Goal: Task Accomplishment & Management: Manage account settings

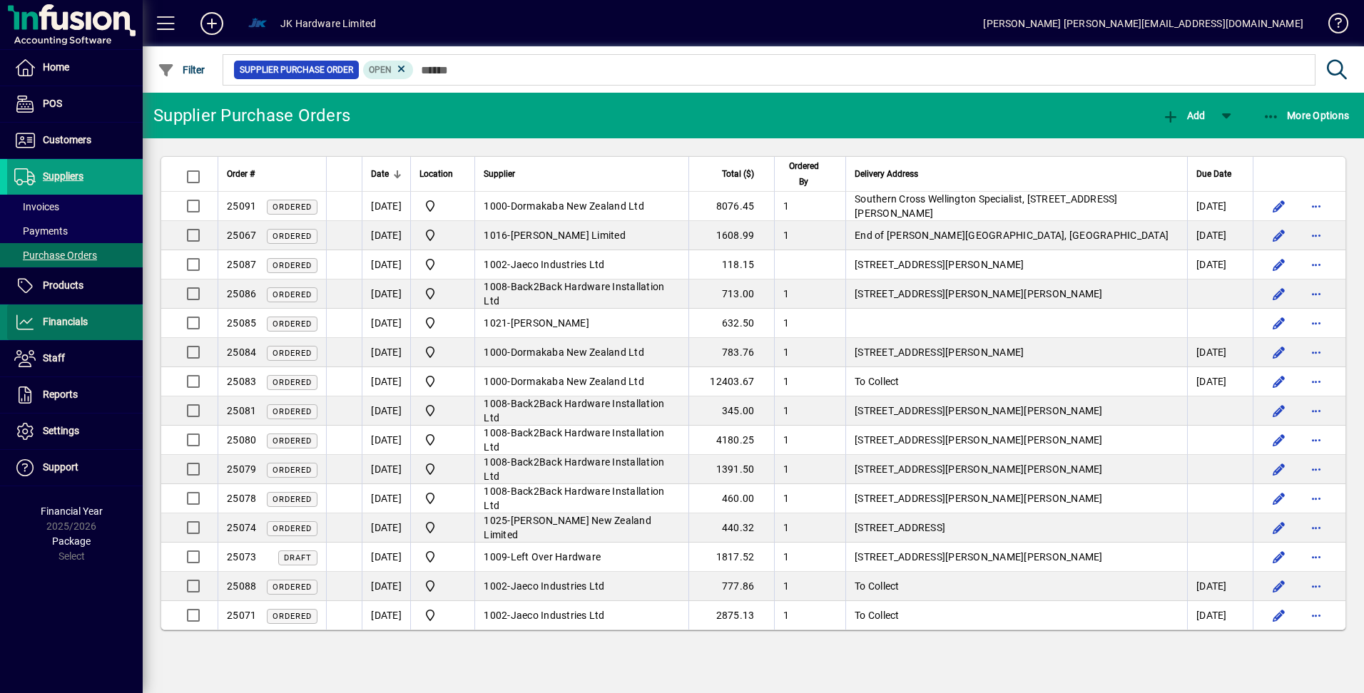
click at [74, 323] on span "Financials" at bounding box center [65, 321] width 45 height 11
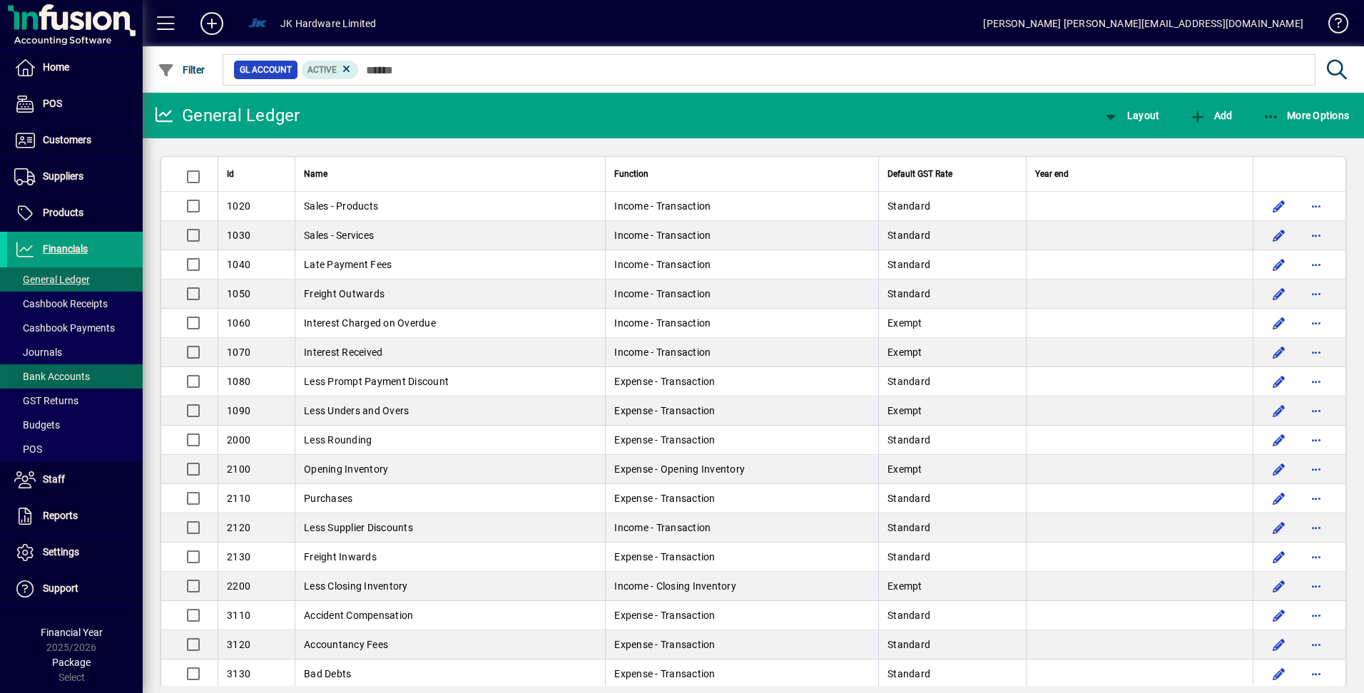
click at [64, 375] on span "Bank Accounts" at bounding box center [52, 376] width 76 height 11
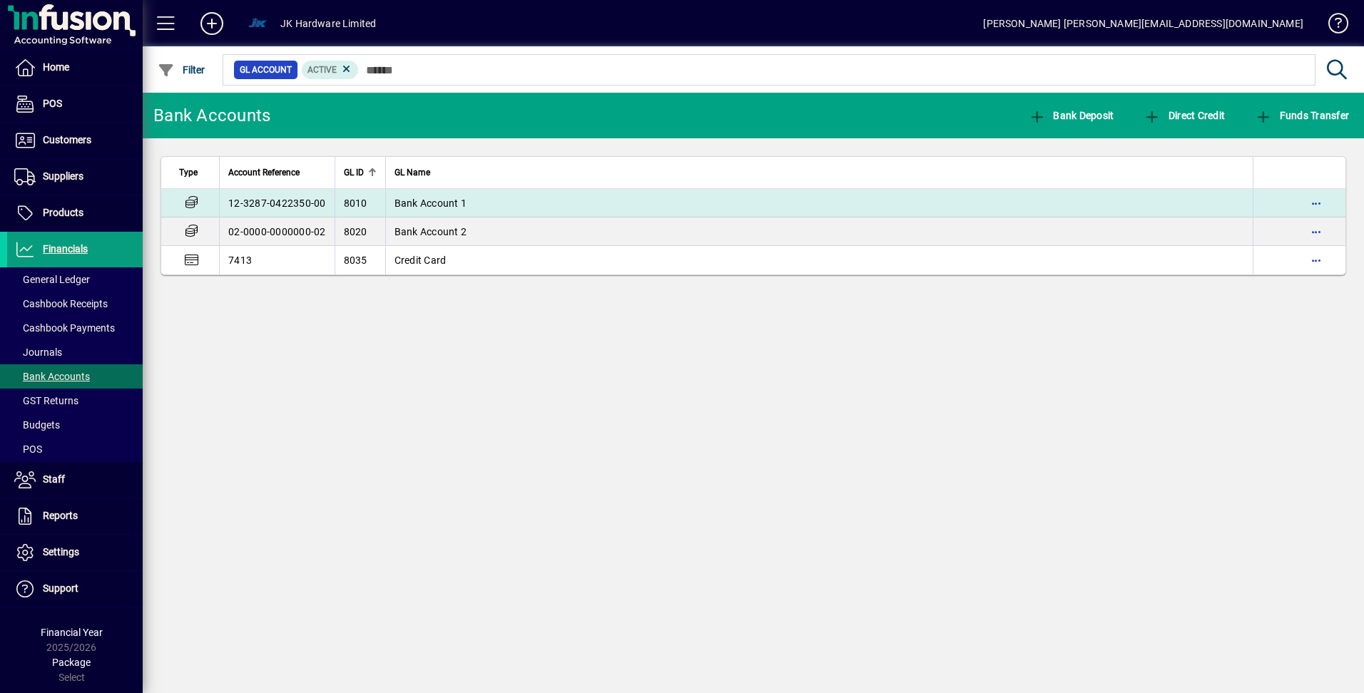
click at [434, 208] on span "Bank Account 1" at bounding box center [430, 203] width 73 height 11
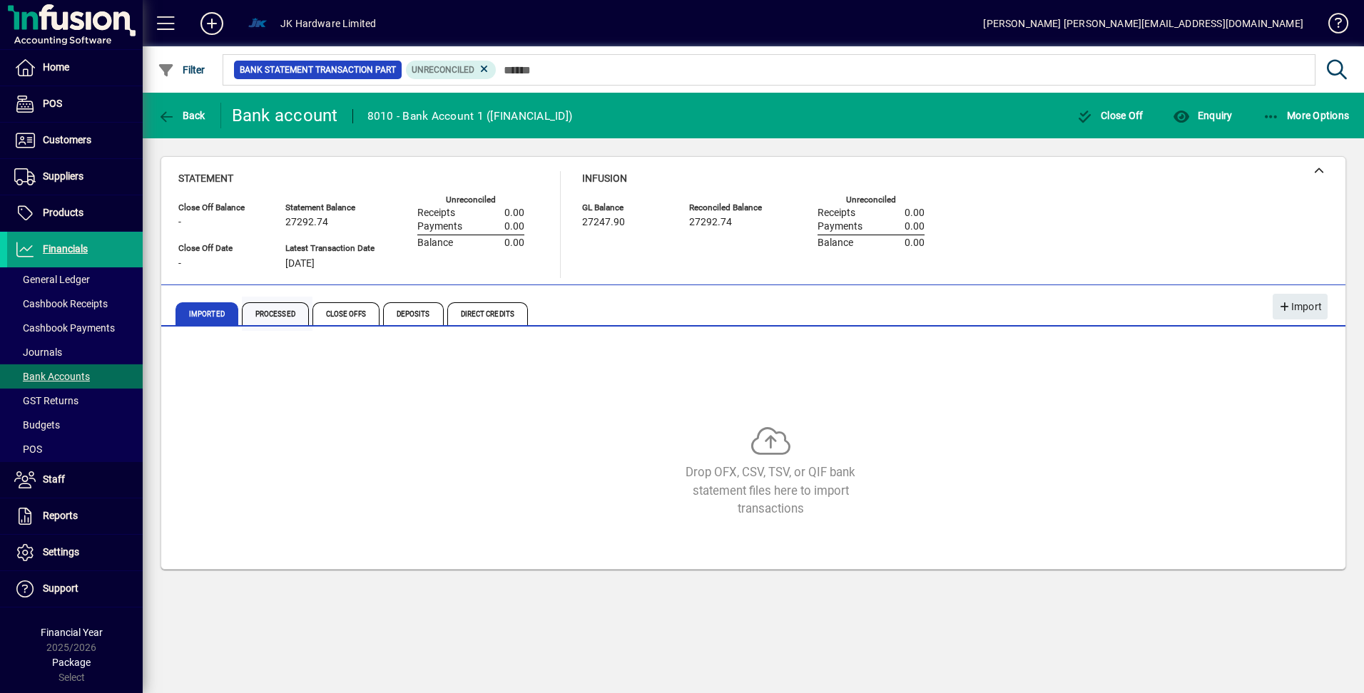
click at [268, 311] on span "Processed" at bounding box center [275, 313] width 67 height 23
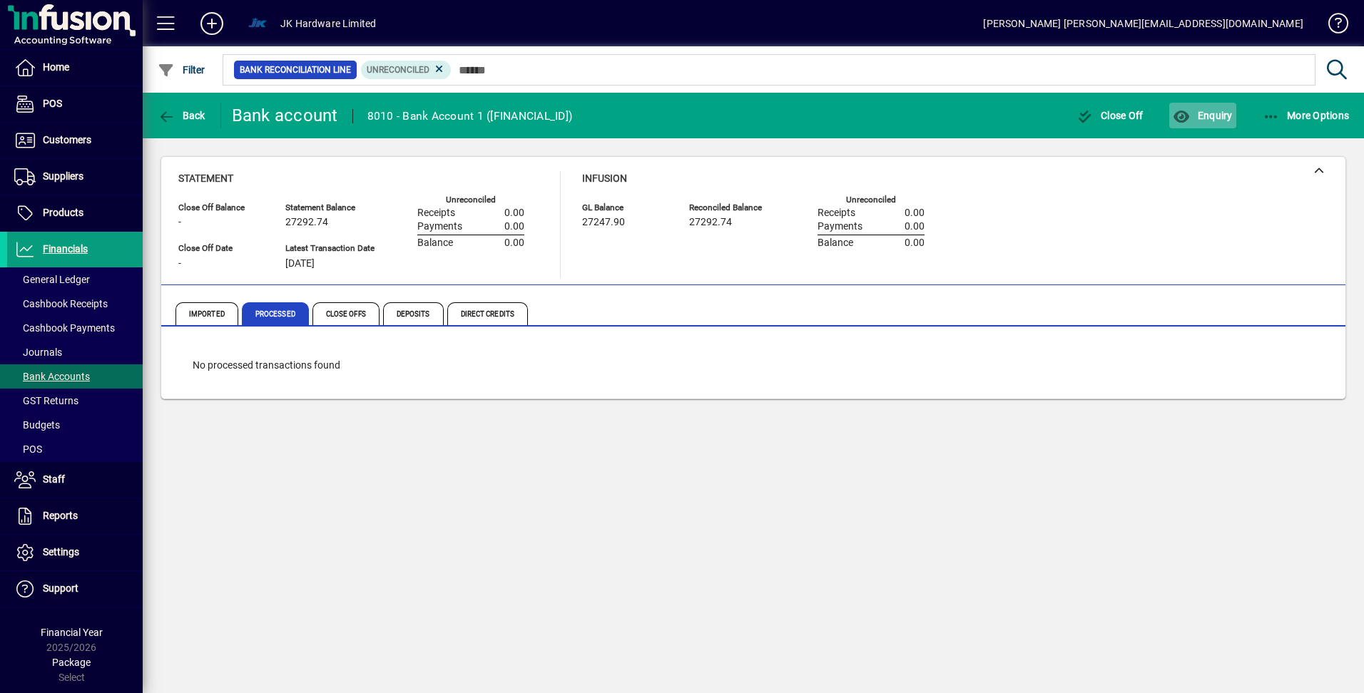
click at [1217, 118] on span "Enquiry" at bounding box center [1202, 115] width 59 height 11
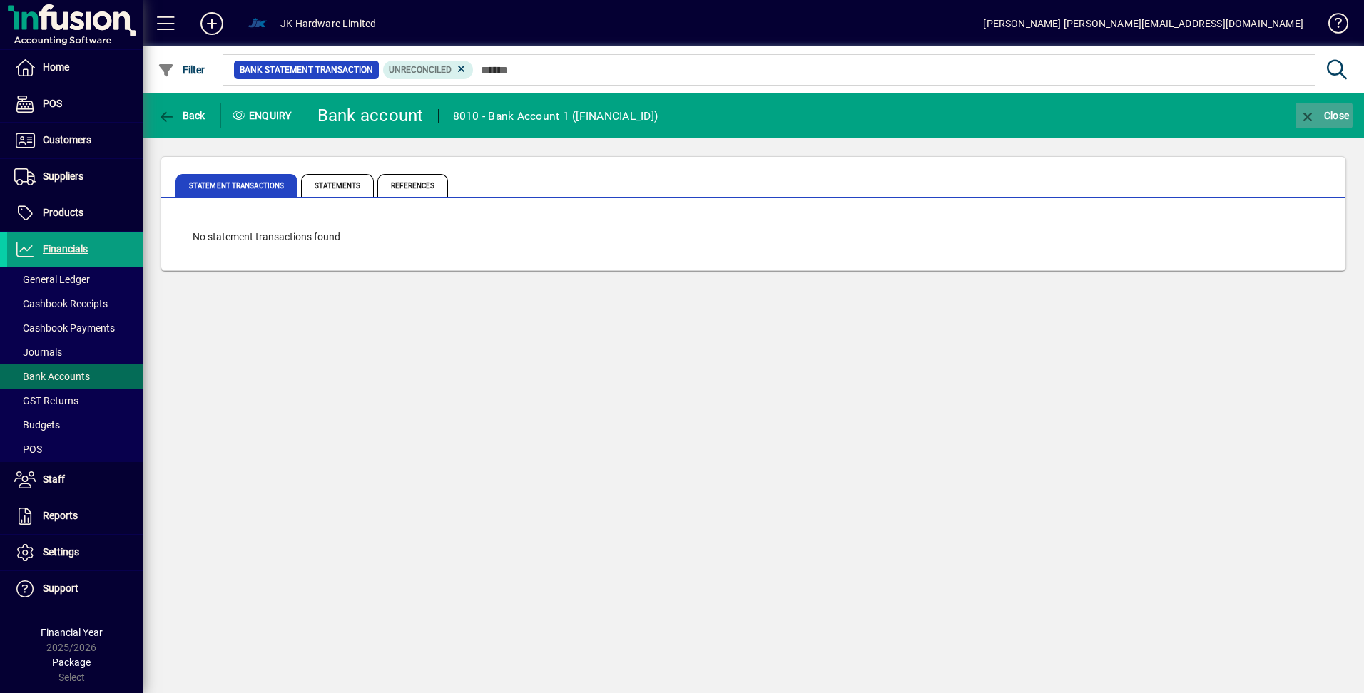
click at [1305, 116] on icon "button" at bounding box center [1308, 117] width 18 height 14
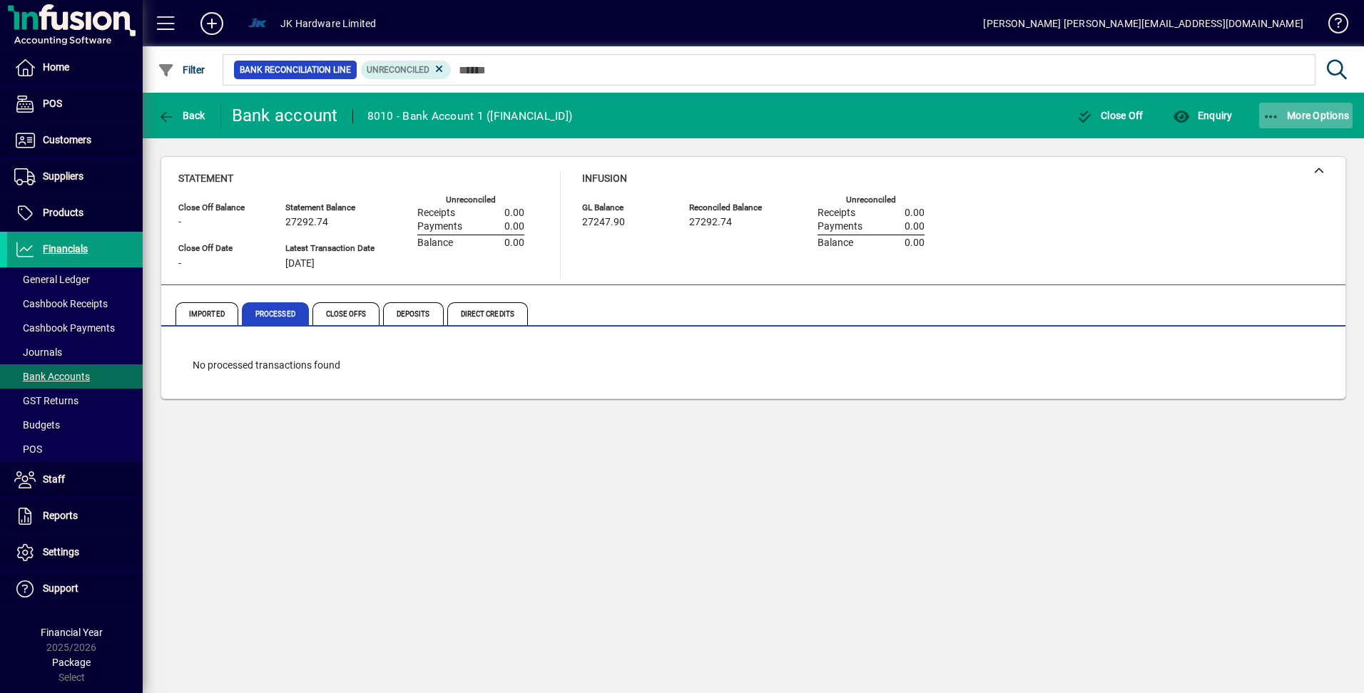
click at [1275, 119] on icon "button" at bounding box center [1272, 117] width 18 height 14
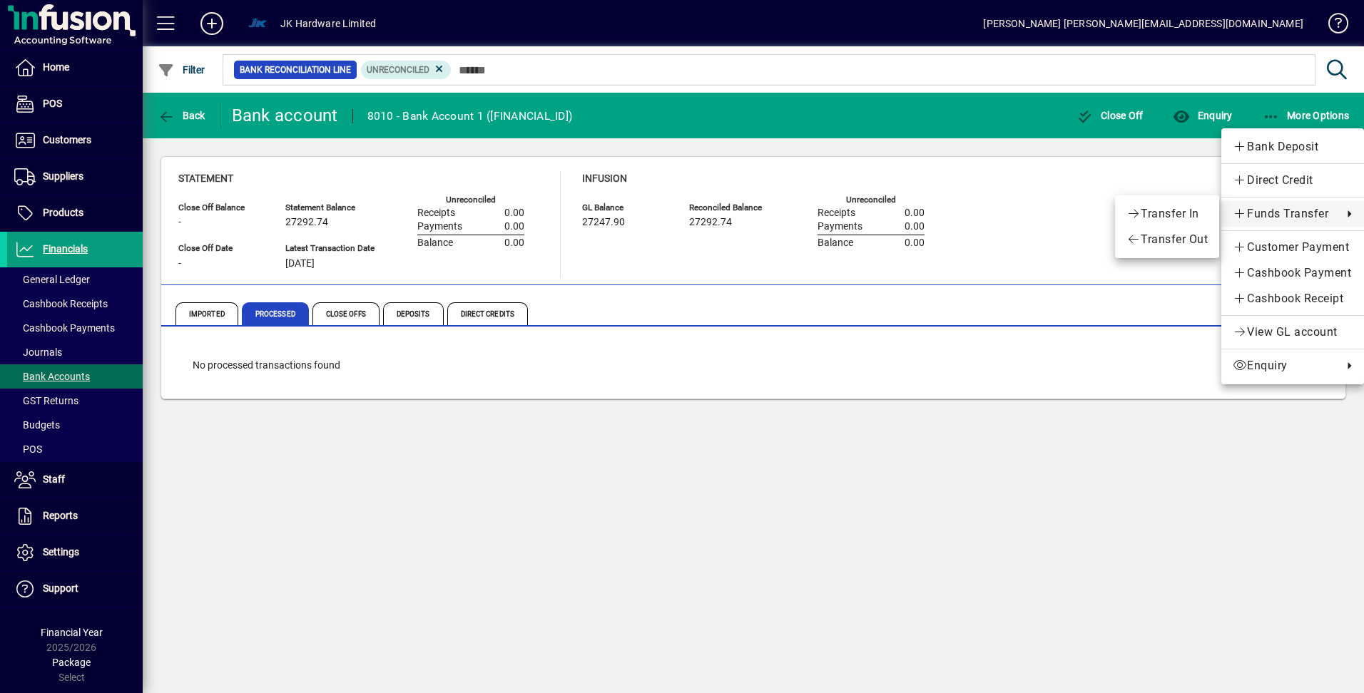
click at [211, 315] on div at bounding box center [682, 346] width 1364 height 693
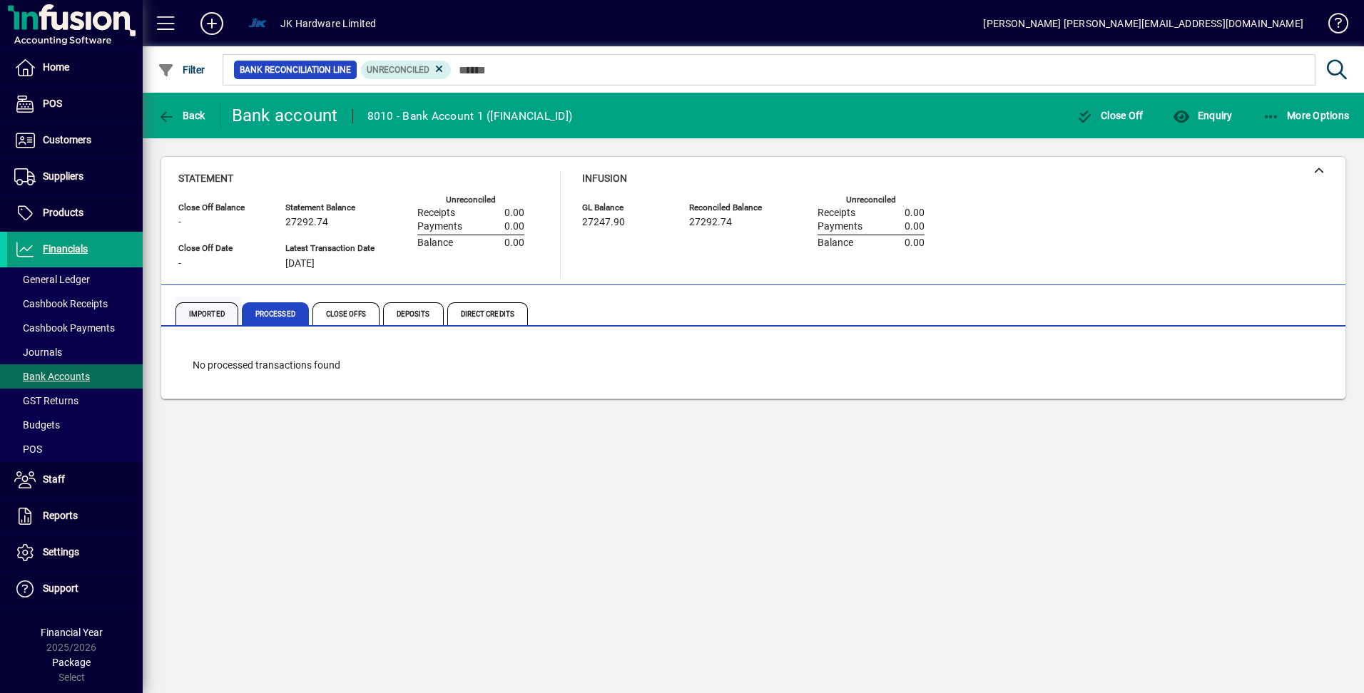
click at [204, 312] on span "Imported" at bounding box center [206, 313] width 63 height 23
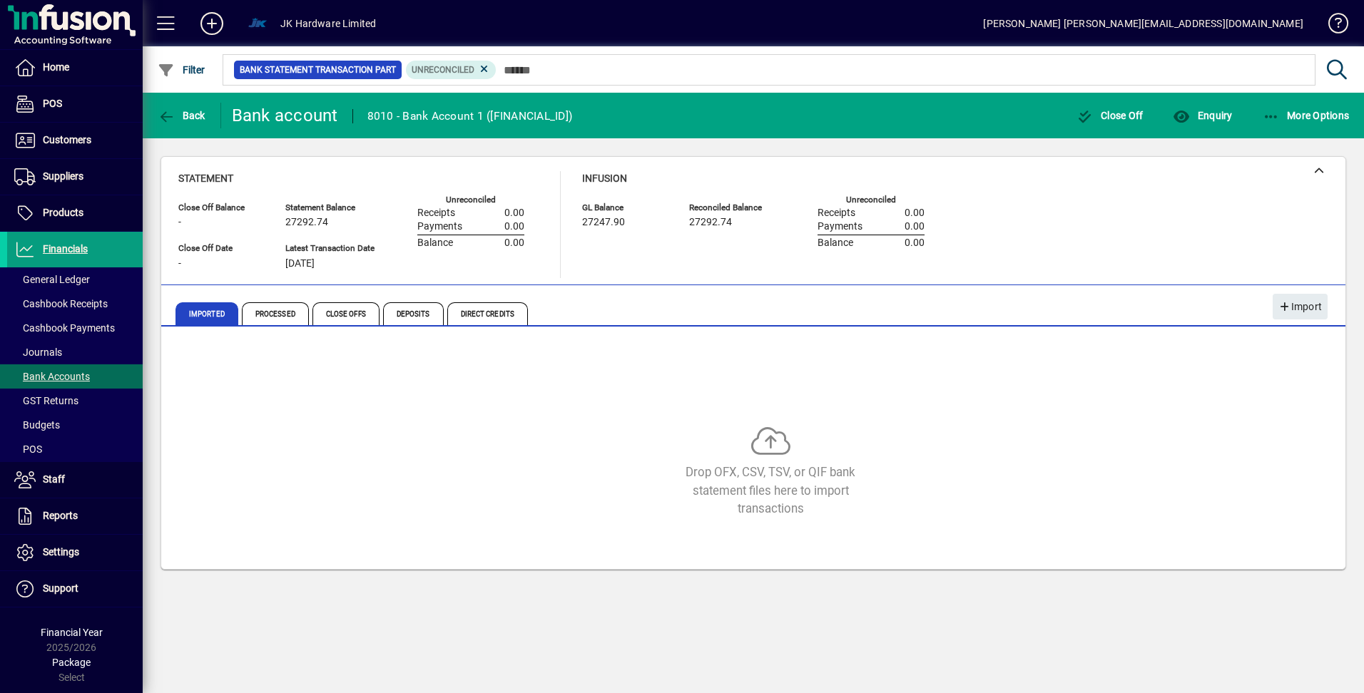
drag, startPoint x: 1088, startPoint y: 424, endPoint x: 1081, endPoint y: 350, distance: 74.5
click at [999, 443] on div "Drop OFX, CSV, TSV, or QIF bank statement files here to import transactions" at bounding box center [770, 472] width 1184 height 92
click at [1197, 118] on span "Enquiry" at bounding box center [1202, 115] width 59 height 11
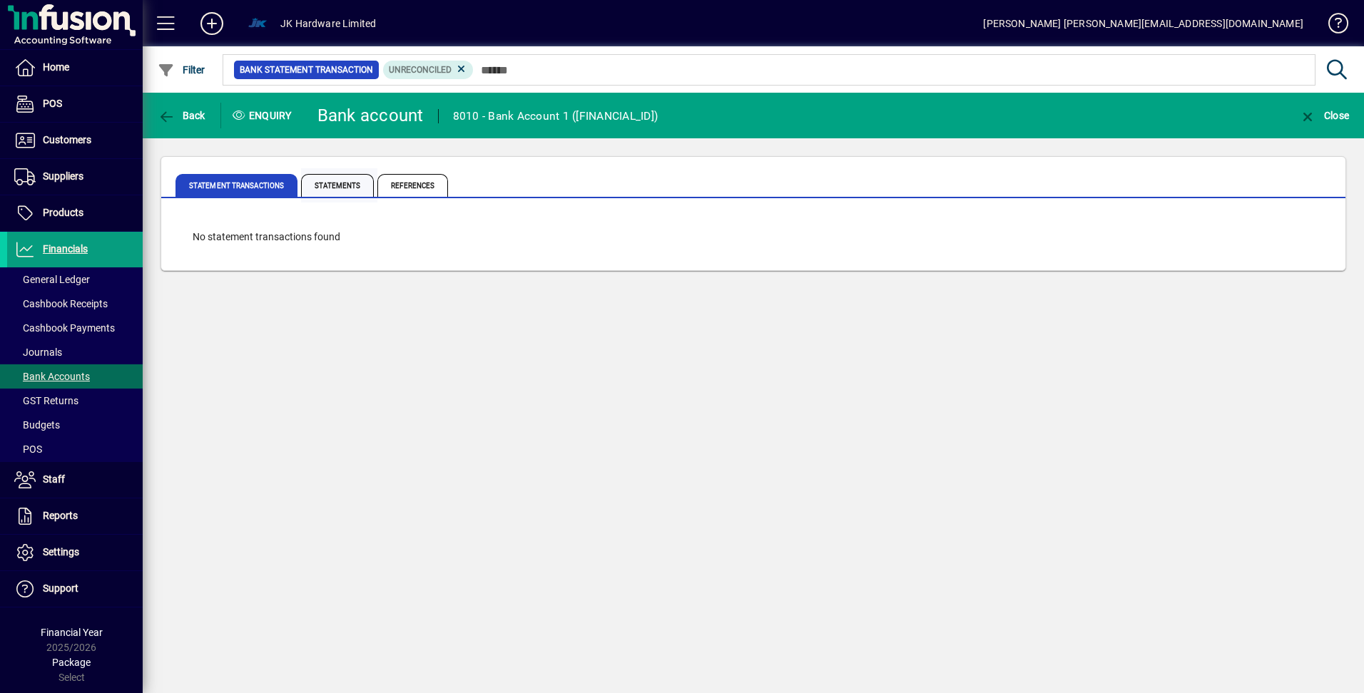
click at [342, 183] on span "Statements" at bounding box center [337, 185] width 73 height 23
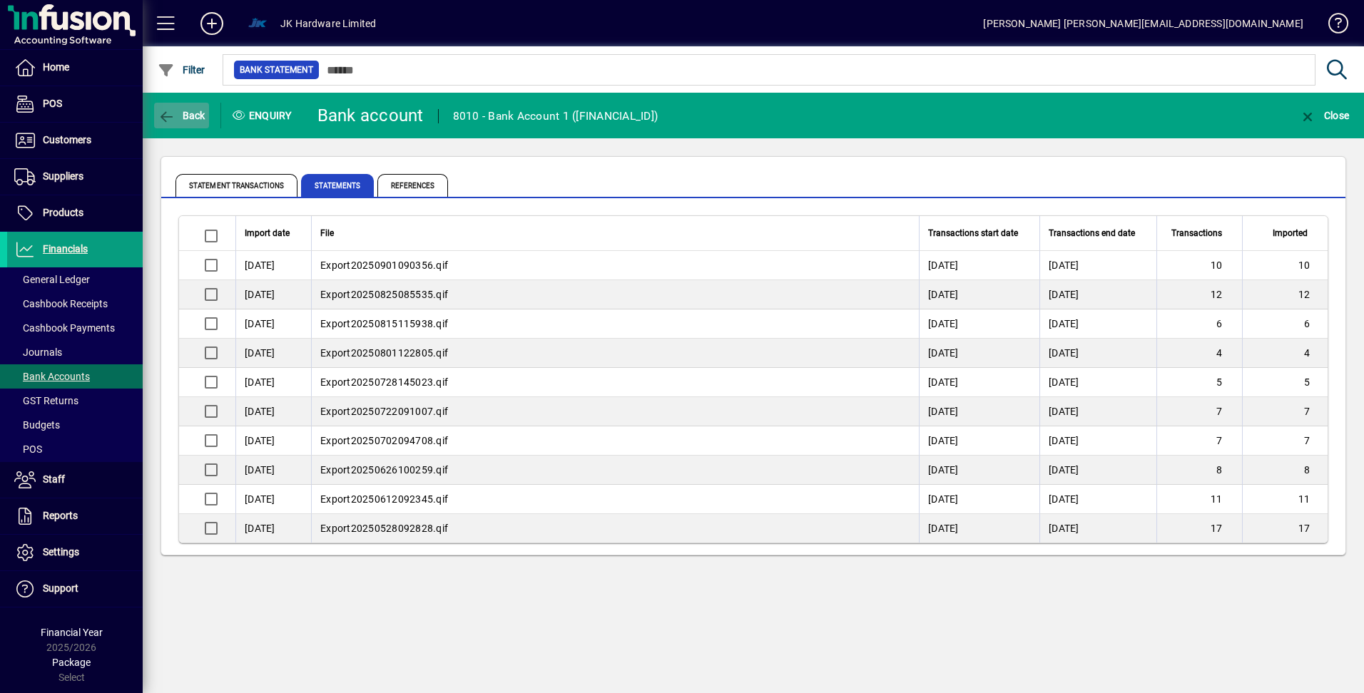
click at [192, 118] on span "Back" at bounding box center [182, 115] width 48 height 11
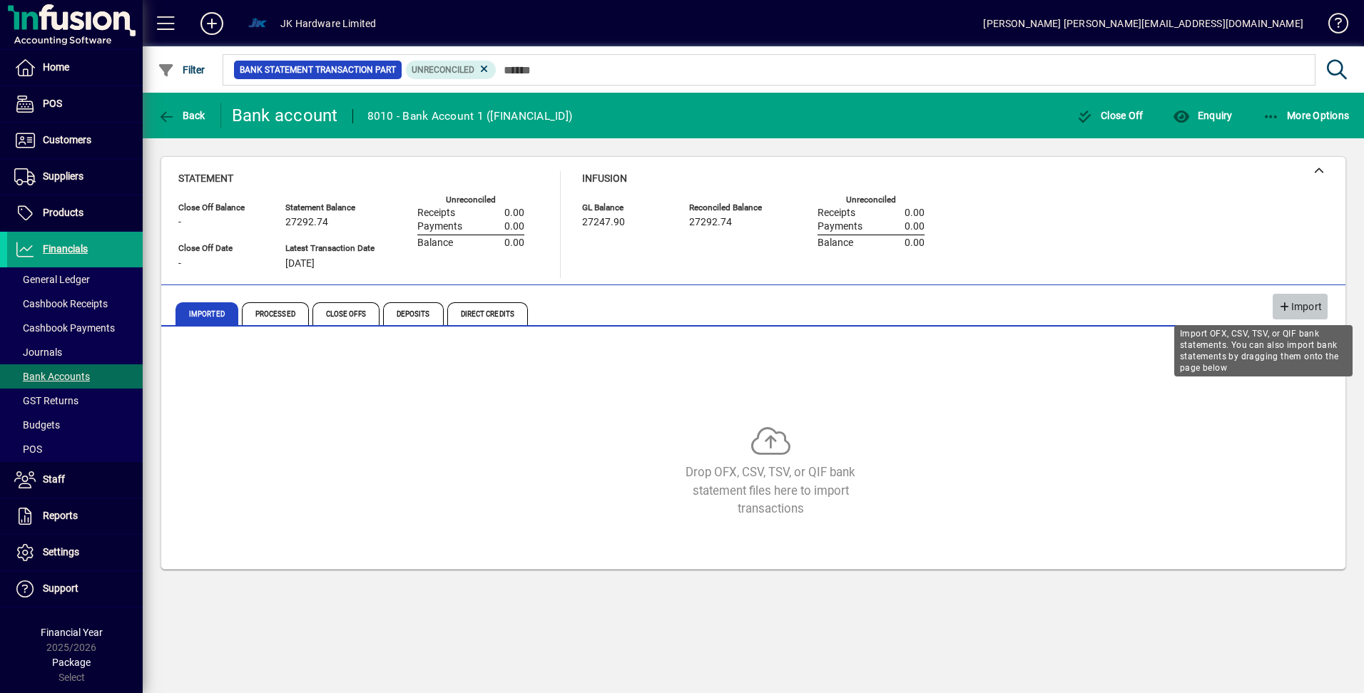
click at [1289, 308] on icon "button" at bounding box center [1284, 307] width 13 height 10
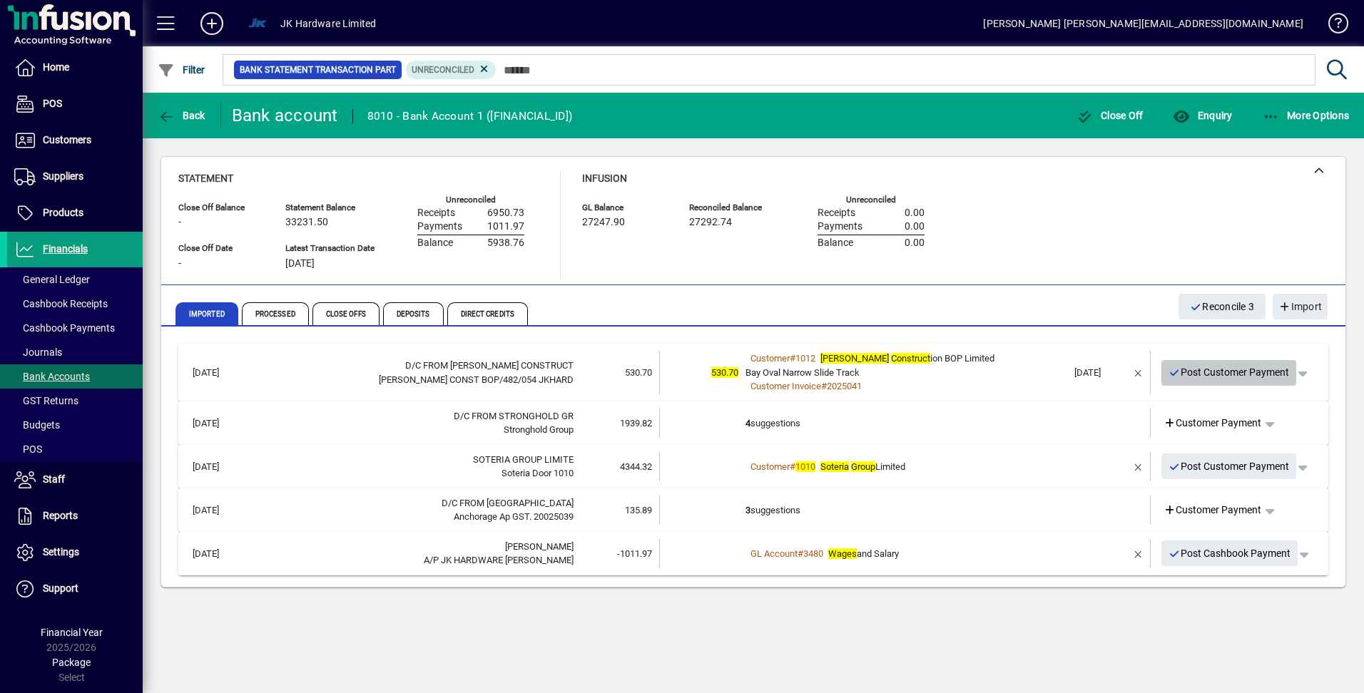
click at [1176, 373] on icon "button" at bounding box center [1174, 373] width 13 height 10
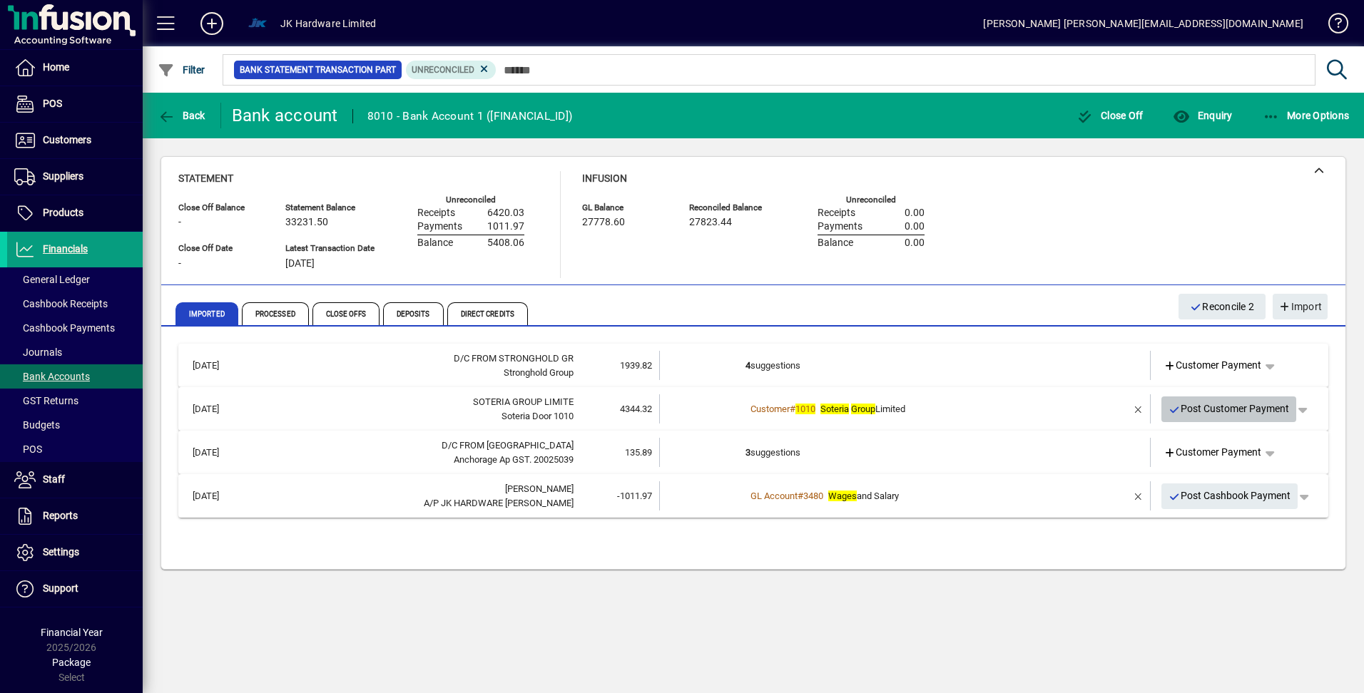
click at [1176, 409] on icon "button" at bounding box center [1174, 410] width 13 height 10
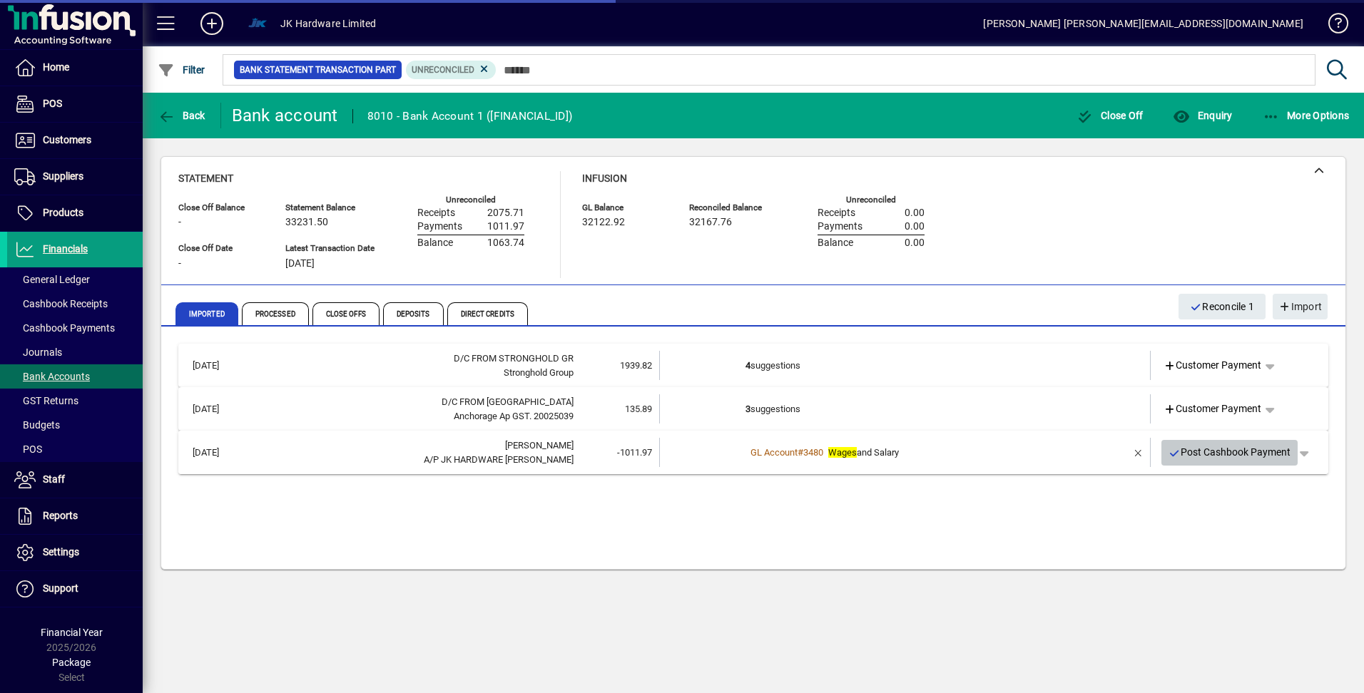
click at [1183, 454] on span "Post Cashbook Payment" at bounding box center [1229, 453] width 123 height 24
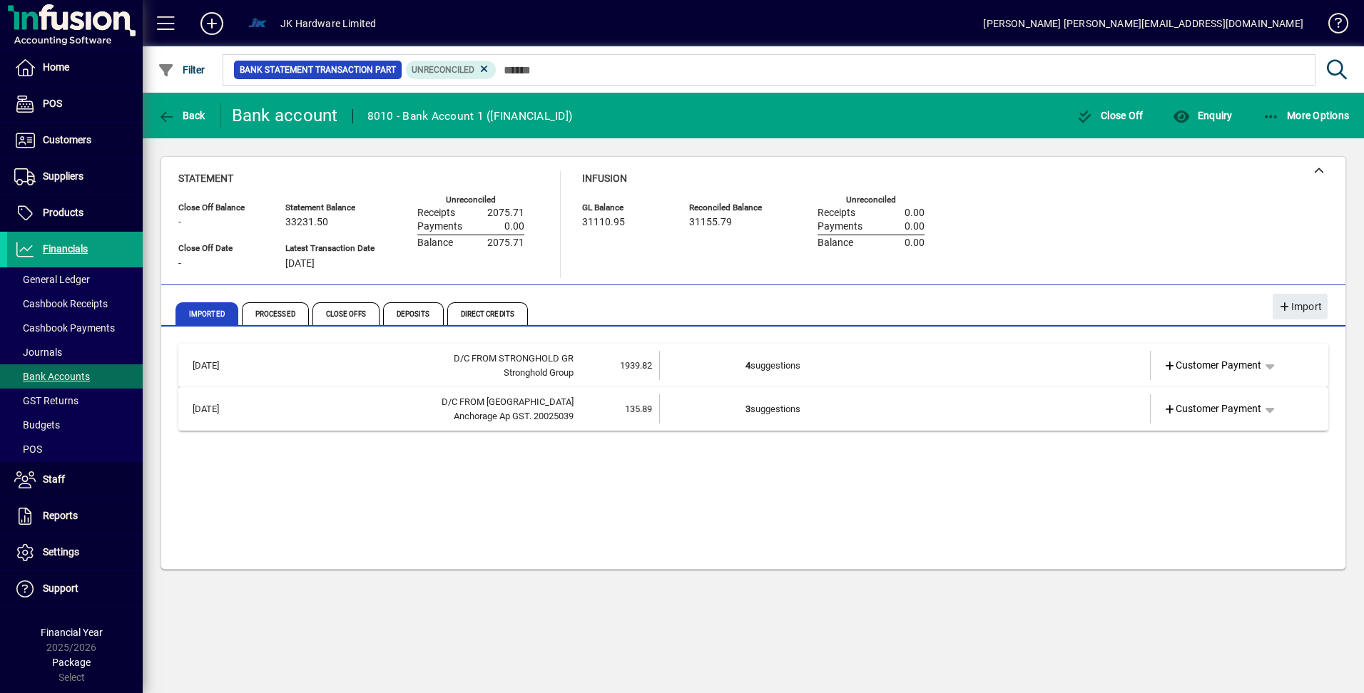
click at [778, 369] on td "4 suggestions" at bounding box center [906, 365] width 322 height 29
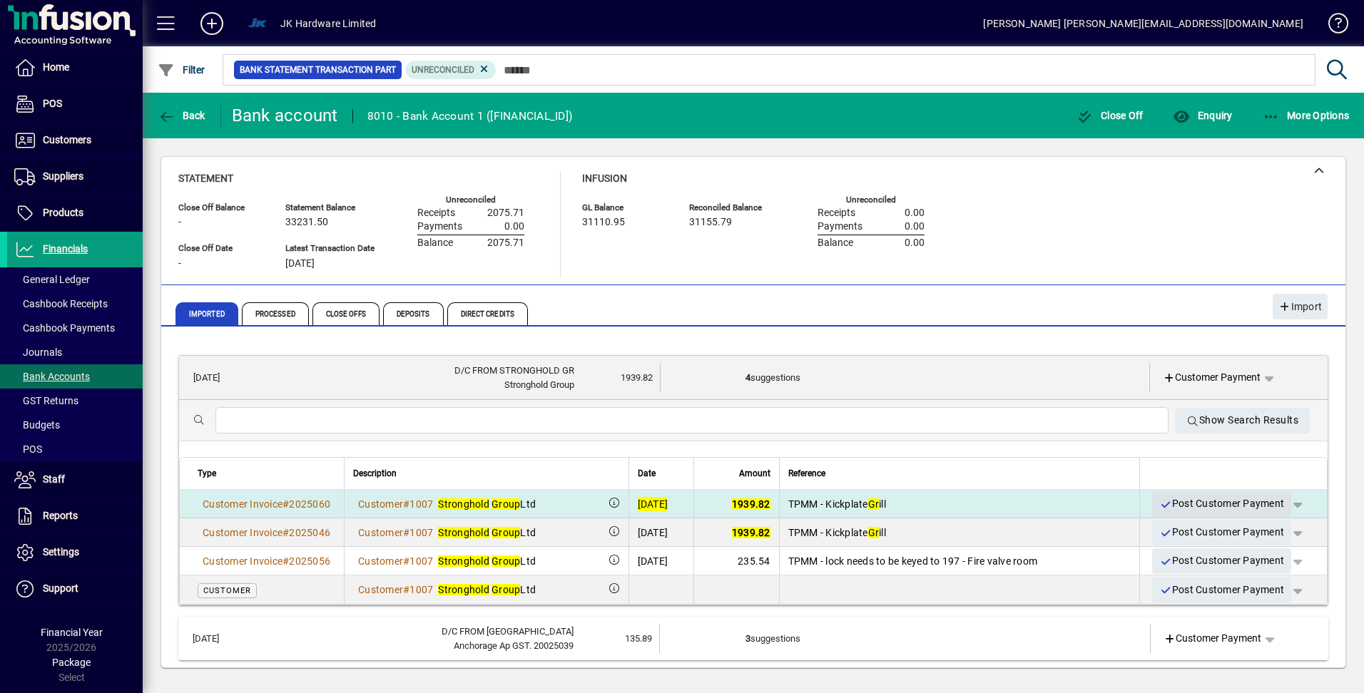
click at [1159, 505] on icon "button" at bounding box center [1165, 505] width 13 height 10
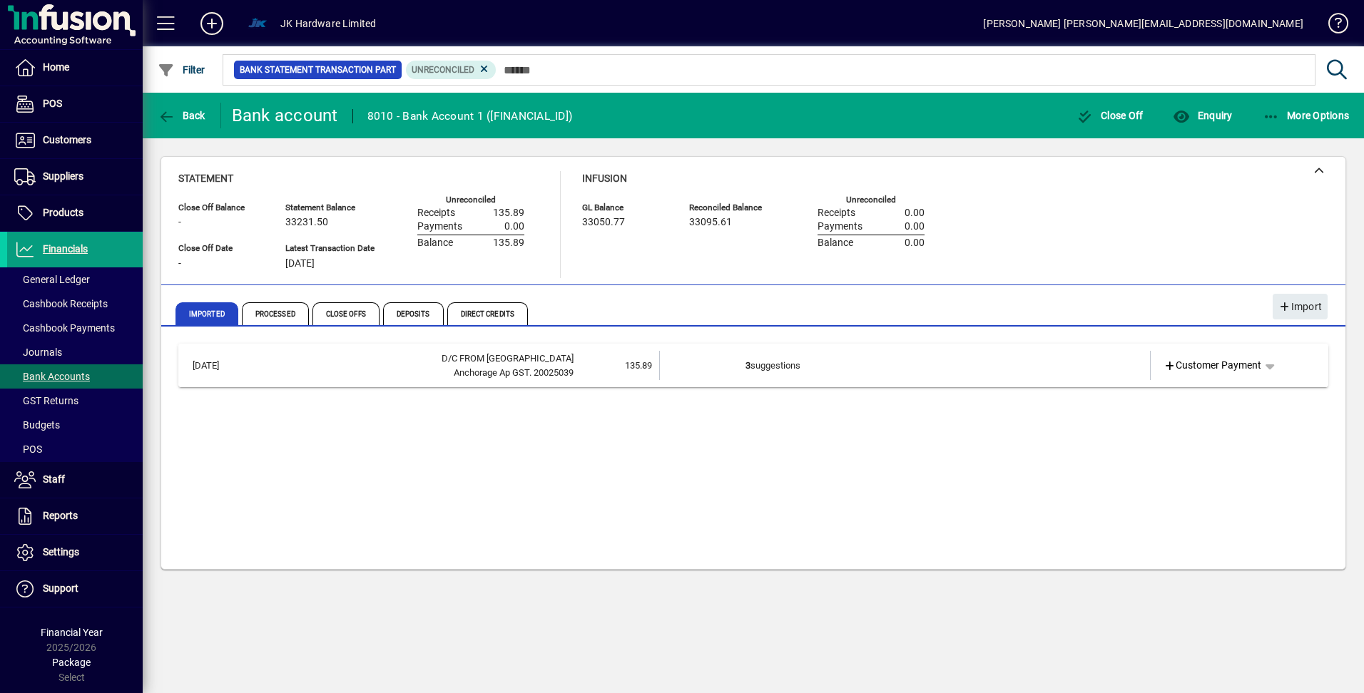
click at [768, 362] on td "3 suggestions" at bounding box center [906, 365] width 322 height 29
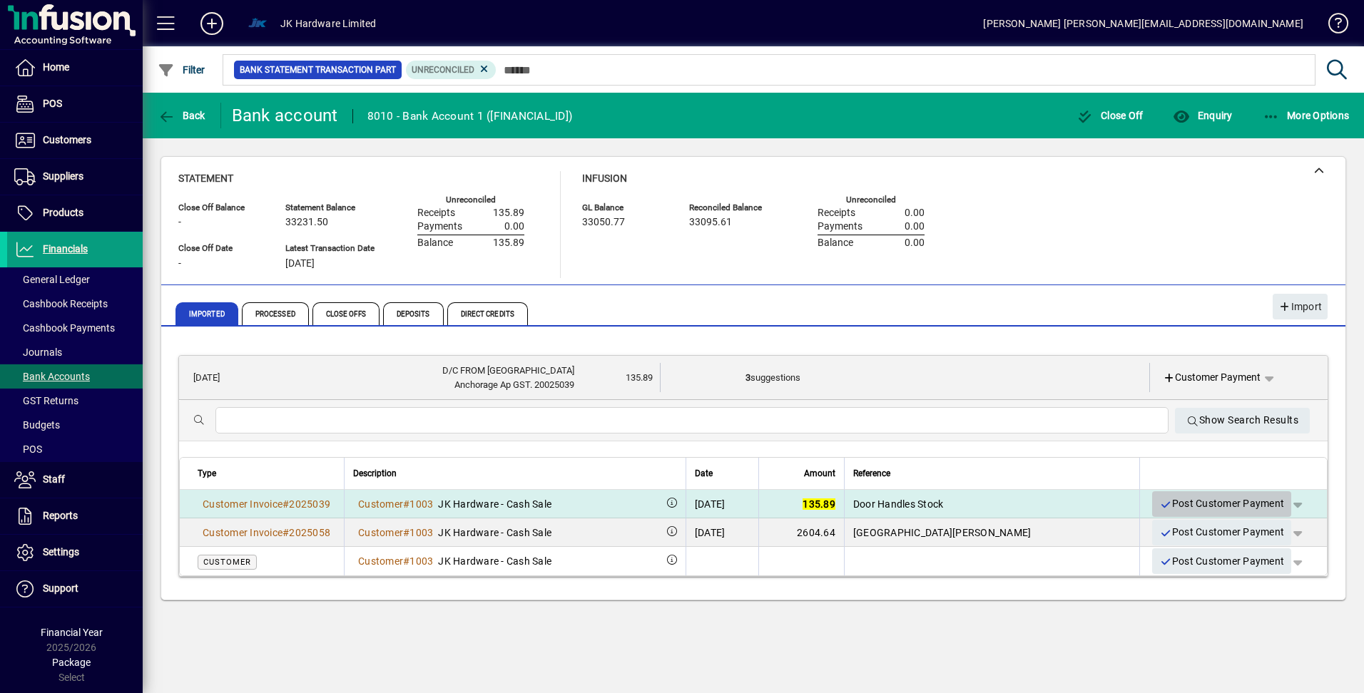
click at [1163, 500] on icon "button" at bounding box center [1165, 505] width 13 height 10
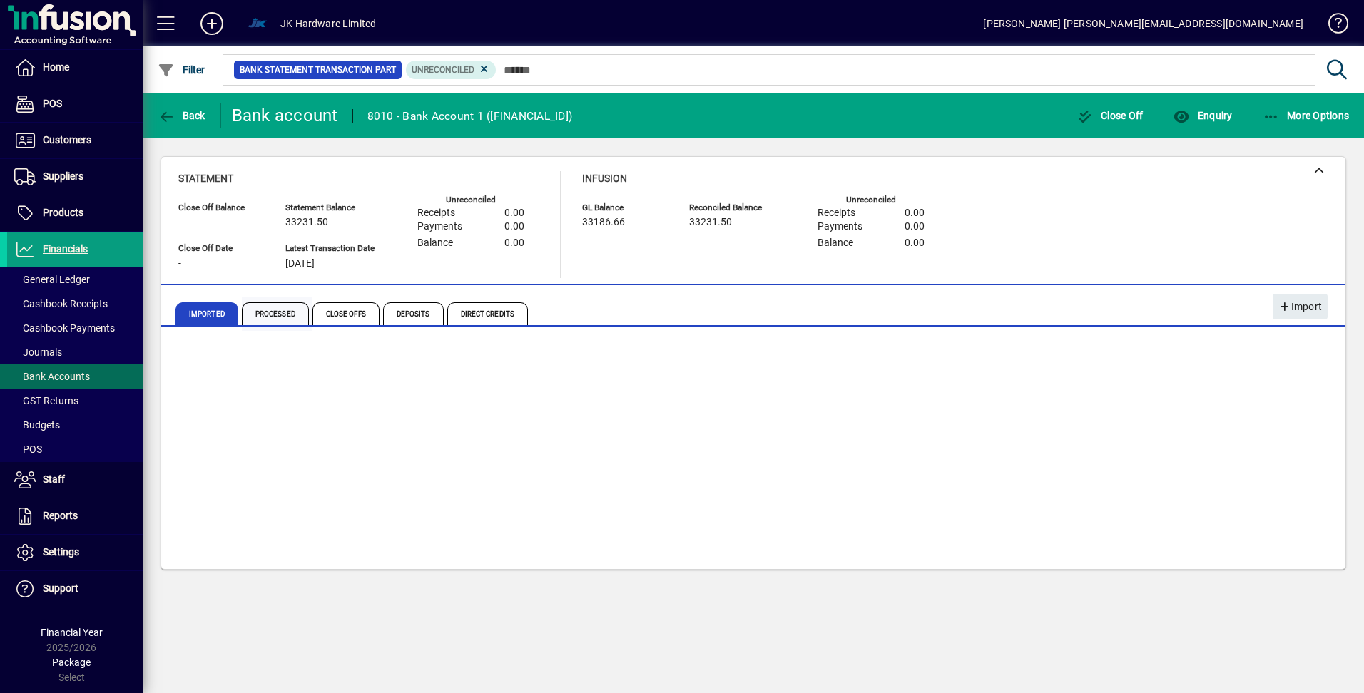
click at [262, 312] on span "Processed" at bounding box center [275, 313] width 67 height 23
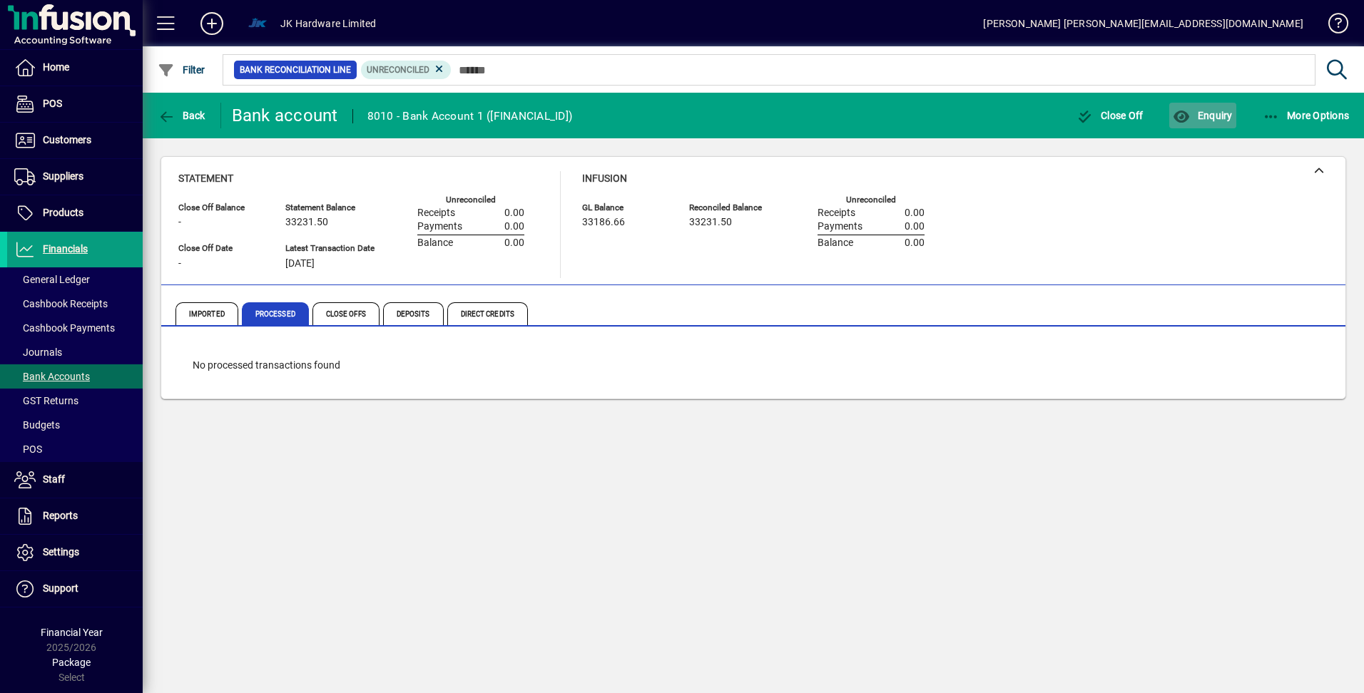
click at [1197, 125] on span "button" at bounding box center [1202, 115] width 66 height 34
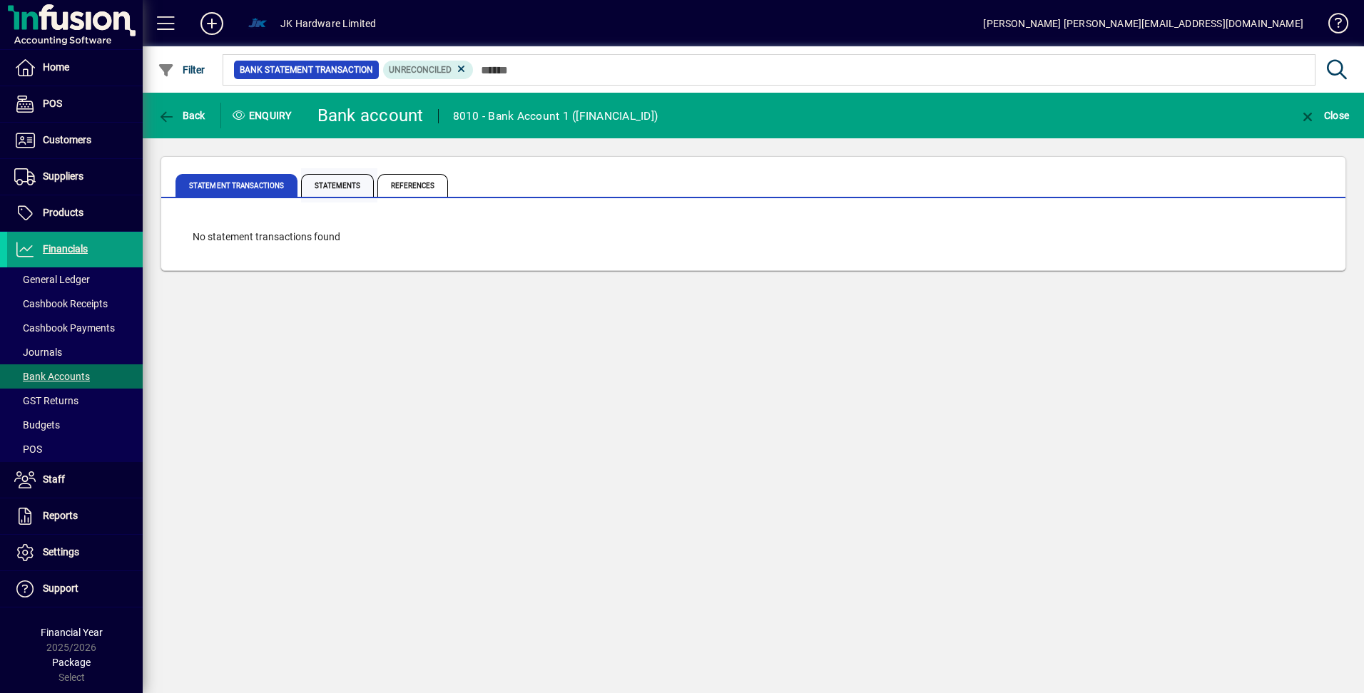
click at [343, 178] on span "Statements" at bounding box center [337, 185] width 73 height 23
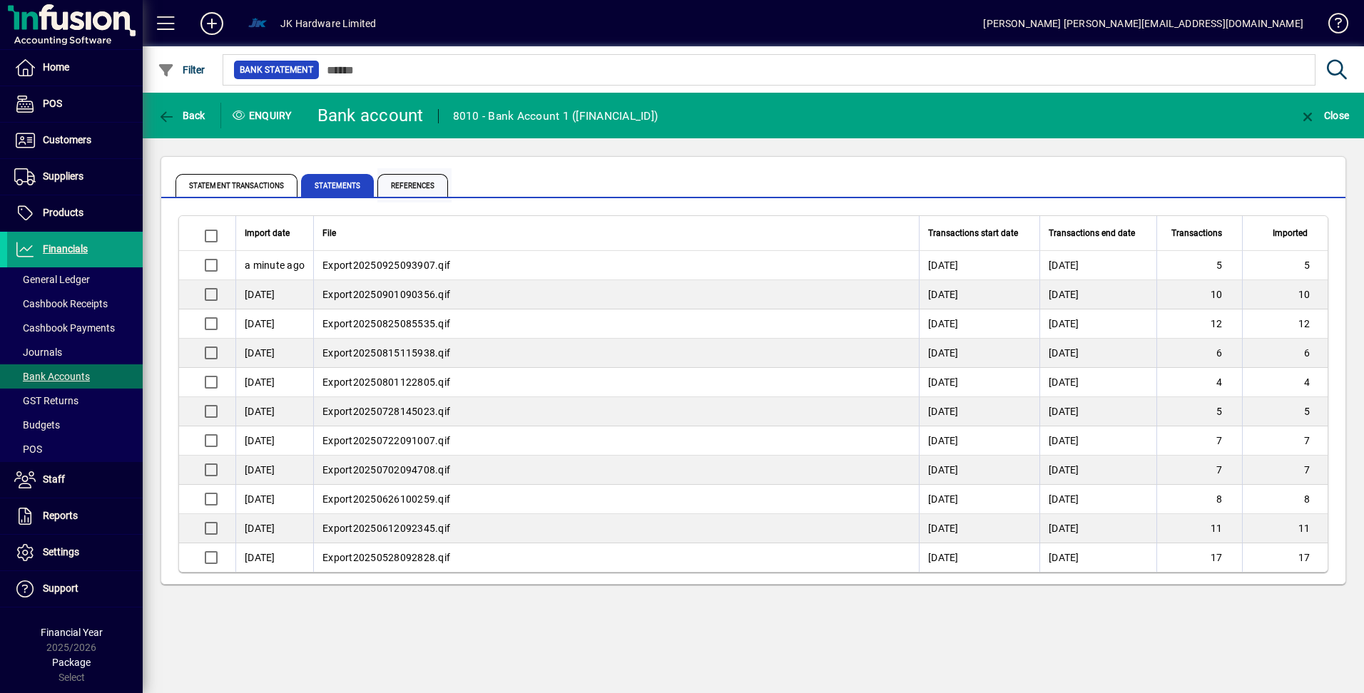
click at [411, 173] on span "References" at bounding box center [414, 185] width 74 height 34
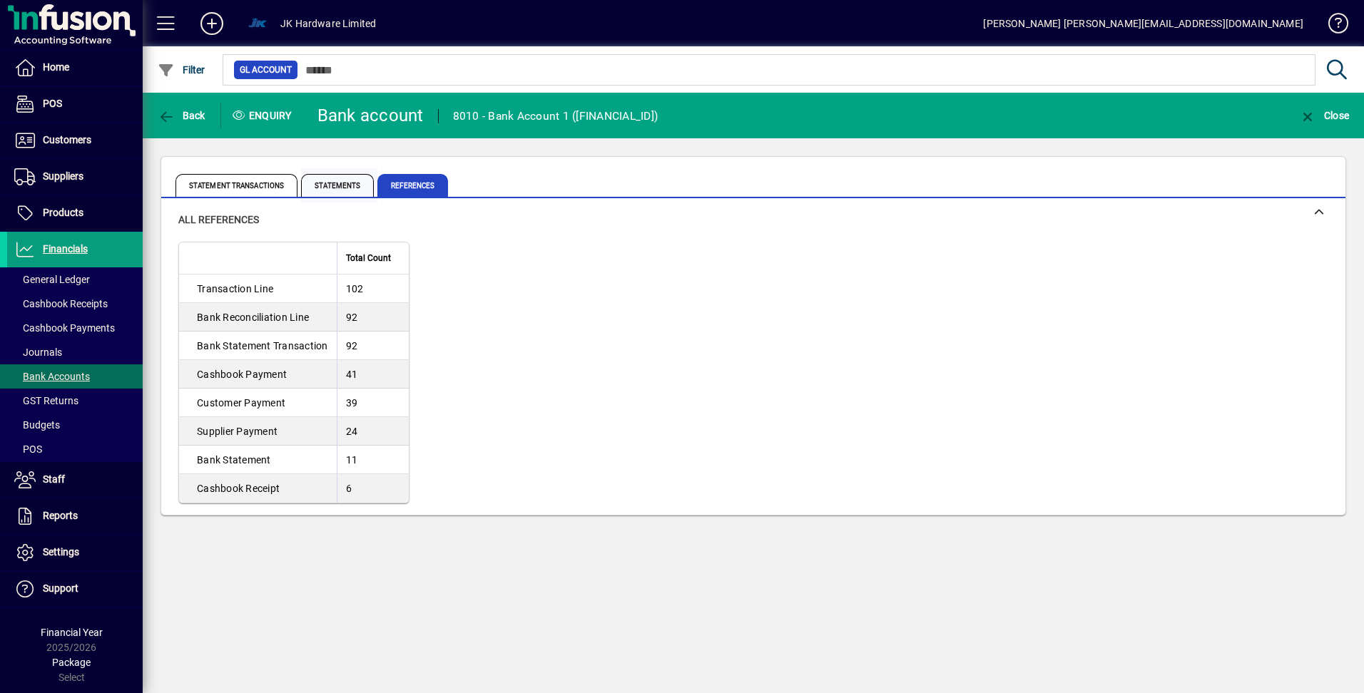
click at [356, 188] on span "Statements" at bounding box center [337, 185] width 73 height 23
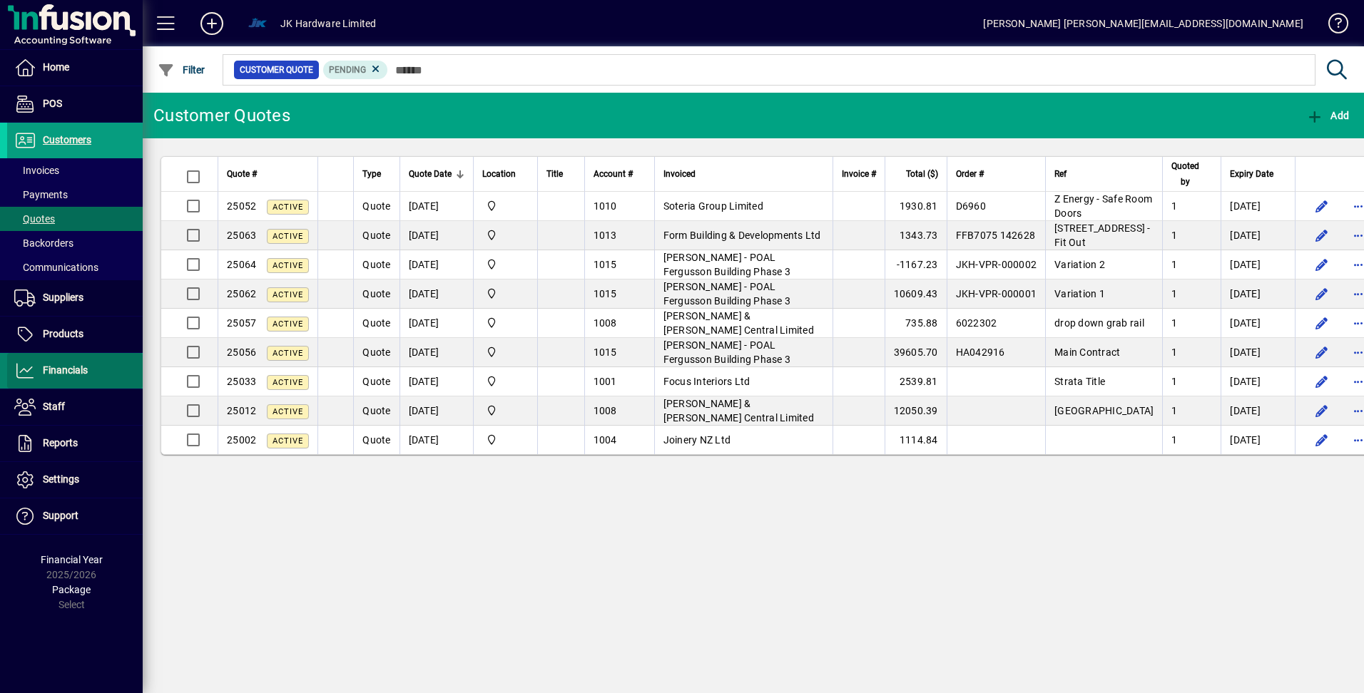
click at [69, 368] on span "Financials" at bounding box center [65, 370] width 45 height 11
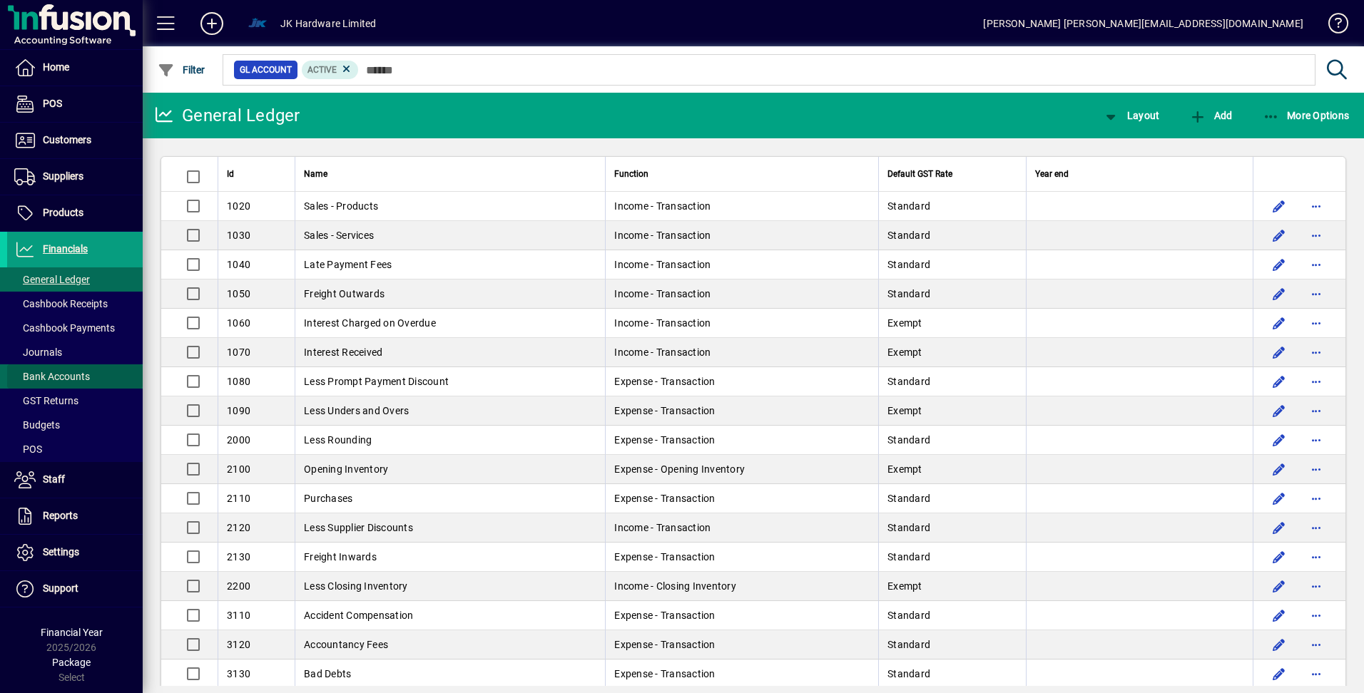
click at [54, 374] on span "Bank Accounts" at bounding box center [52, 376] width 76 height 11
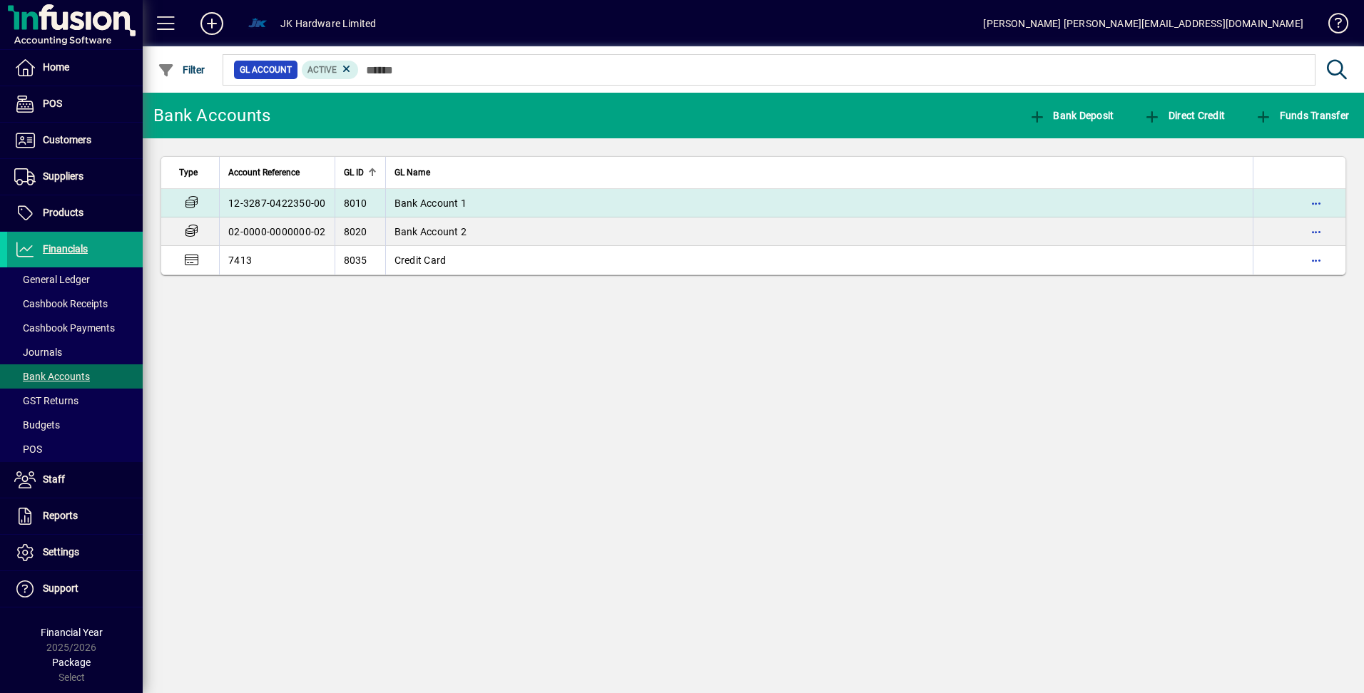
click at [316, 195] on td "12-3287-0422350-00" at bounding box center [277, 203] width 116 height 29
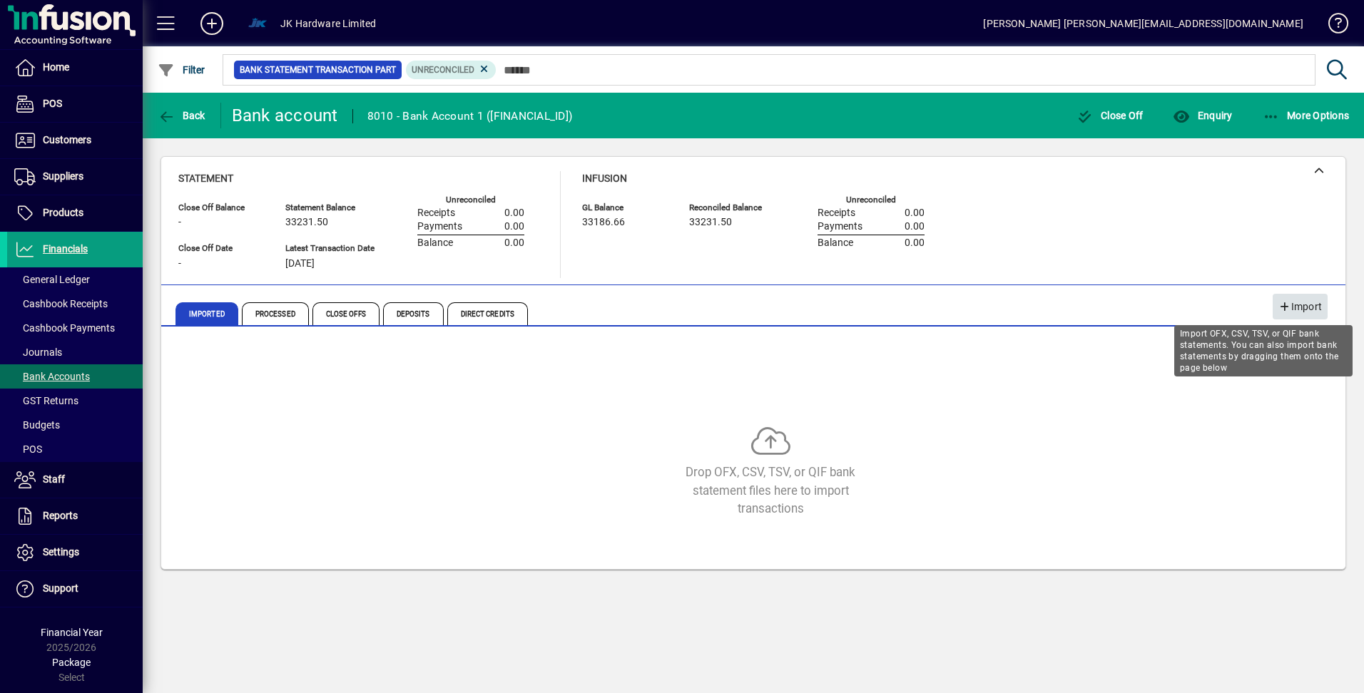
click at [1306, 306] on span "Import" at bounding box center [1300, 307] width 44 height 24
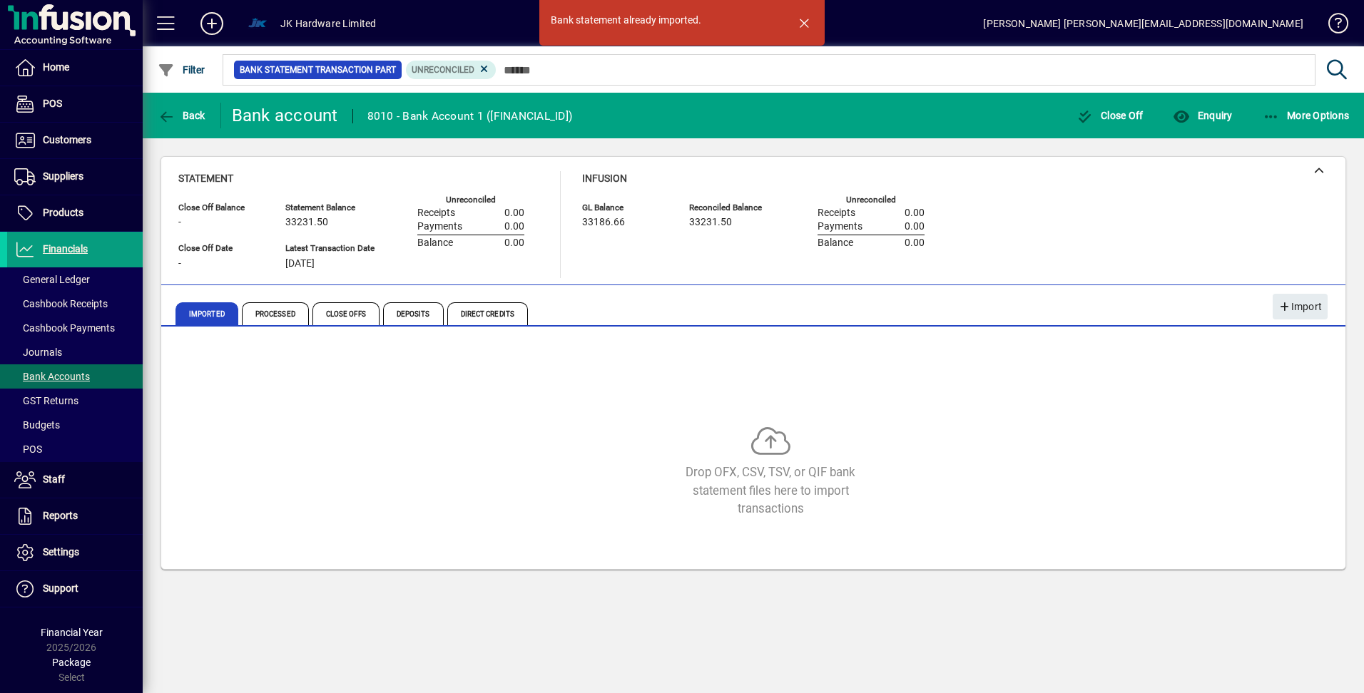
drag, startPoint x: 258, startPoint y: 309, endPoint x: 594, endPoint y: 311, distance: 336.7
click at [260, 310] on span "Processed" at bounding box center [275, 313] width 67 height 23
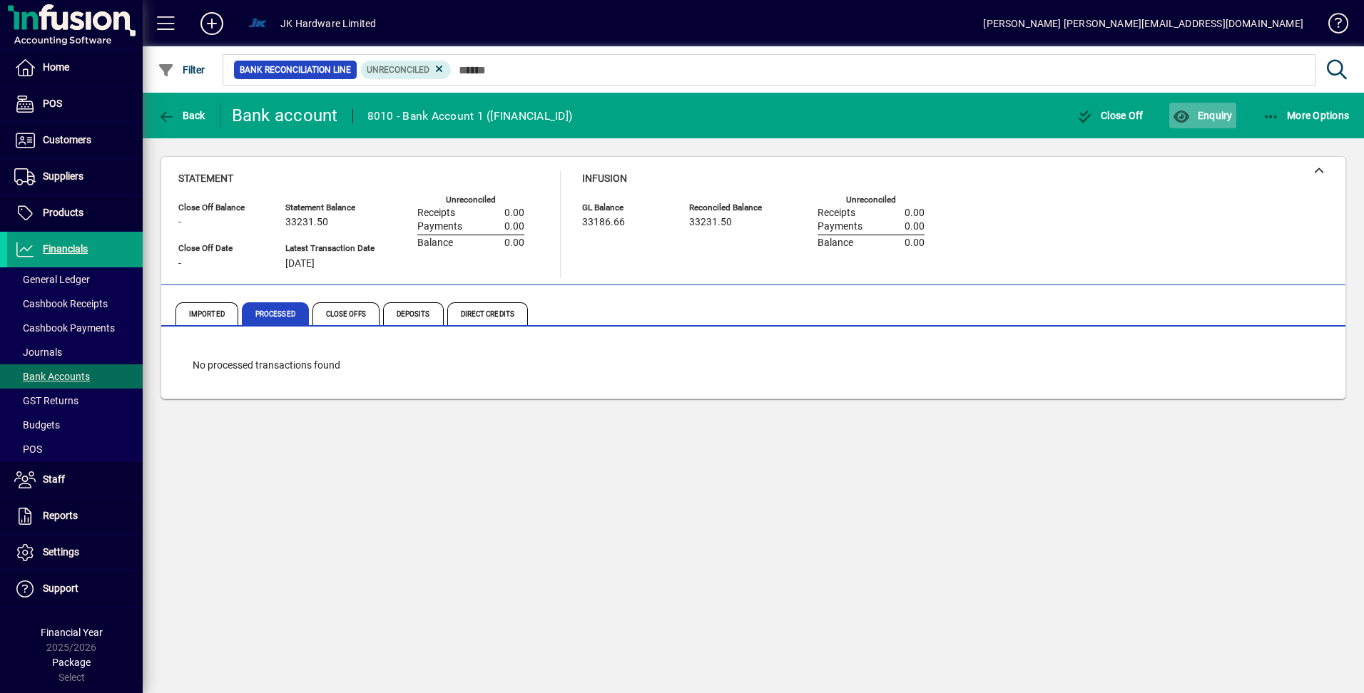
click at [1201, 113] on span "Enquiry" at bounding box center [1202, 115] width 59 height 11
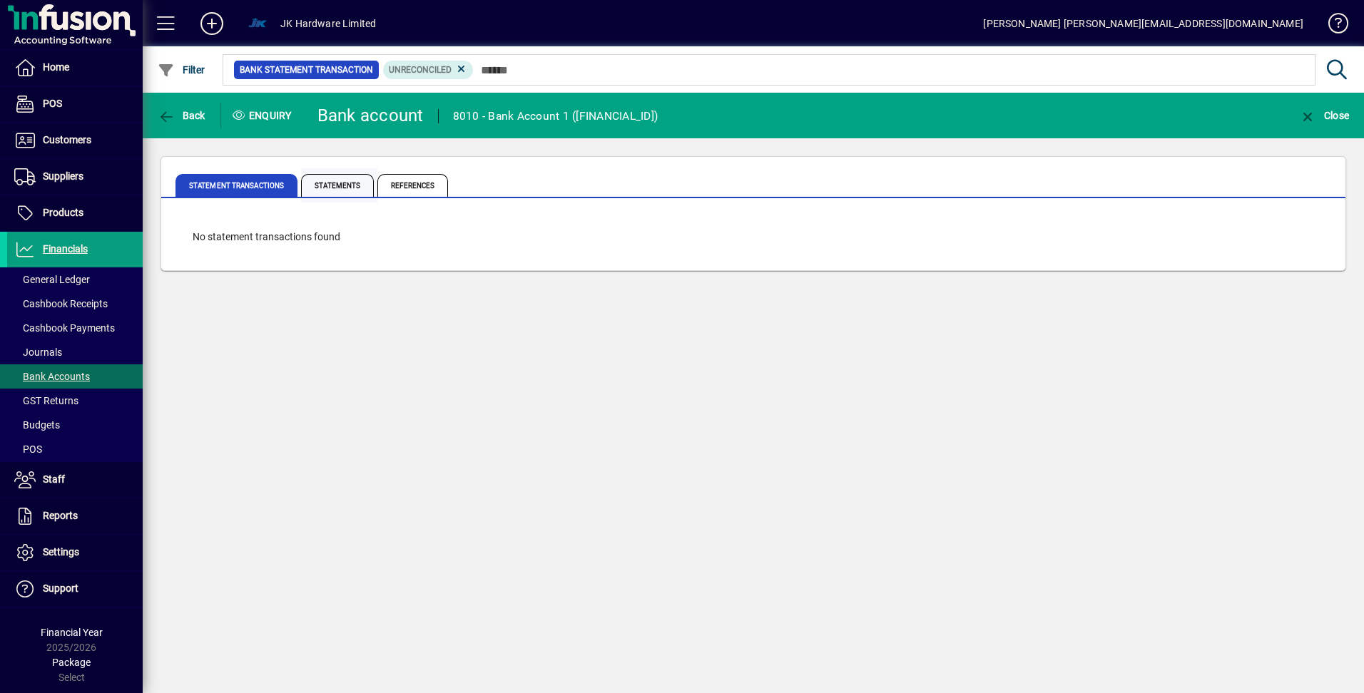
click at [352, 180] on span "Statements" at bounding box center [337, 185] width 73 height 23
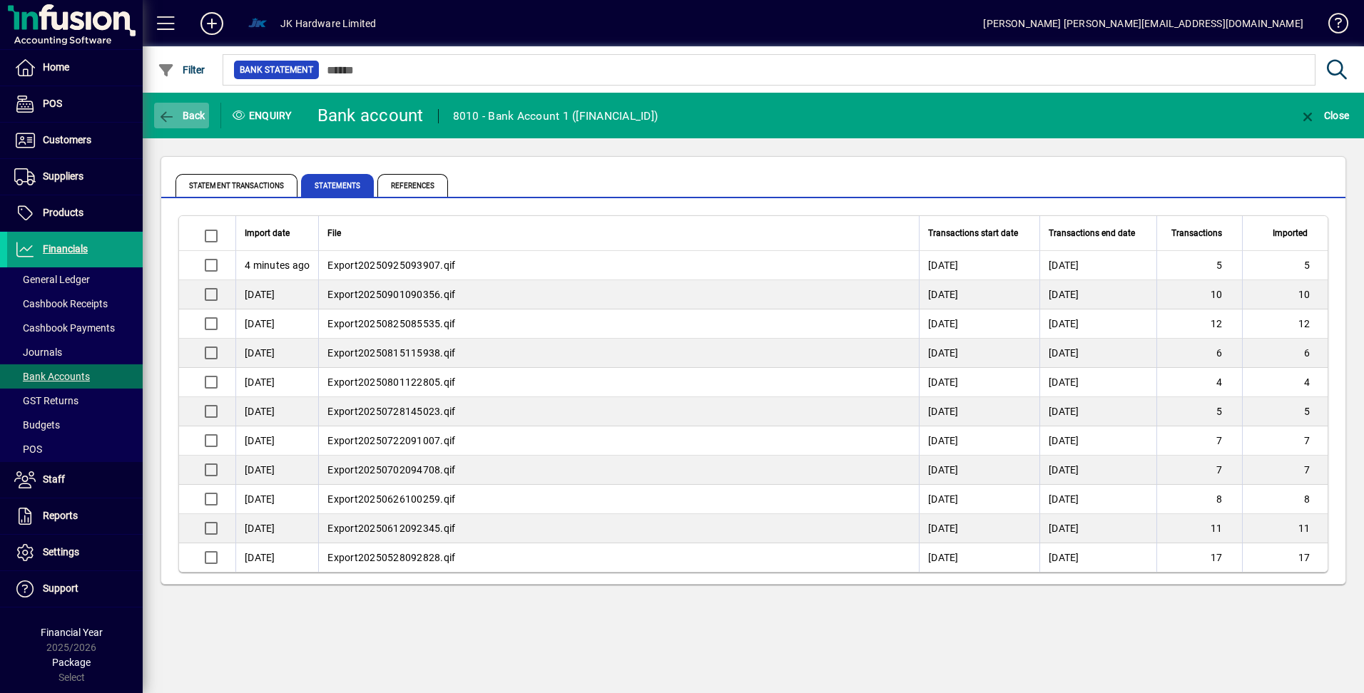
click at [183, 118] on span "Back" at bounding box center [182, 115] width 48 height 11
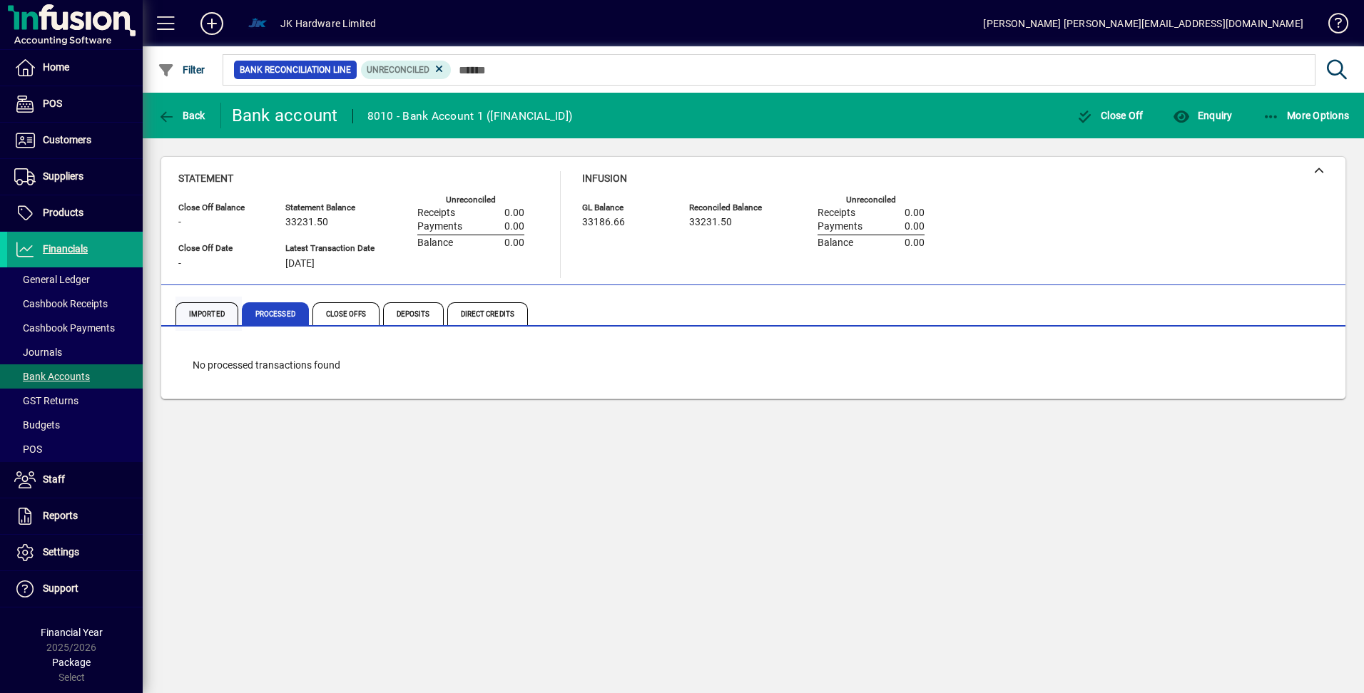
click at [204, 314] on span "Imported" at bounding box center [206, 313] width 63 height 23
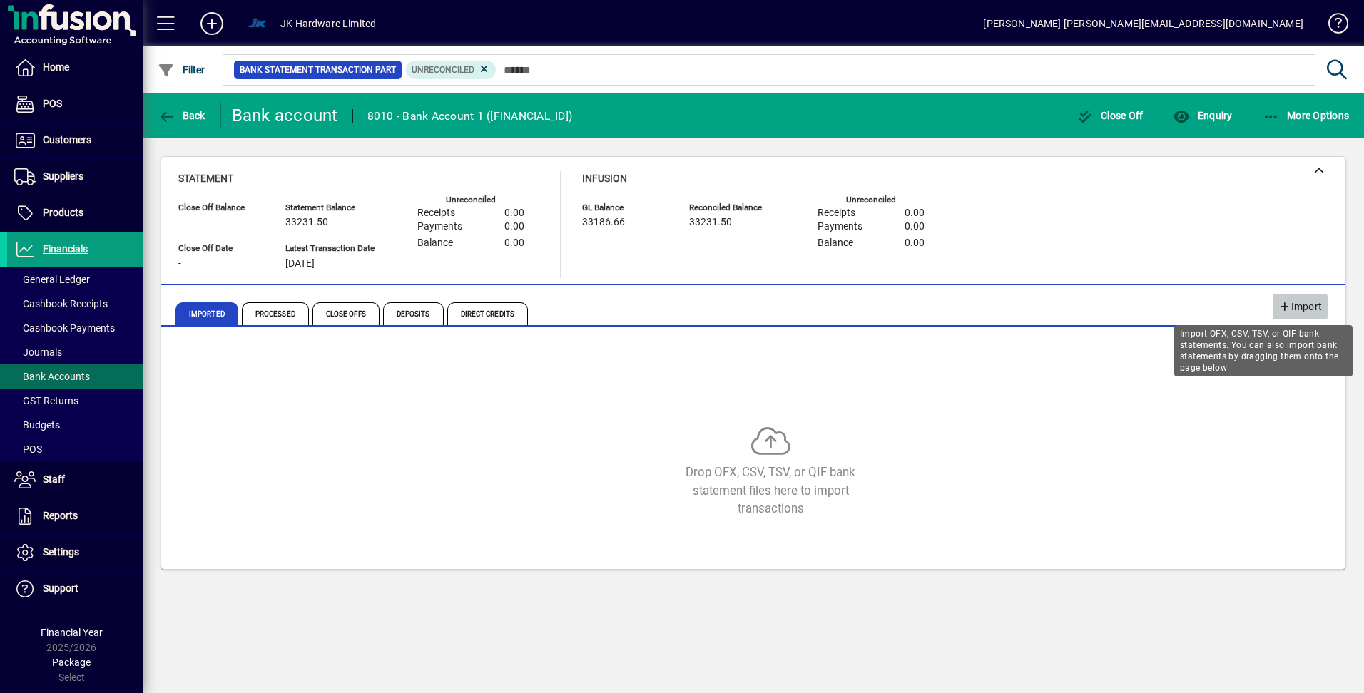
click at [1293, 312] on span "Import" at bounding box center [1300, 307] width 44 height 24
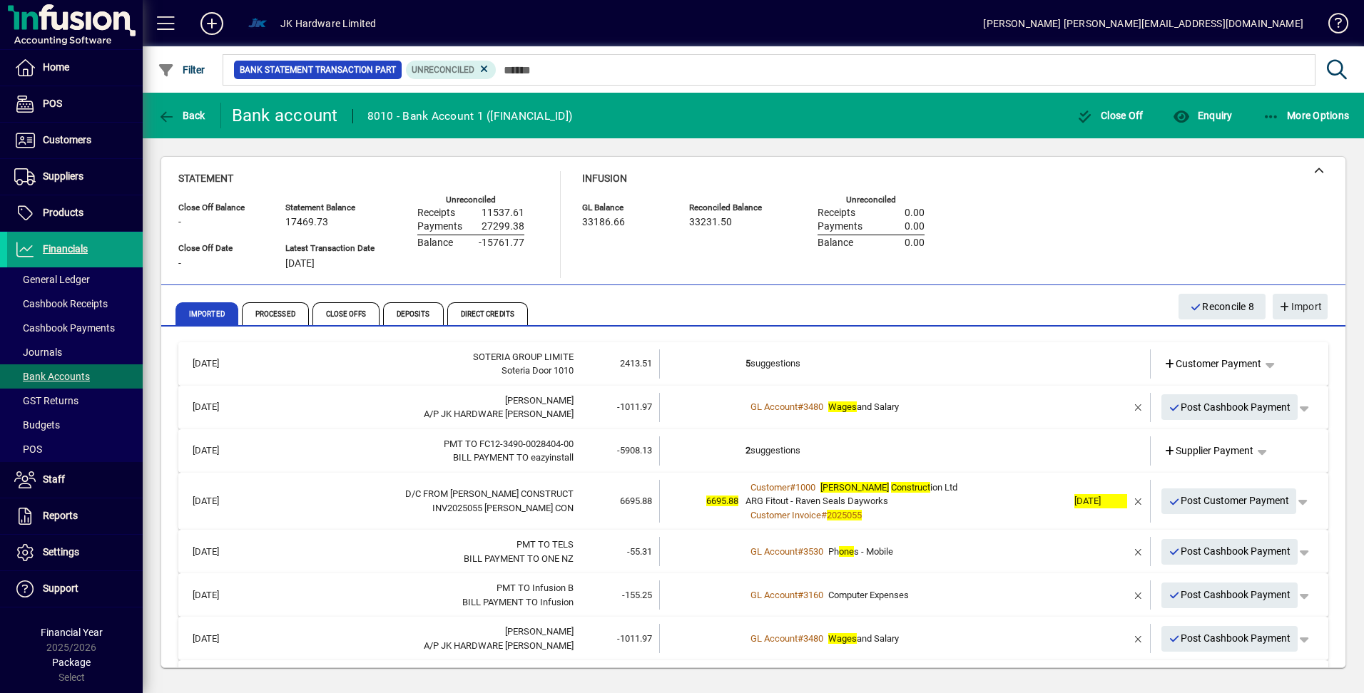
click at [779, 364] on td "5 suggestions" at bounding box center [906, 364] width 322 height 29
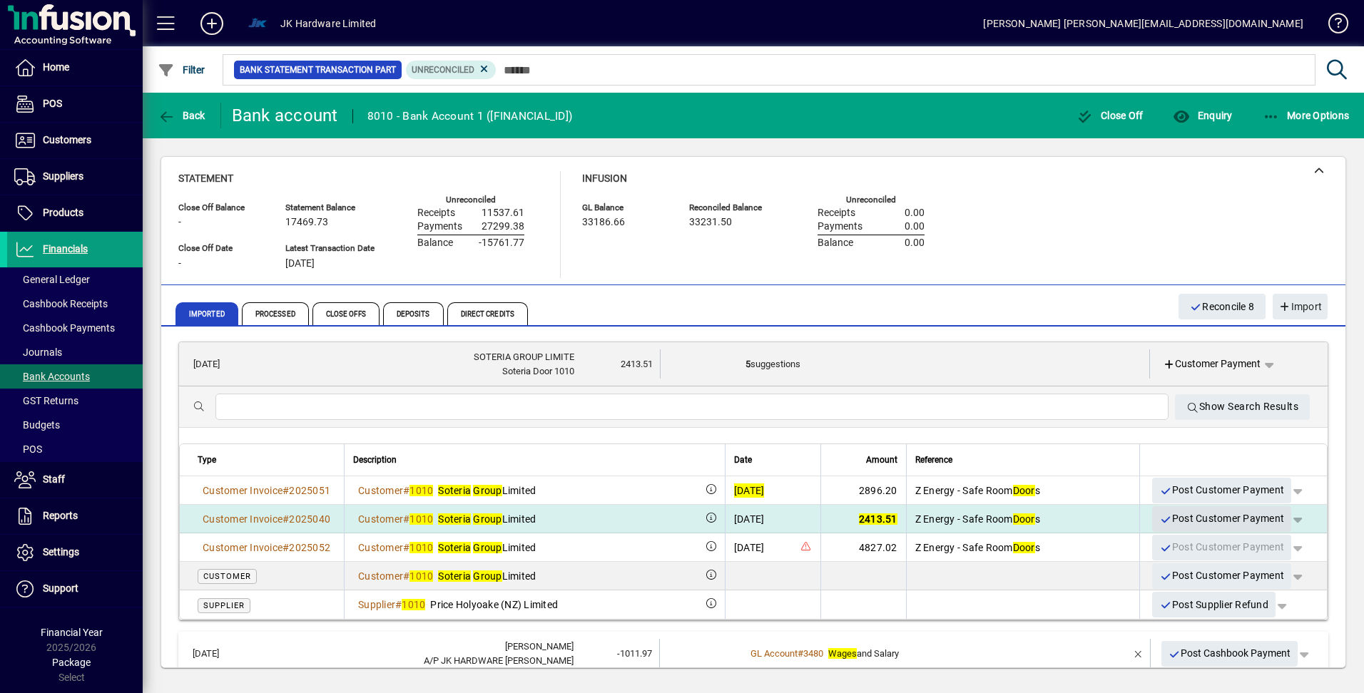
click at [1159, 518] on icon "button" at bounding box center [1165, 520] width 13 height 10
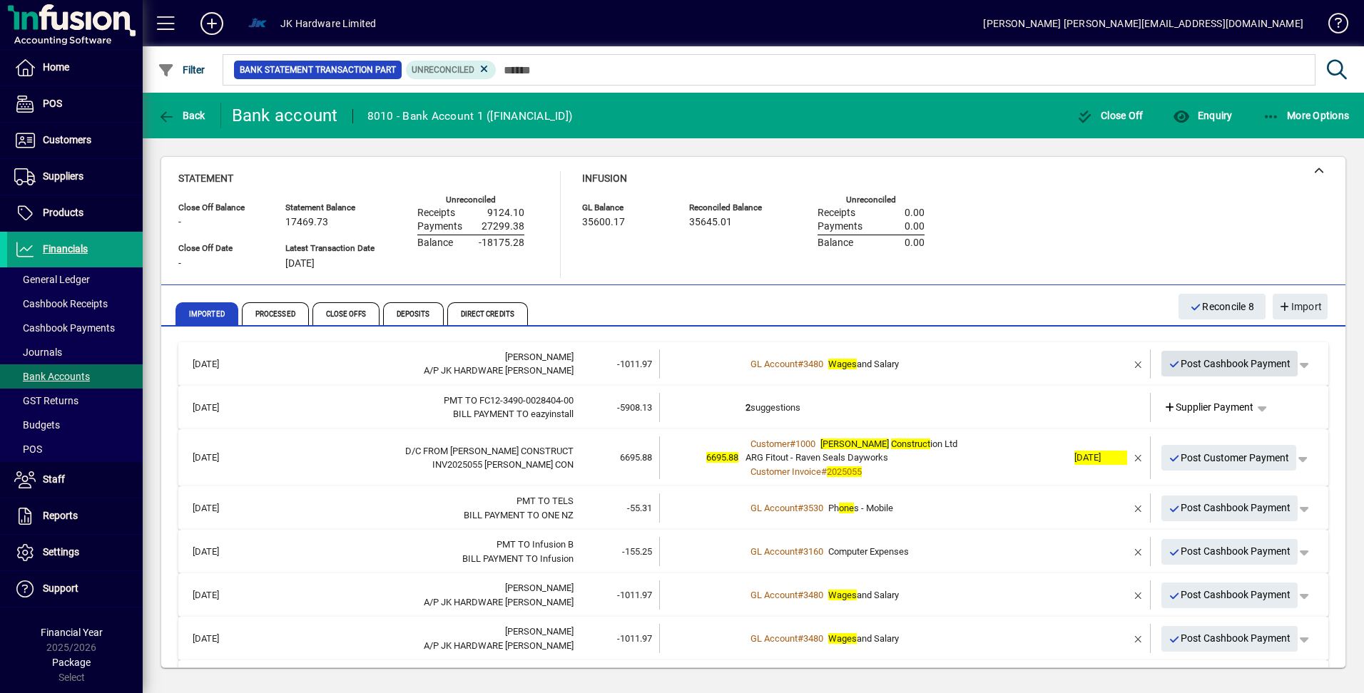
click at [1182, 362] on span "Post Cashbook Payment" at bounding box center [1229, 364] width 123 height 24
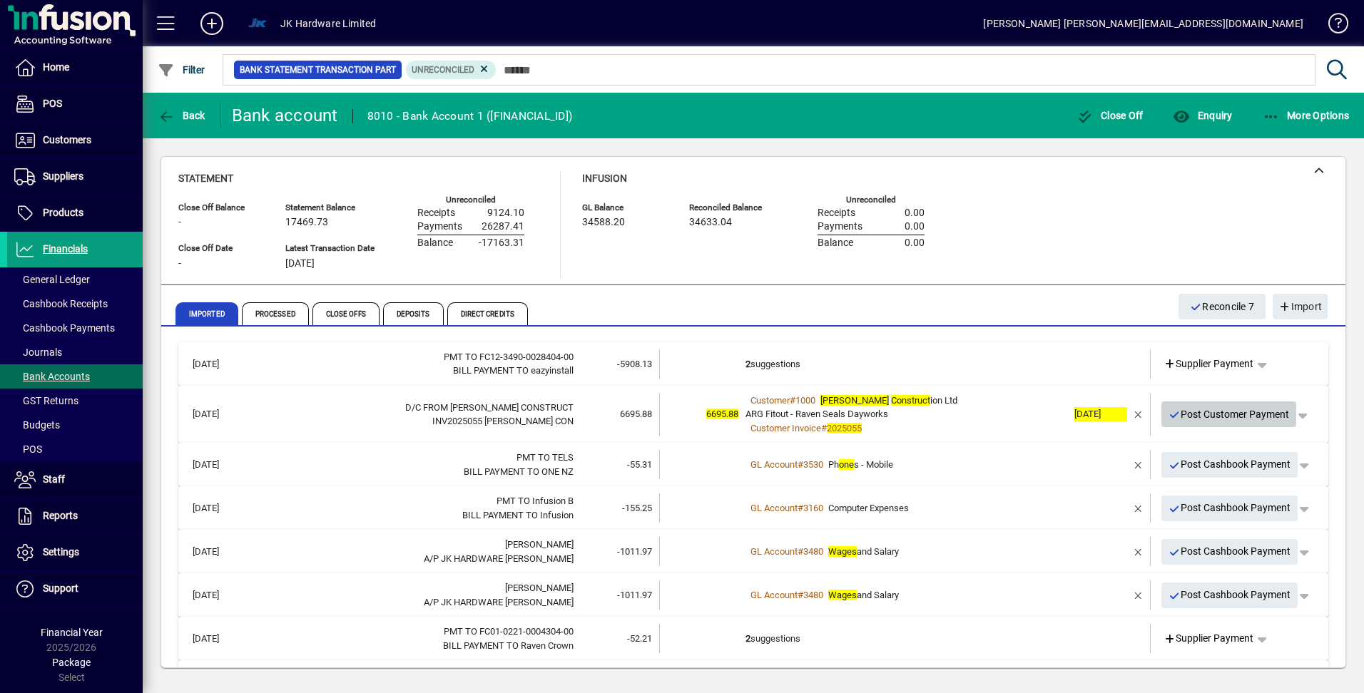
click at [1173, 414] on span "Post Customer Payment" at bounding box center [1228, 415] width 121 height 24
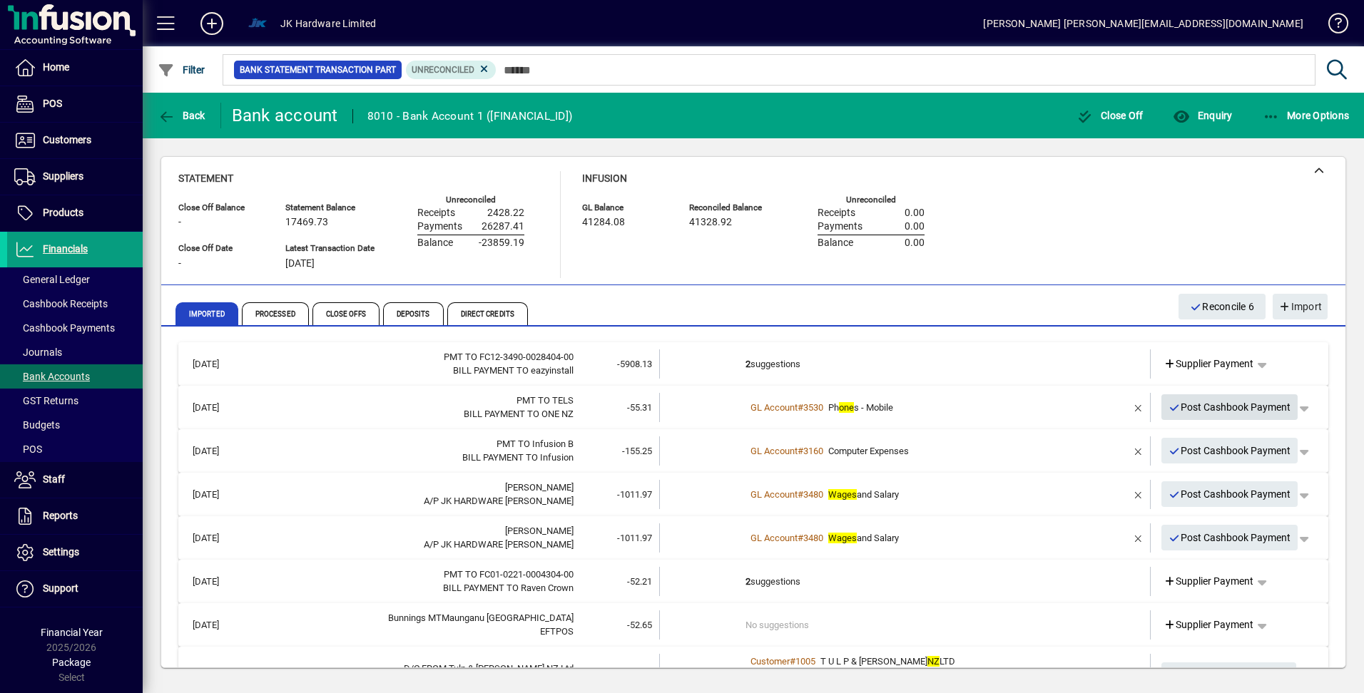
click at [1168, 407] on icon "button" at bounding box center [1174, 408] width 13 height 10
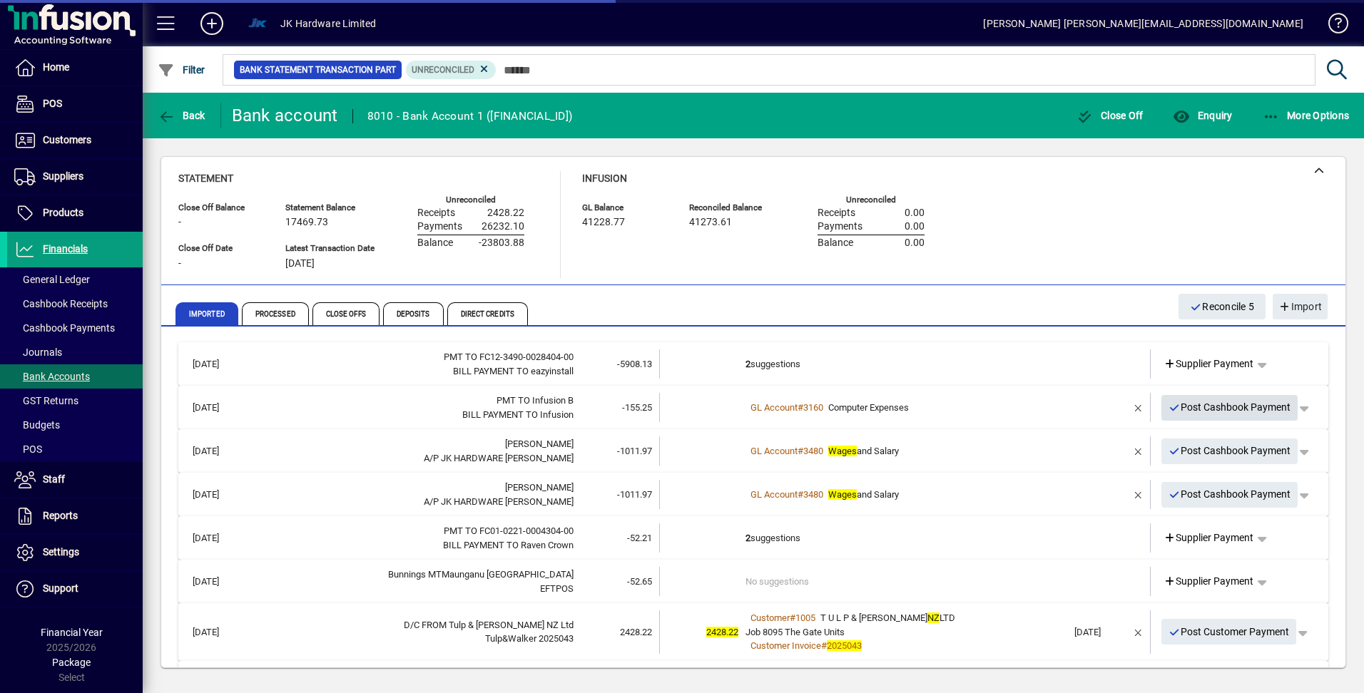
click at [1168, 409] on icon "button" at bounding box center [1174, 408] width 13 height 10
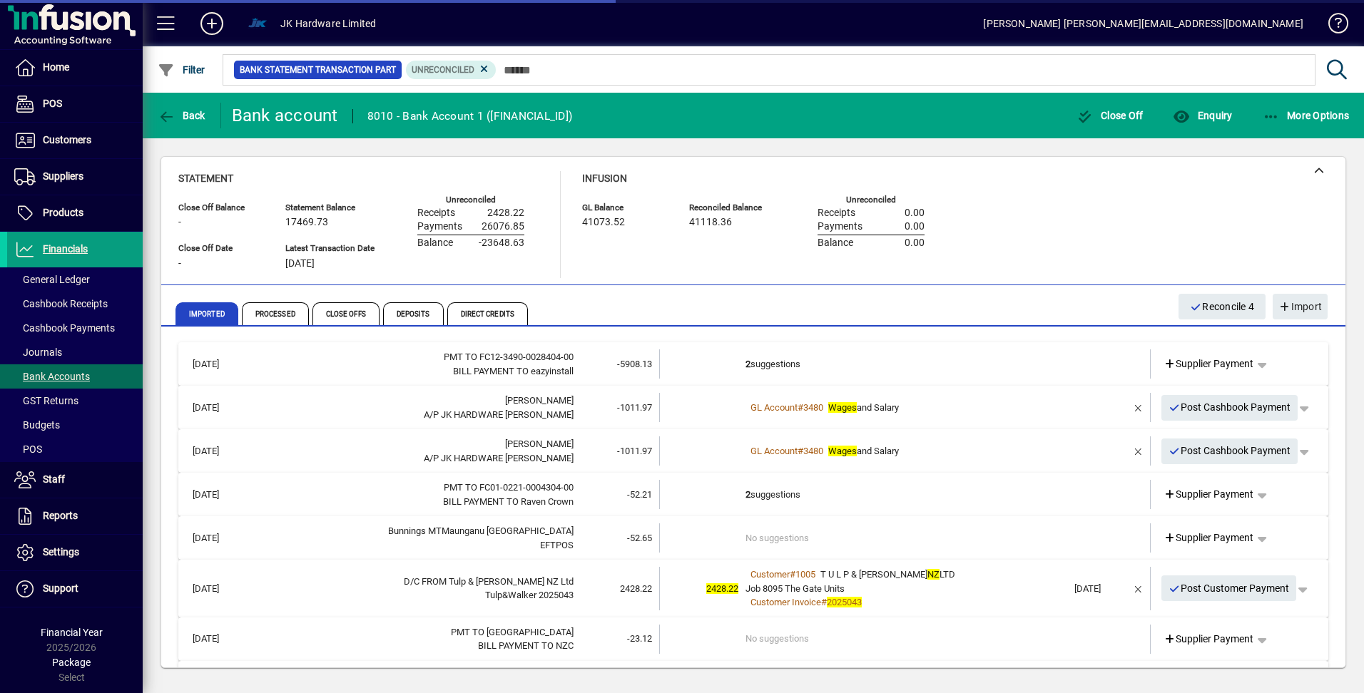
click at [1168, 410] on icon "button" at bounding box center [1174, 408] width 13 height 10
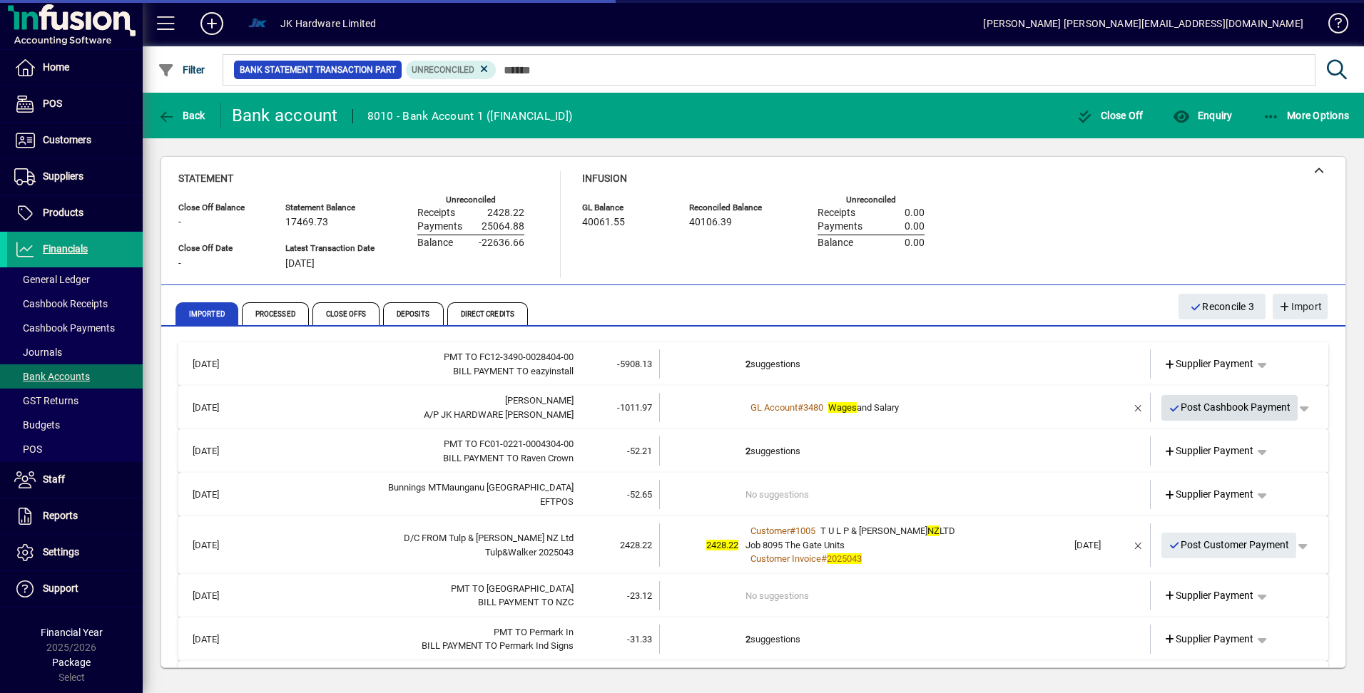
click at [1168, 412] on icon "button" at bounding box center [1174, 409] width 13 height 10
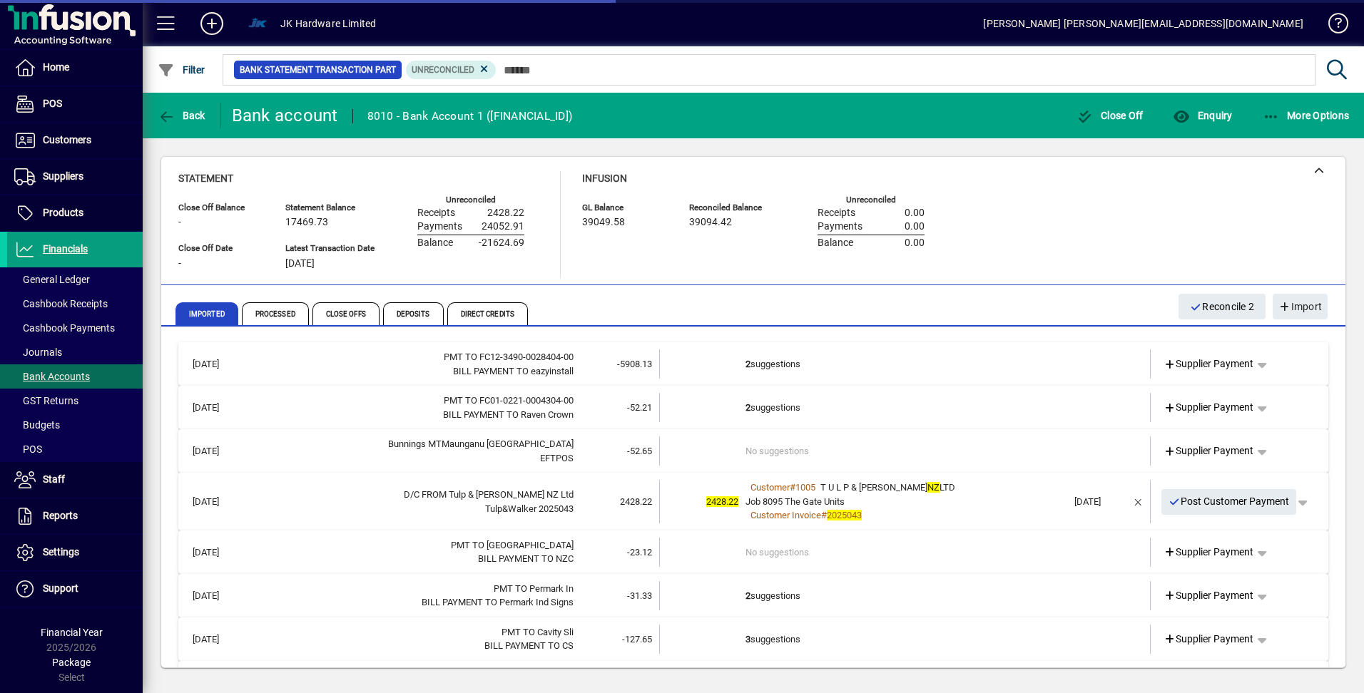
click at [1168, 507] on span "Post Customer Payment" at bounding box center [1228, 502] width 121 height 24
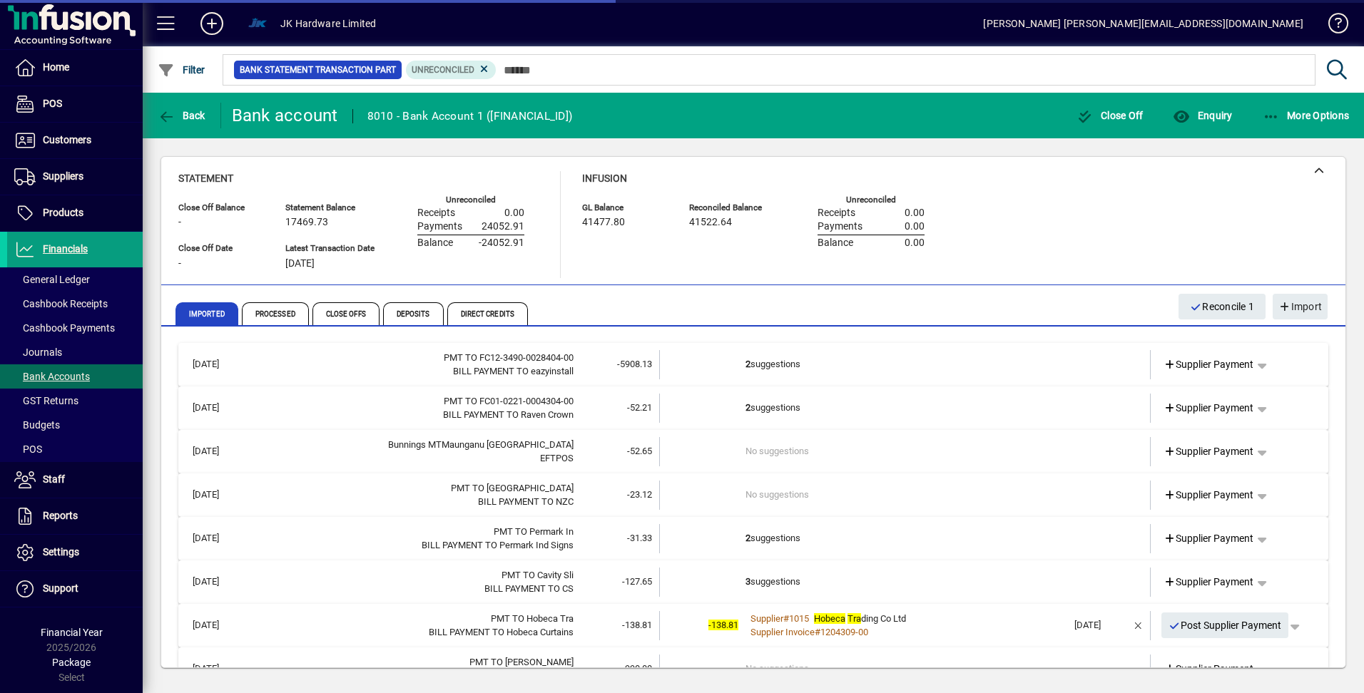
scroll to position [214, 0]
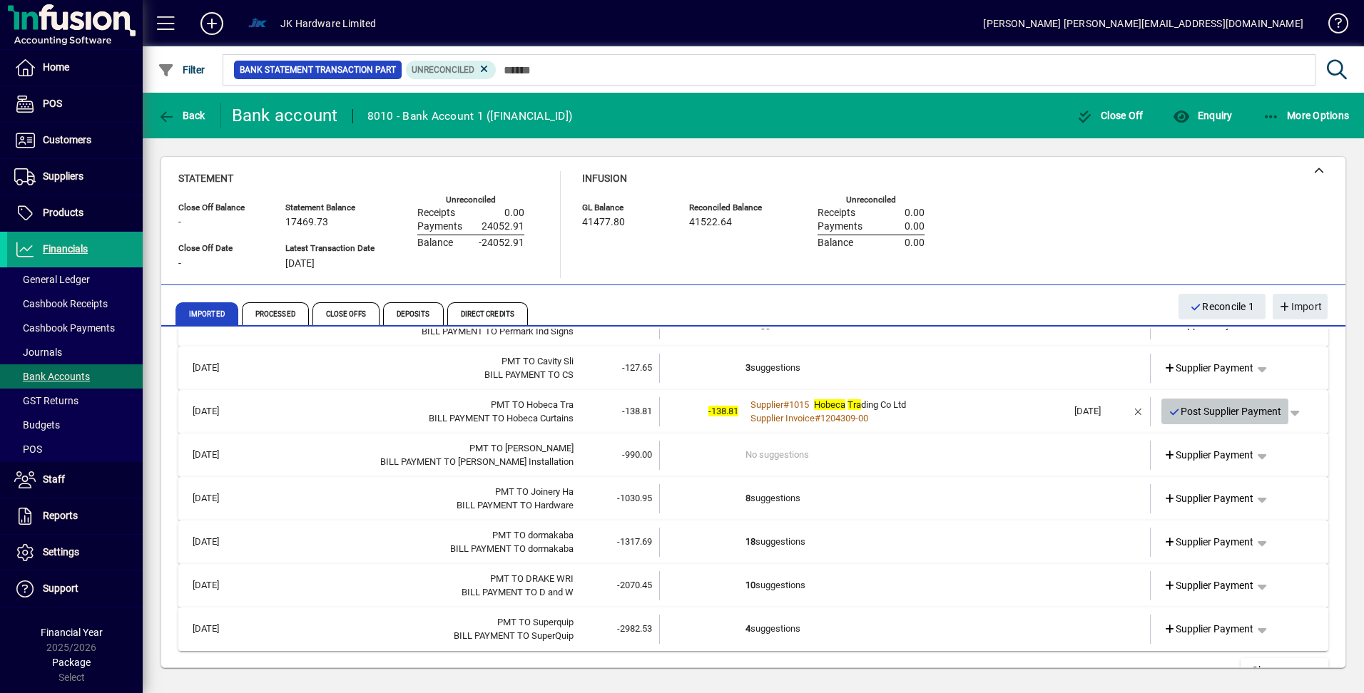
click at [1168, 412] on icon "button" at bounding box center [1174, 412] width 13 height 10
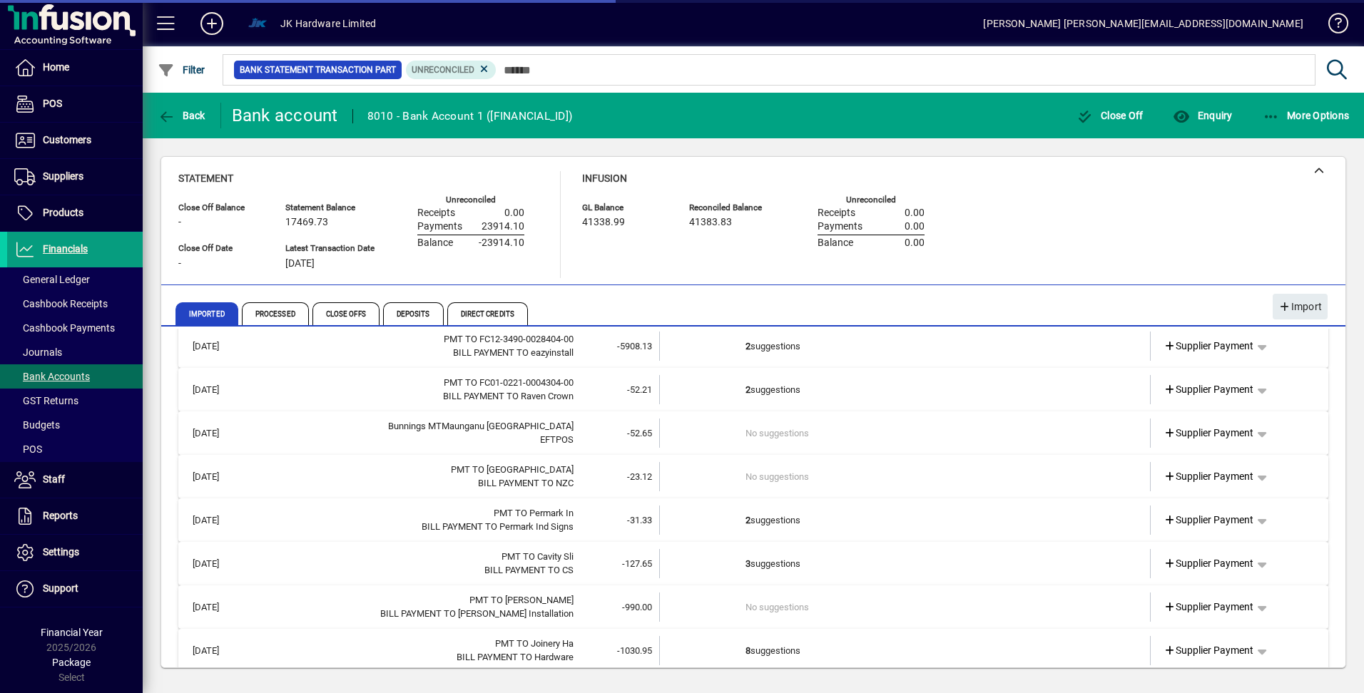
scroll to position [0, 0]
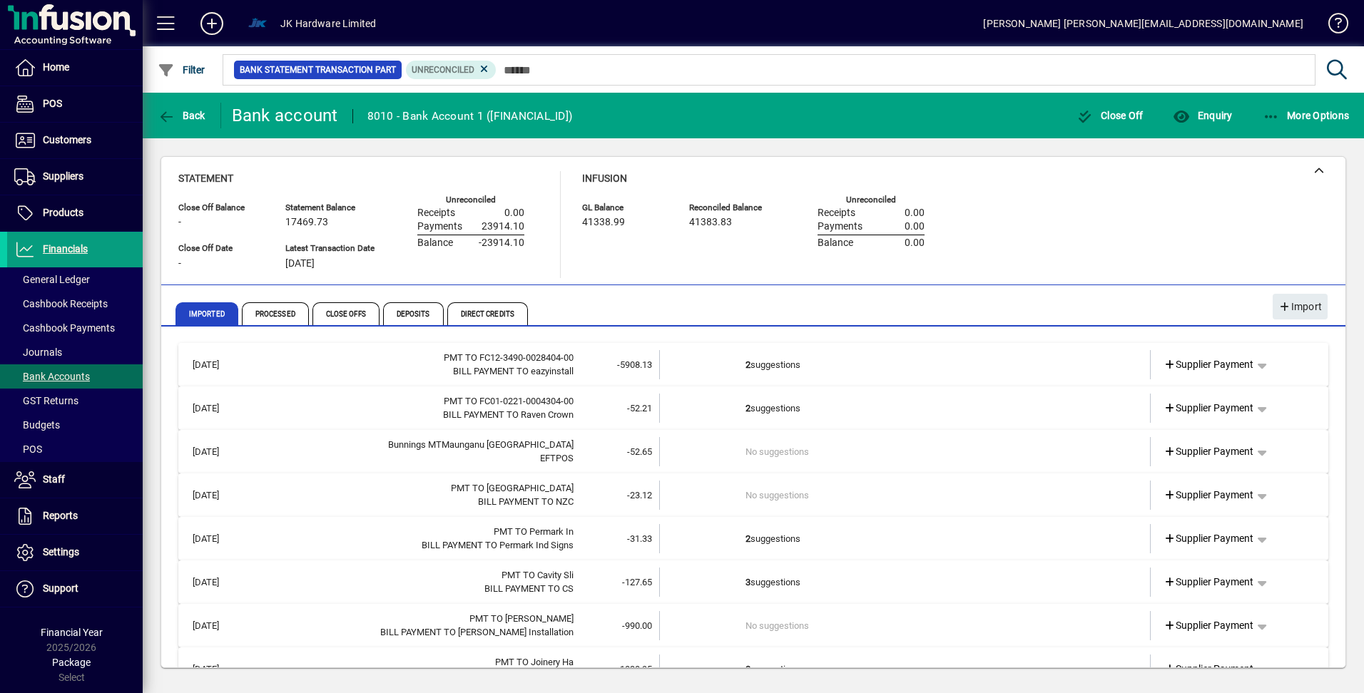
click at [777, 362] on td "2 suggestions" at bounding box center [906, 364] width 322 height 29
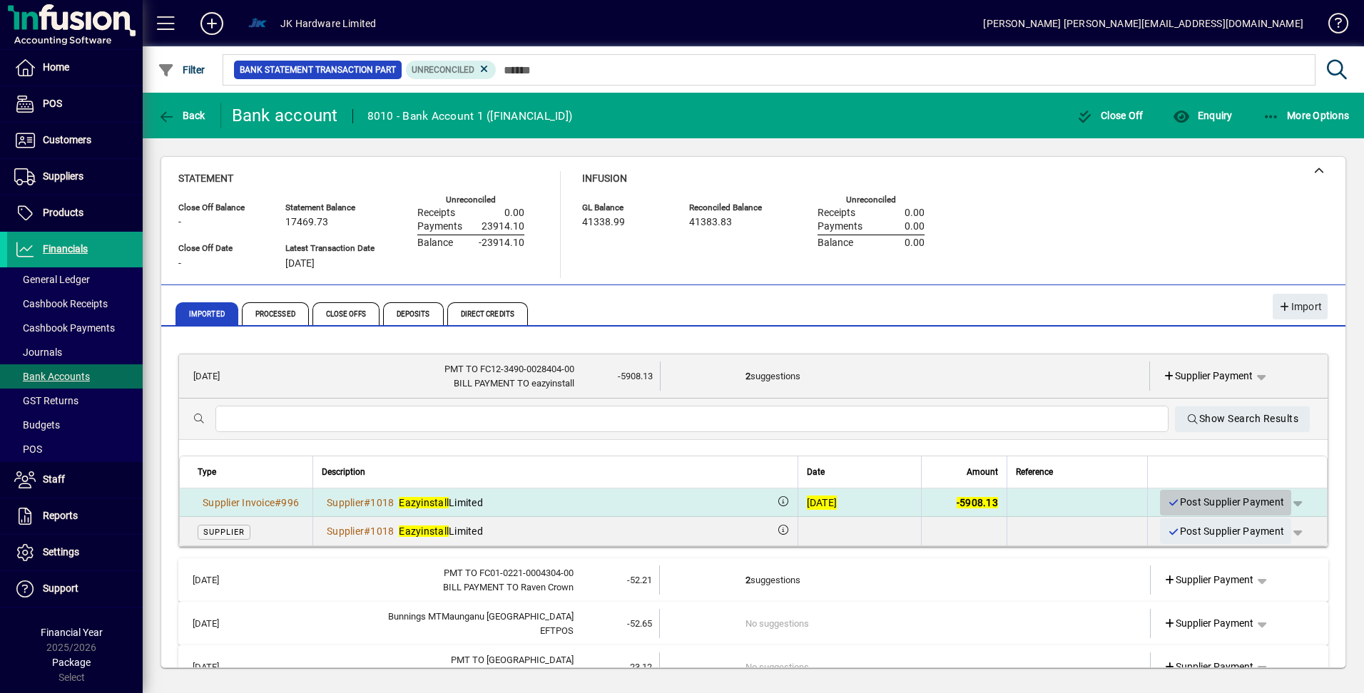
click at [1167, 499] on icon "button" at bounding box center [1173, 503] width 13 height 10
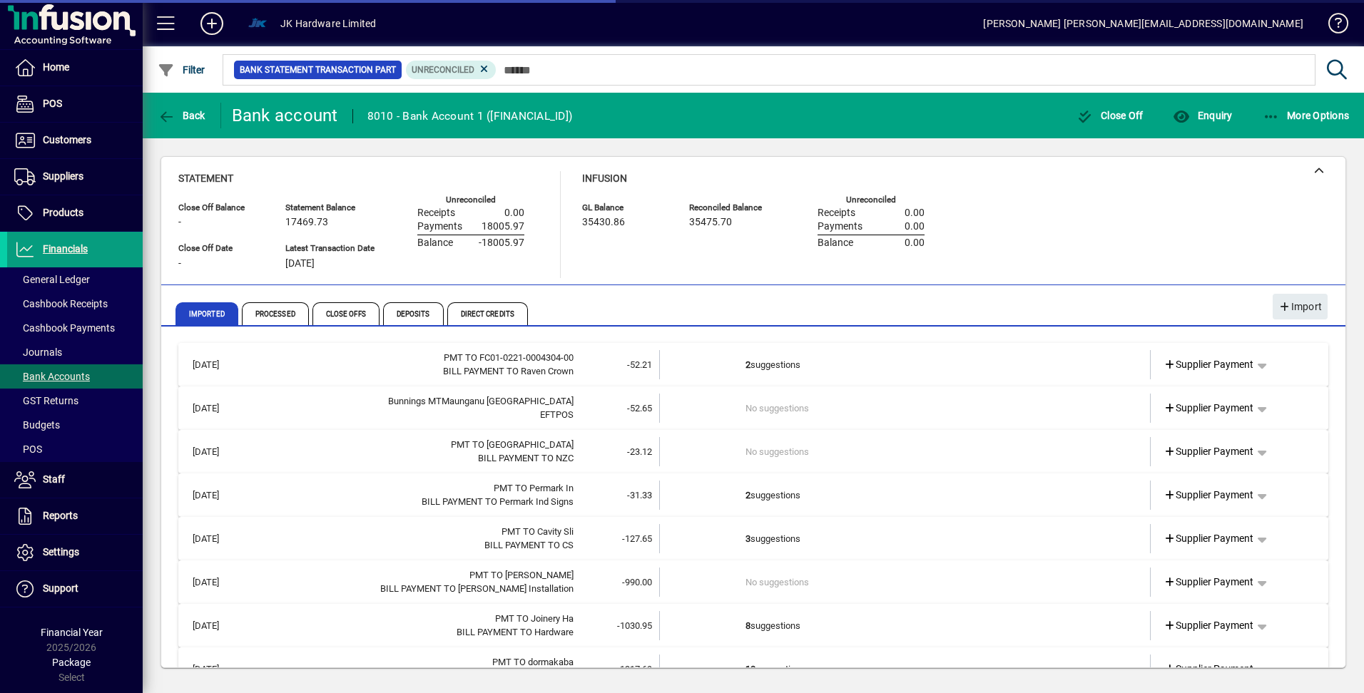
click at [780, 361] on td "2 suggestions" at bounding box center [906, 364] width 322 height 29
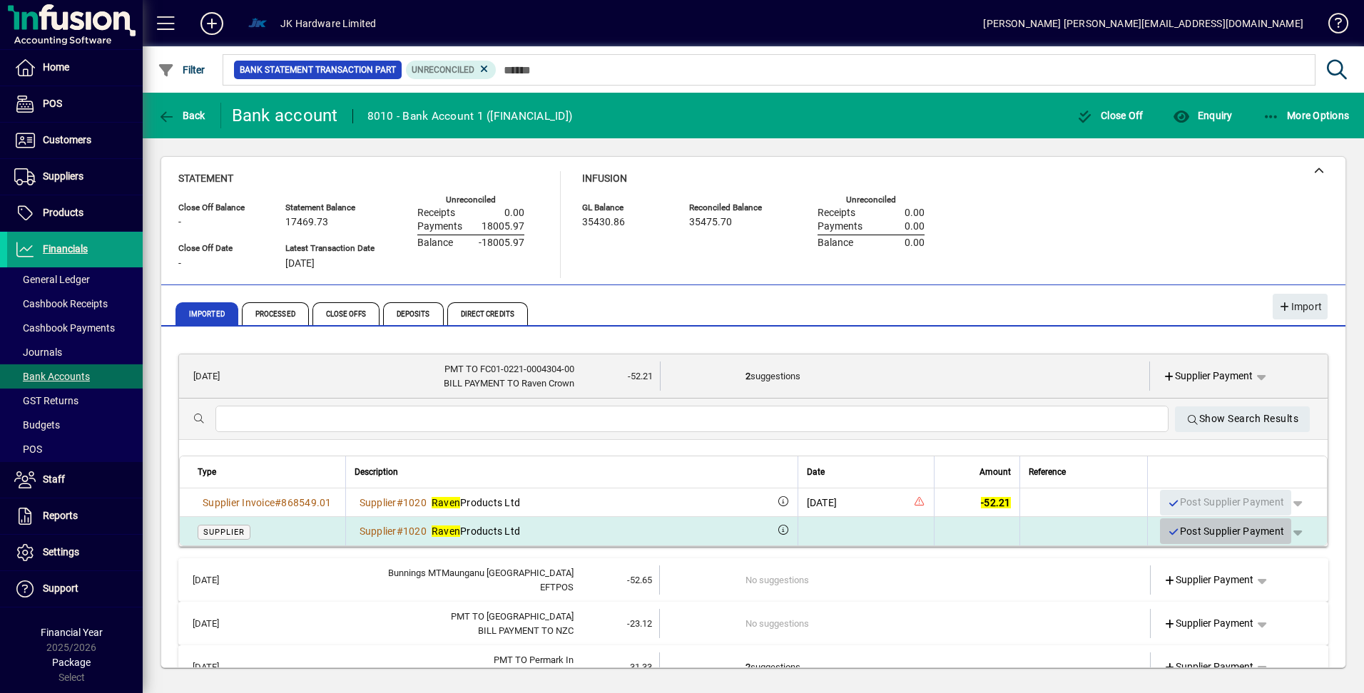
click at [1167, 531] on icon "button" at bounding box center [1173, 532] width 13 height 10
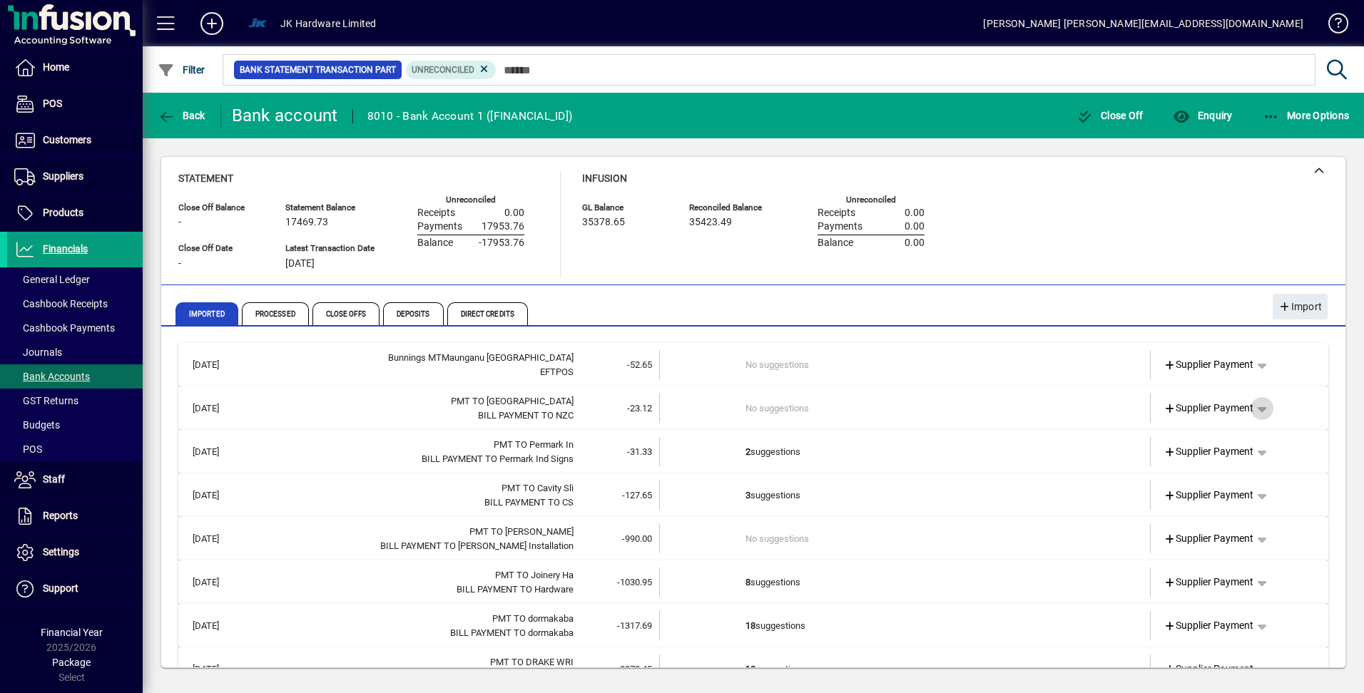
click at [1253, 409] on span "button" at bounding box center [1262, 409] width 34 height 34
click at [1211, 463] on span "Cashbook Payment" at bounding box center [1207, 464] width 106 height 17
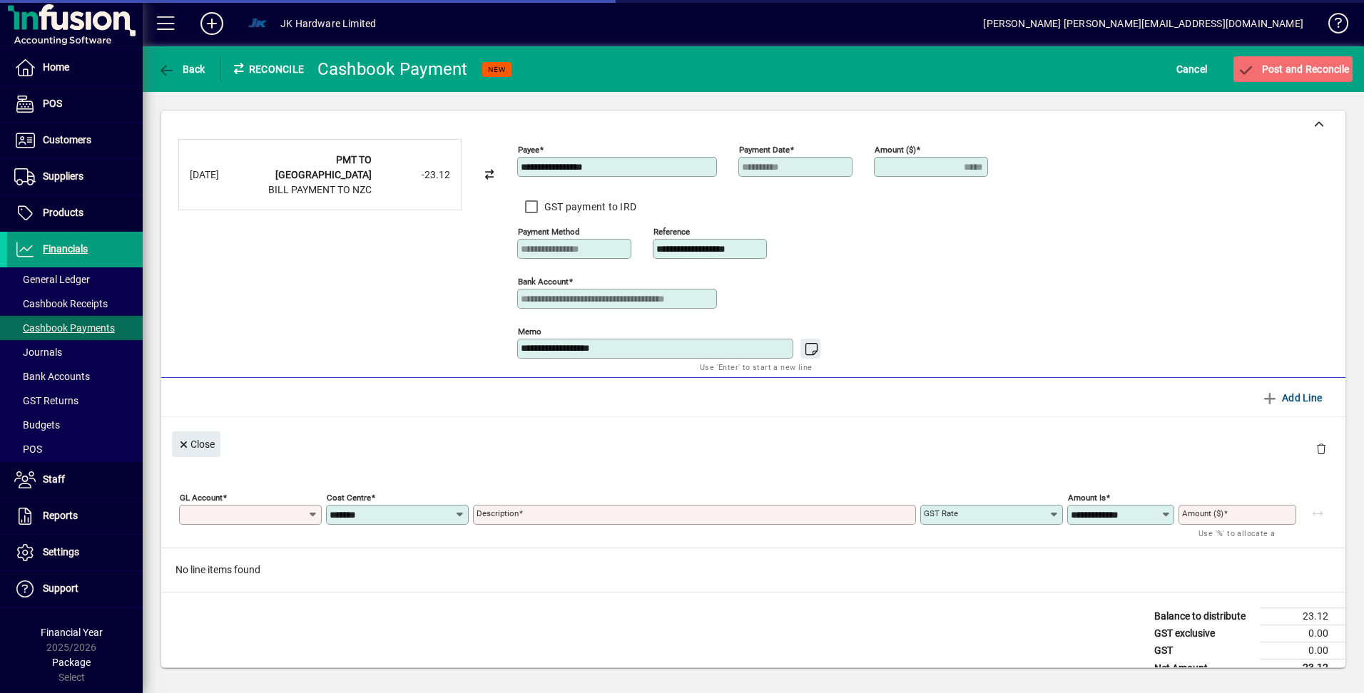
type input "*****"
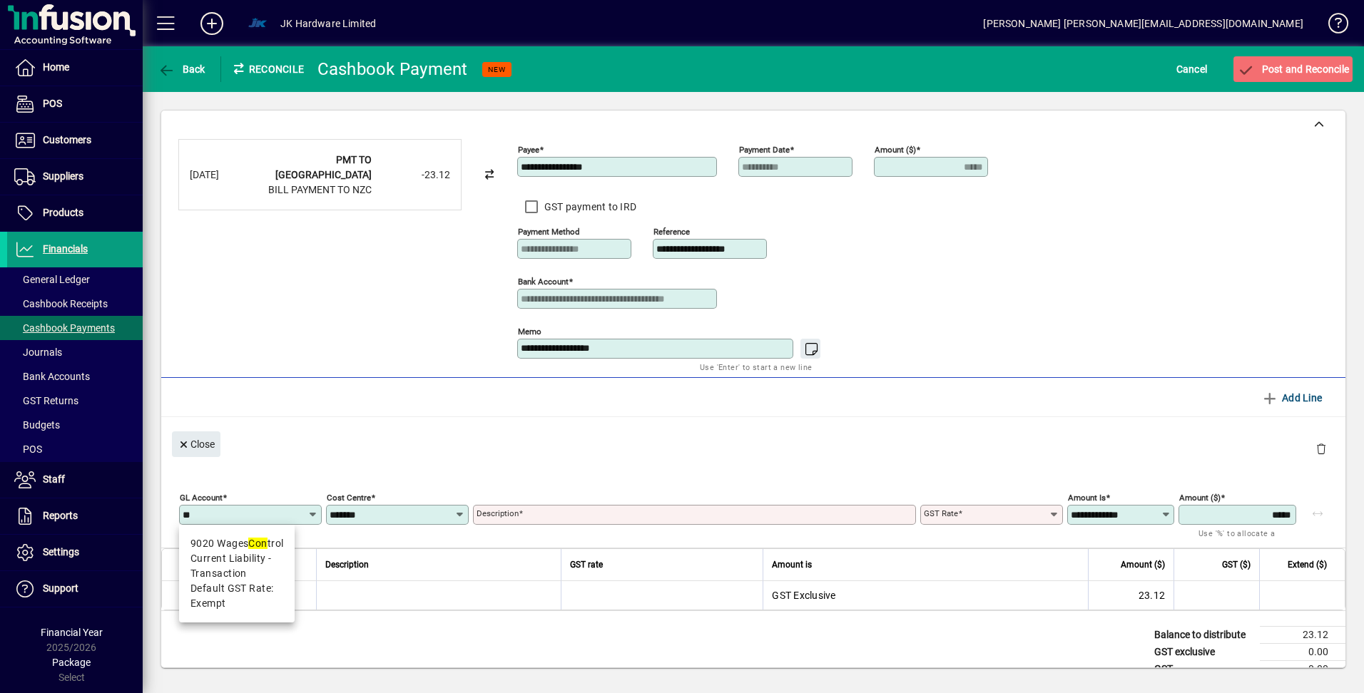
type input "*"
click at [250, 554] on span "Expense - Transaction" at bounding box center [241, 558] width 103 height 15
type input "****"
type input "**********"
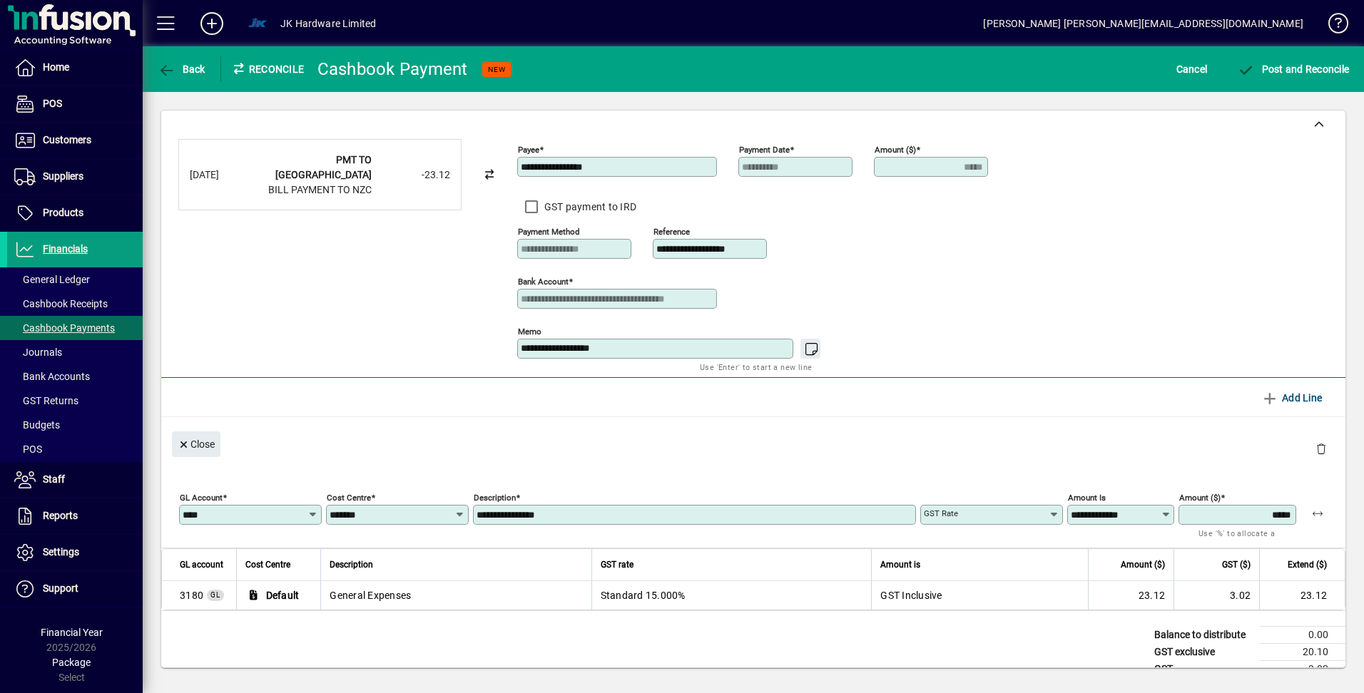
type input "********"
type input "**********"
click at [568, 514] on input "**********" at bounding box center [696, 514] width 439 height 11
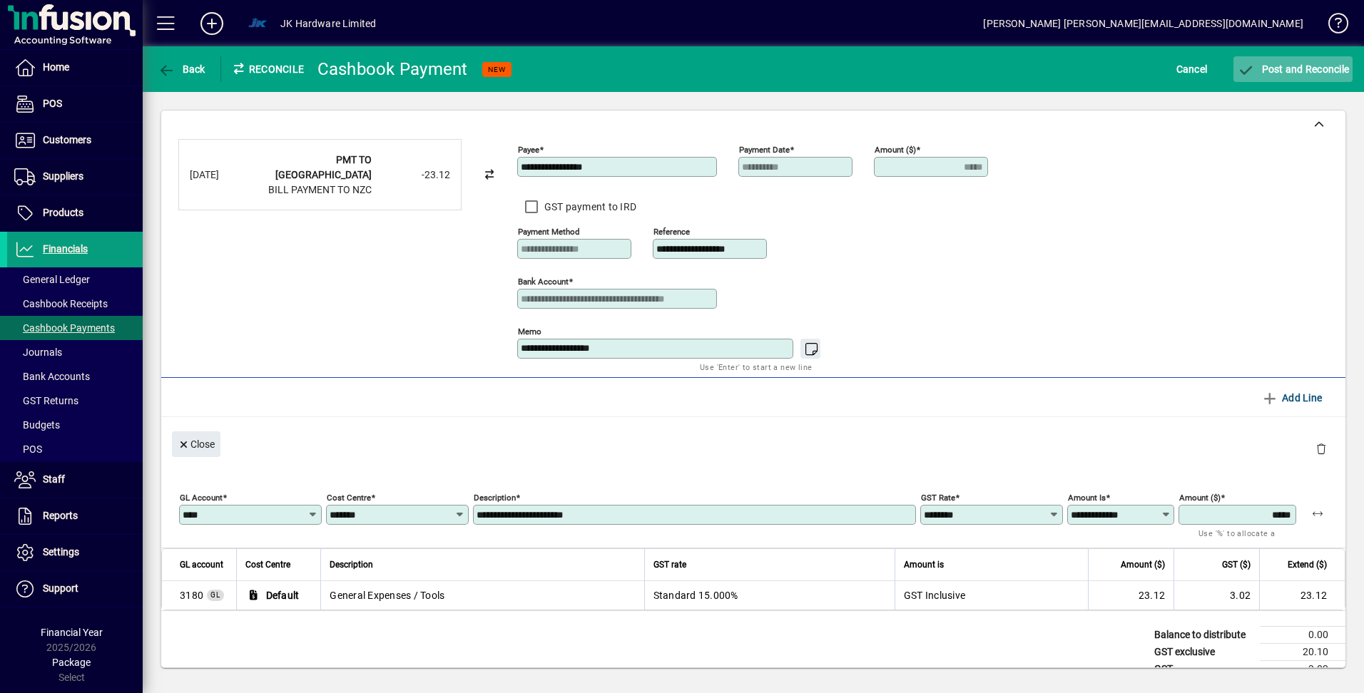
type input "**********"
click at [1256, 66] on span "Post and Reconcile" at bounding box center [1293, 68] width 112 height 11
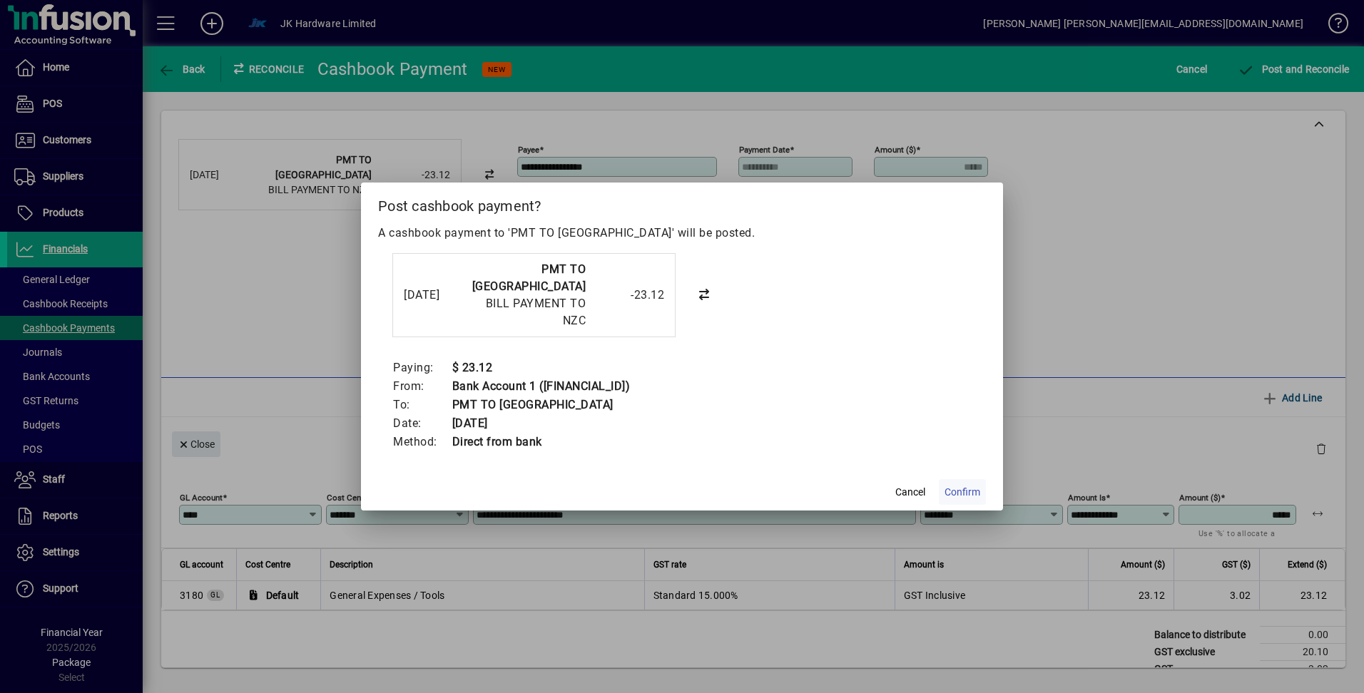
click at [952, 489] on span "Confirm" at bounding box center [962, 492] width 36 height 15
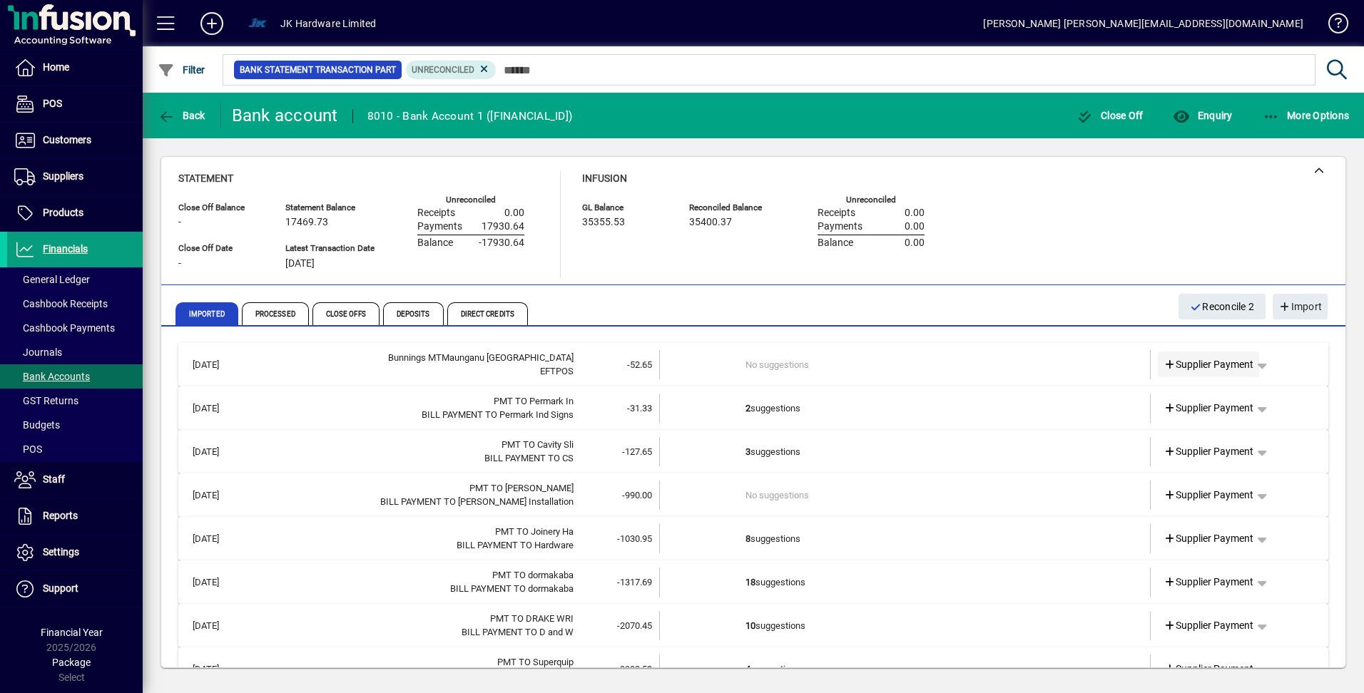
click at [1186, 362] on span "Supplier Payment" at bounding box center [1208, 364] width 91 height 15
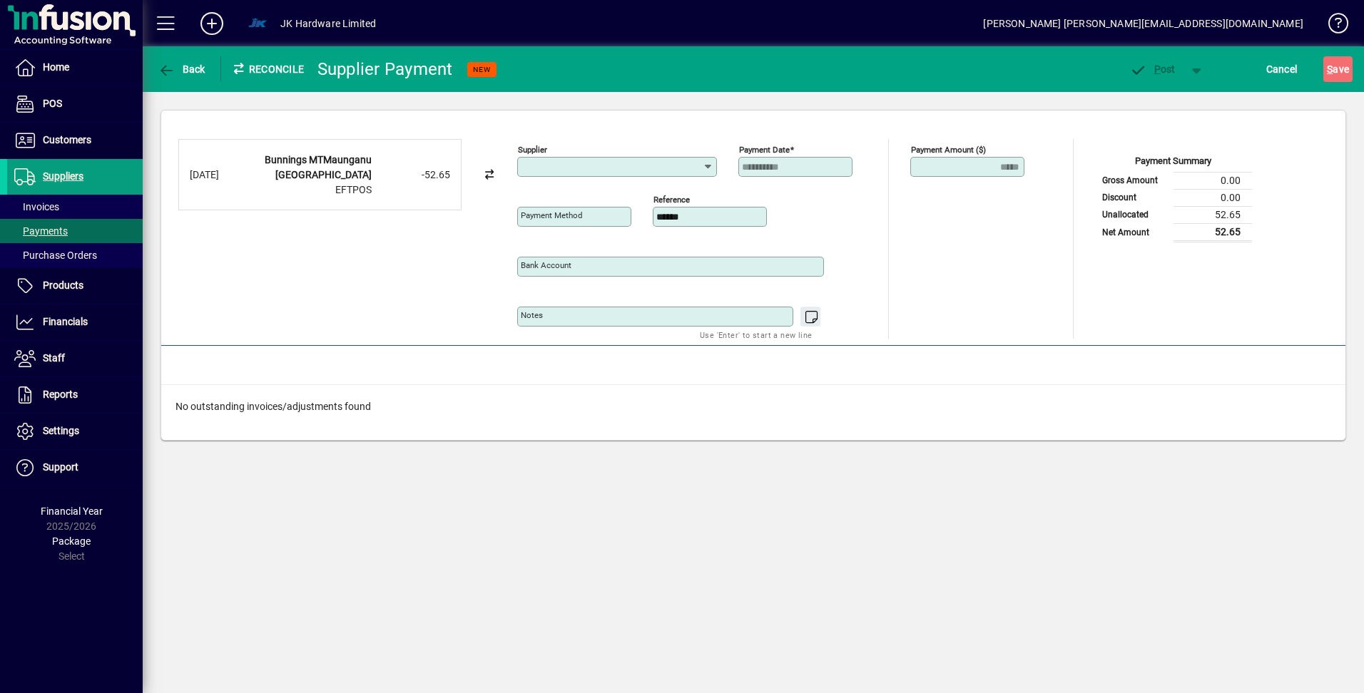
type input "**********"
click at [191, 60] on span "button" at bounding box center [181, 69] width 55 height 34
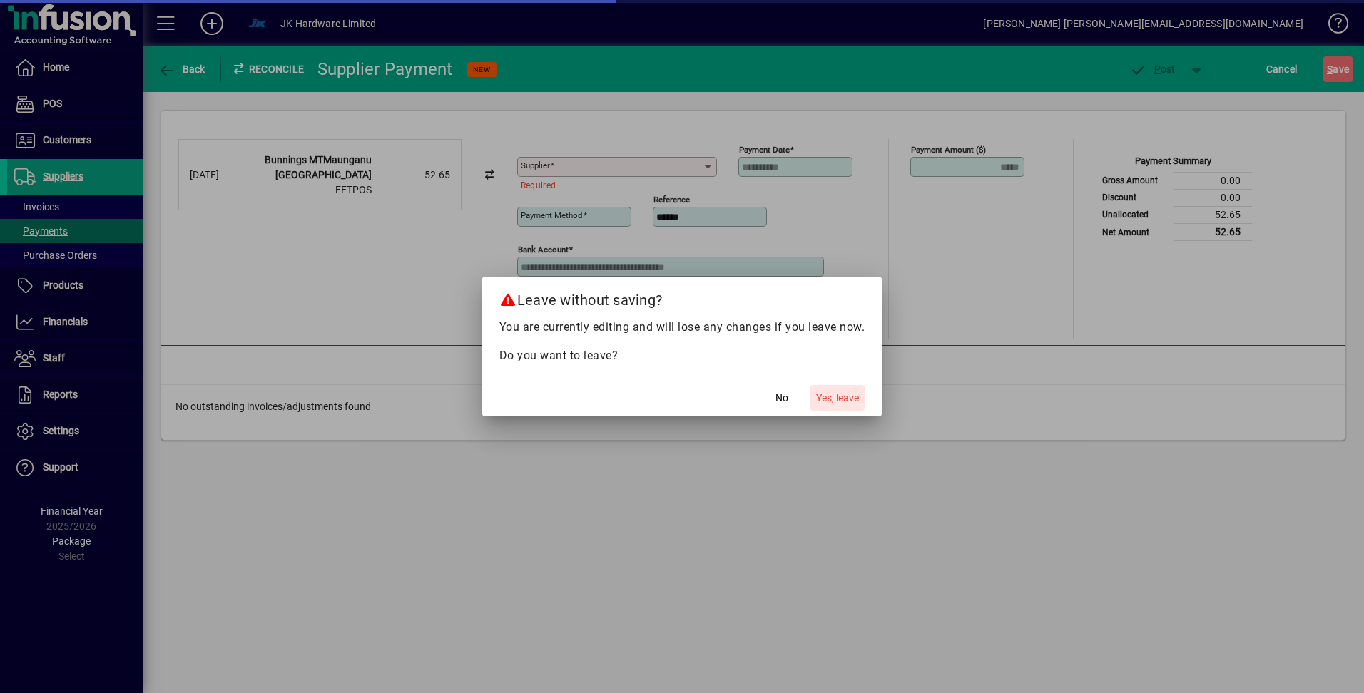
click at [828, 399] on span "Yes, leave" at bounding box center [837, 398] width 43 height 15
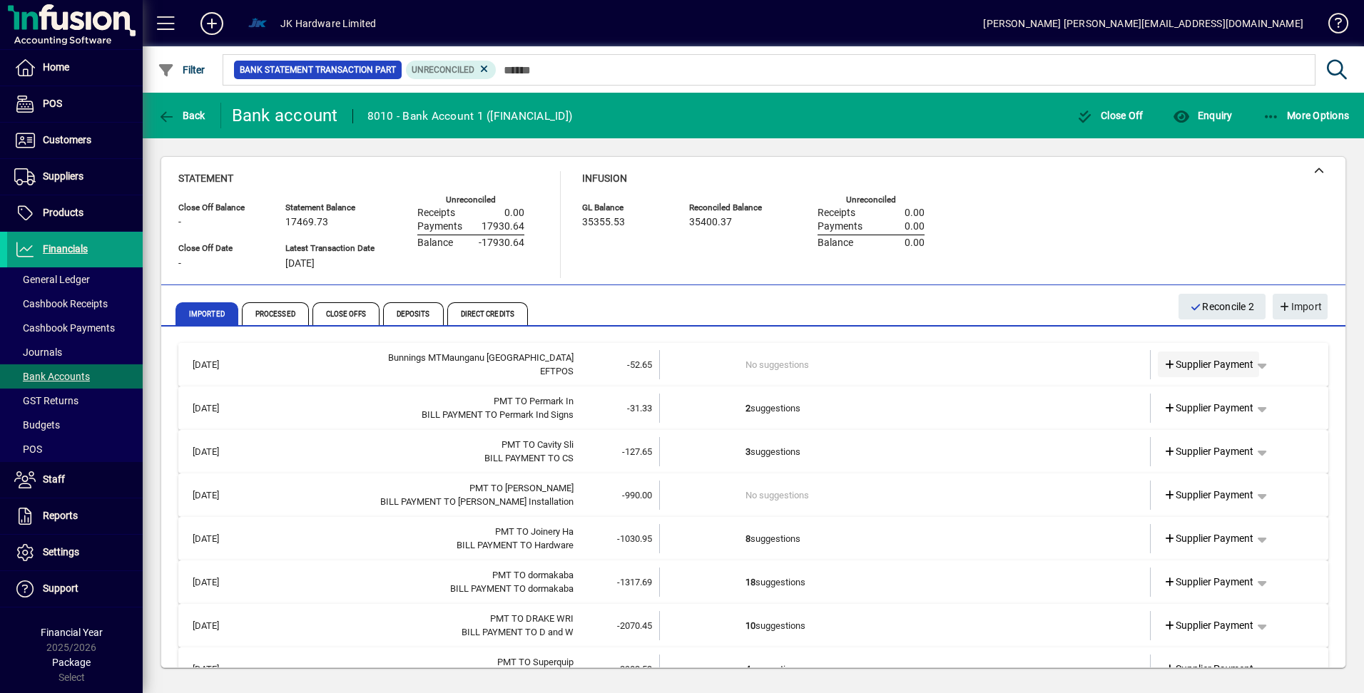
click at [1163, 368] on icon at bounding box center [1169, 365] width 13 height 10
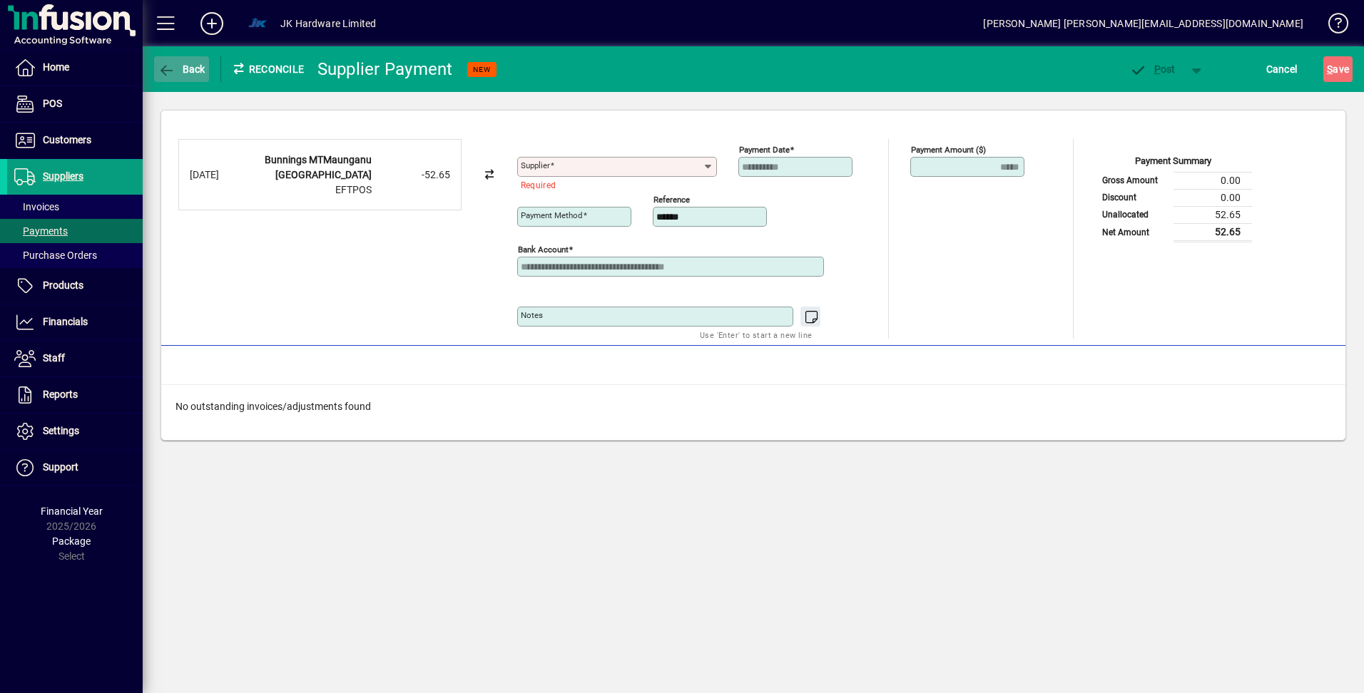
click at [185, 63] on span "Back" at bounding box center [182, 68] width 48 height 11
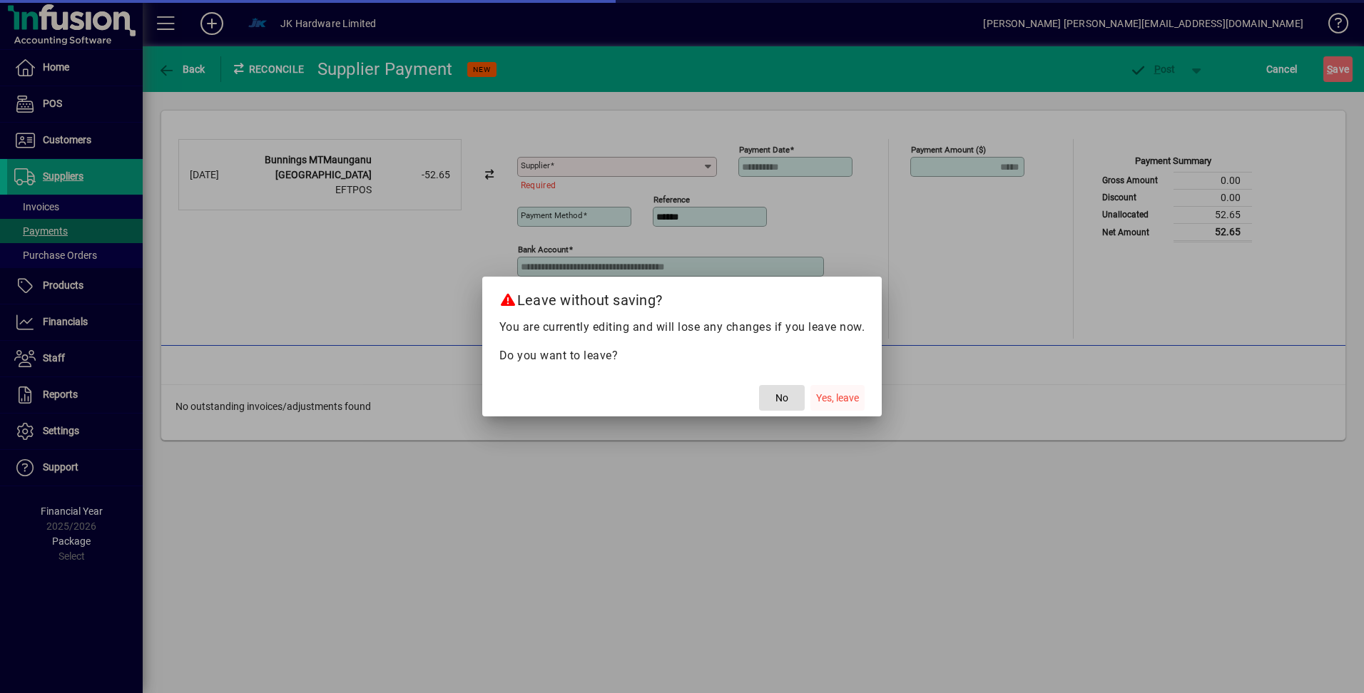
drag, startPoint x: 841, startPoint y: 399, endPoint x: 847, endPoint y: 406, distance: 9.1
click at [842, 400] on span "Yes, leave" at bounding box center [837, 398] width 43 height 15
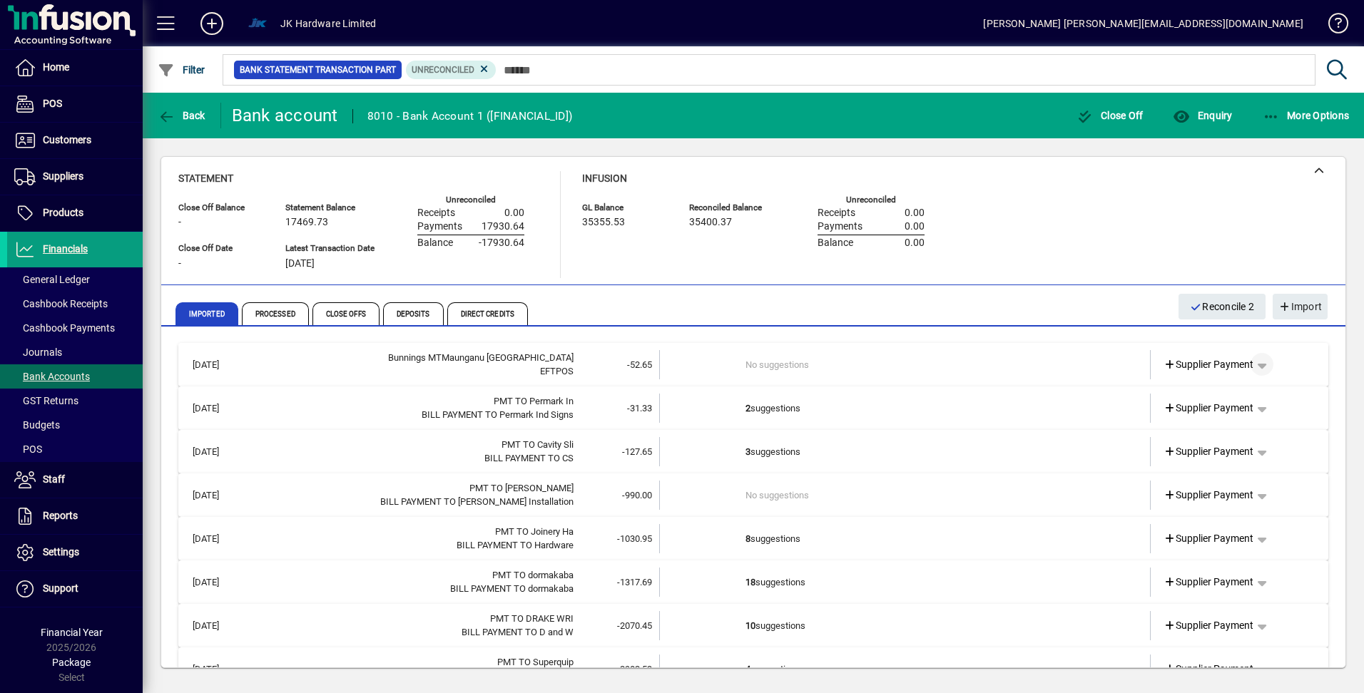
click at [1255, 367] on span "button" at bounding box center [1262, 364] width 34 height 34
click at [1223, 417] on span "Cashbook Payment" at bounding box center [1207, 420] width 106 height 17
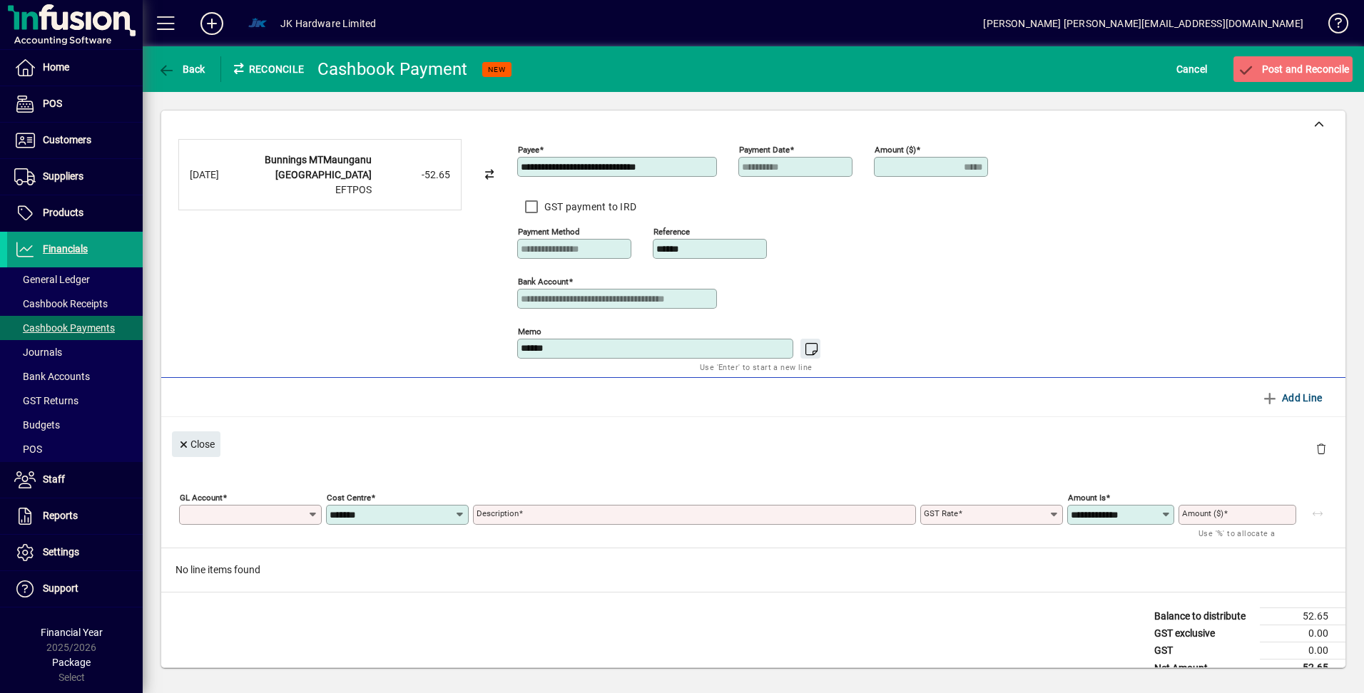
type input "*****"
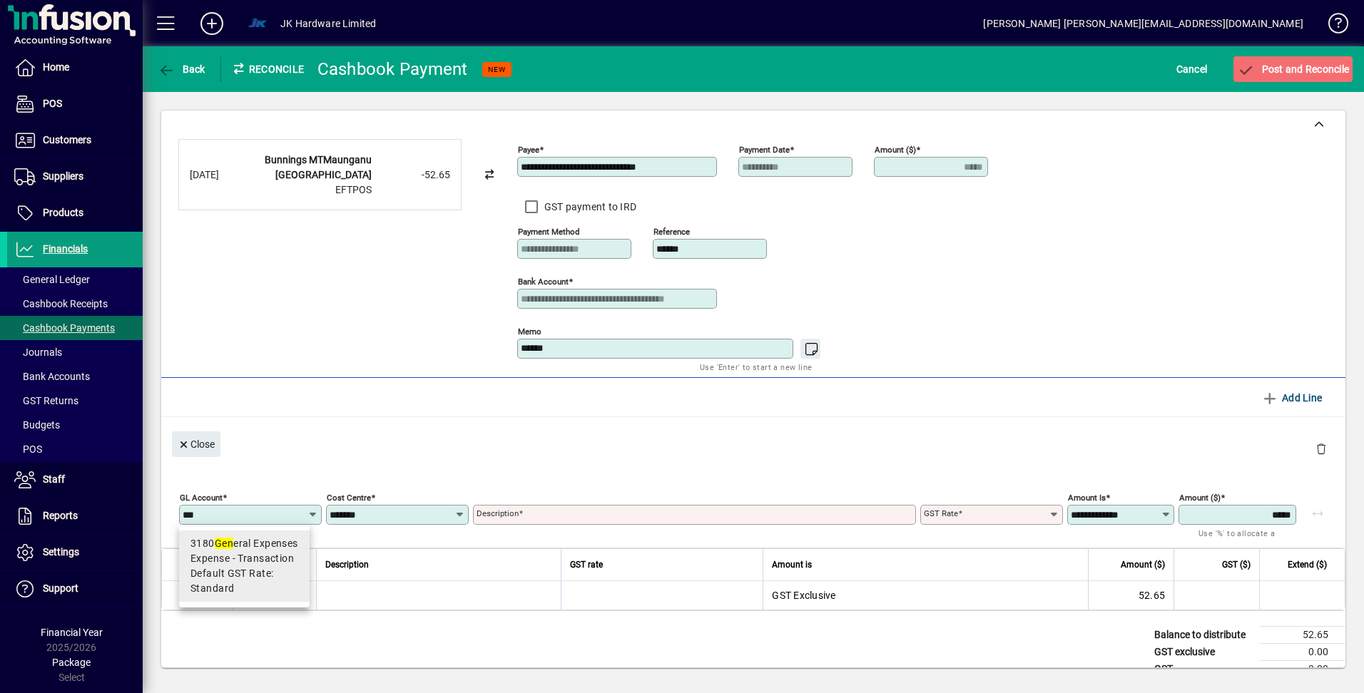
click at [222, 556] on span "Expense - Transaction" at bounding box center [241, 558] width 103 height 15
type input "****"
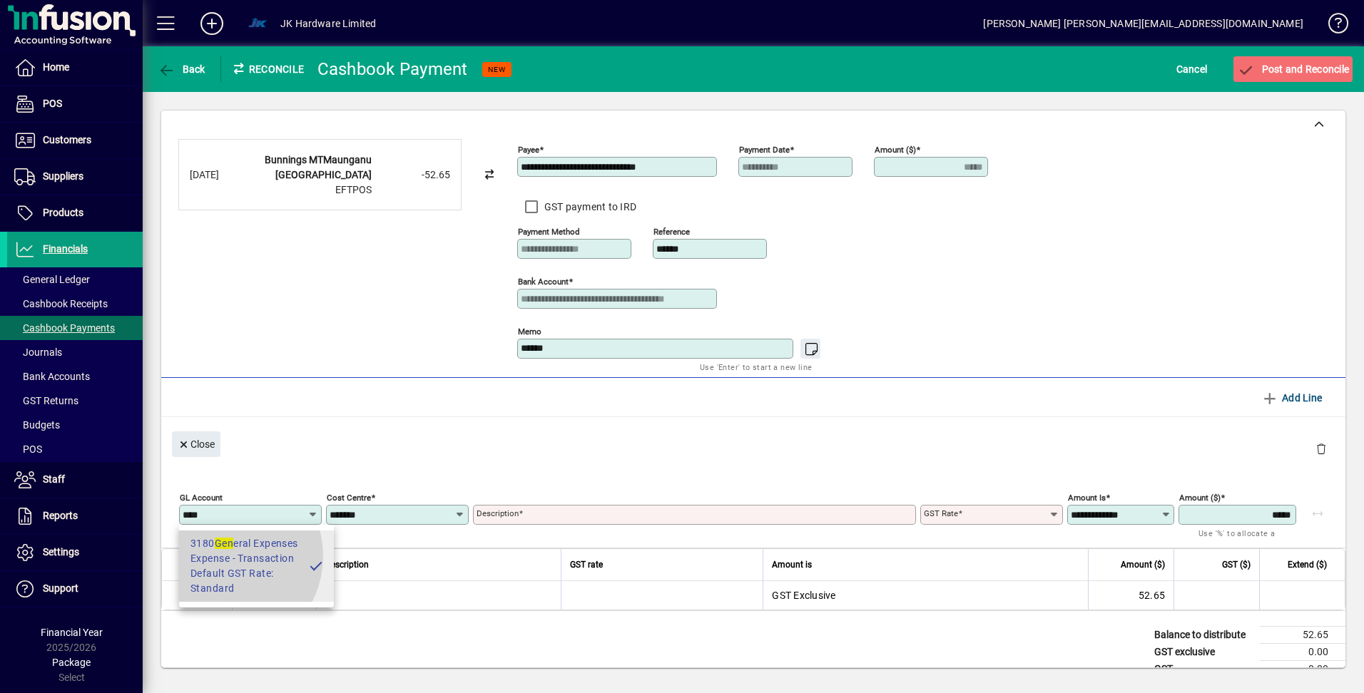
type input "**********"
type input "********"
type input "**********"
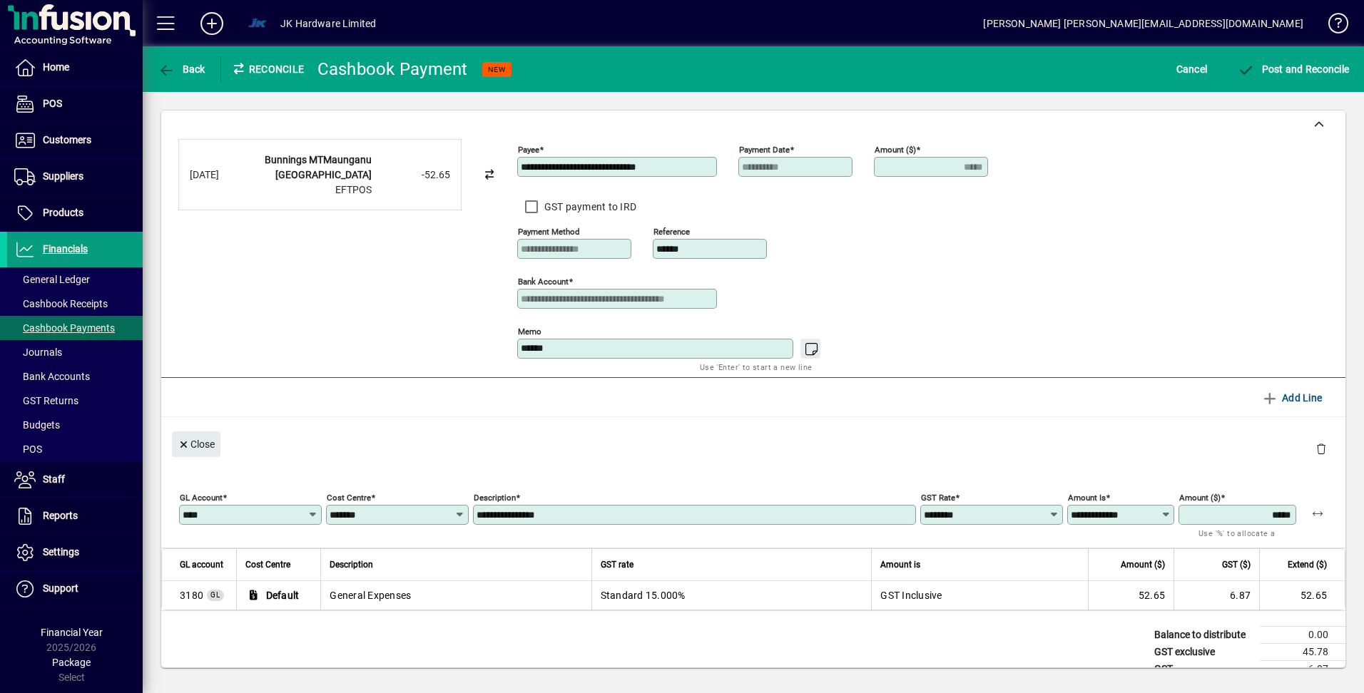
click at [562, 511] on input "**********" at bounding box center [696, 514] width 439 height 11
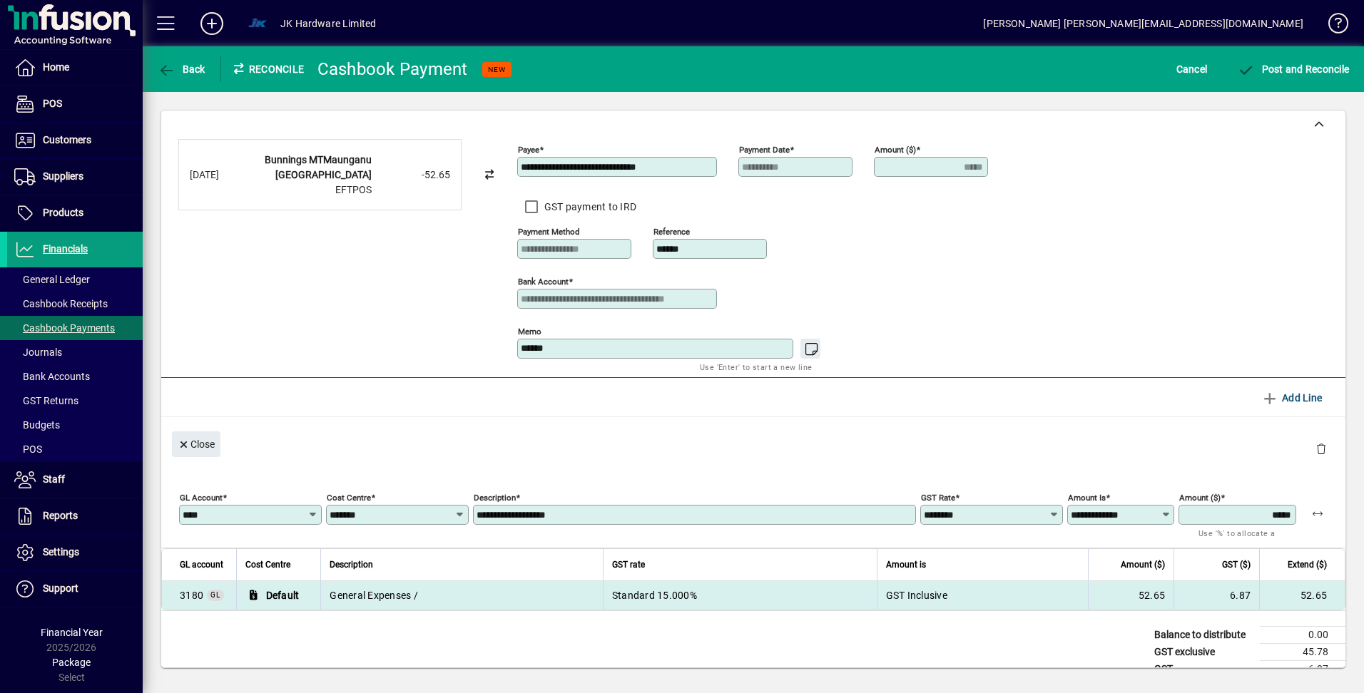
type input "**********"
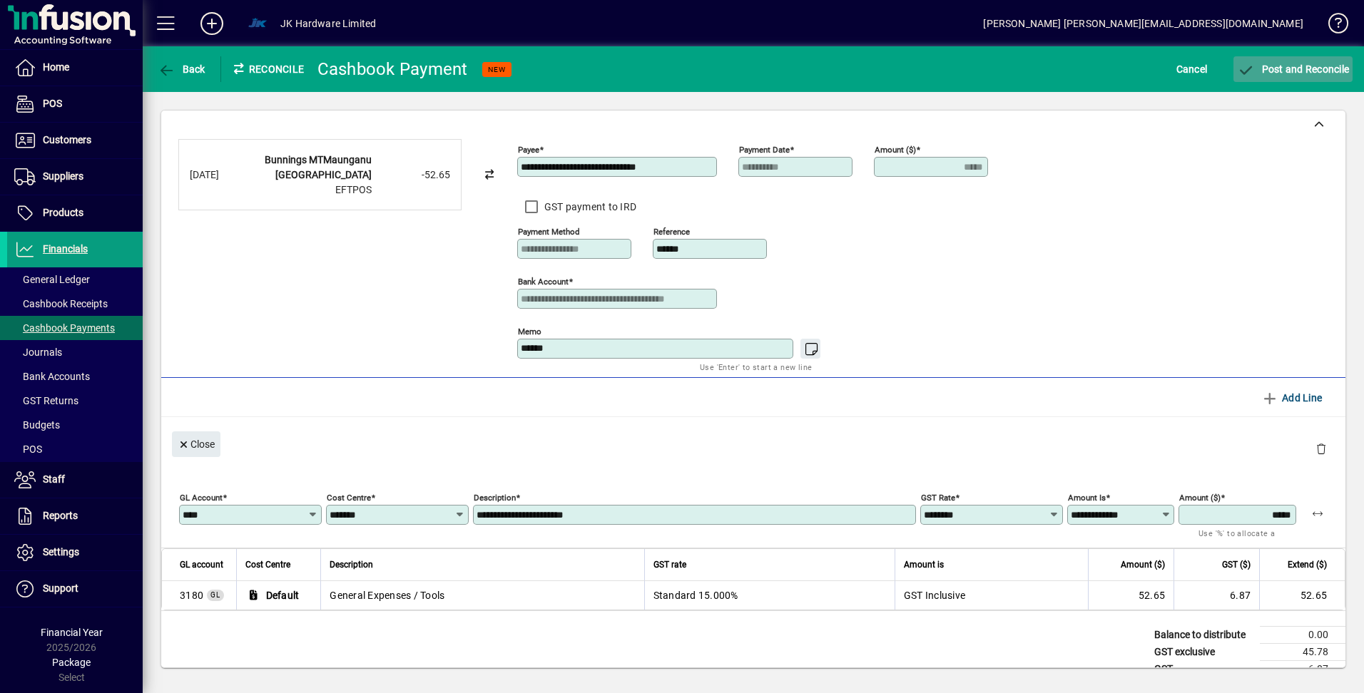
click at [1262, 66] on span "Post and Reconcile" at bounding box center [1293, 68] width 112 height 11
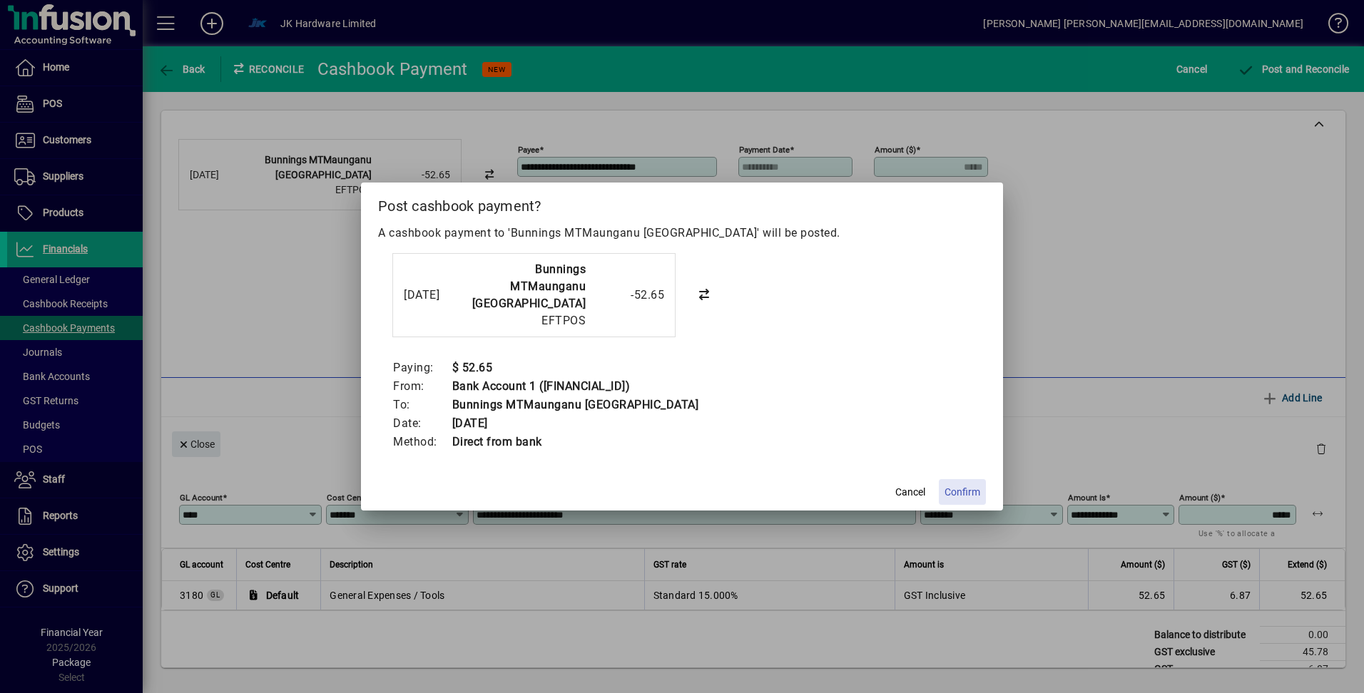
click at [967, 498] on span "Confirm" at bounding box center [962, 492] width 36 height 15
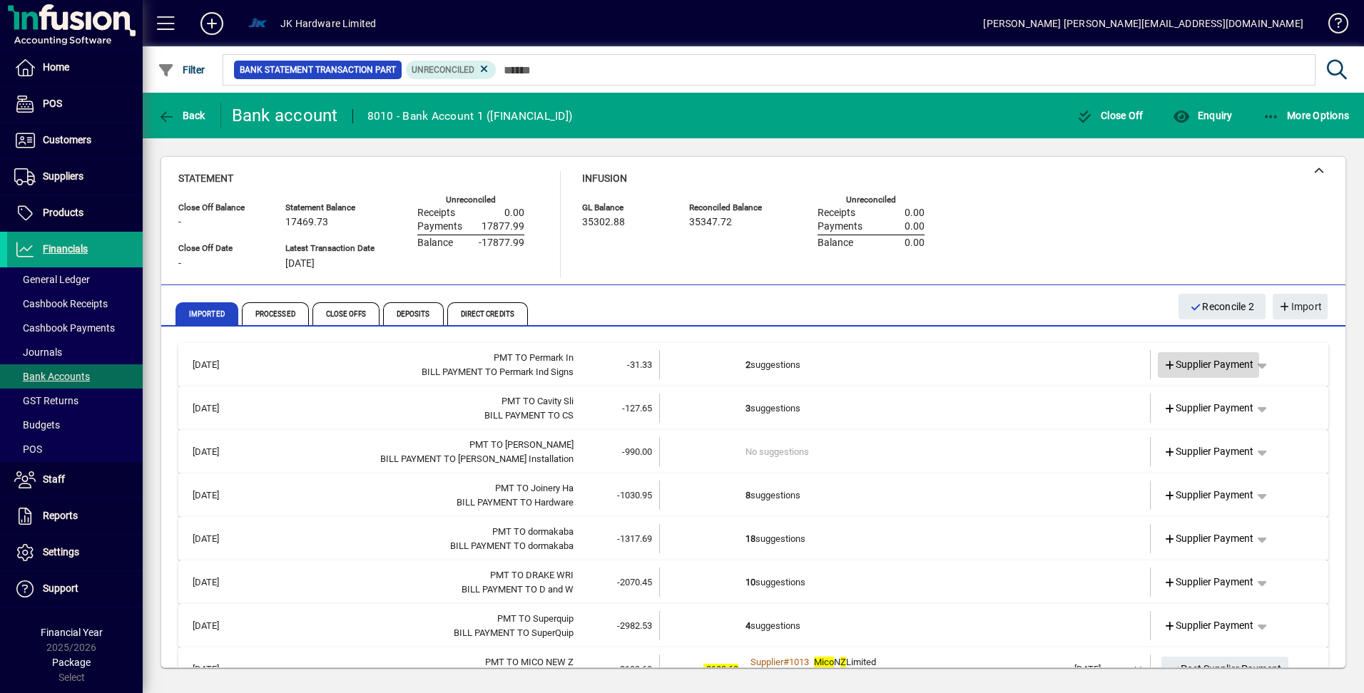
click at [1193, 373] on span at bounding box center [1209, 365] width 102 height 34
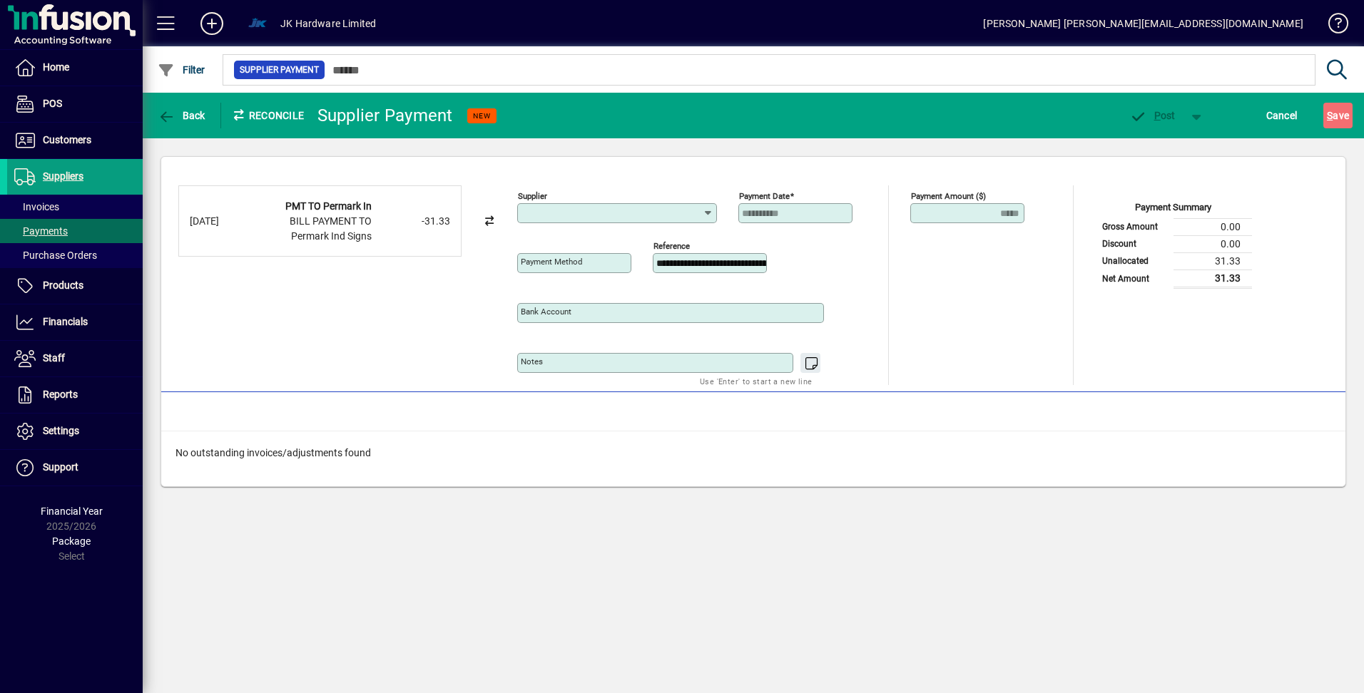
type input "**********"
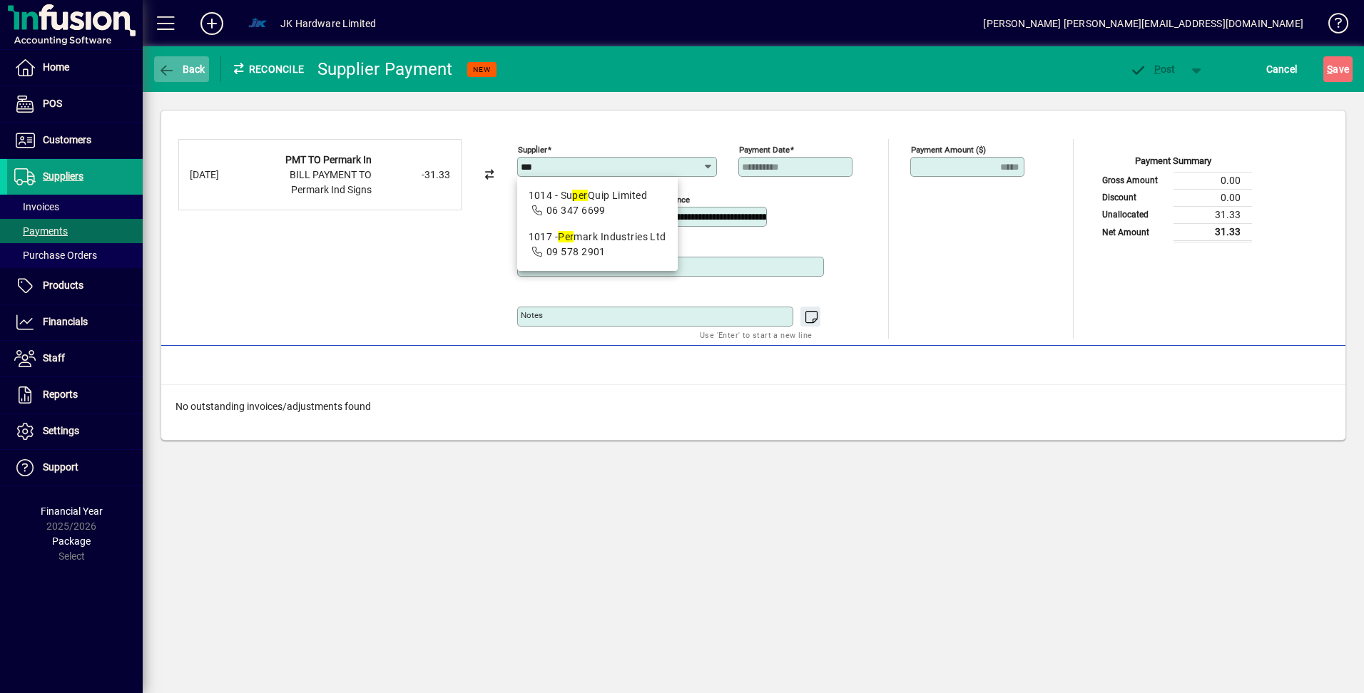
type input "***"
click at [177, 68] on span "Back" at bounding box center [182, 68] width 48 height 11
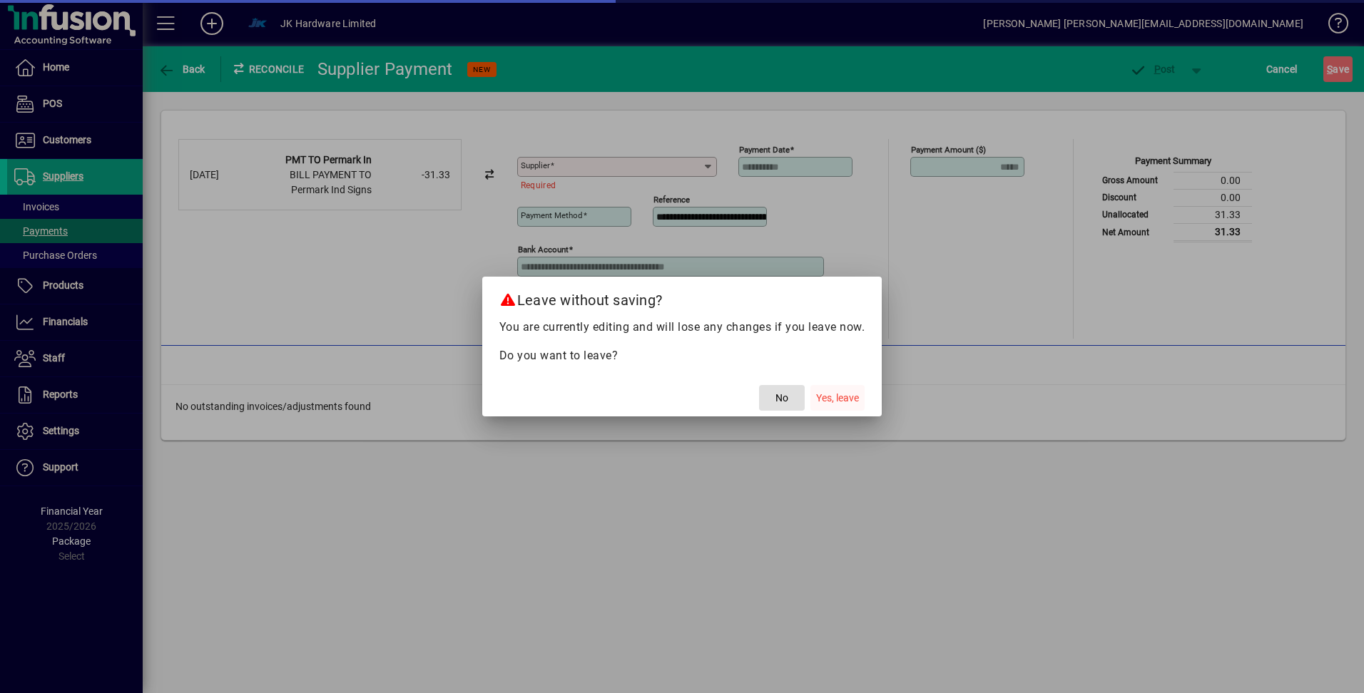
click at [845, 387] on span "button" at bounding box center [837, 398] width 54 height 34
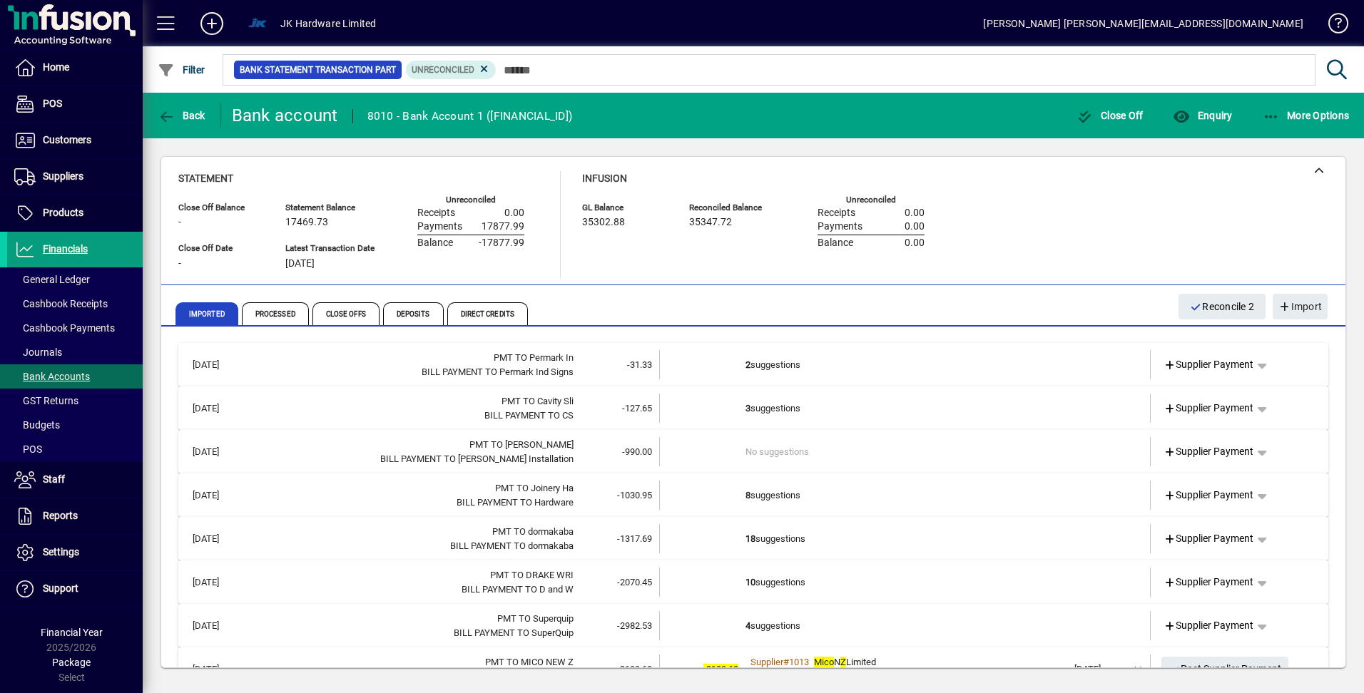
click at [765, 366] on td "2 suggestions" at bounding box center [906, 364] width 322 height 29
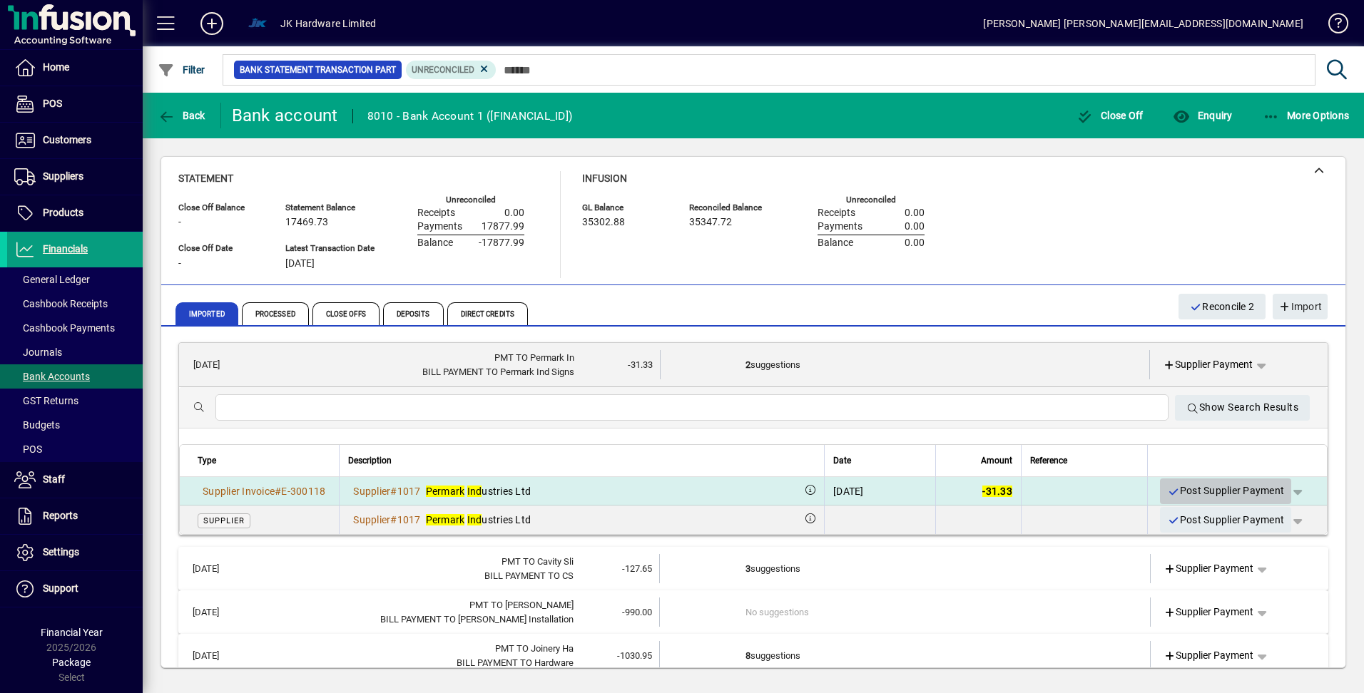
click at [1167, 490] on icon "button" at bounding box center [1173, 492] width 13 height 10
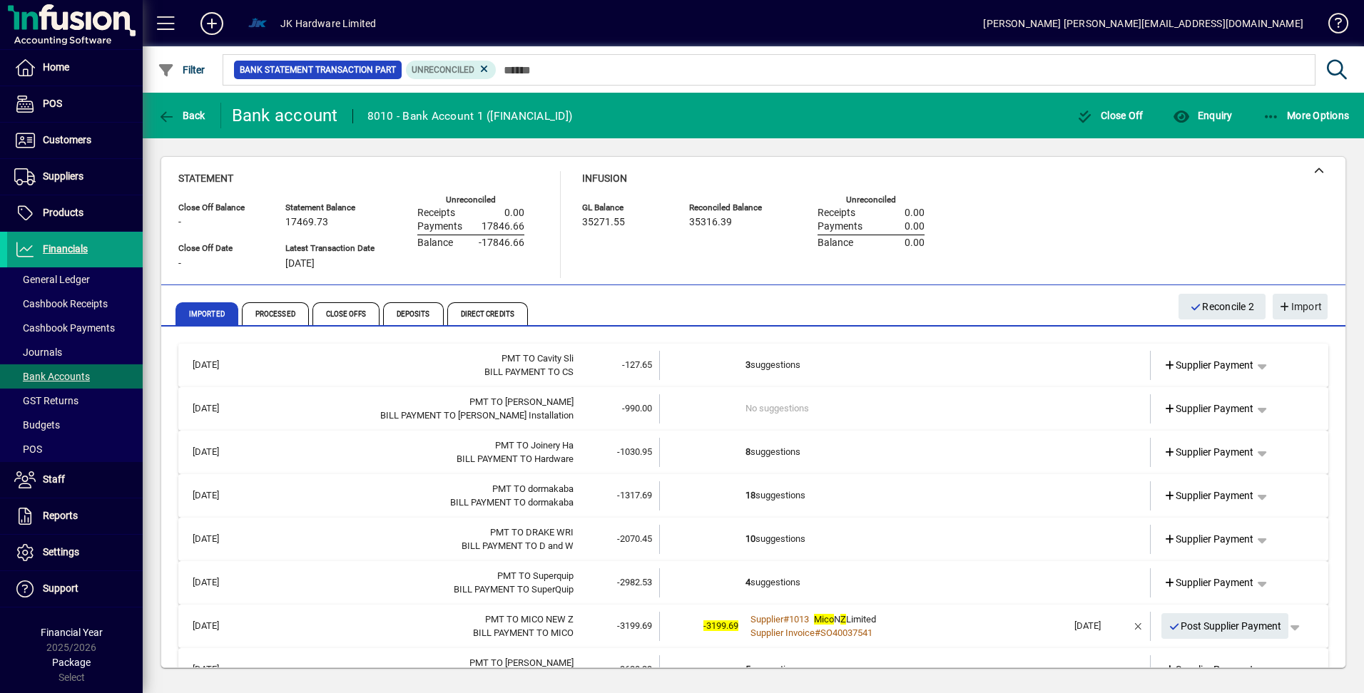
click at [778, 370] on td "3 suggestions" at bounding box center [906, 365] width 322 height 29
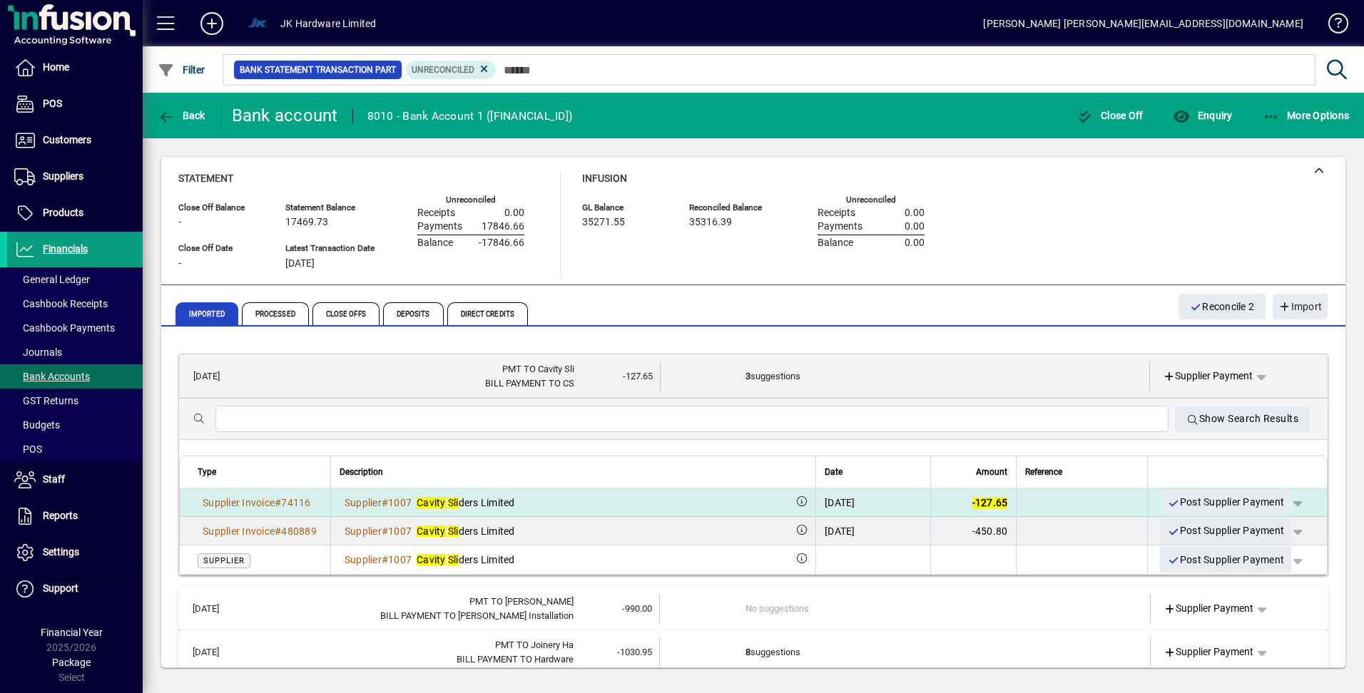
click at [1167, 501] on icon "button" at bounding box center [1173, 504] width 13 height 10
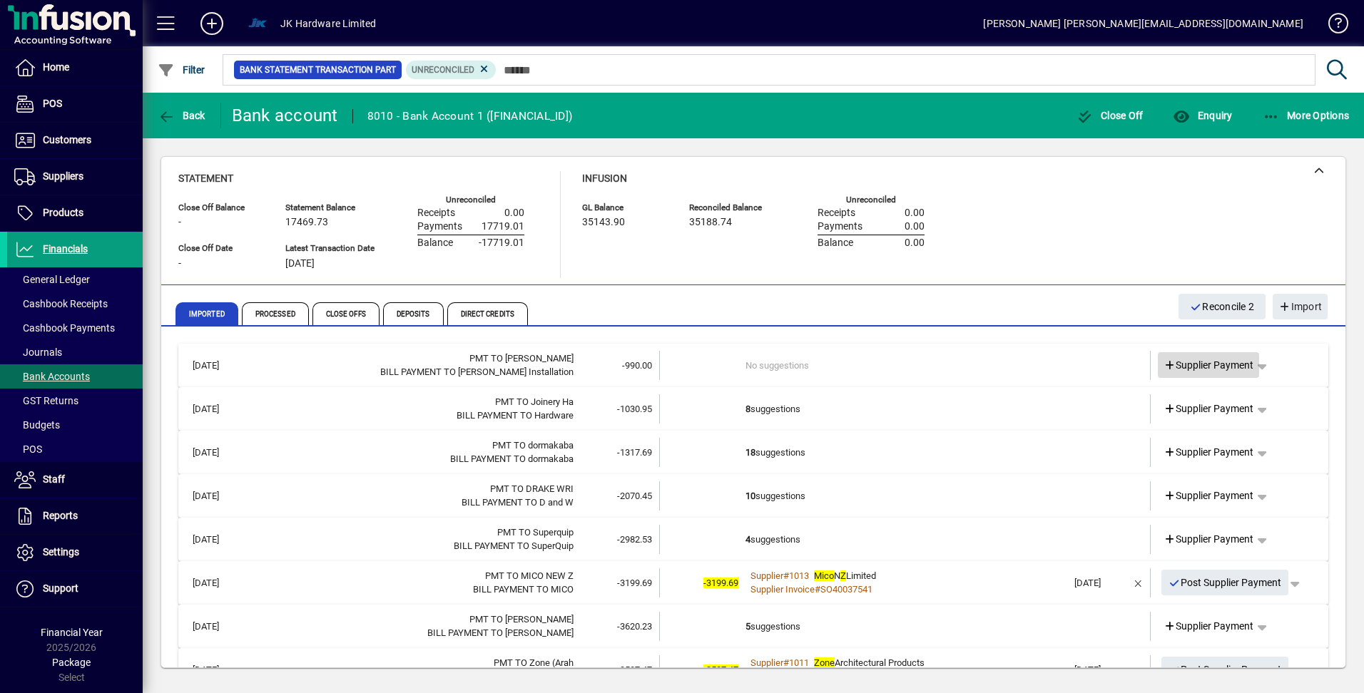
click at [1182, 363] on span "Supplier Payment" at bounding box center [1208, 365] width 91 height 15
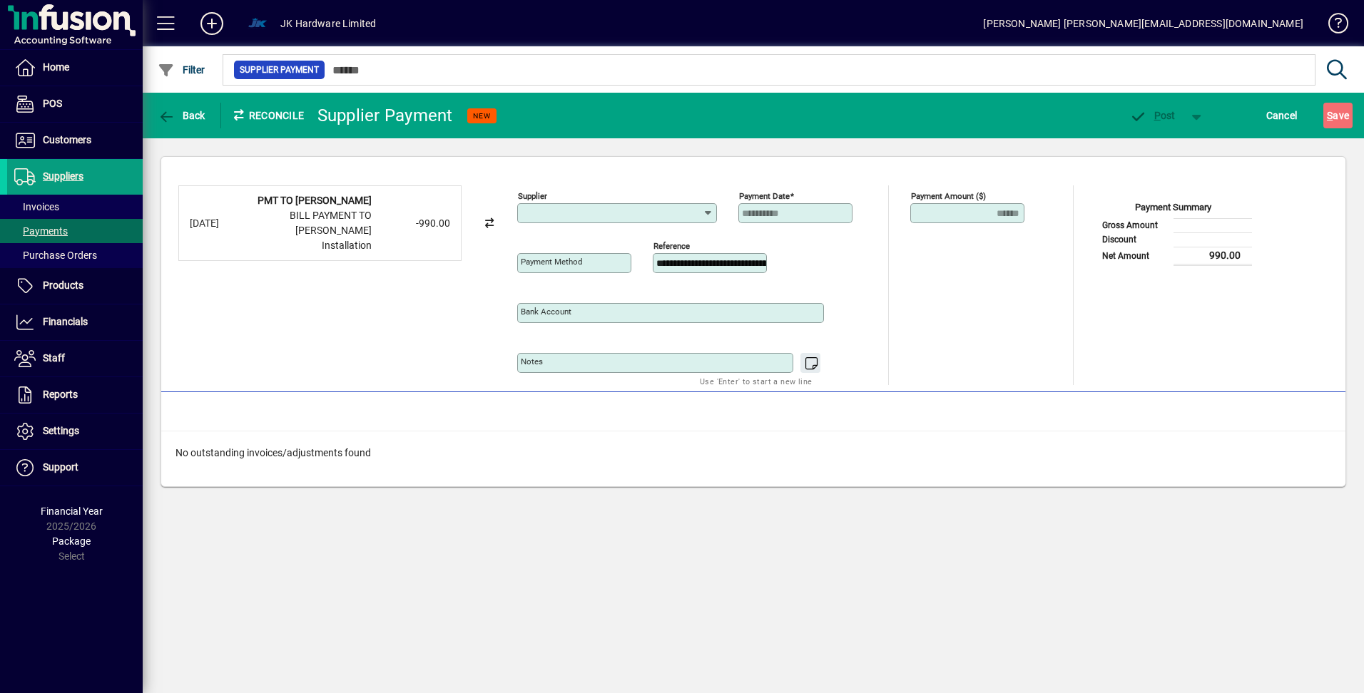
type input "**********"
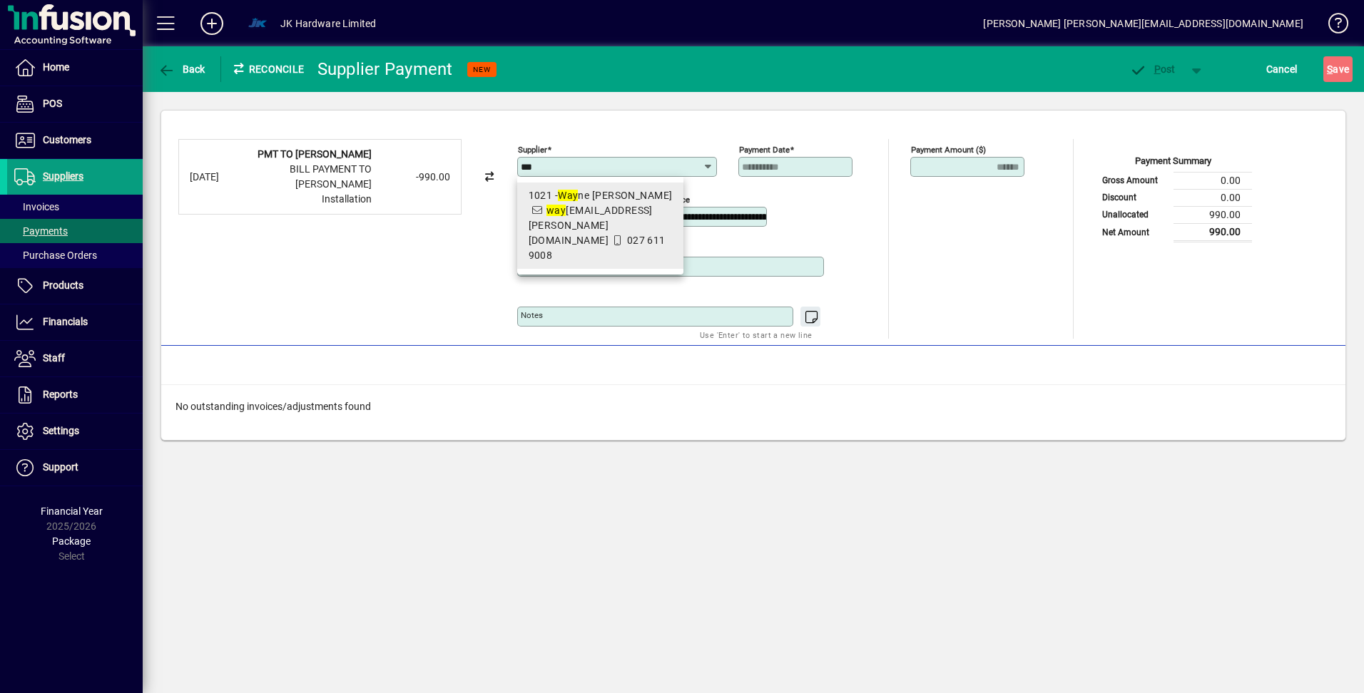
click at [589, 197] on div "1021 - Way ne McIntyre" at bounding box center [601, 195] width 144 height 15
type input "**********"
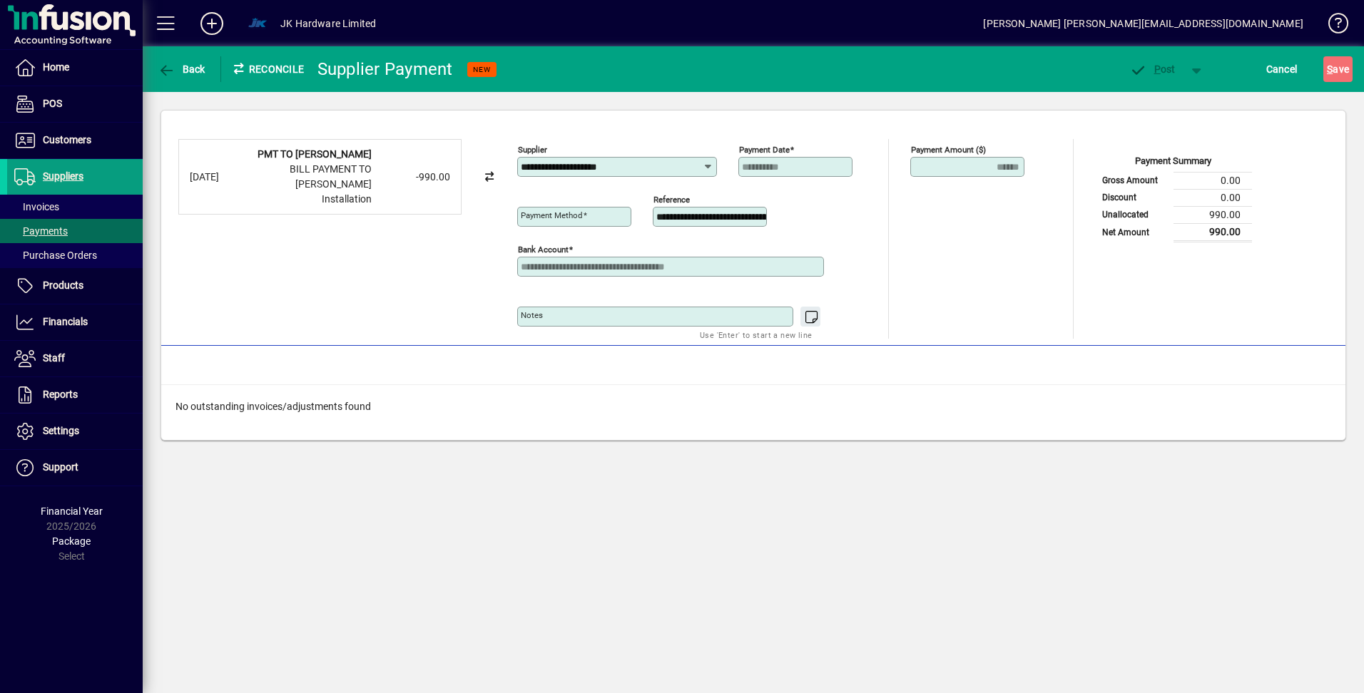
type input "**********"
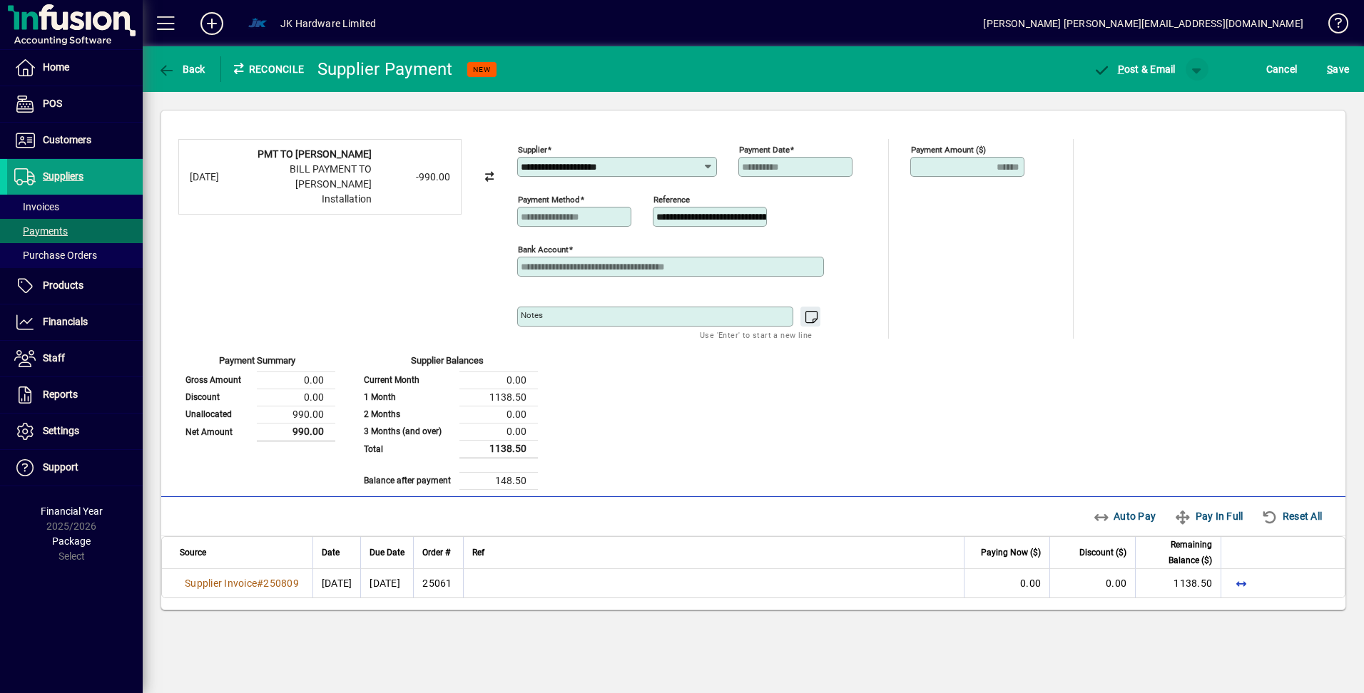
click at [1203, 68] on span "button" at bounding box center [1197, 69] width 34 height 34
click at [1176, 94] on span "button" at bounding box center [1159, 99] width 73 height 34
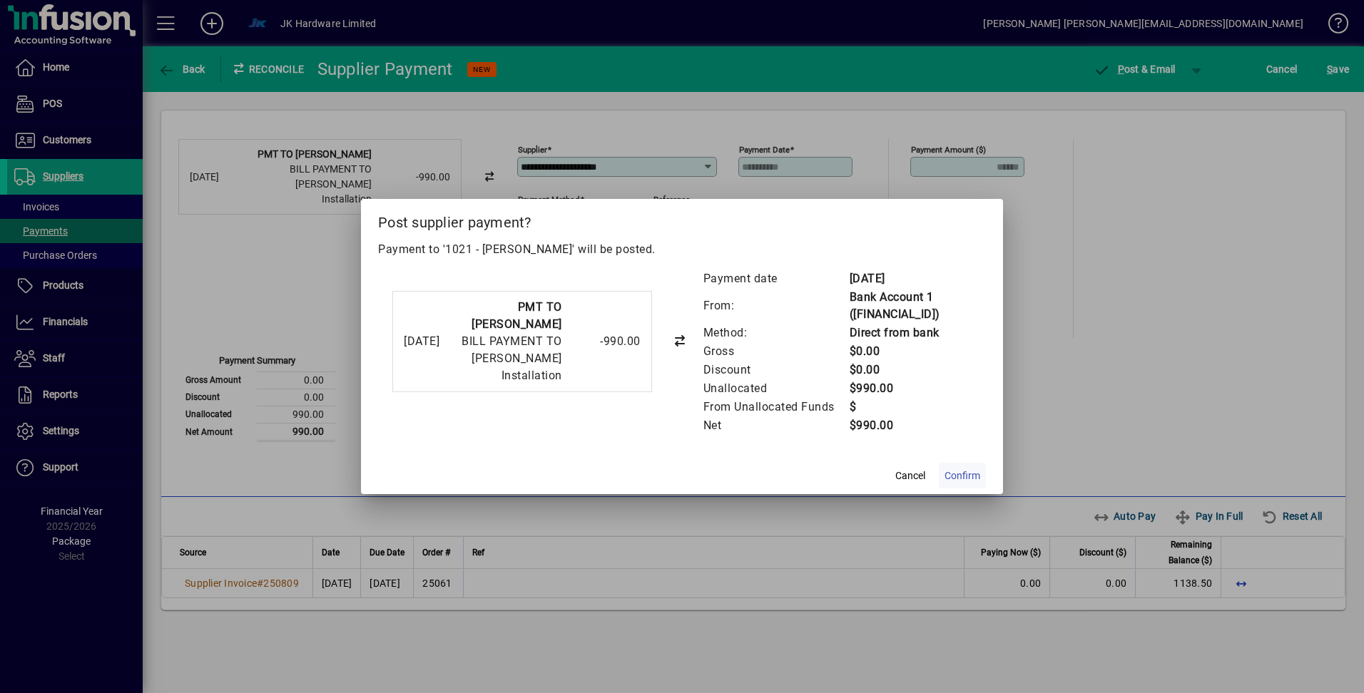
click at [957, 474] on span "Confirm" at bounding box center [962, 476] width 36 height 15
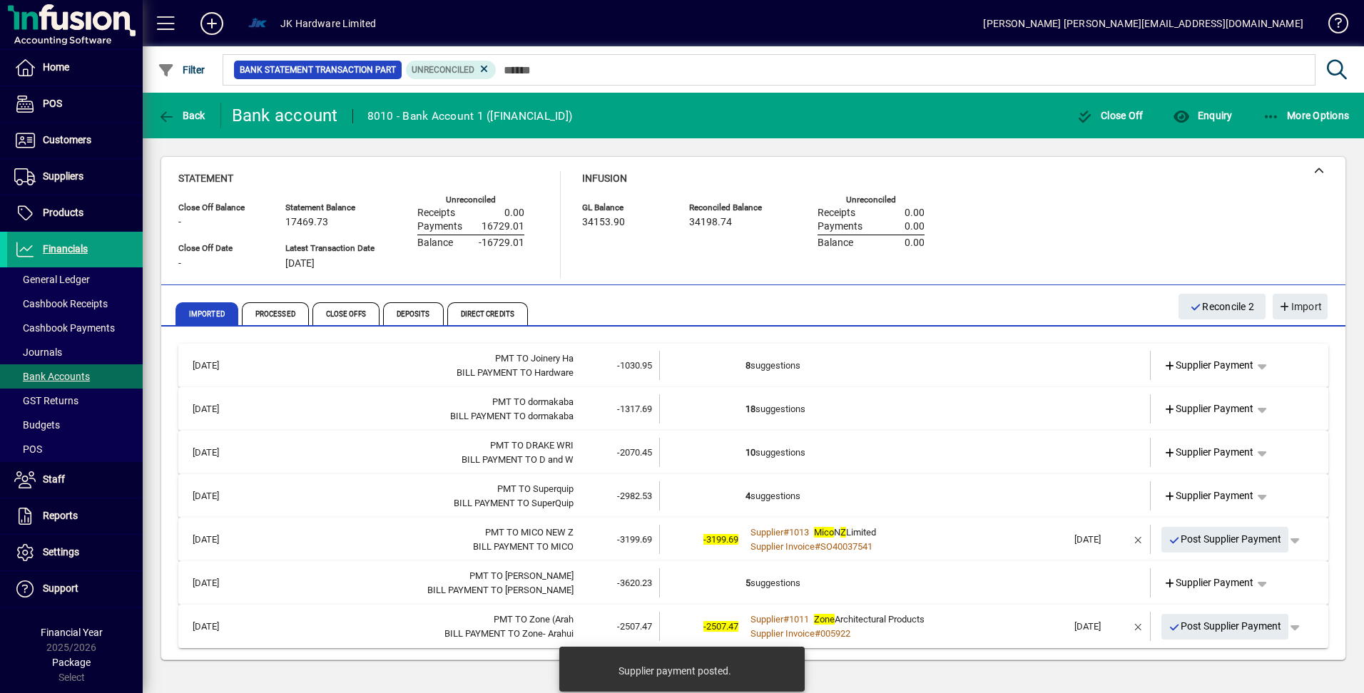
click at [790, 367] on td "8 suggestions" at bounding box center [906, 365] width 322 height 29
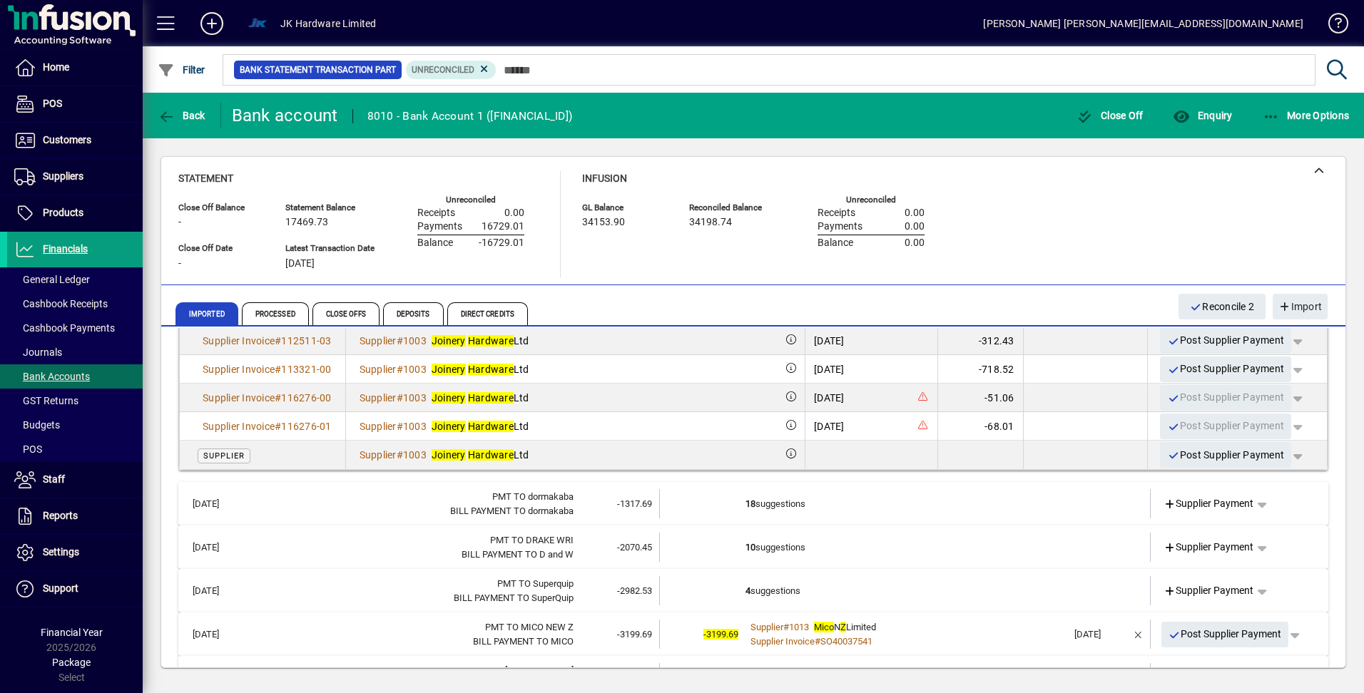
scroll to position [285, 0]
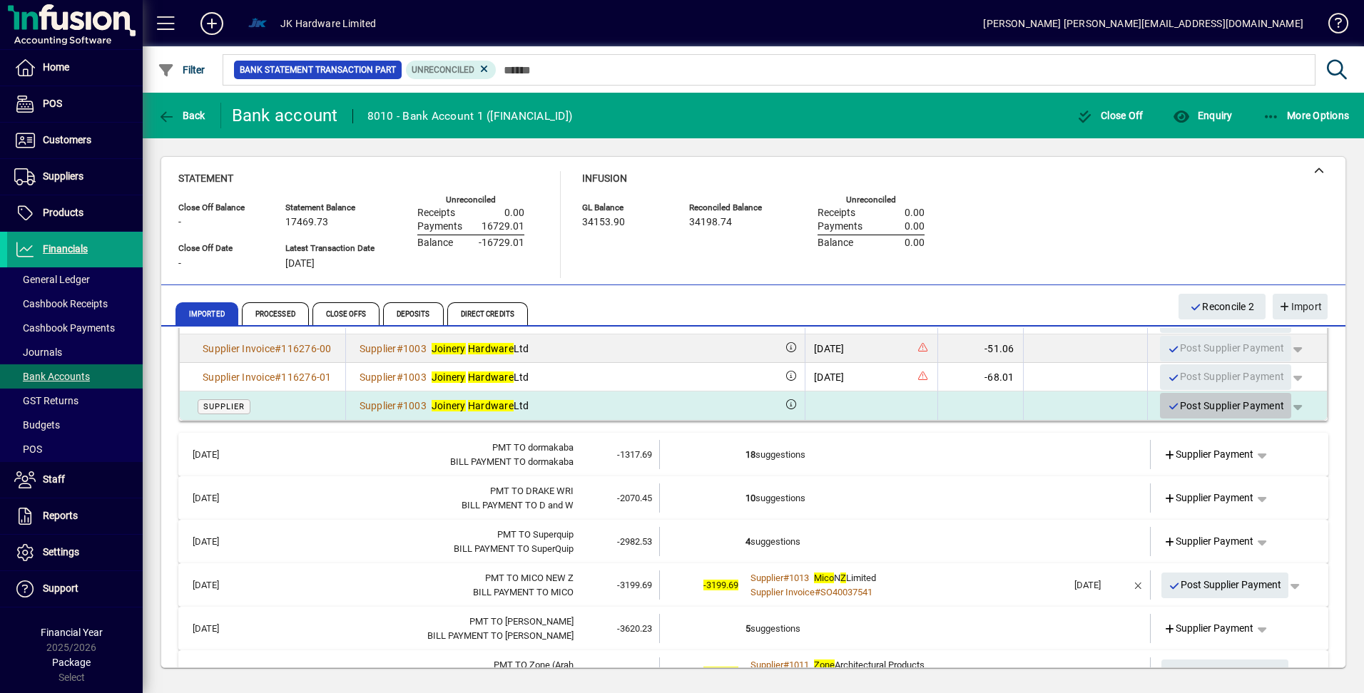
click at [1167, 407] on icon "button" at bounding box center [1173, 407] width 13 height 10
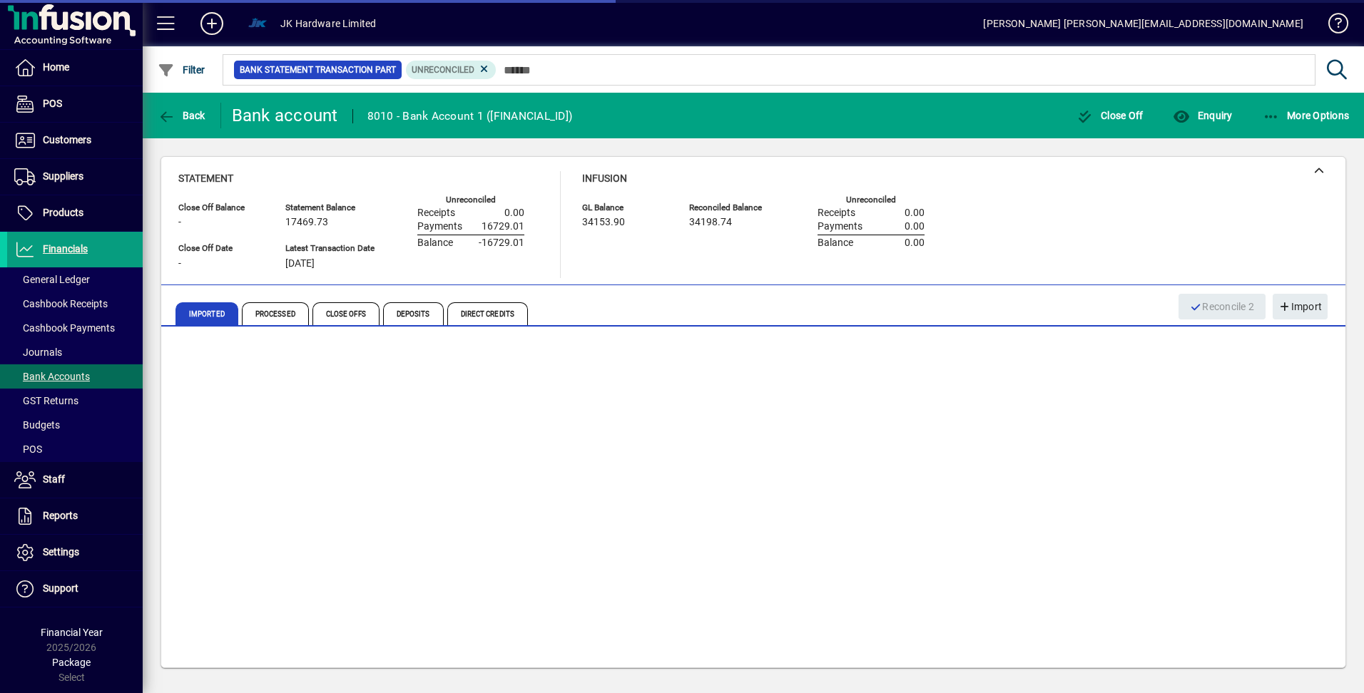
scroll to position [0, 0]
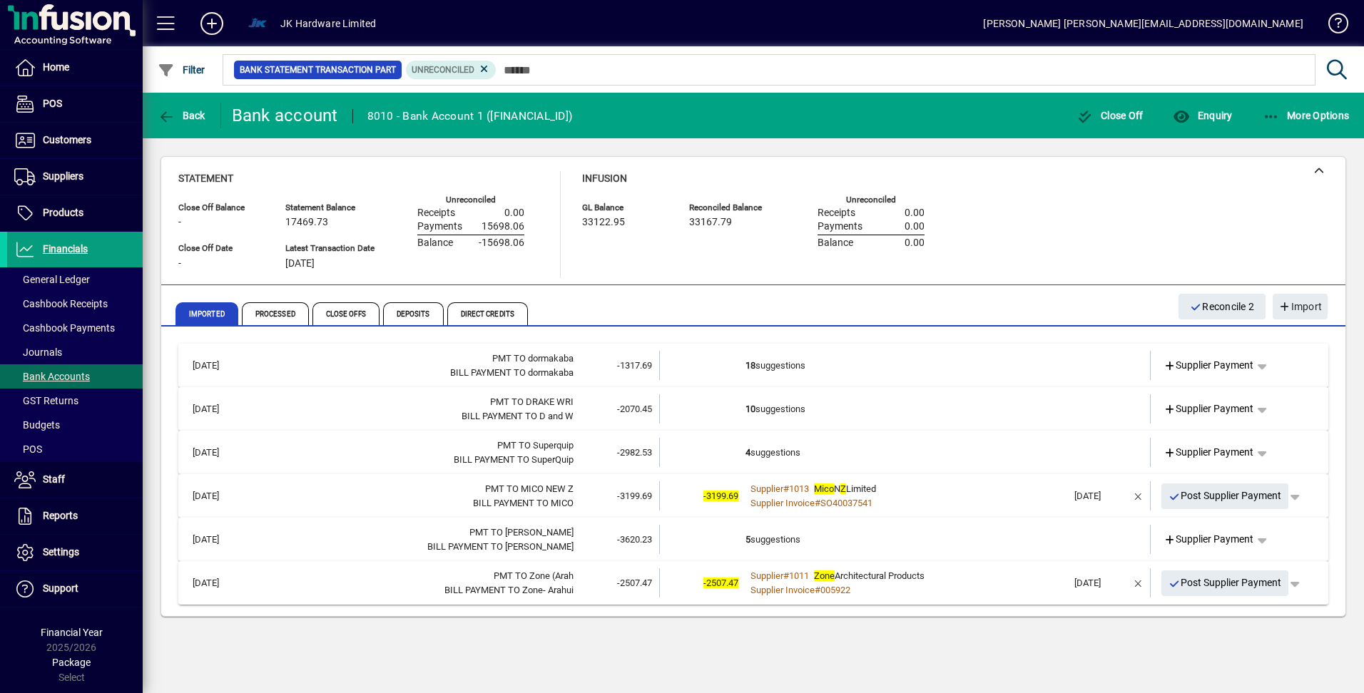
click at [772, 364] on td "18 suggestions" at bounding box center [906, 365] width 322 height 29
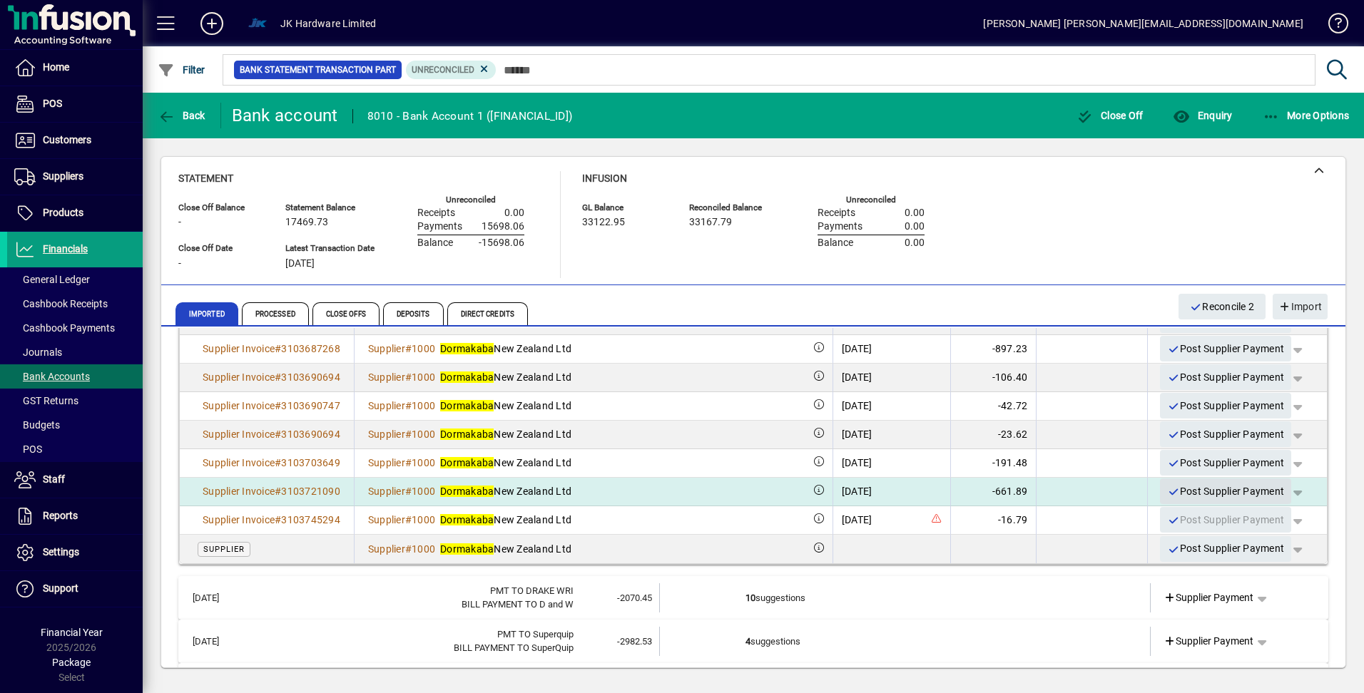
scroll to position [428, 0]
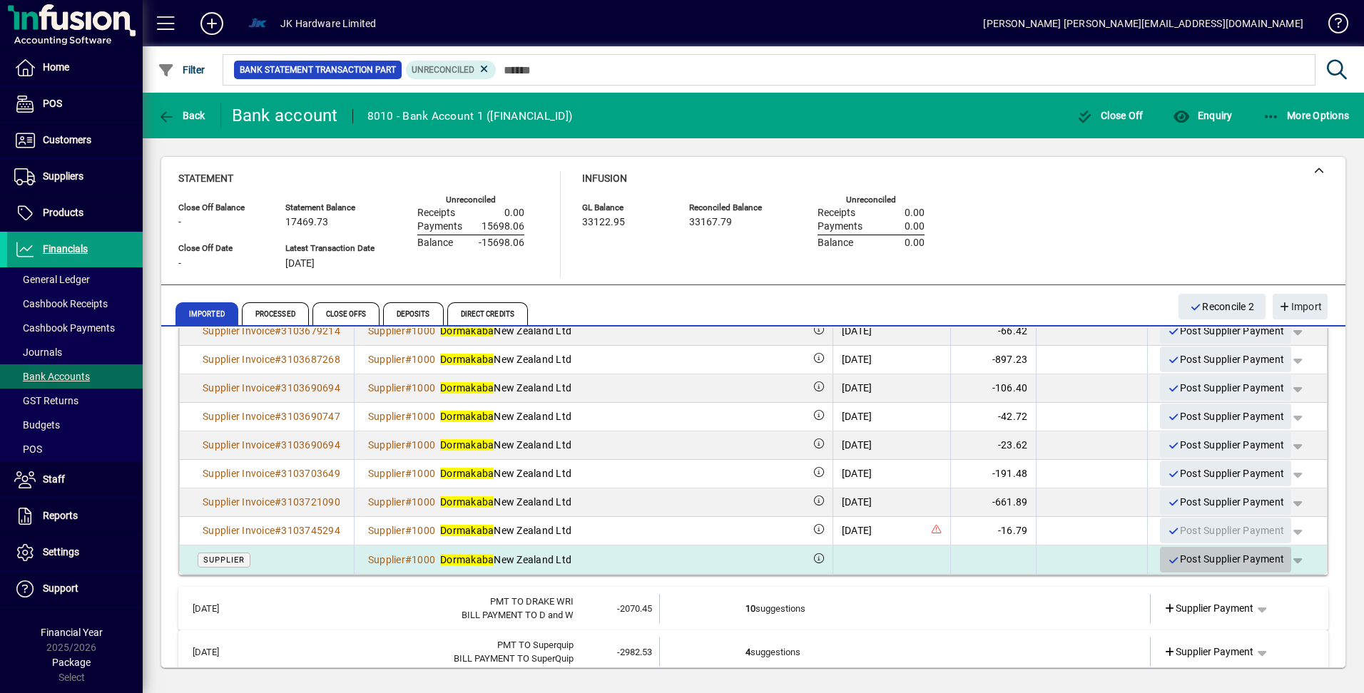
click at [1167, 561] on icon "button" at bounding box center [1173, 561] width 13 height 10
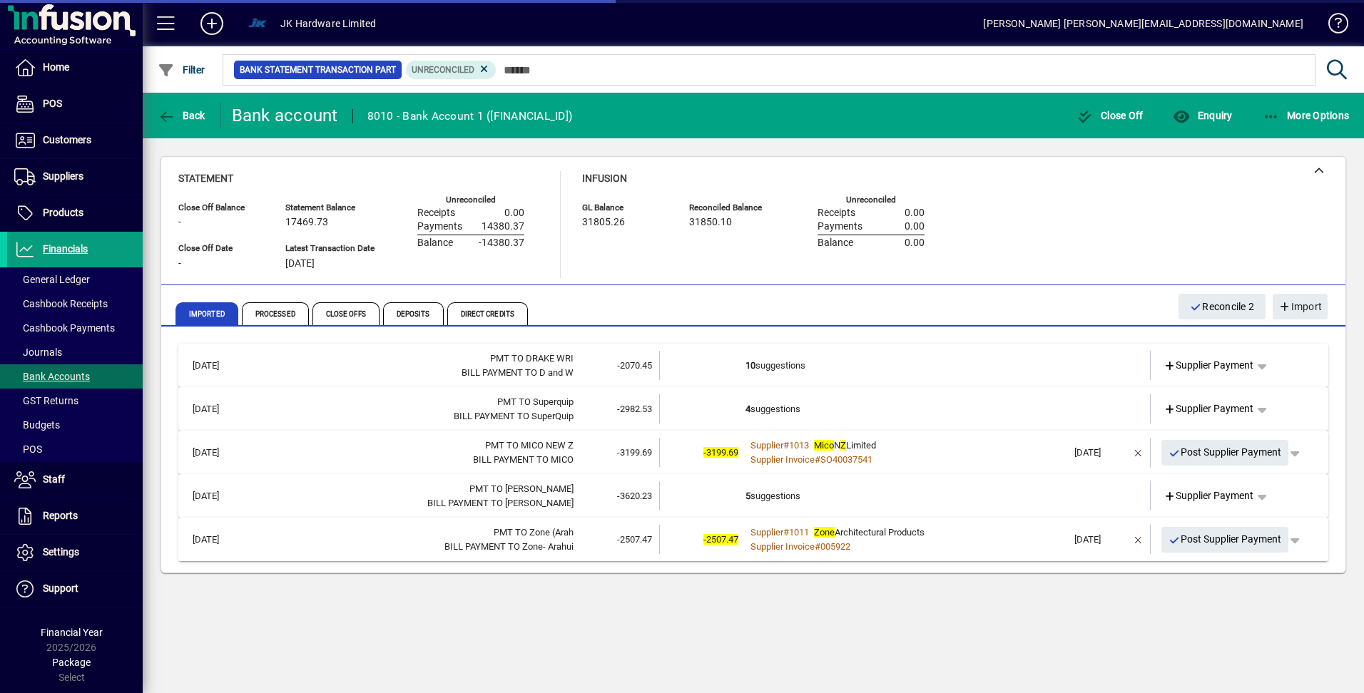
scroll to position [0, 0]
click at [783, 366] on td "10 suggestions" at bounding box center [906, 365] width 322 height 29
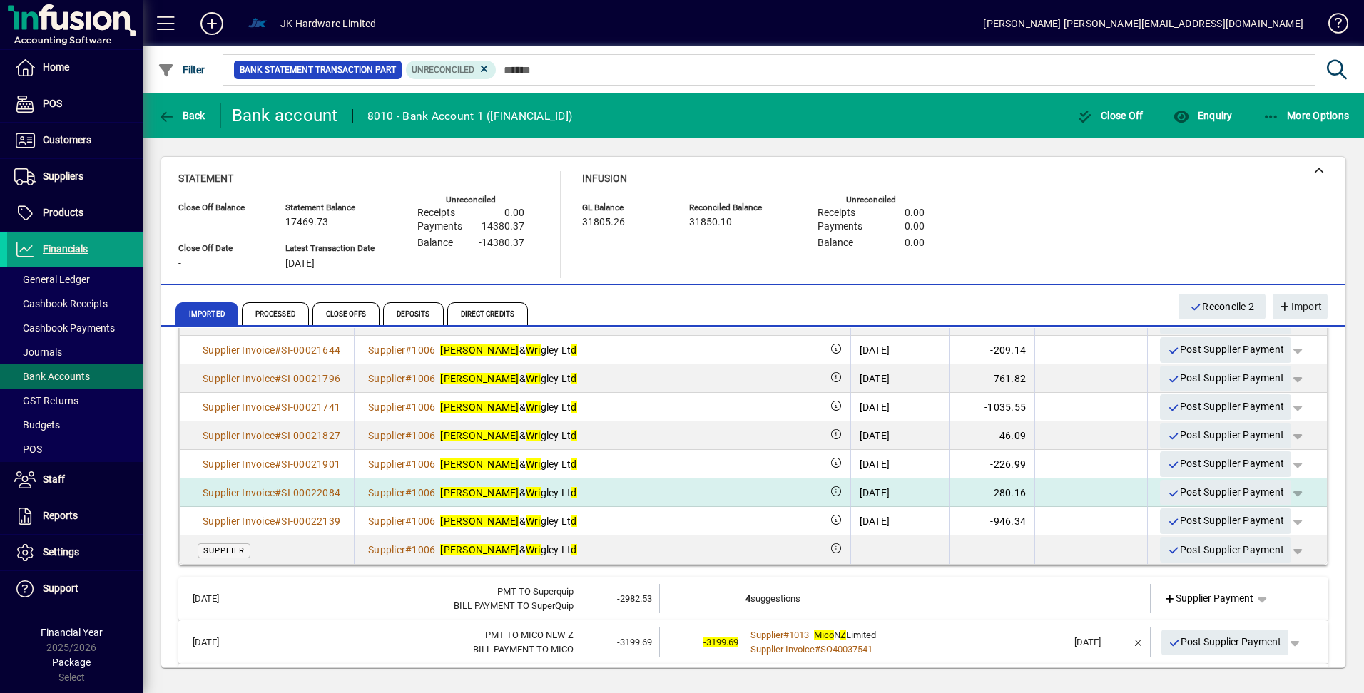
scroll to position [214, 0]
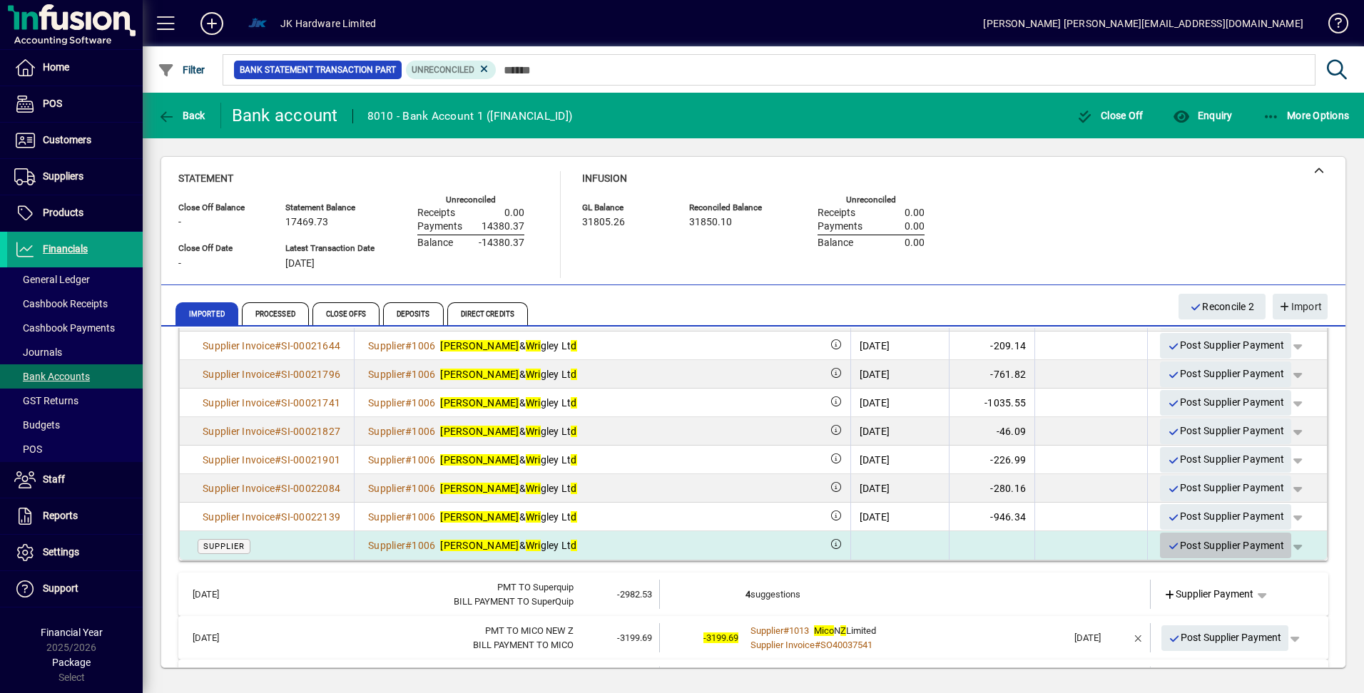
click at [1167, 546] on icon "button" at bounding box center [1173, 546] width 13 height 10
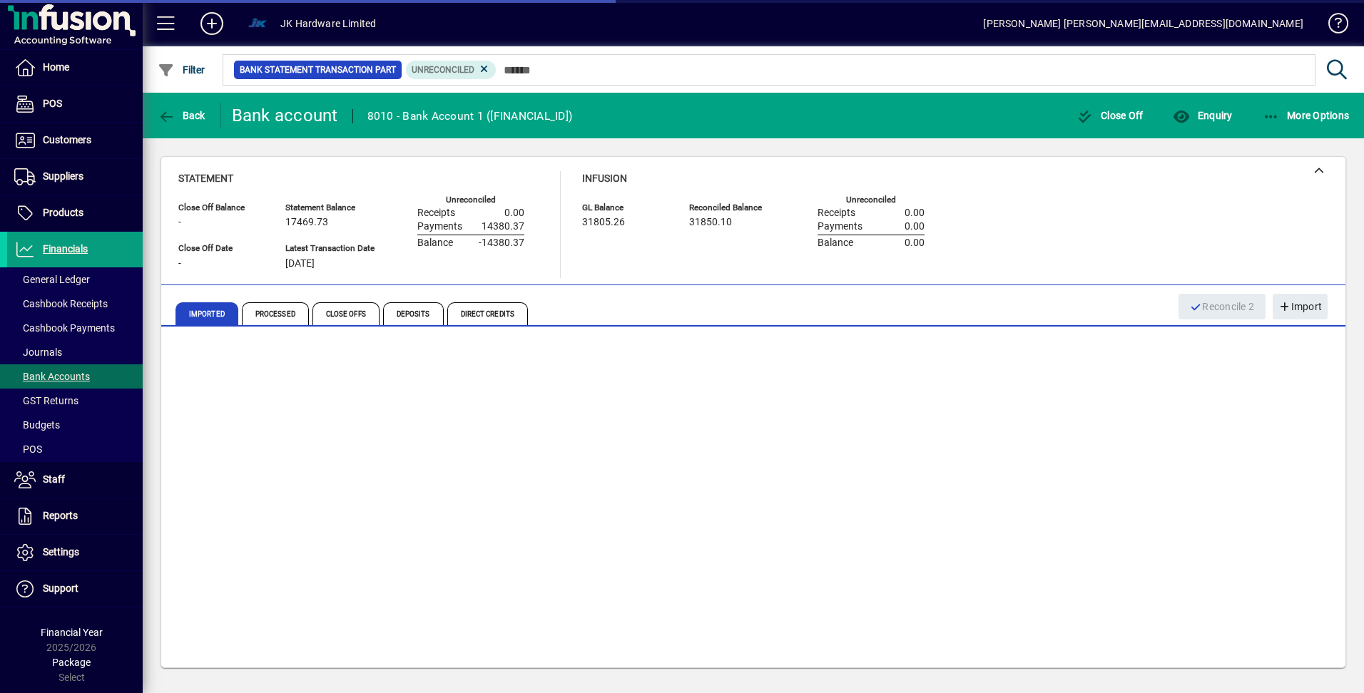
scroll to position [0, 0]
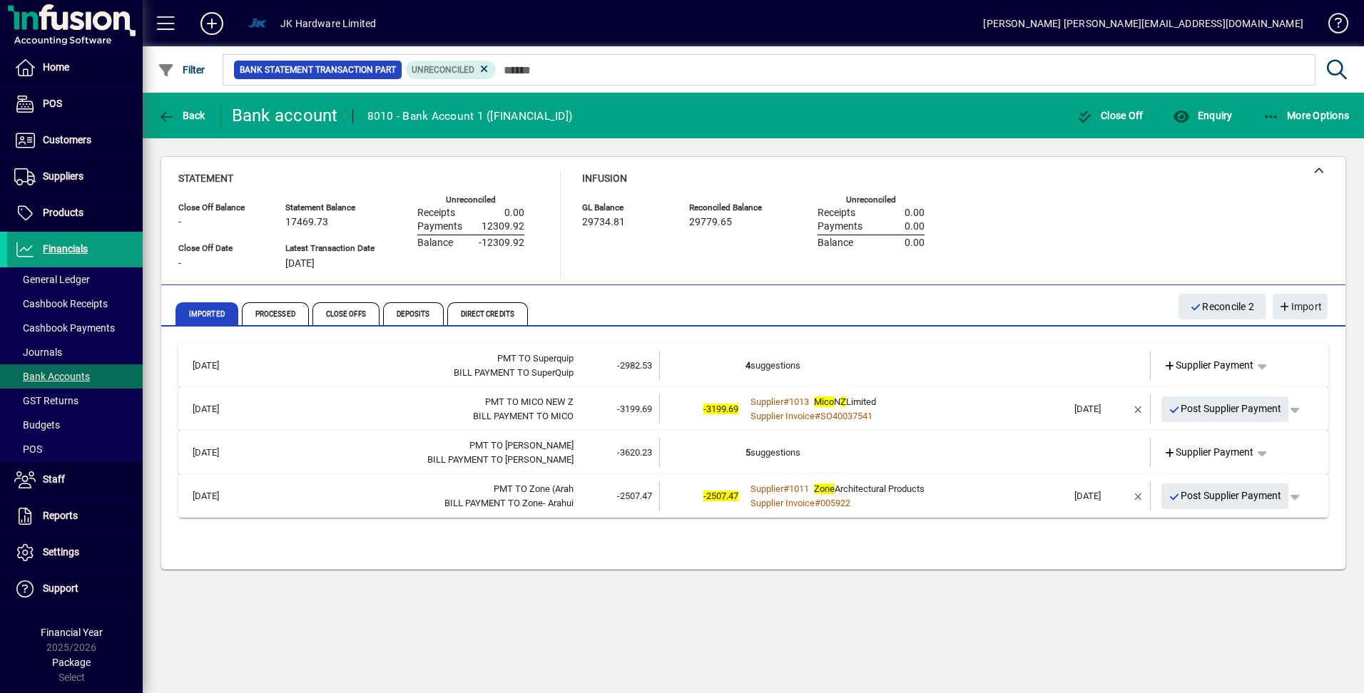
click at [775, 367] on td "4 suggestions" at bounding box center [906, 365] width 322 height 29
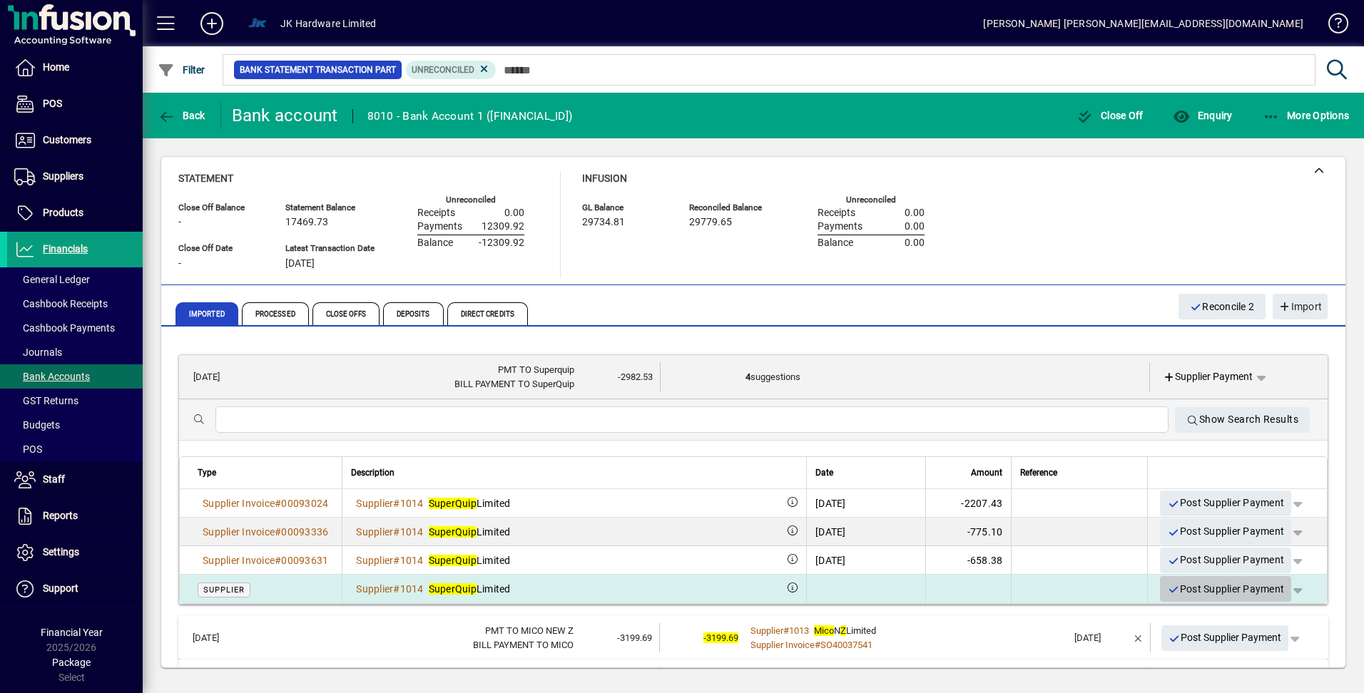
click at [1167, 591] on icon "button" at bounding box center [1173, 590] width 13 height 10
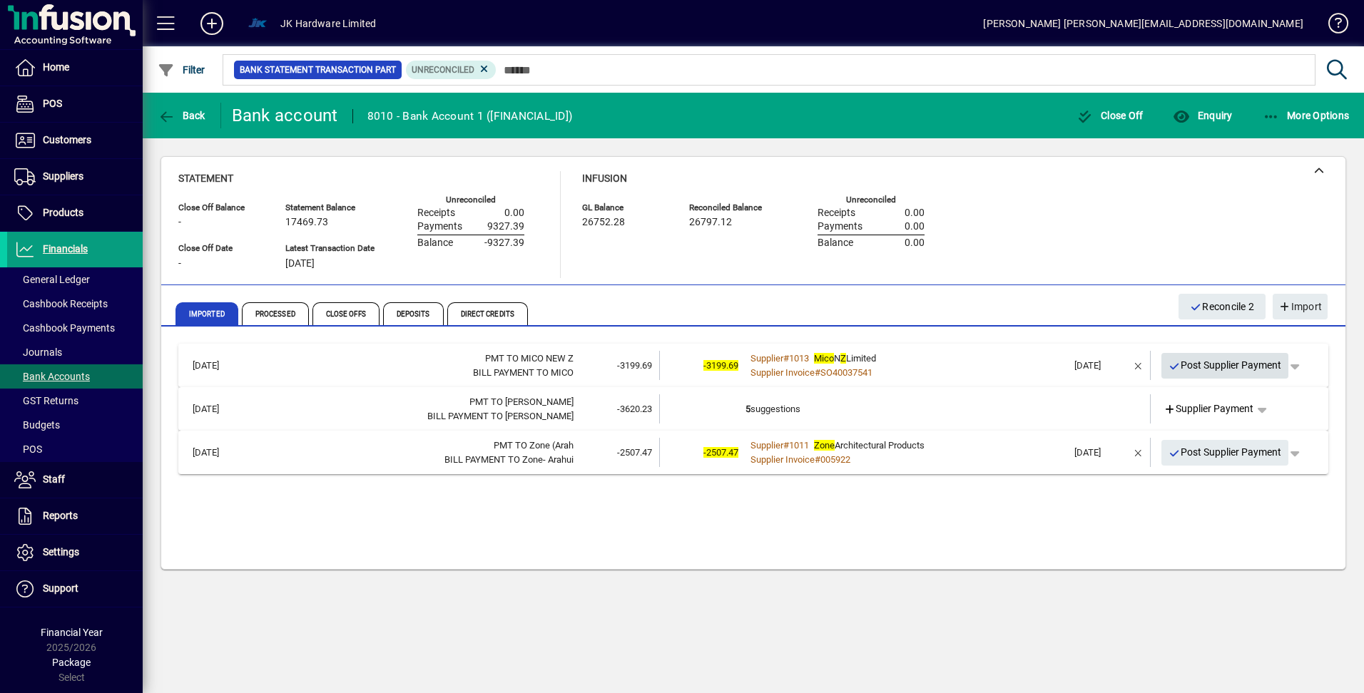
click at [1176, 366] on icon "button" at bounding box center [1174, 367] width 13 height 10
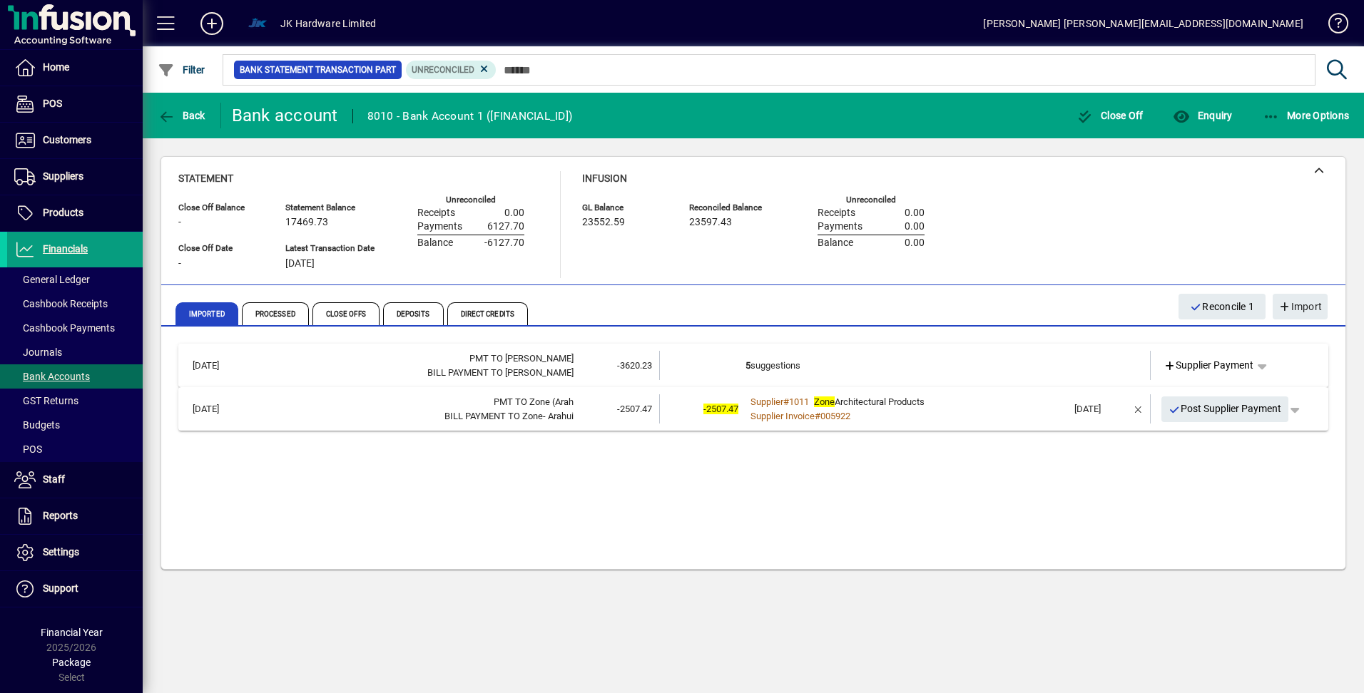
click at [778, 365] on td "5 suggestions" at bounding box center [906, 365] width 322 height 29
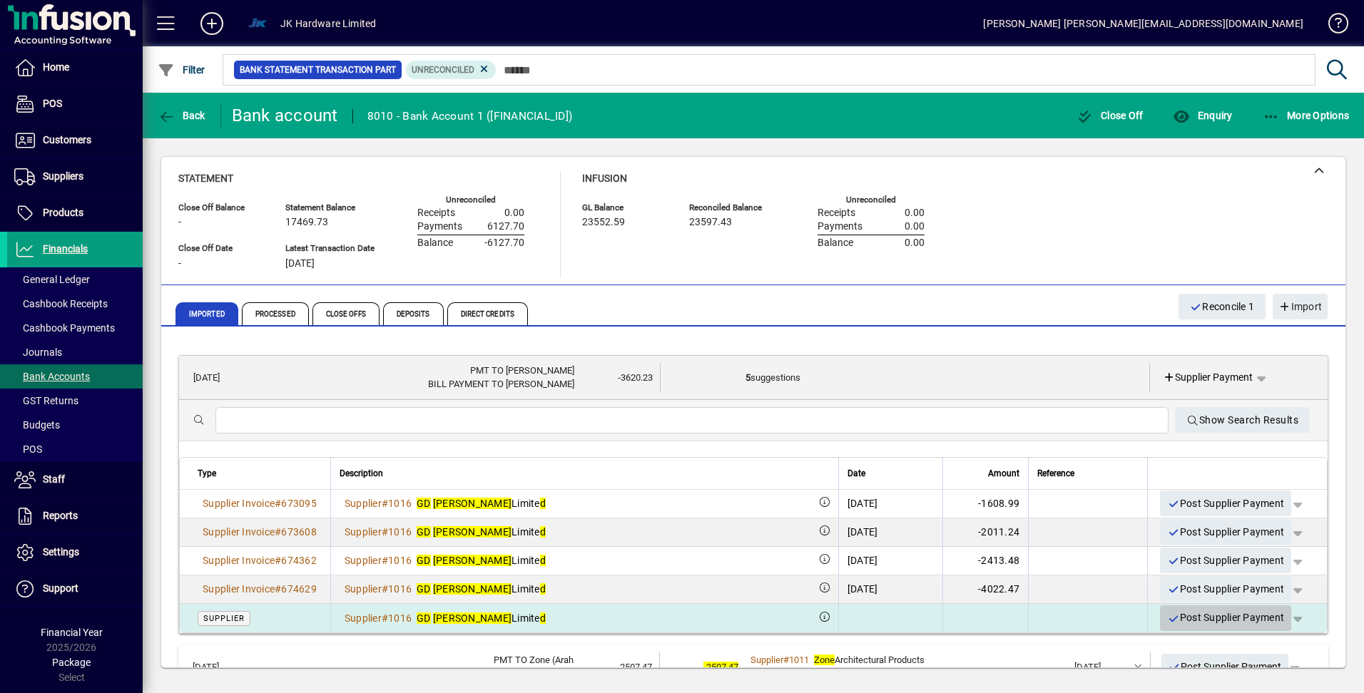
click at [1167, 620] on icon "button" at bounding box center [1173, 619] width 13 height 10
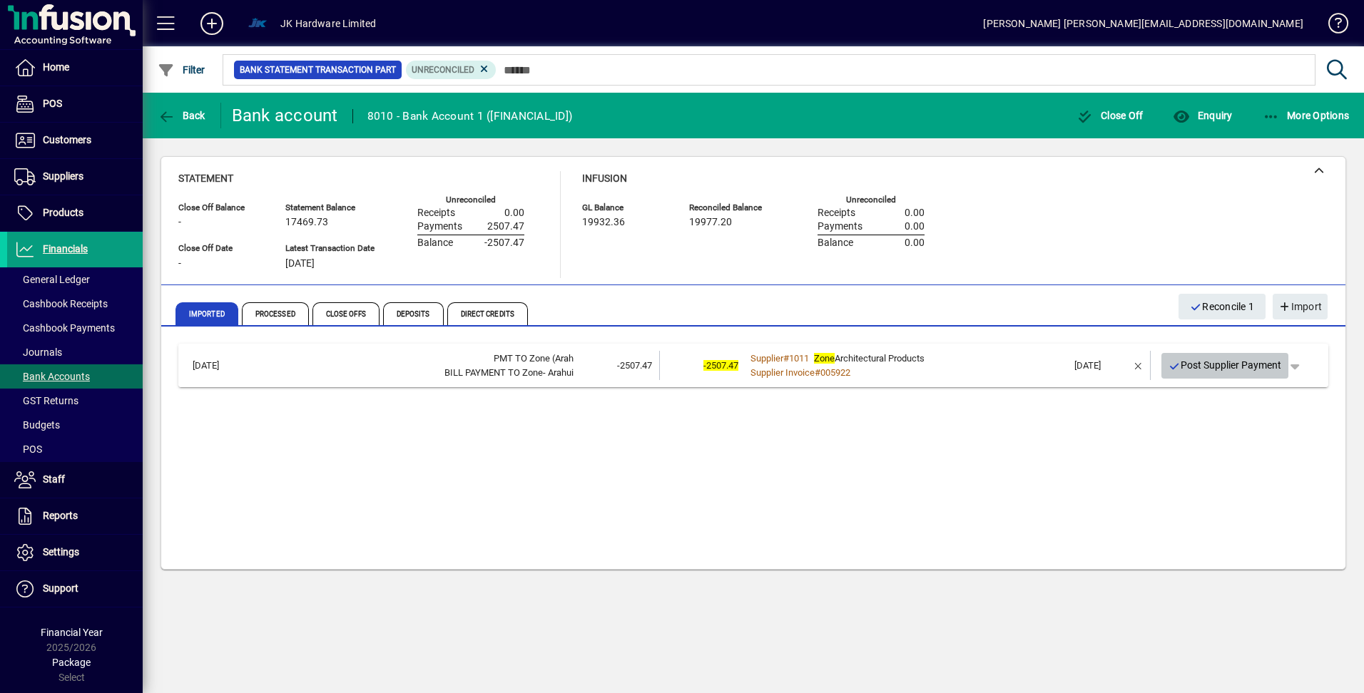
click at [1176, 366] on icon "button" at bounding box center [1174, 367] width 13 height 10
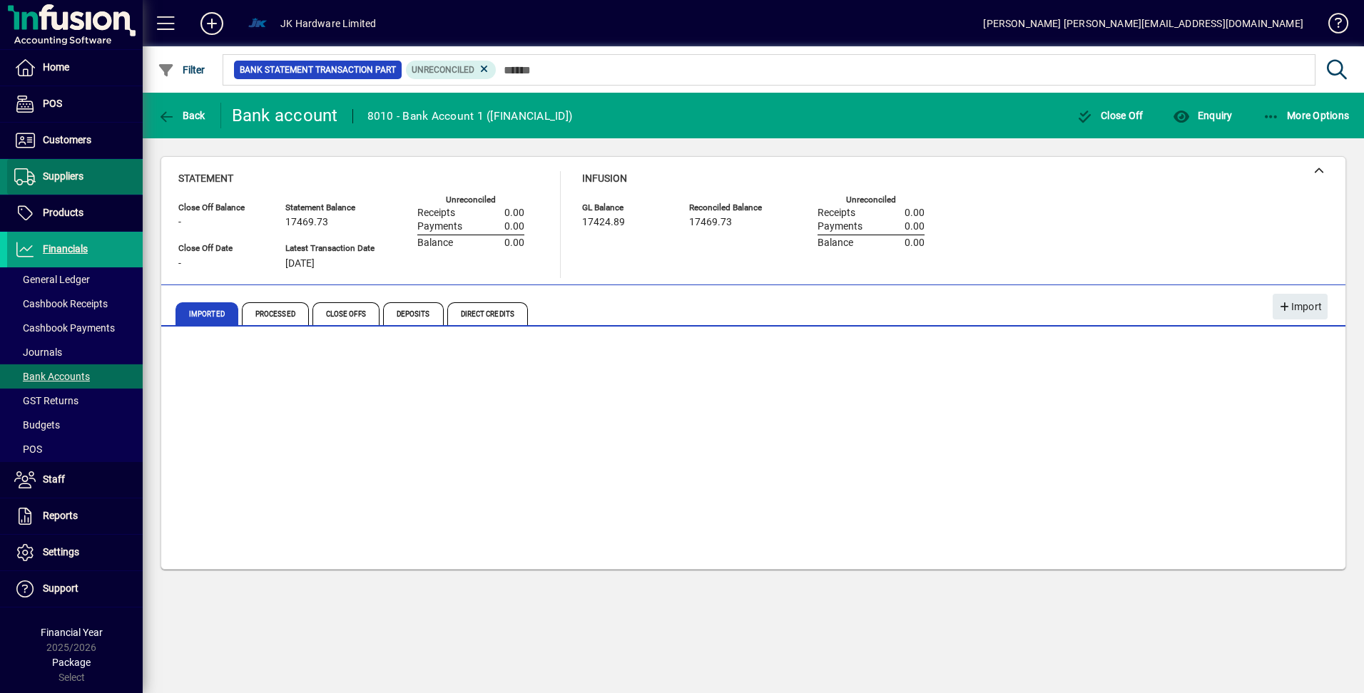
click at [62, 178] on span "Suppliers" at bounding box center [63, 175] width 41 height 11
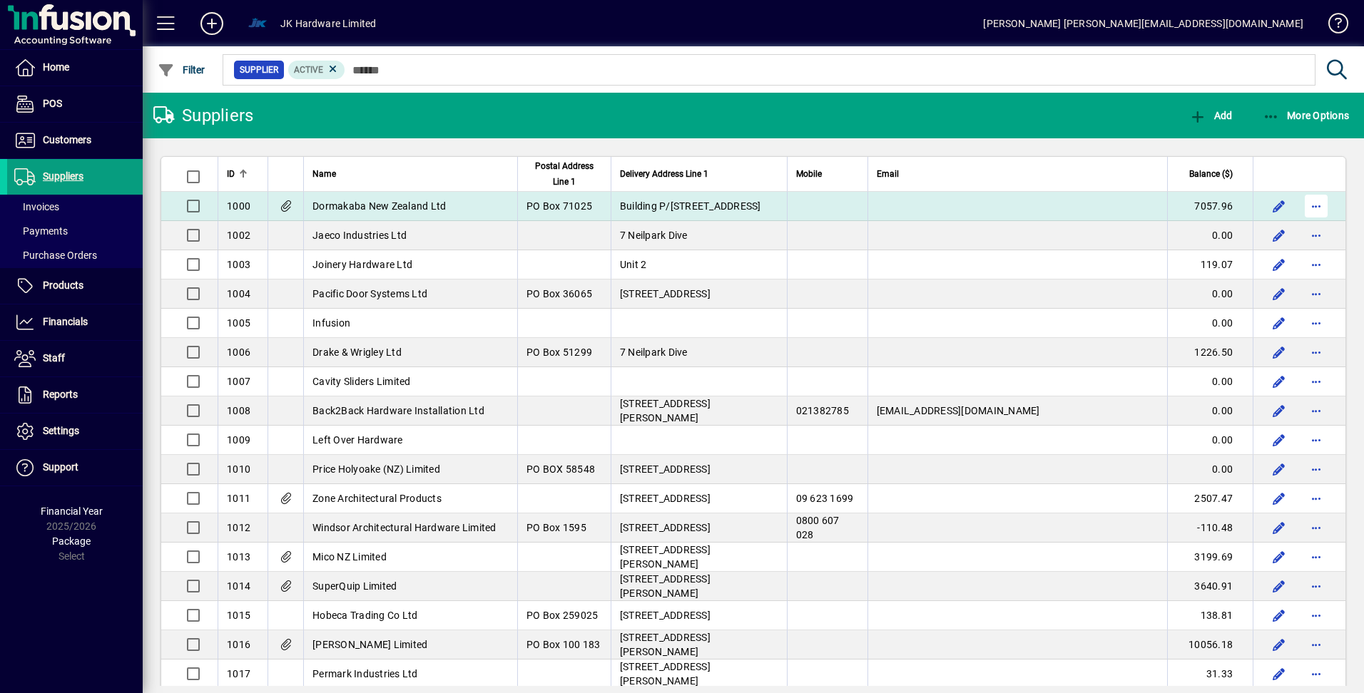
click at [1308, 204] on span "button" at bounding box center [1316, 206] width 34 height 34
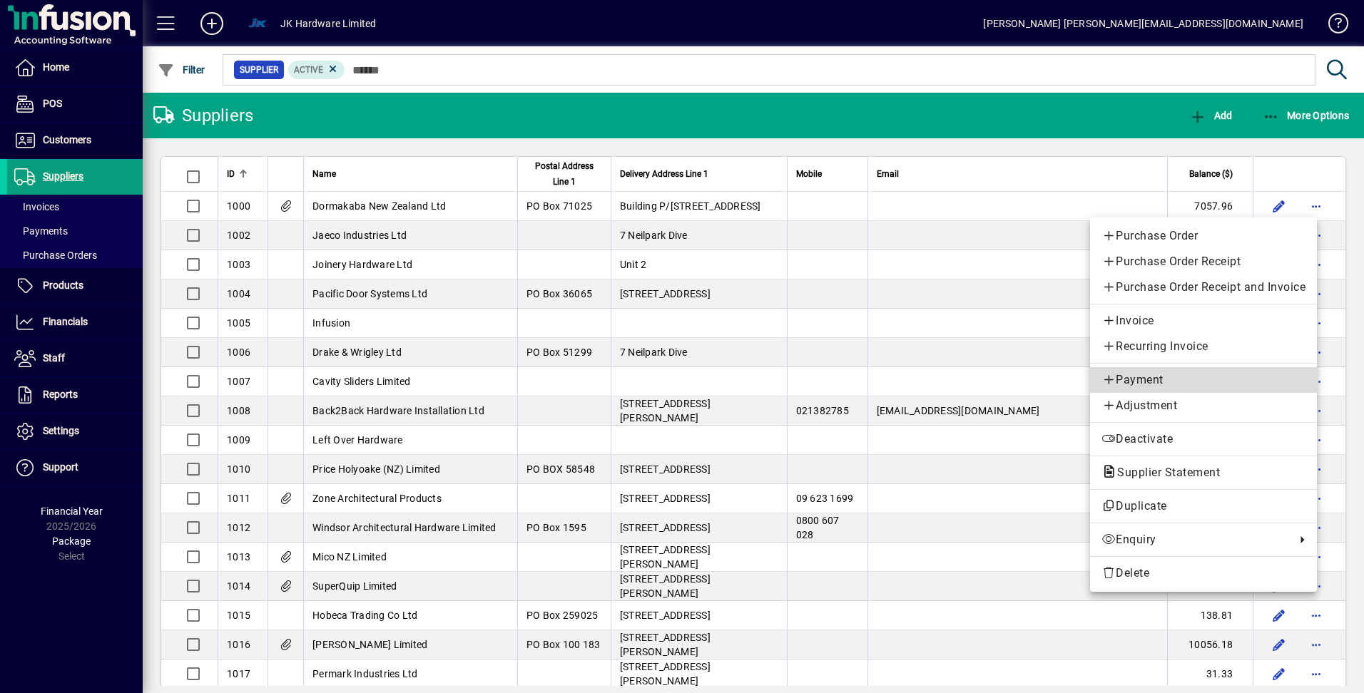
click at [1126, 379] on span "Payment" at bounding box center [1203, 380] width 204 height 17
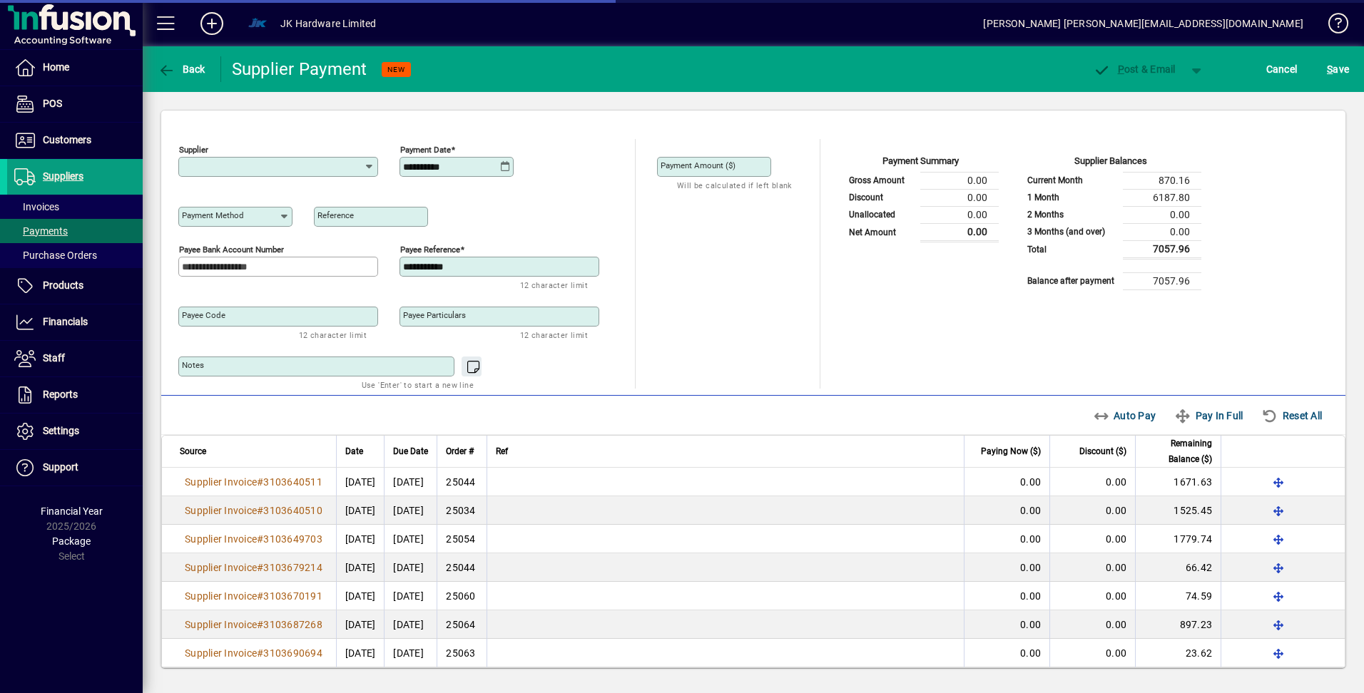
type input "**********"
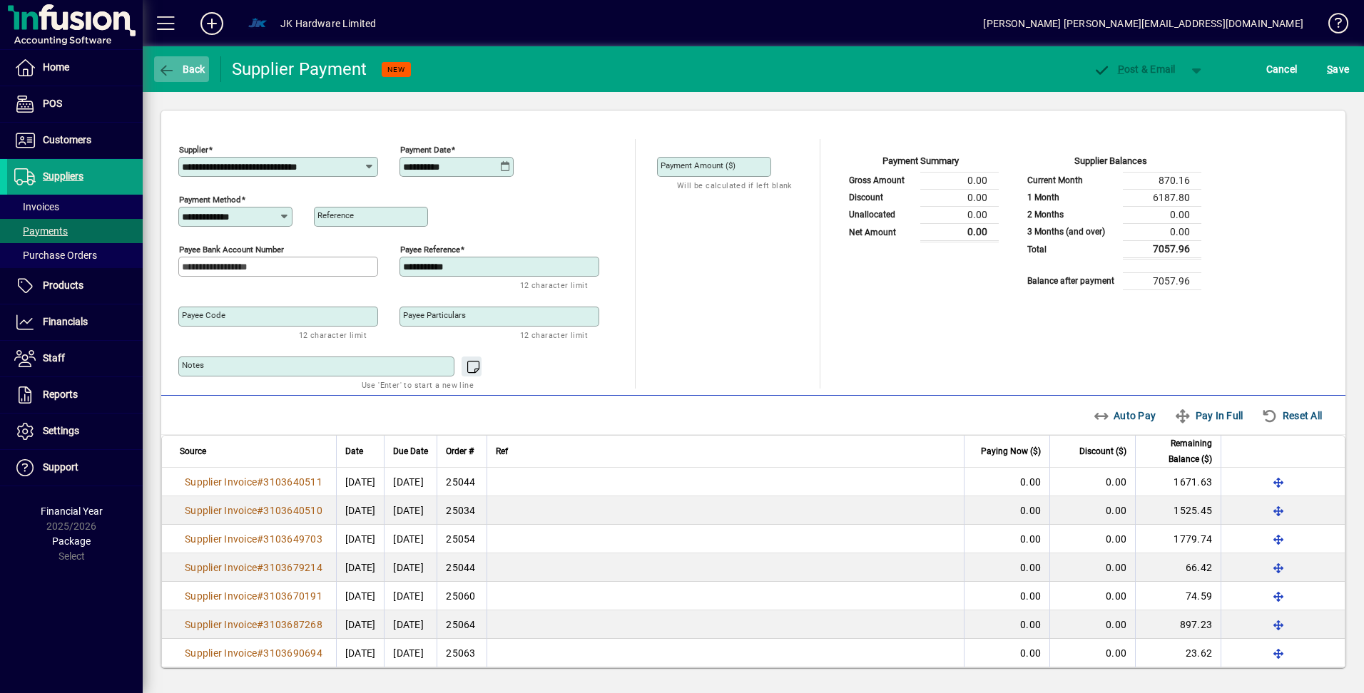
click at [161, 70] on icon "button" at bounding box center [167, 70] width 18 height 14
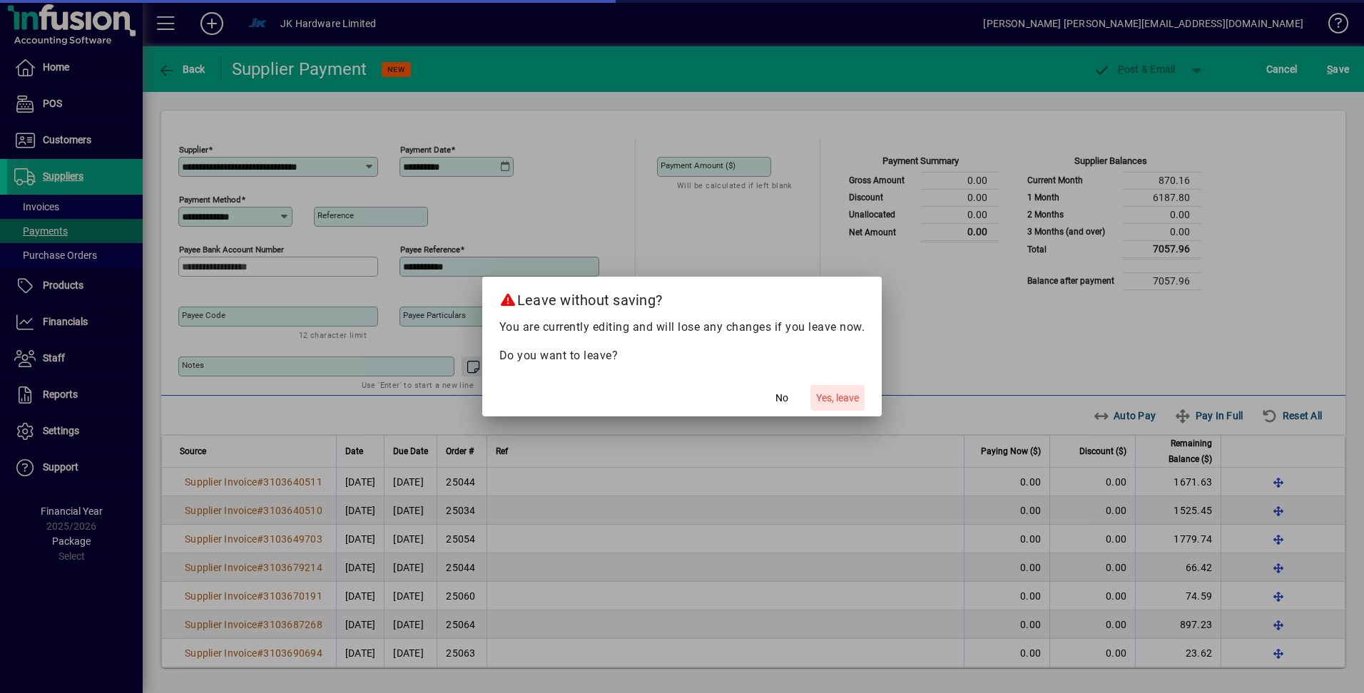
click at [832, 394] on span "Yes, leave" at bounding box center [837, 398] width 43 height 15
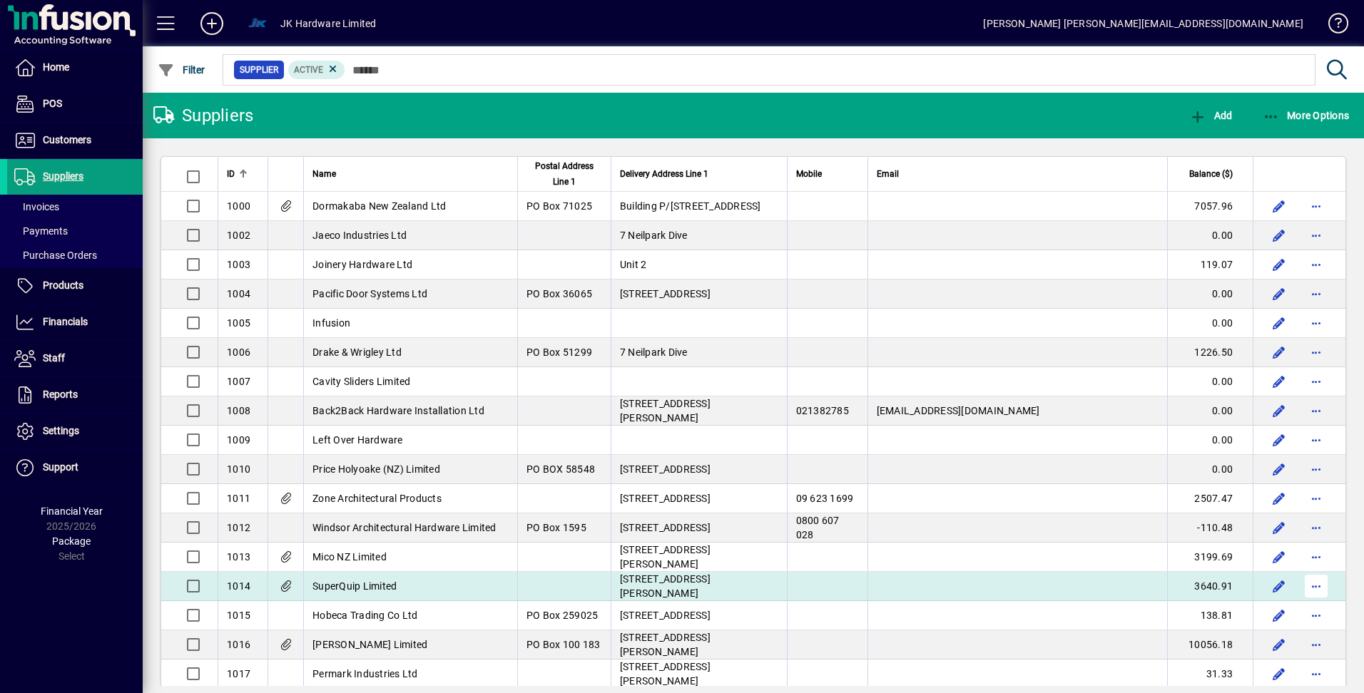
click at [1299, 590] on span "button" at bounding box center [1316, 586] width 34 height 34
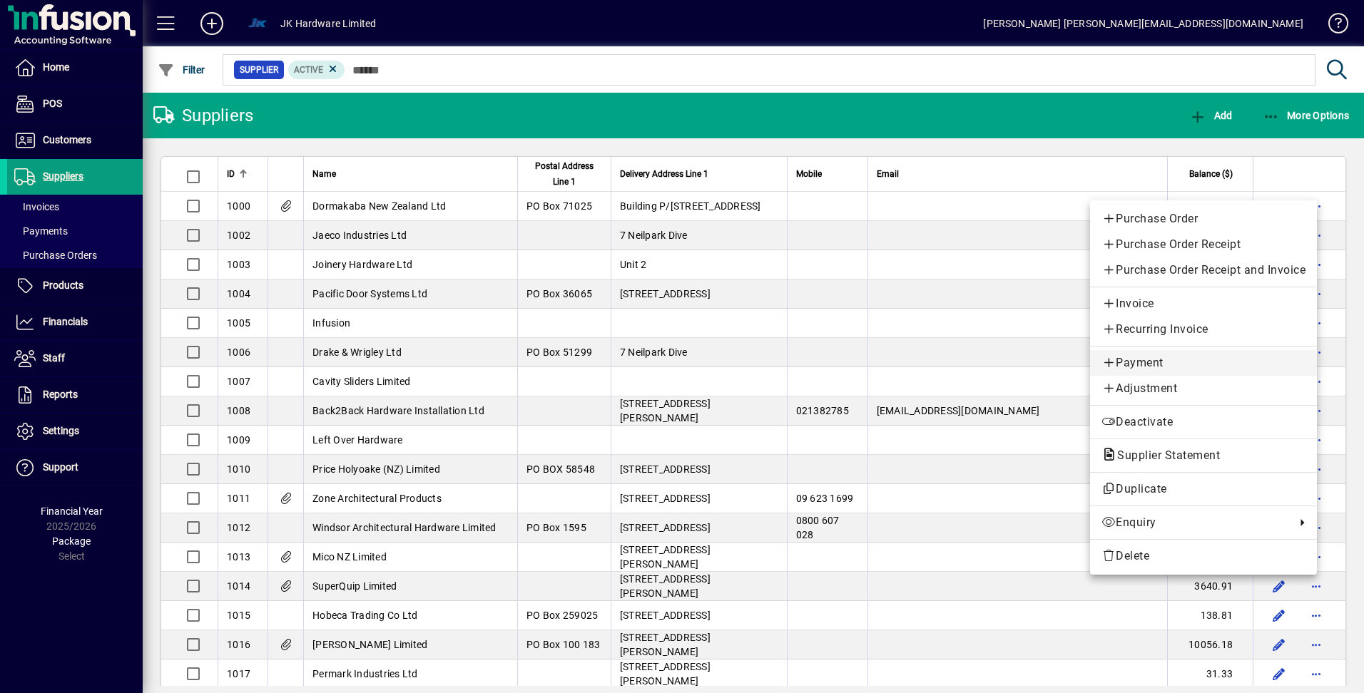
click at [1143, 357] on span "Payment" at bounding box center [1203, 363] width 204 height 17
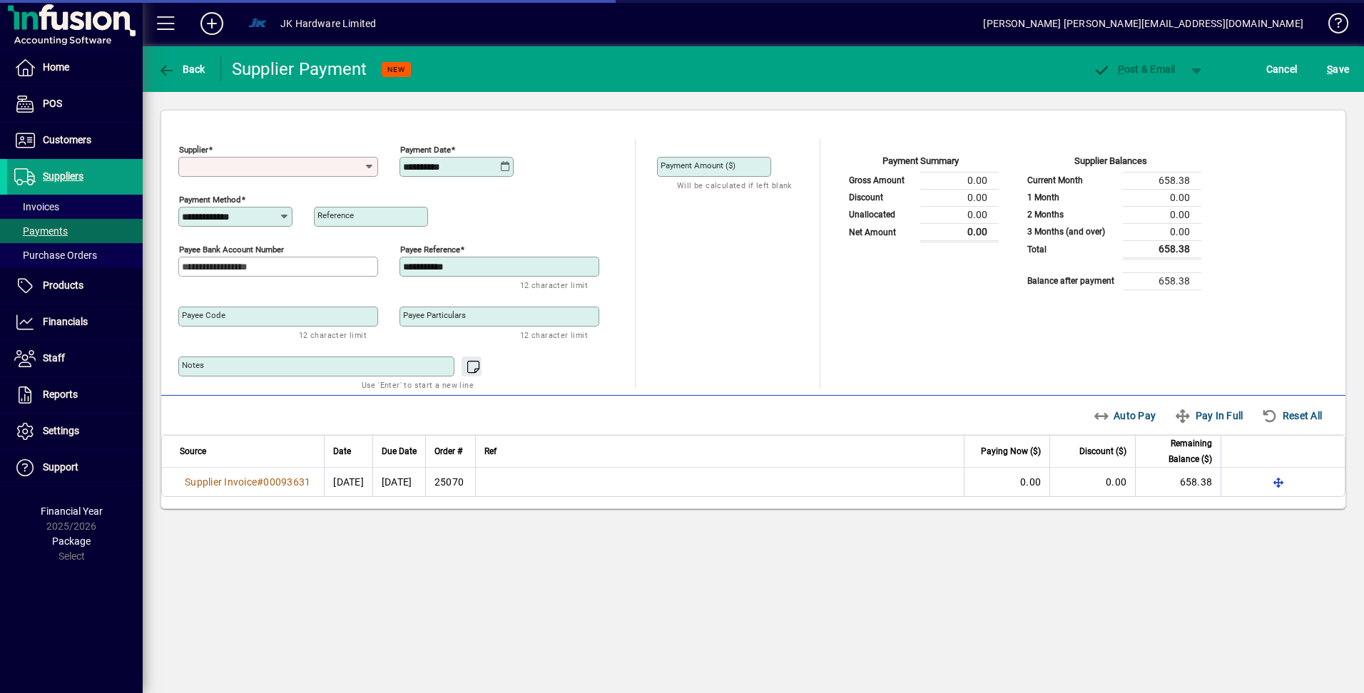
type input "**********"
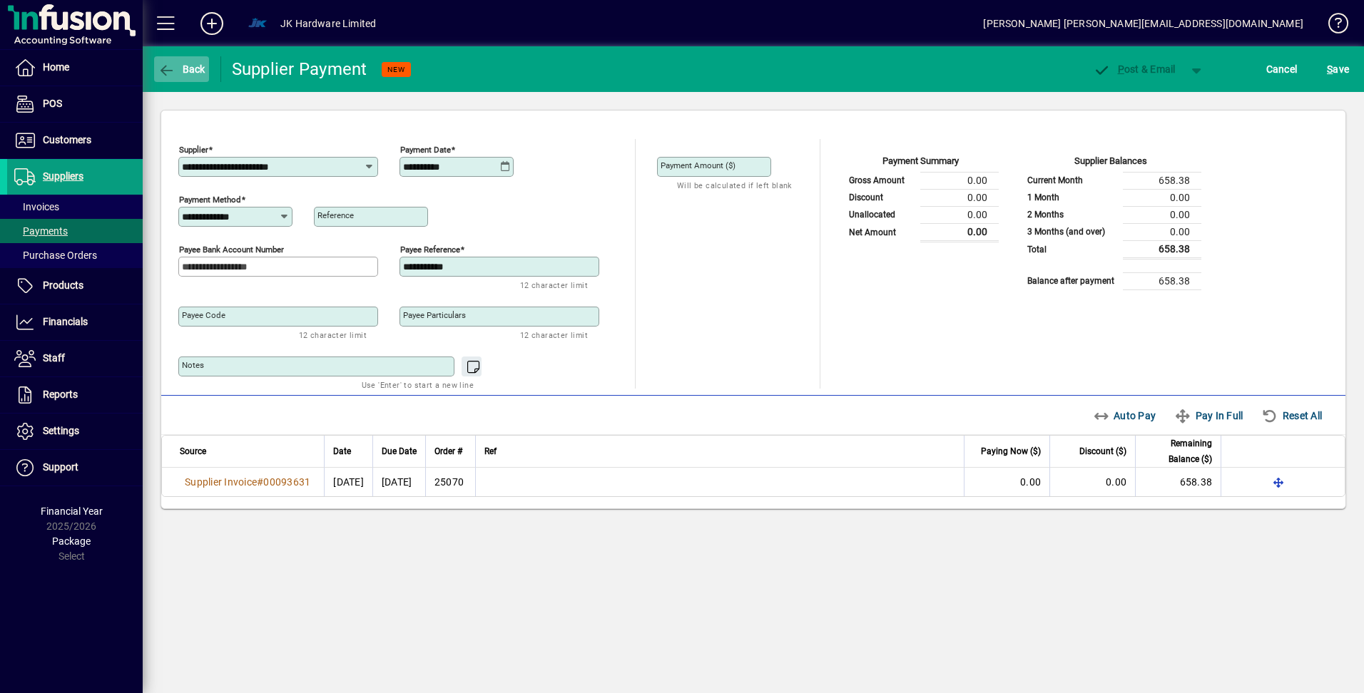
click at [159, 68] on icon "button" at bounding box center [167, 70] width 18 height 14
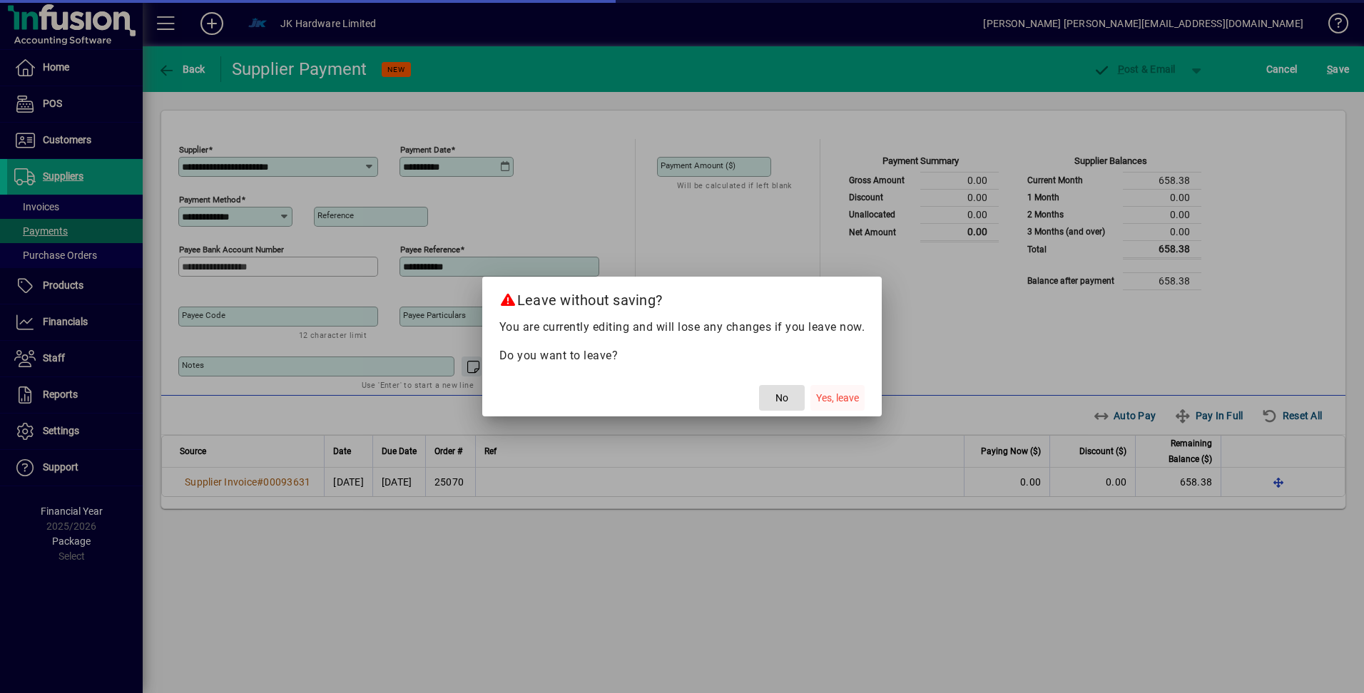
click at [834, 399] on span "Yes, leave" at bounding box center [837, 398] width 43 height 15
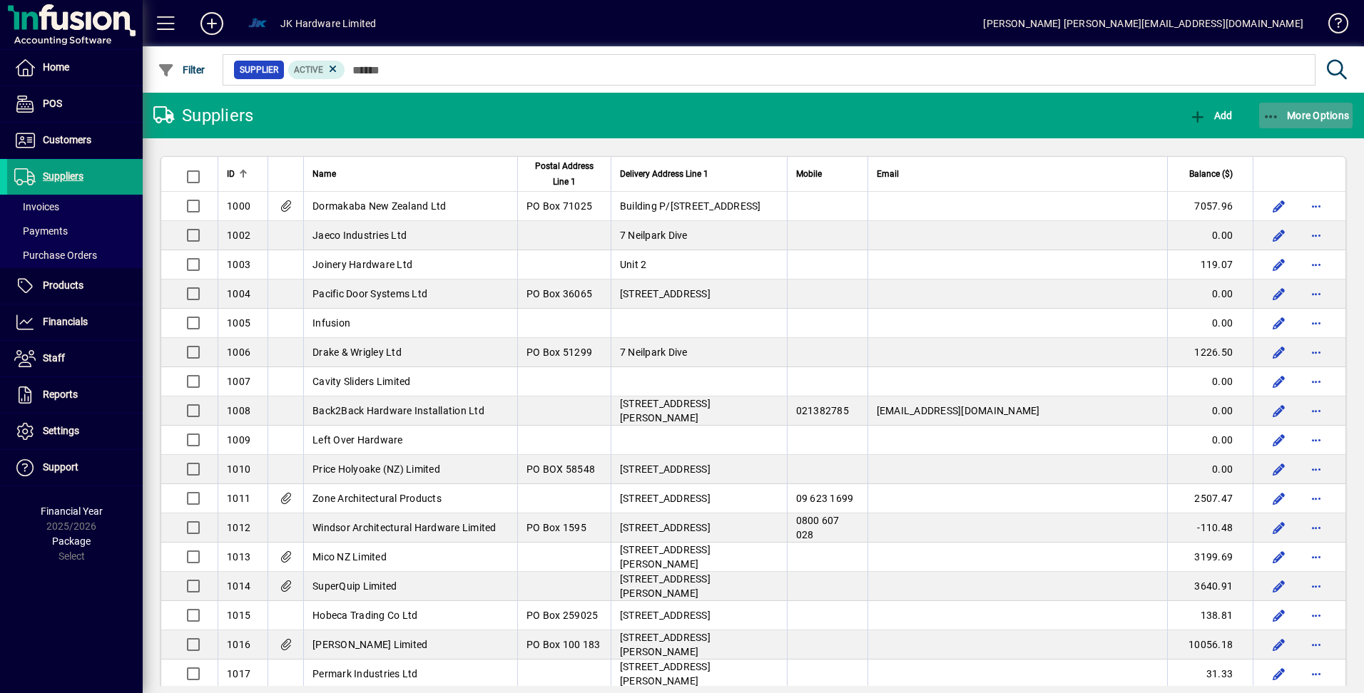
click at [1286, 111] on span "More Options" at bounding box center [1306, 115] width 87 height 11
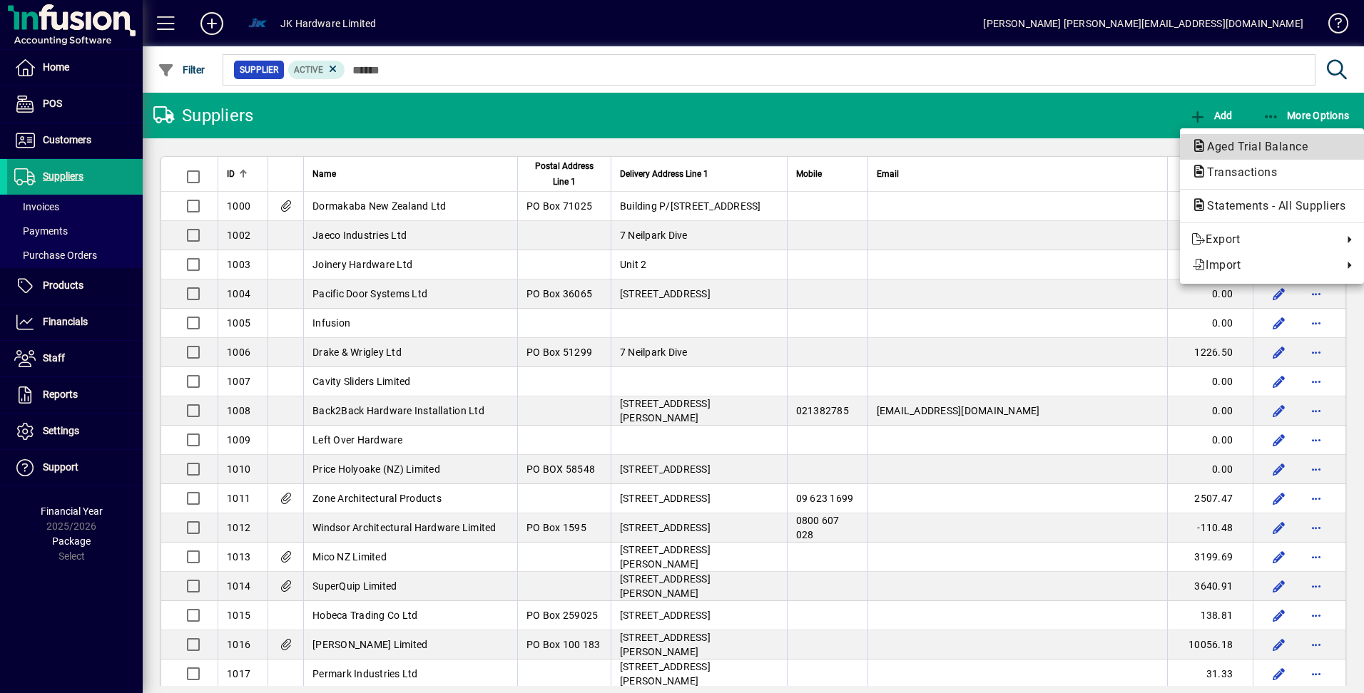
click at [1241, 145] on span "Aged Trial Balance" at bounding box center [1252, 147] width 123 height 14
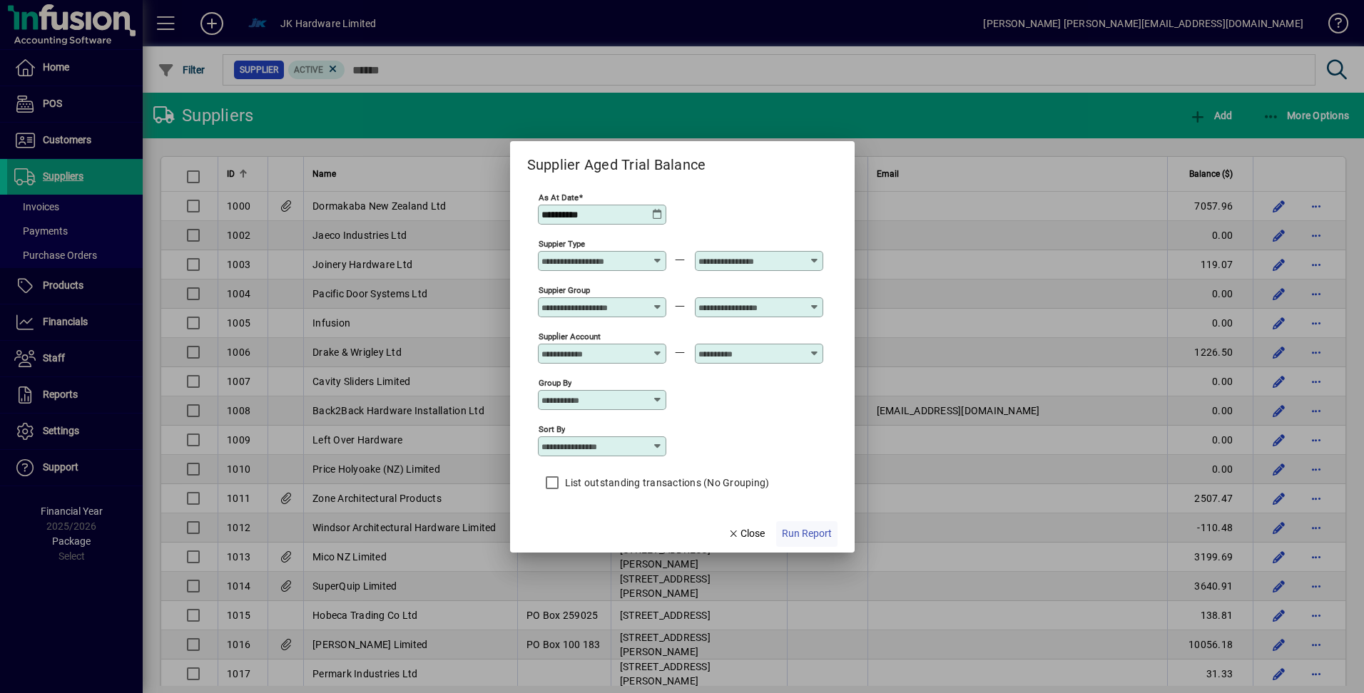
click at [803, 535] on span "Run Report" at bounding box center [807, 533] width 50 height 15
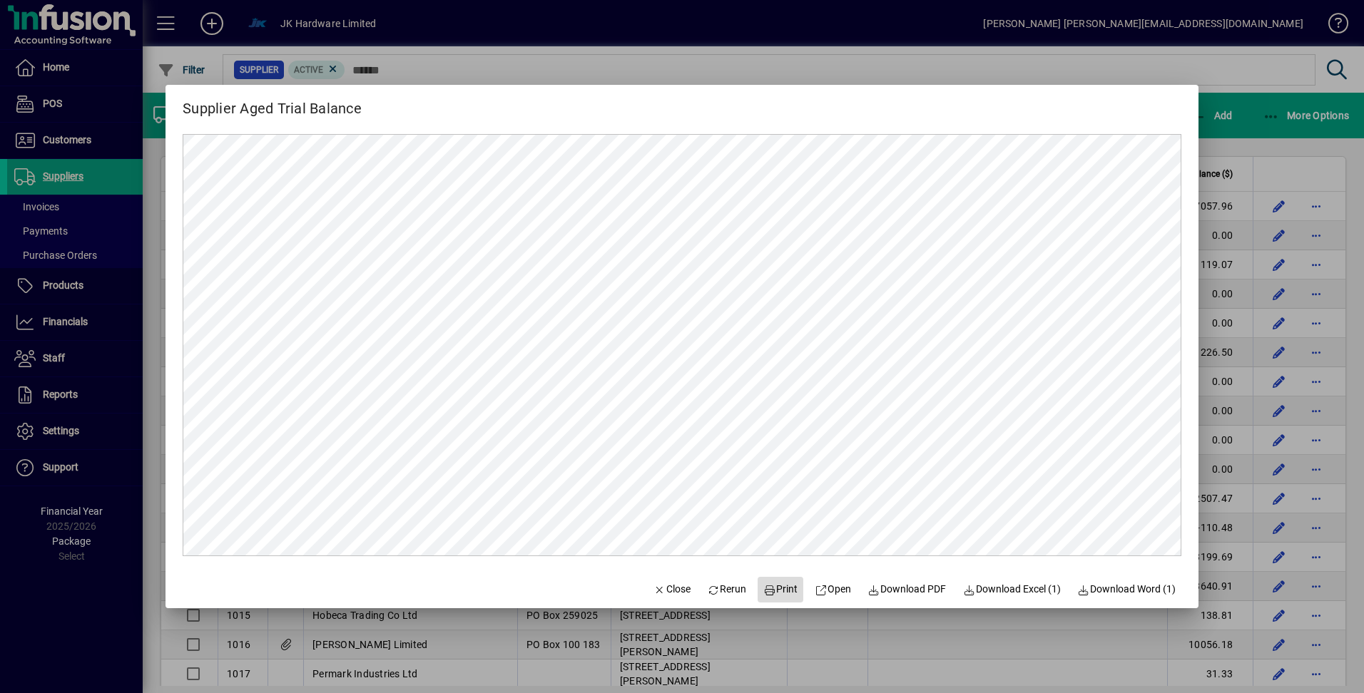
click at [770, 589] on span "Print" at bounding box center [780, 589] width 34 height 15
click at [773, 589] on span "Print" at bounding box center [780, 589] width 34 height 15
click at [657, 584] on span "Close" at bounding box center [671, 589] width 37 height 15
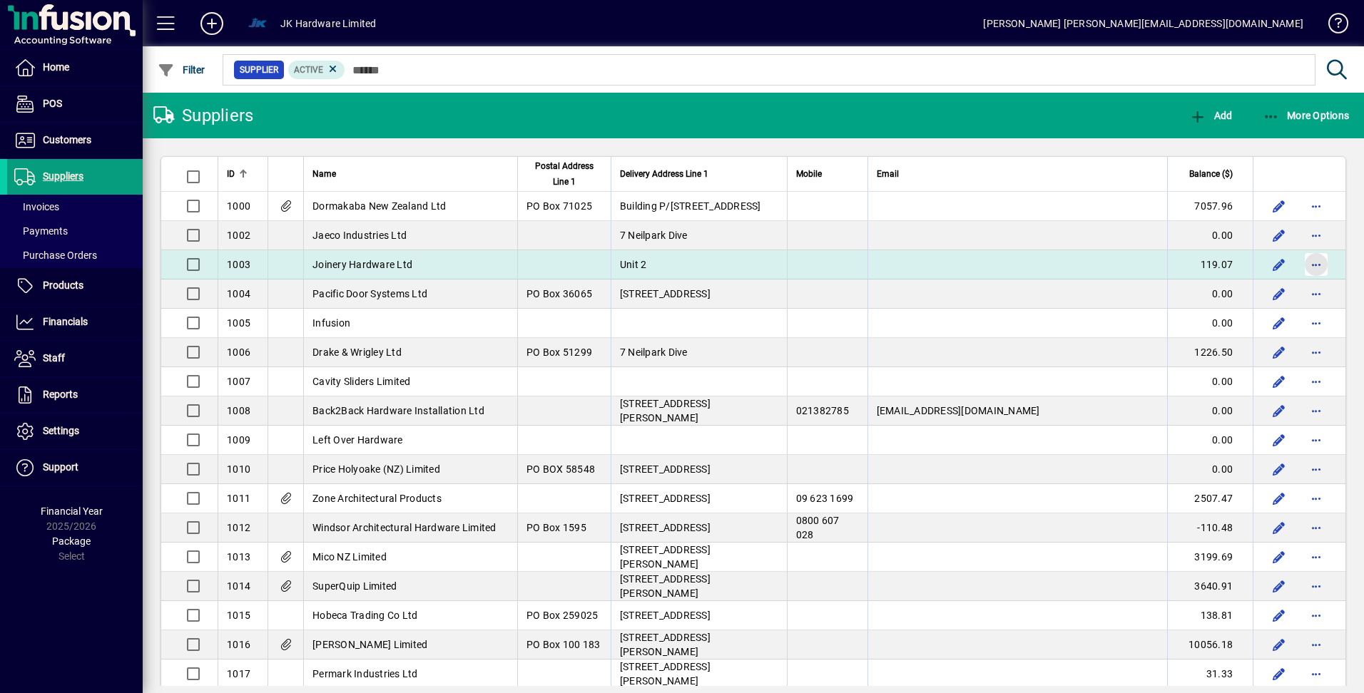
click at [1307, 265] on span "button" at bounding box center [1316, 265] width 34 height 34
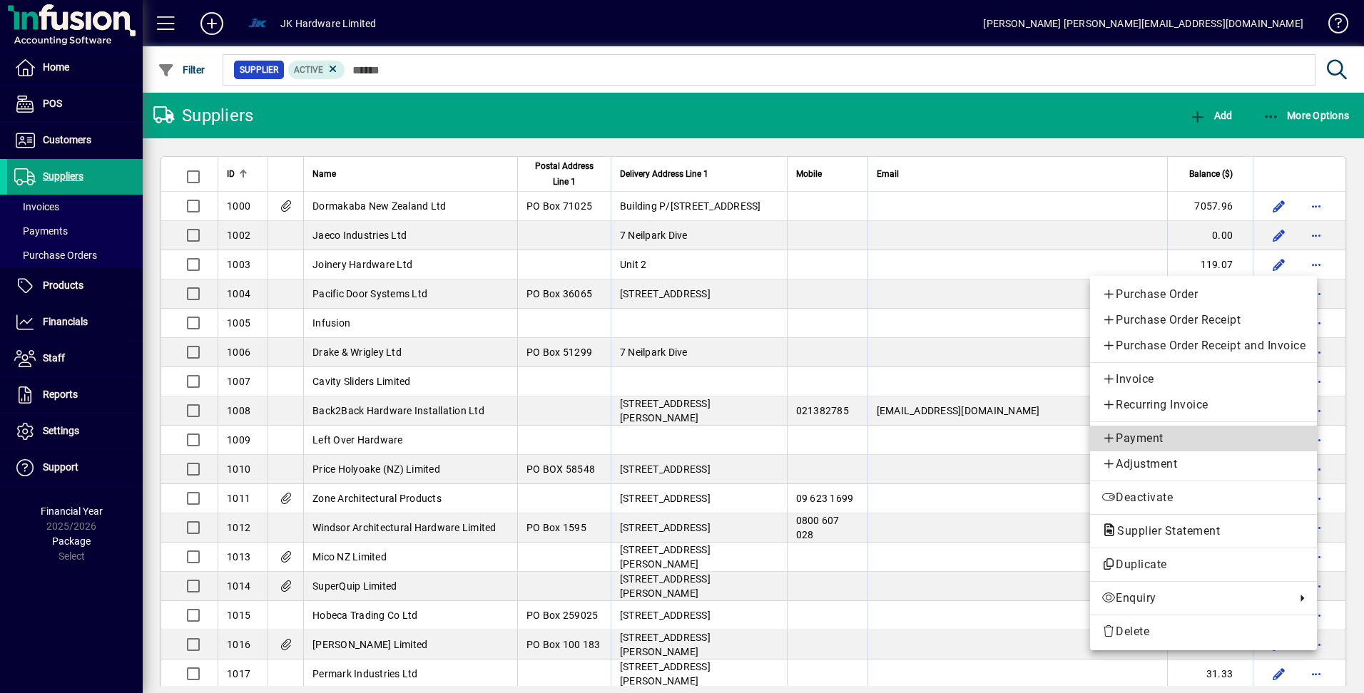
click at [1146, 437] on span "Payment" at bounding box center [1203, 438] width 204 height 17
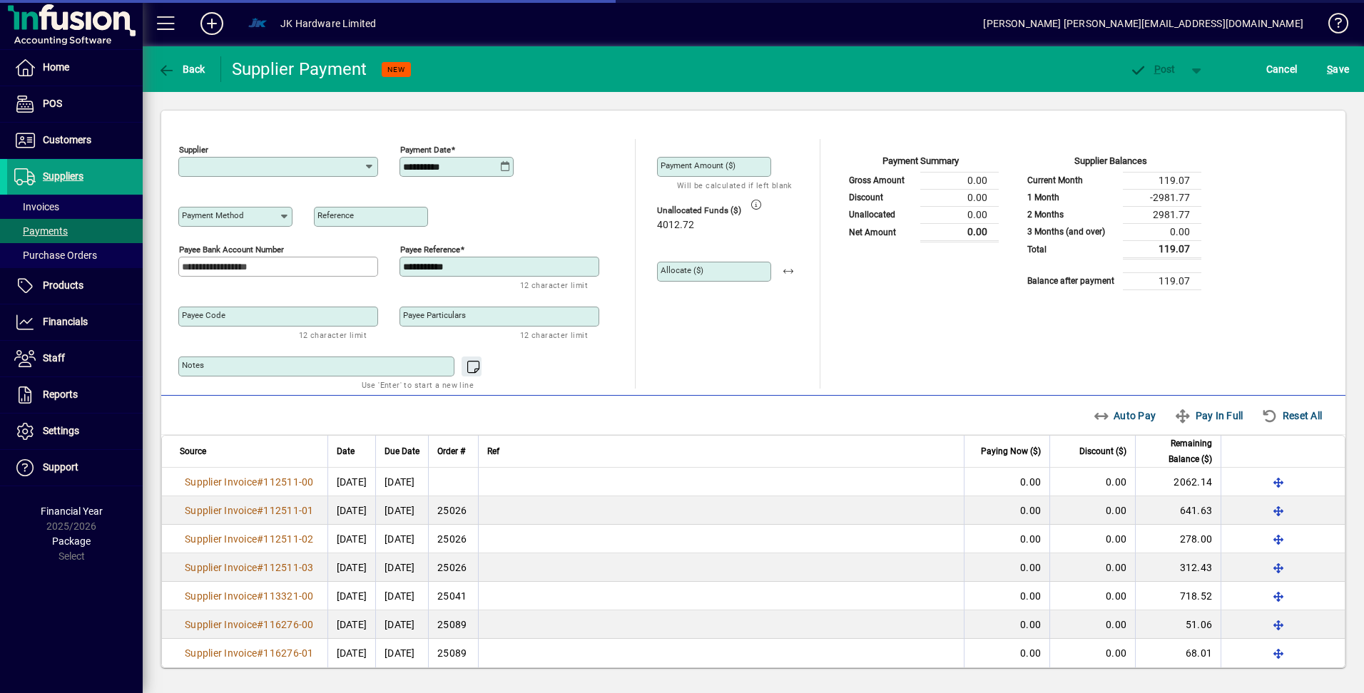
type input "**********"
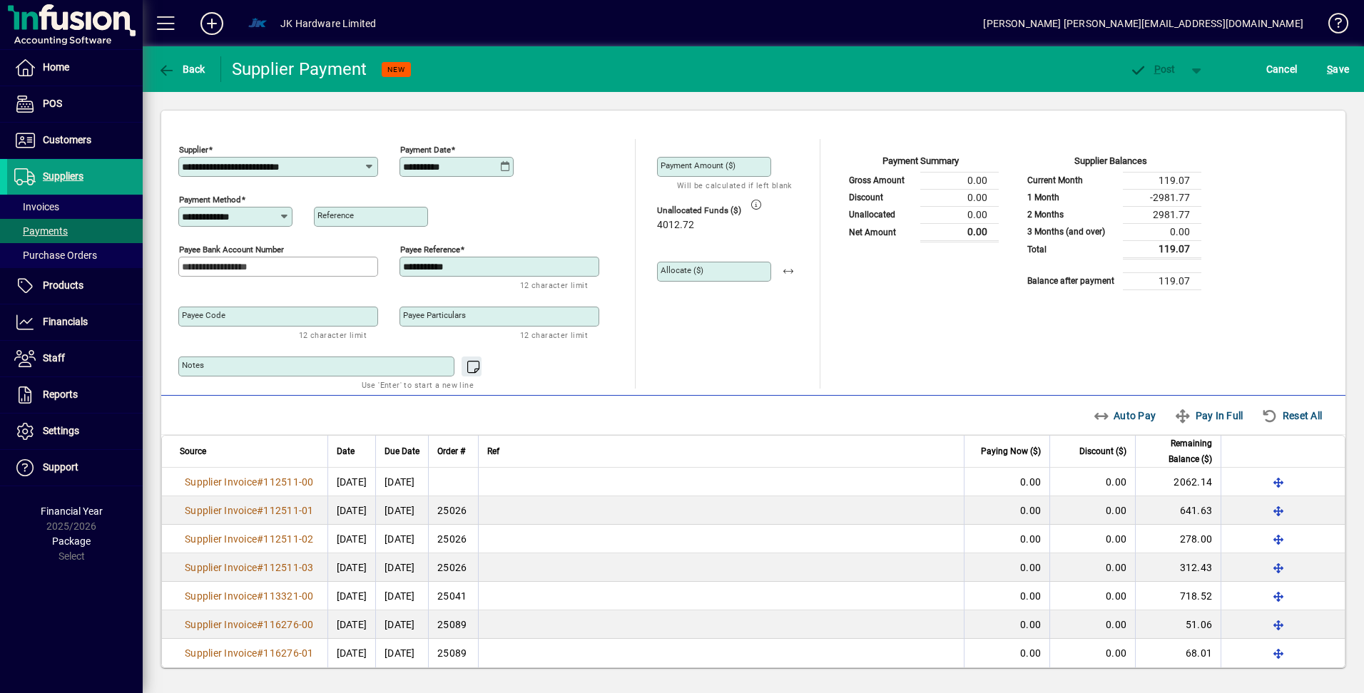
click at [1108, 414] on div "Auto Pay Pay In Full Reset All" at bounding box center [1211, 416] width 248 height 26
click at [790, 272] on span "button" at bounding box center [788, 272] width 34 height 34
type input "*******"
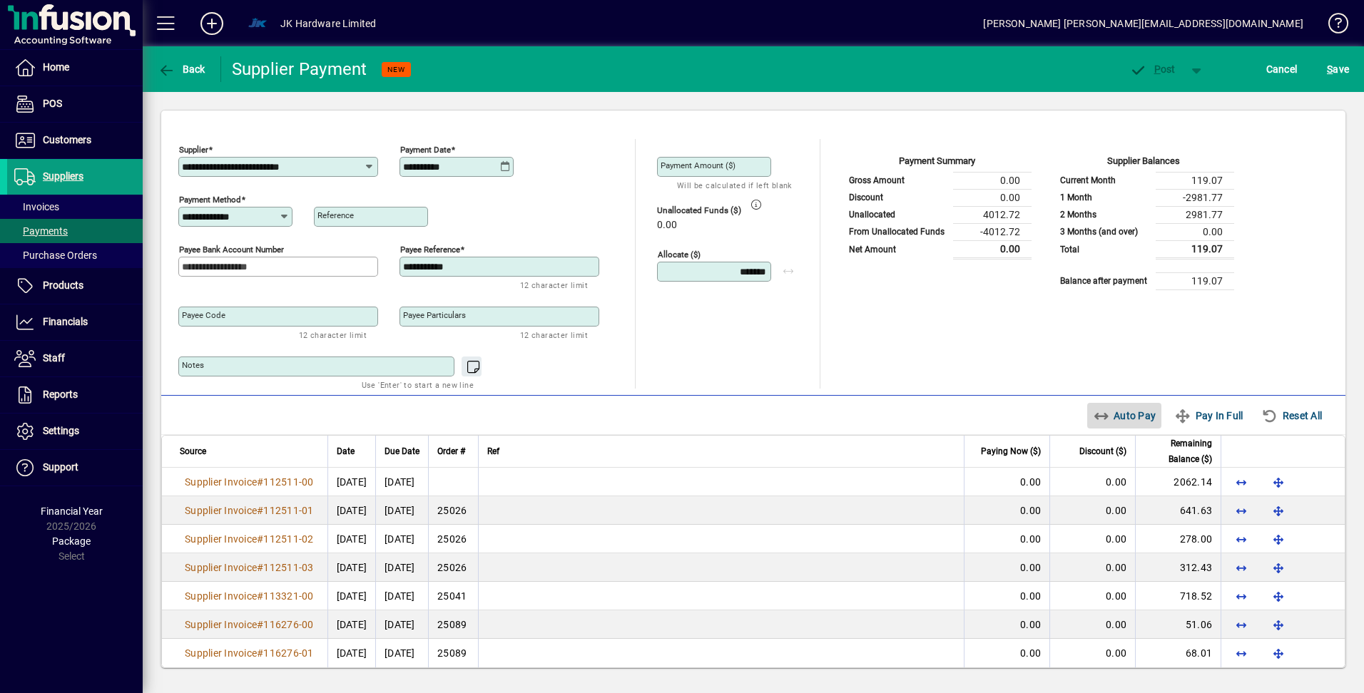
click at [1119, 412] on span "Auto Pay" at bounding box center [1124, 415] width 63 height 23
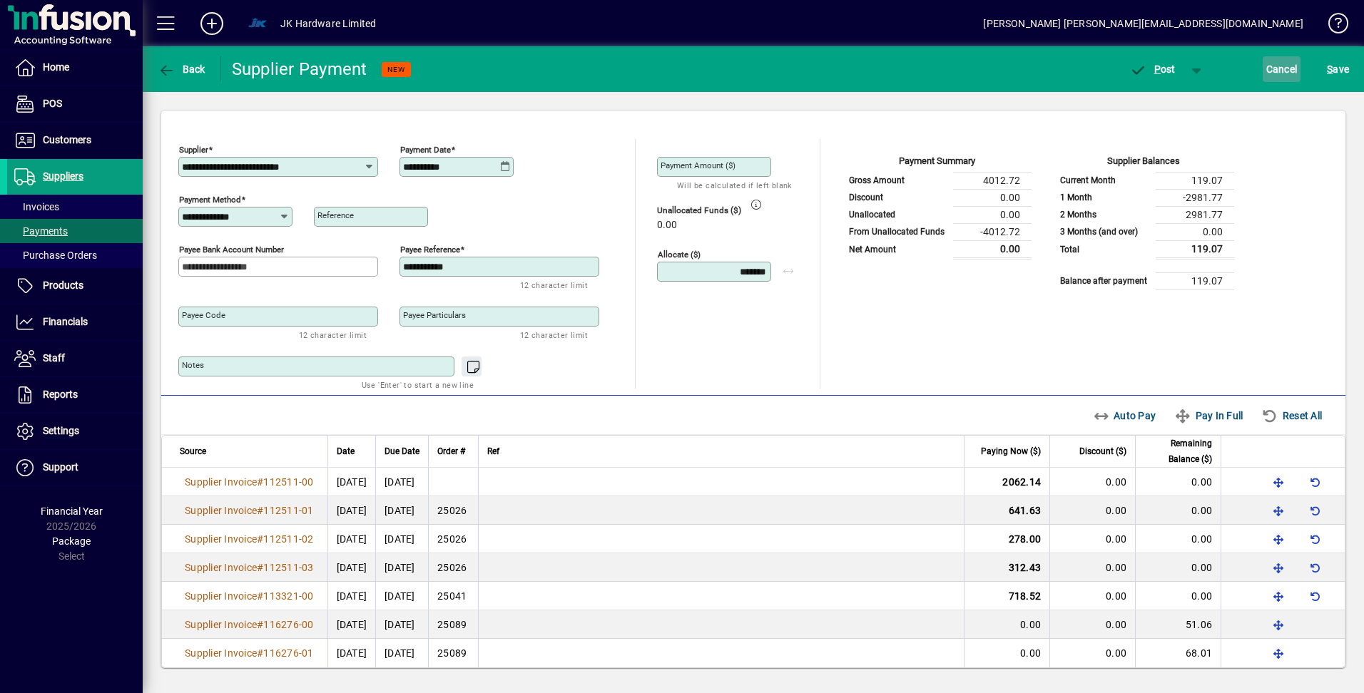
click at [1281, 68] on span "Cancel" at bounding box center [1281, 69] width 31 height 23
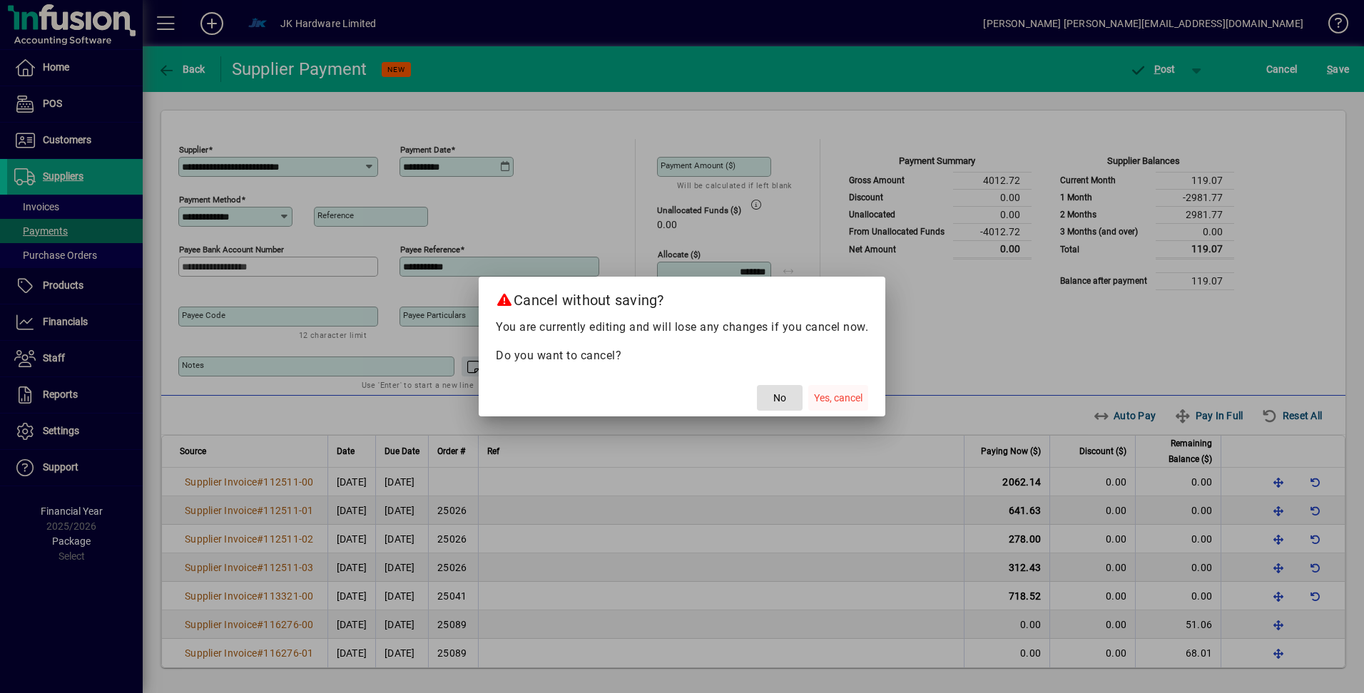
click at [835, 397] on span "Yes, cancel" at bounding box center [838, 398] width 49 height 15
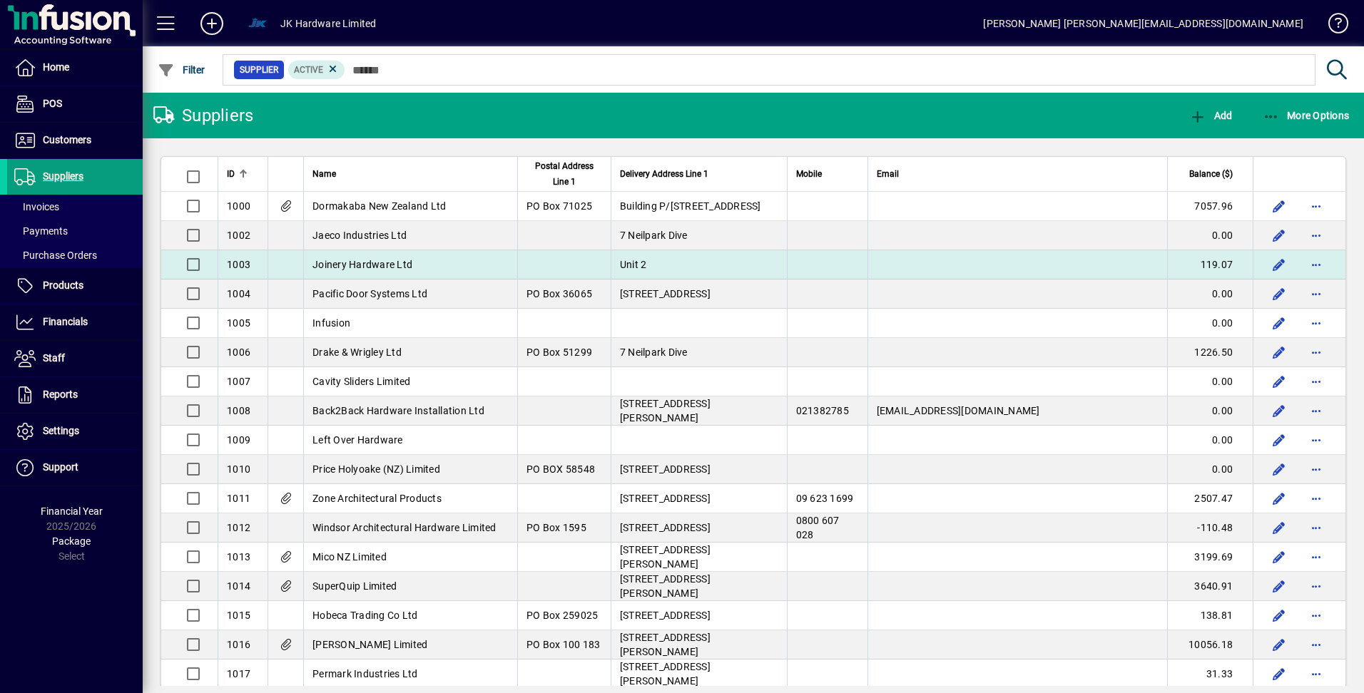
click at [647, 266] on span "Unit 2" at bounding box center [633, 264] width 27 height 11
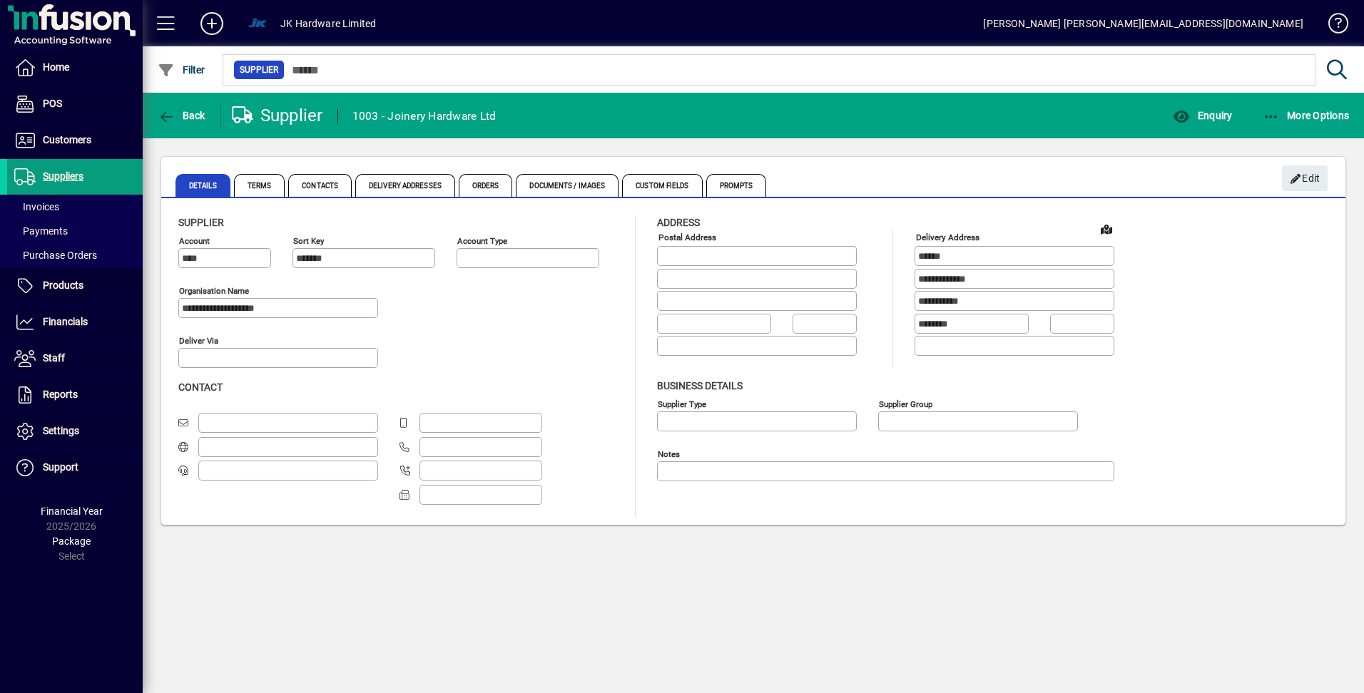
type input "**********"
click at [195, 116] on span "Back" at bounding box center [182, 115] width 48 height 11
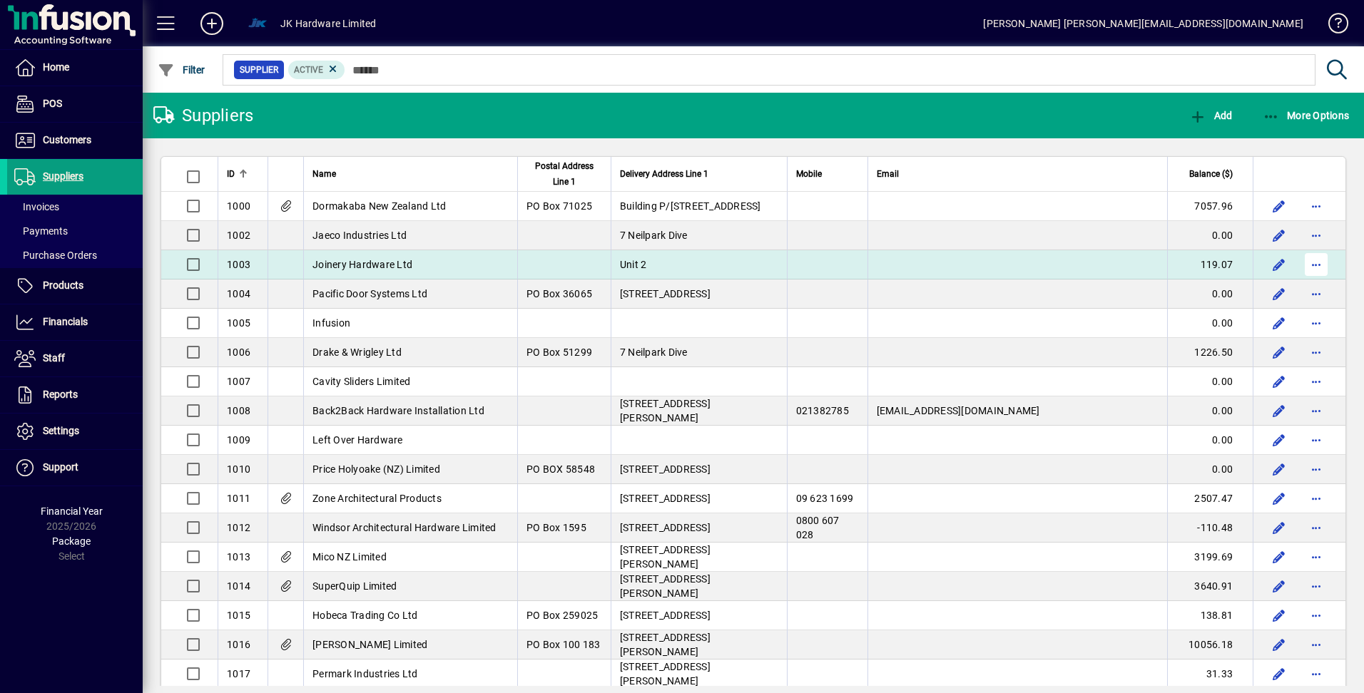
click at [1308, 264] on span "button" at bounding box center [1316, 265] width 34 height 34
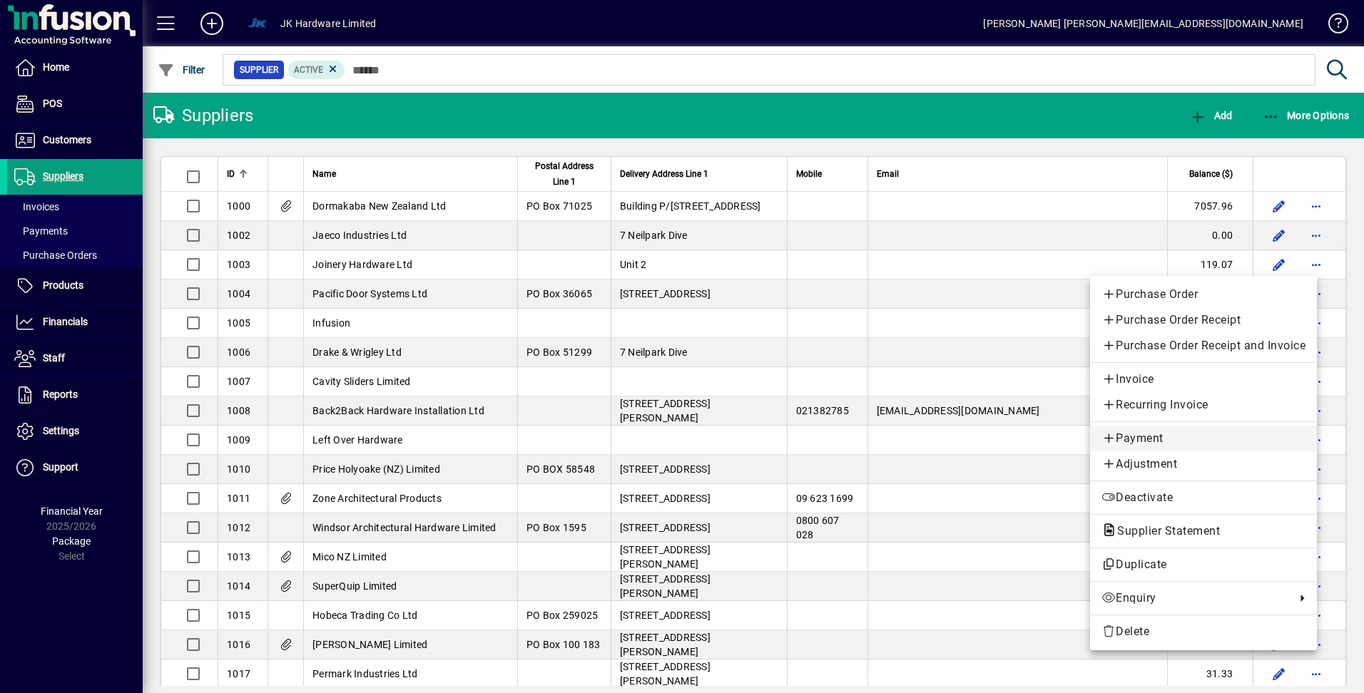
click at [1143, 442] on span "Payment" at bounding box center [1203, 438] width 204 height 17
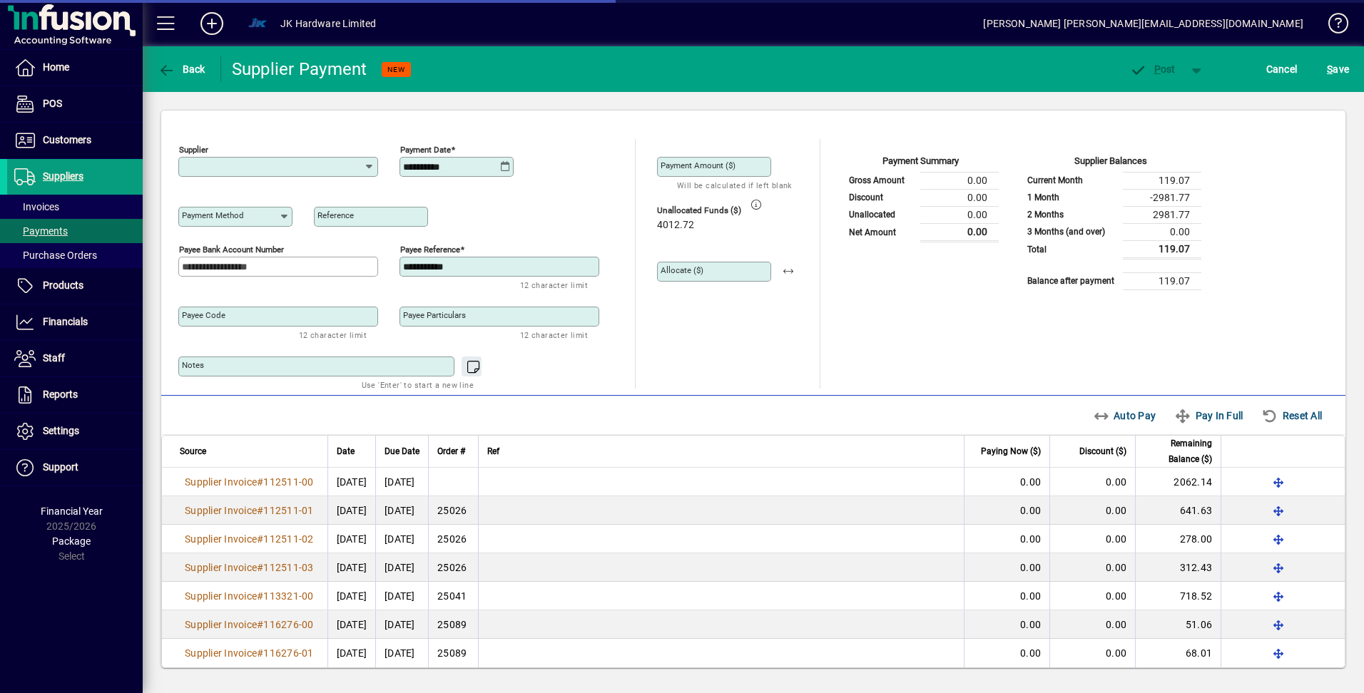
type input "**********"
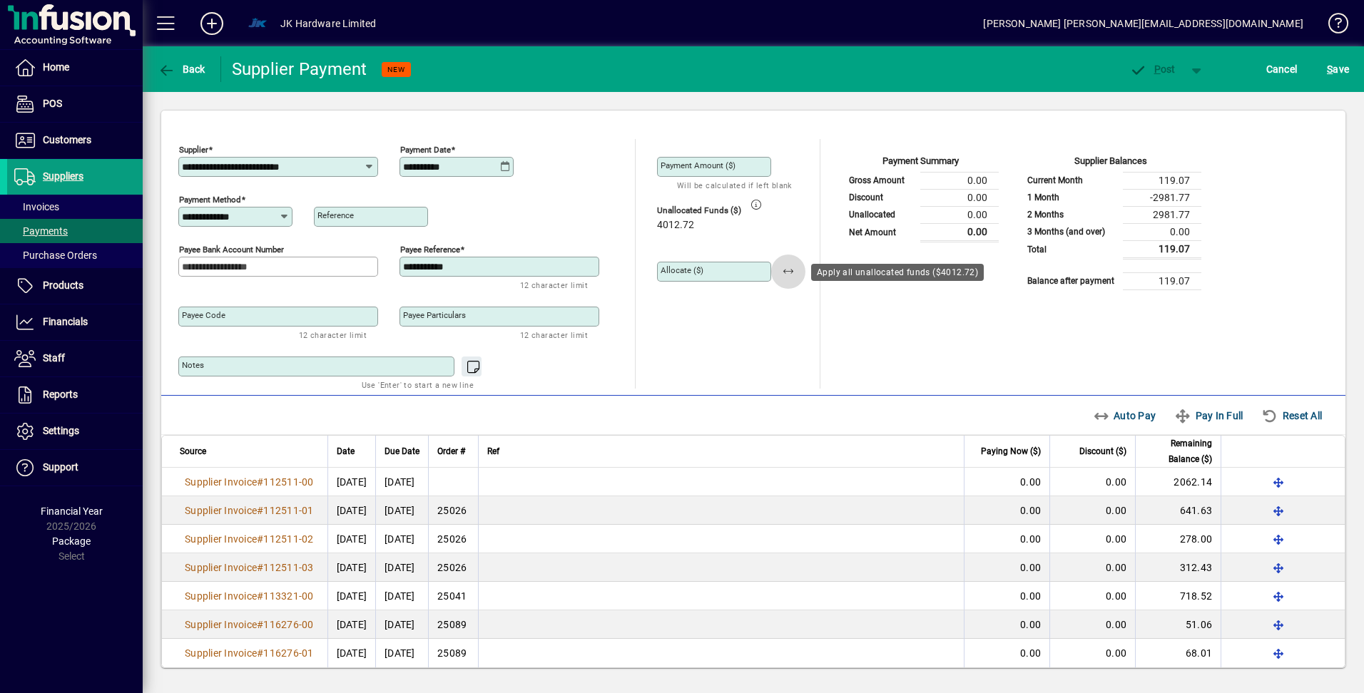
click at [788, 273] on span "button" at bounding box center [788, 272] width 34 height 34
type input "*******"
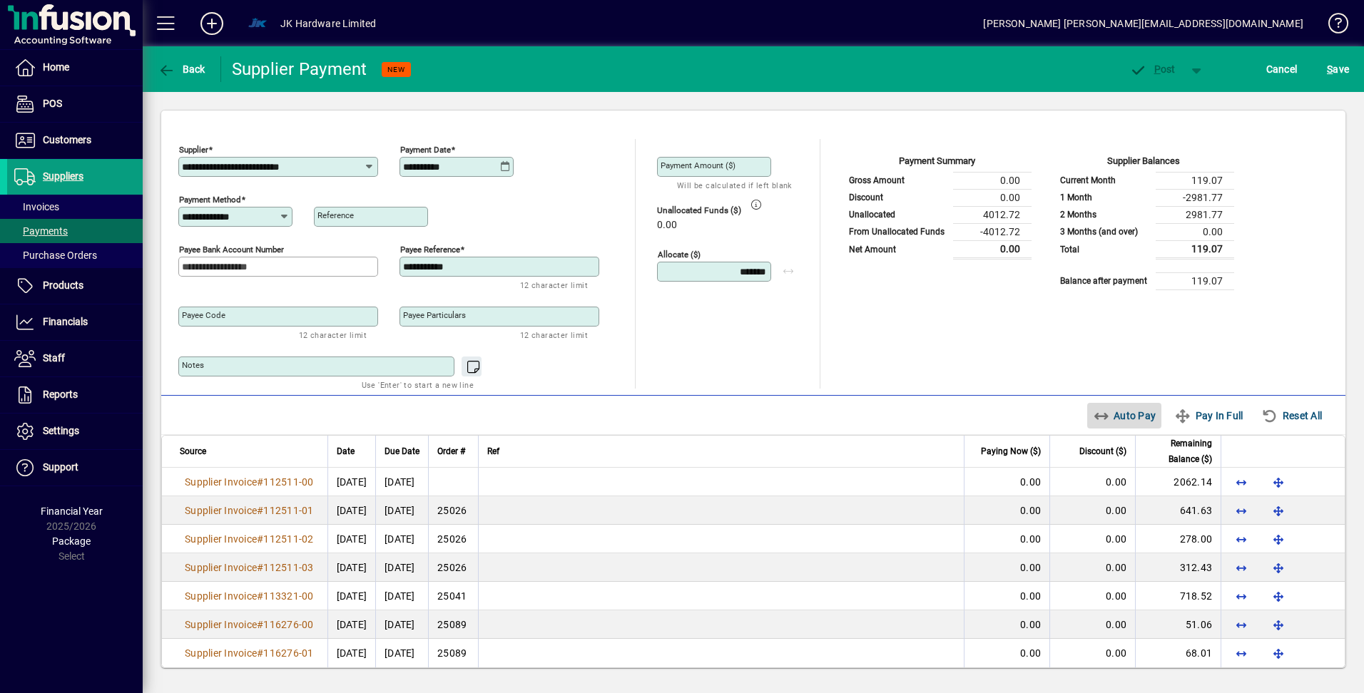
click at [1105, 410] on span "Auto Pay" at bounding box center [1124, 415] width 63 height 23
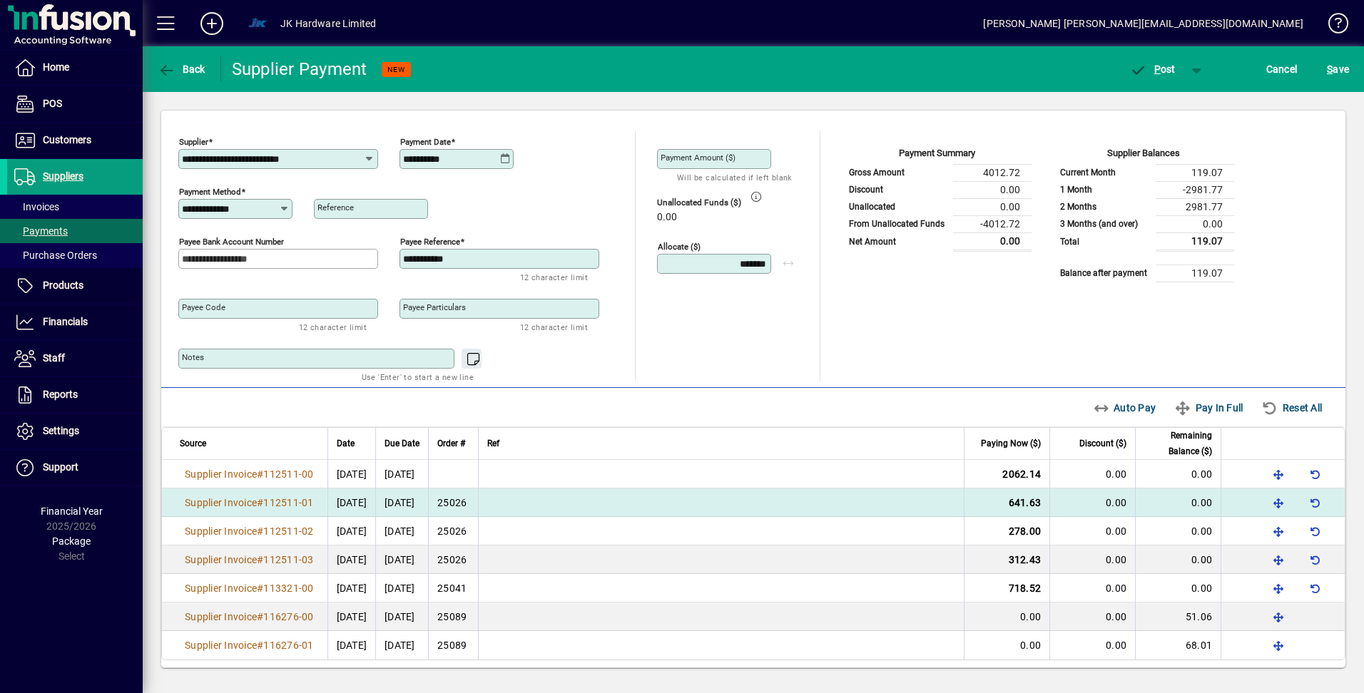
scroll to position [12, 0]
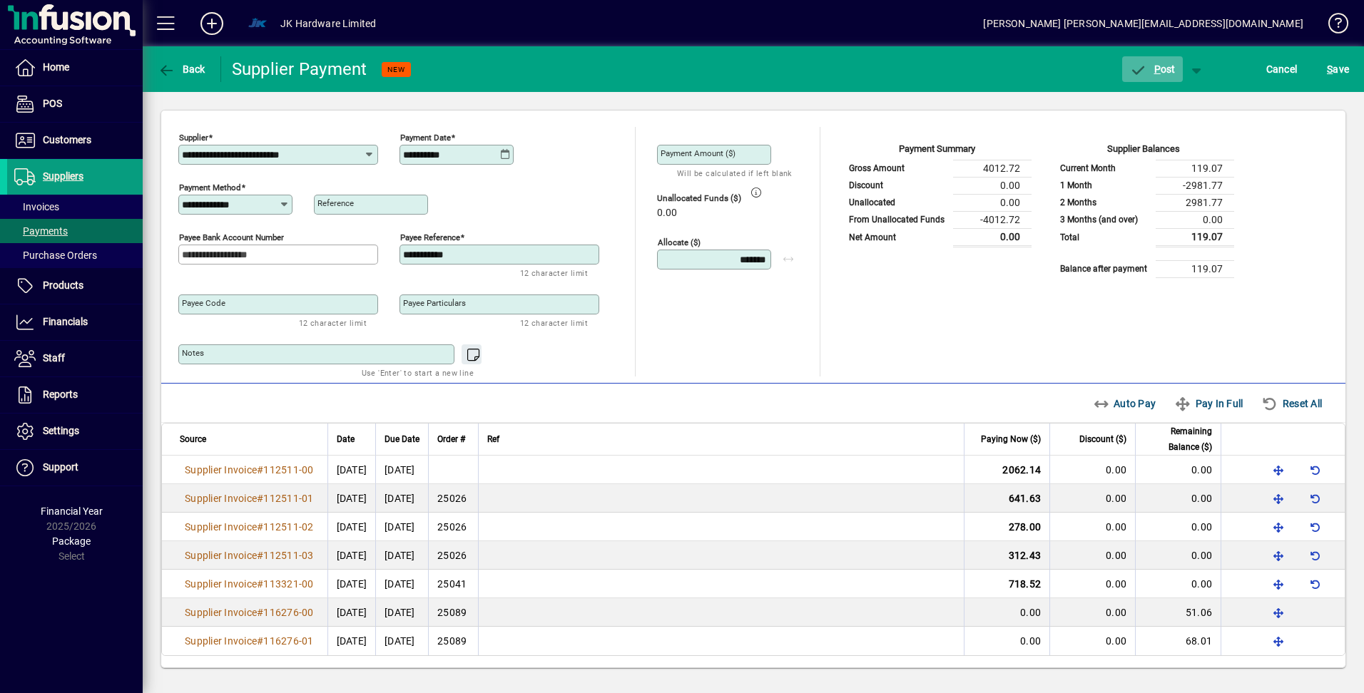
click at [1162, 66] on span "P ost" at bounding box center [1152, 68] width 46 height 11
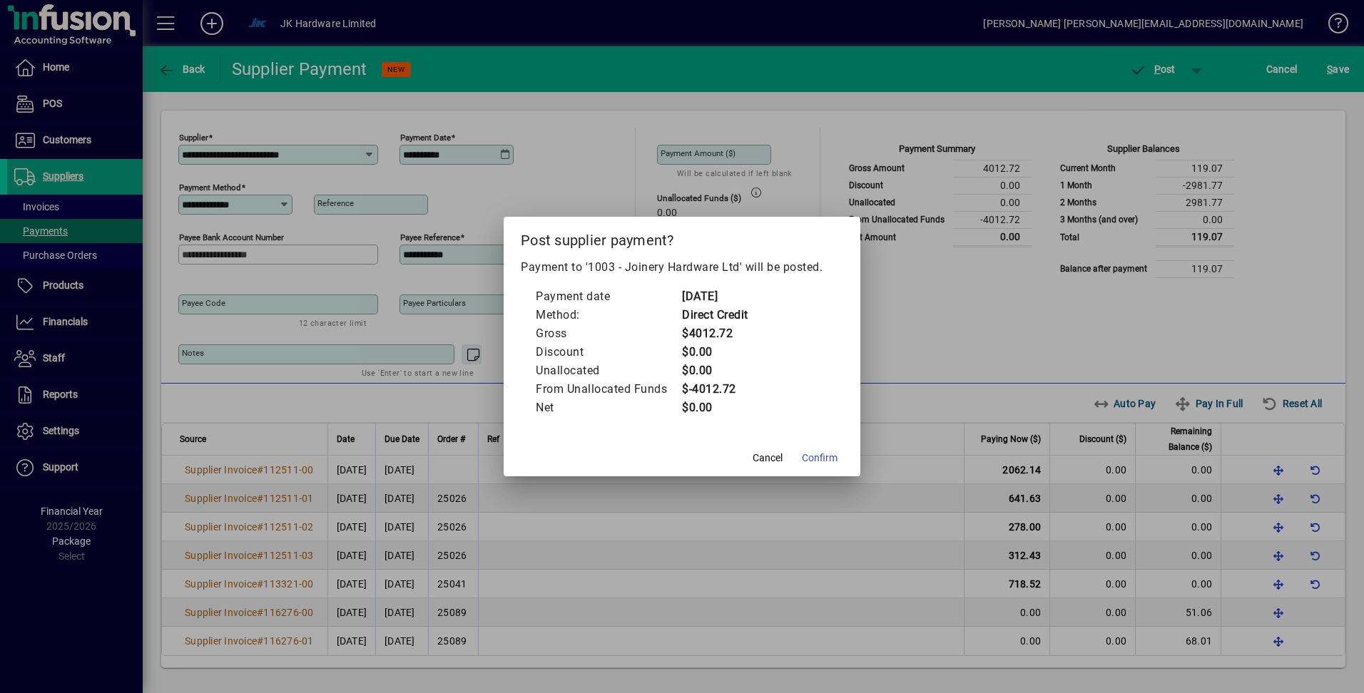
click at [727, 412] on td "$0.00" at bounding box center [714, 408] width 67 height 19
click at [822, 454] on span "Confirm" at bounding box center [820, 458] width 36 height 15
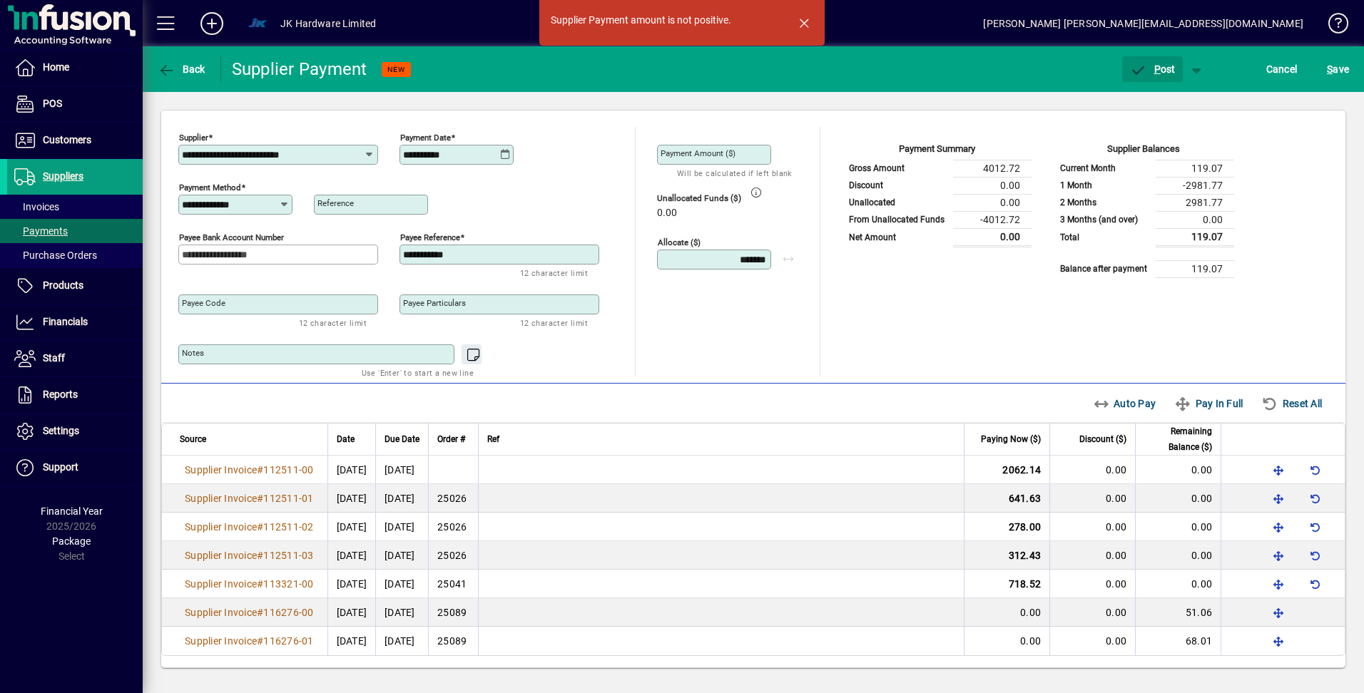
click at [680, 148] on mat-label "Payment Amount ($)" at bounding box center [698, 153] width 75 height 10
click at [680, 149] on input "Payment Amount ($)" at bounding box center [716, 154] width 110 height 11
click at [283, 201] on icon at bounding box center [284, 204] width 11 height 11
click at [246, 233] on div "Direct from bank" at bounding box center [229, 234] width 78 height 15
type input "**********"
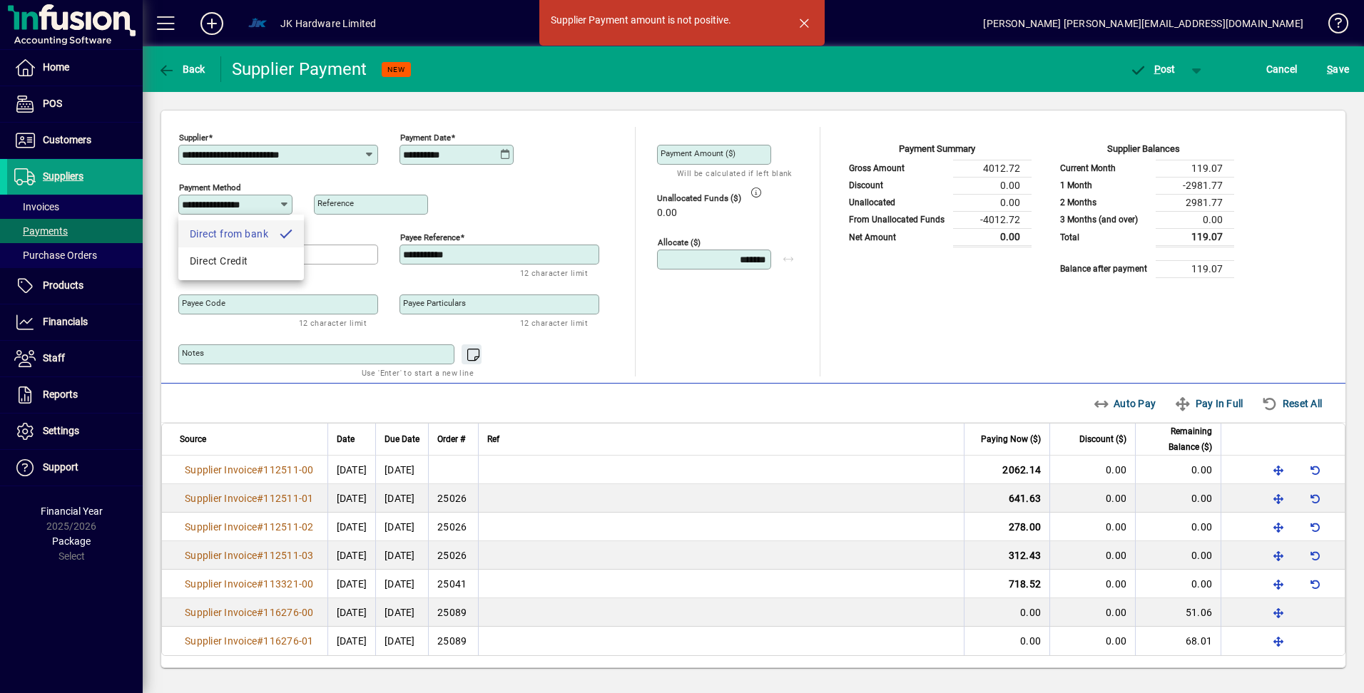
scroll to position [0, 0]
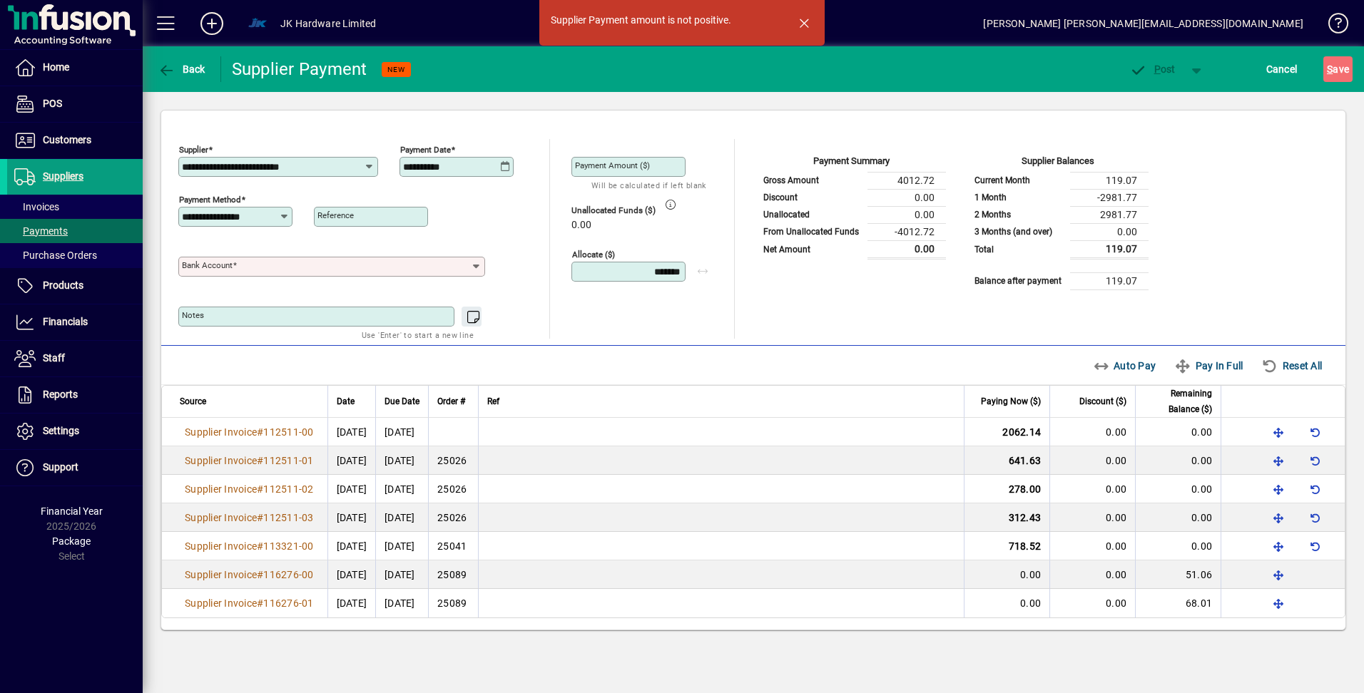
click at [472, 264] on icon at bounding box center [476, 266] width 12 height 11
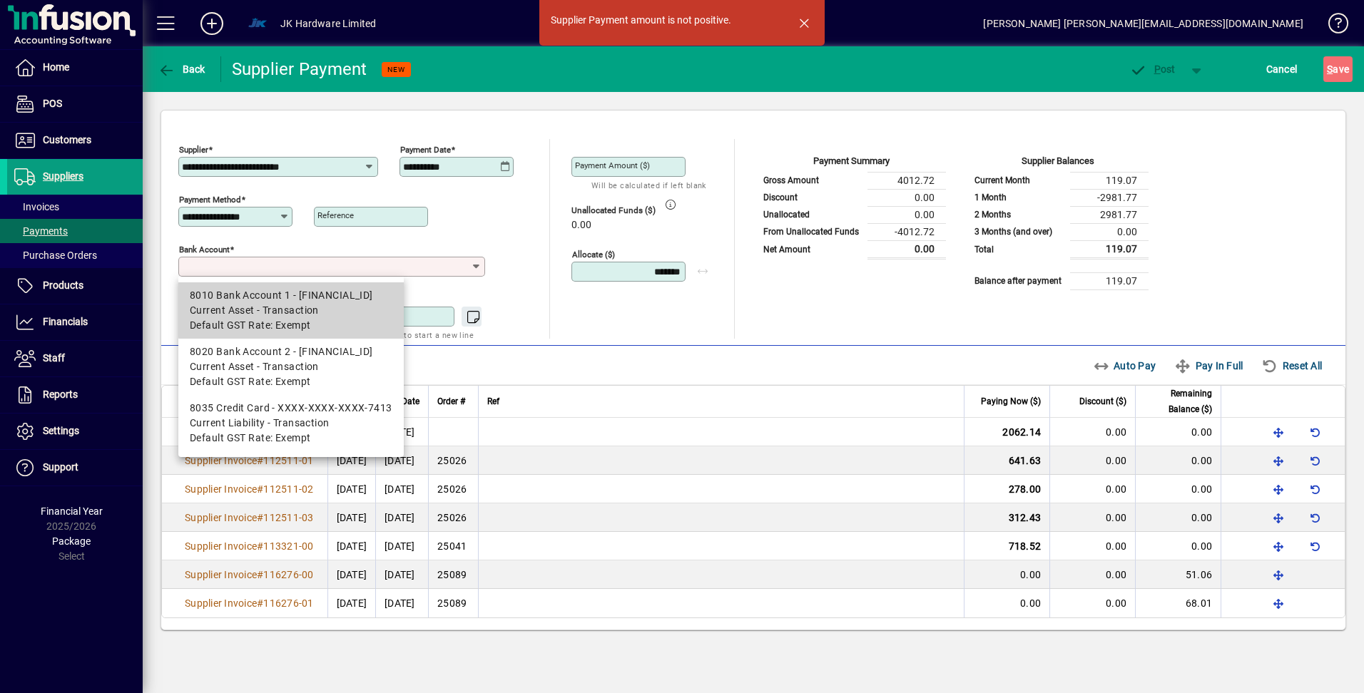
click at [340, 300] on div "8010 Bank Account 1 - 12-3287-0422350-00" at bounding box center [291, 295] width 203 height 15
type input "**********"
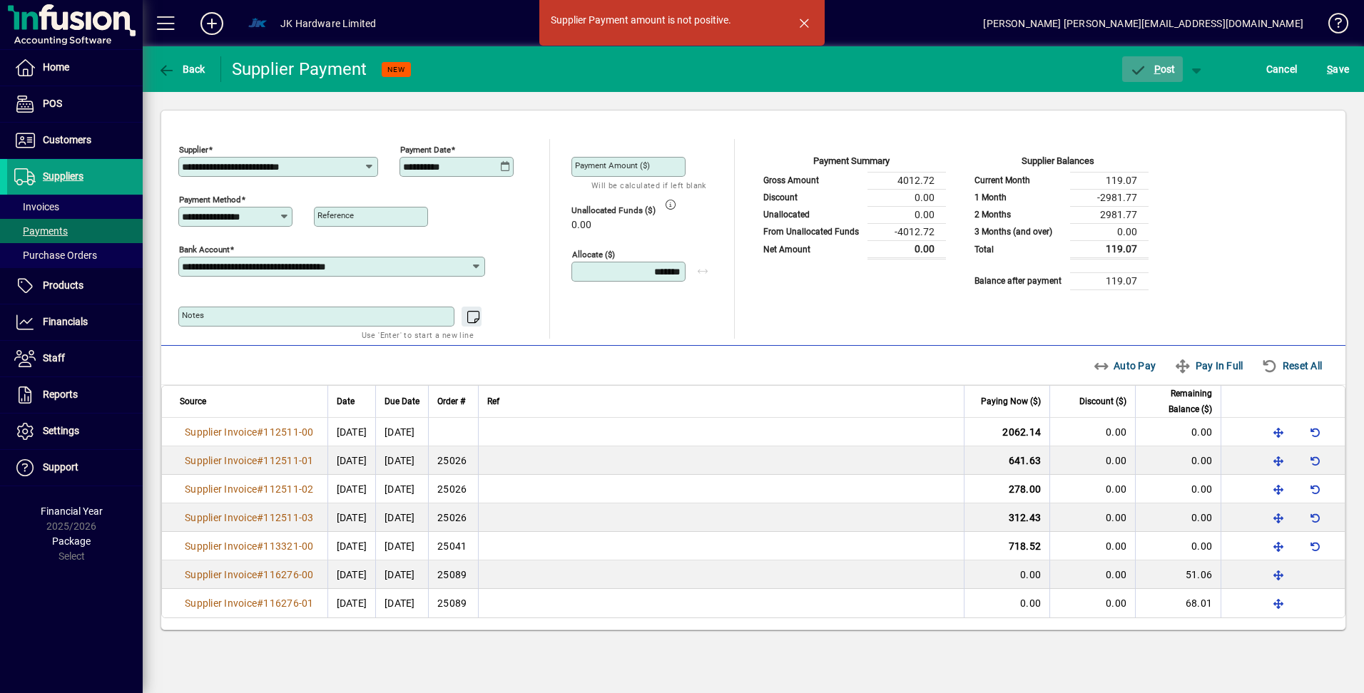
click at [1158, 66] on span "P" at bounding box center [1157, 68] width 6 height 11
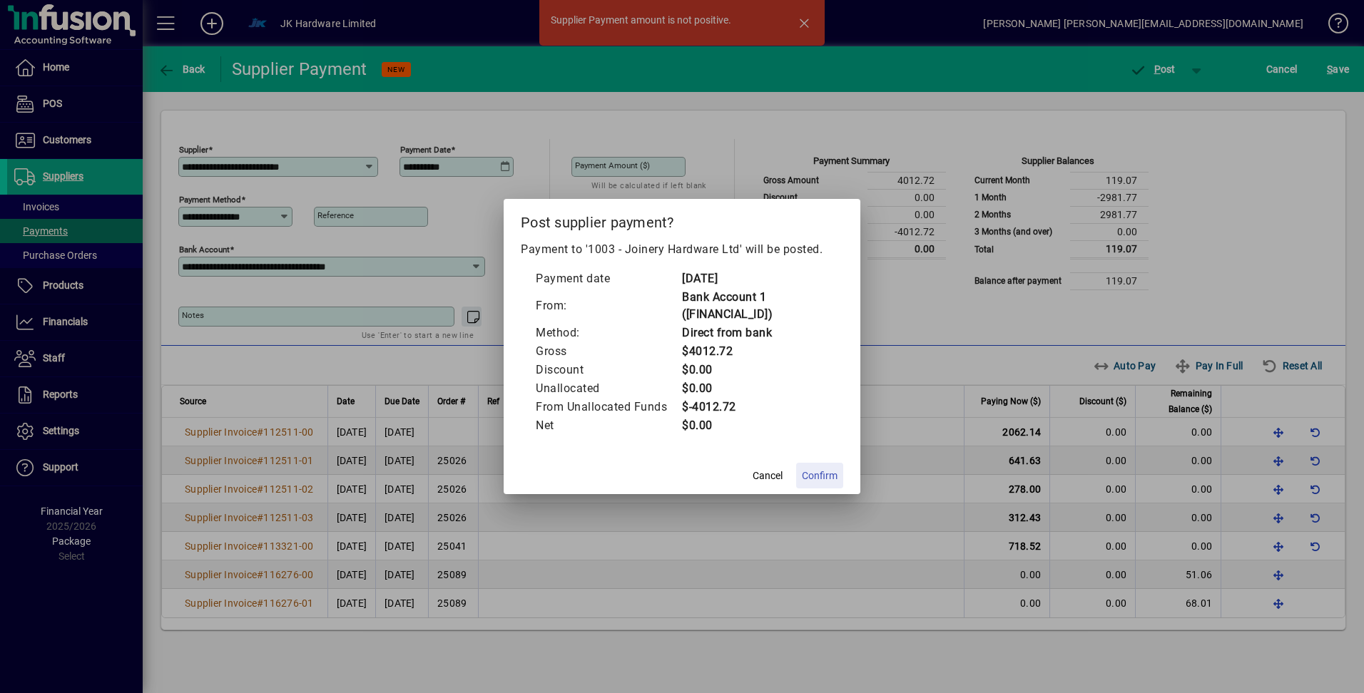
click at [830, 469] on span "Confirm" at bounding box center [820, 476] width 36 height 15
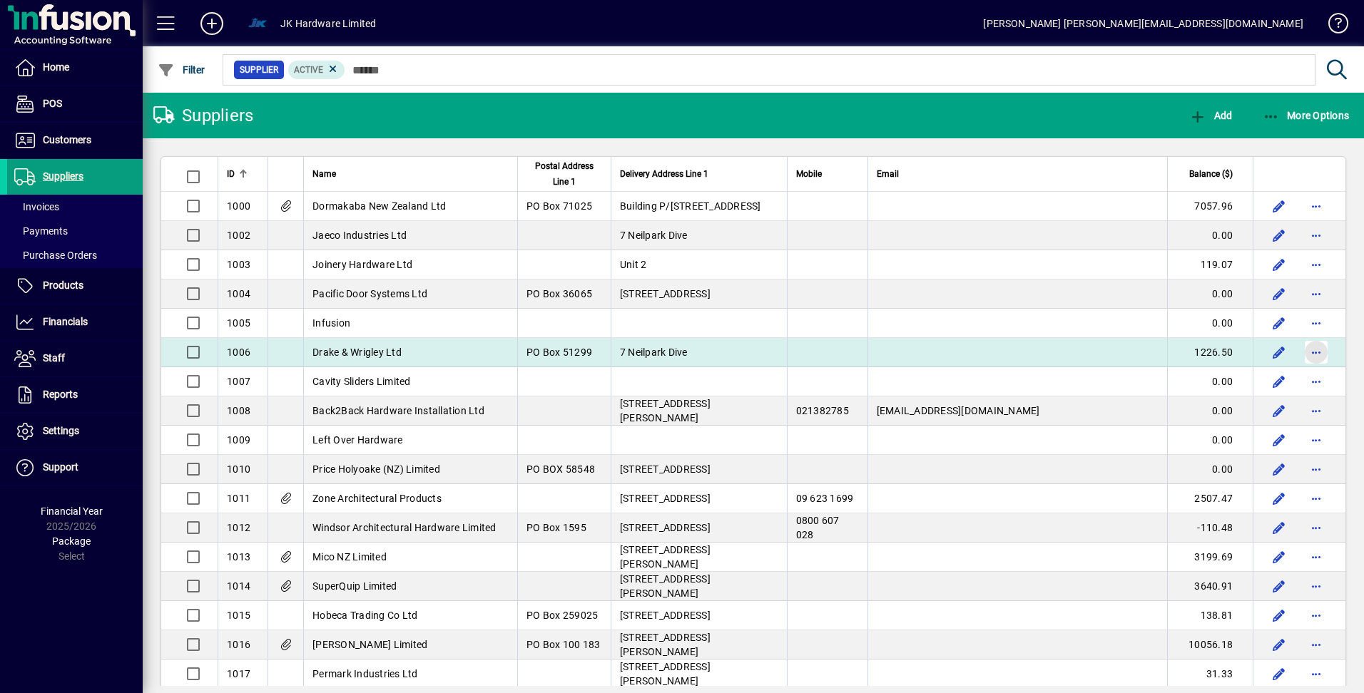
click at [1302, 352] on span "button" at bounding box center [1316, 352] width 34 height 34
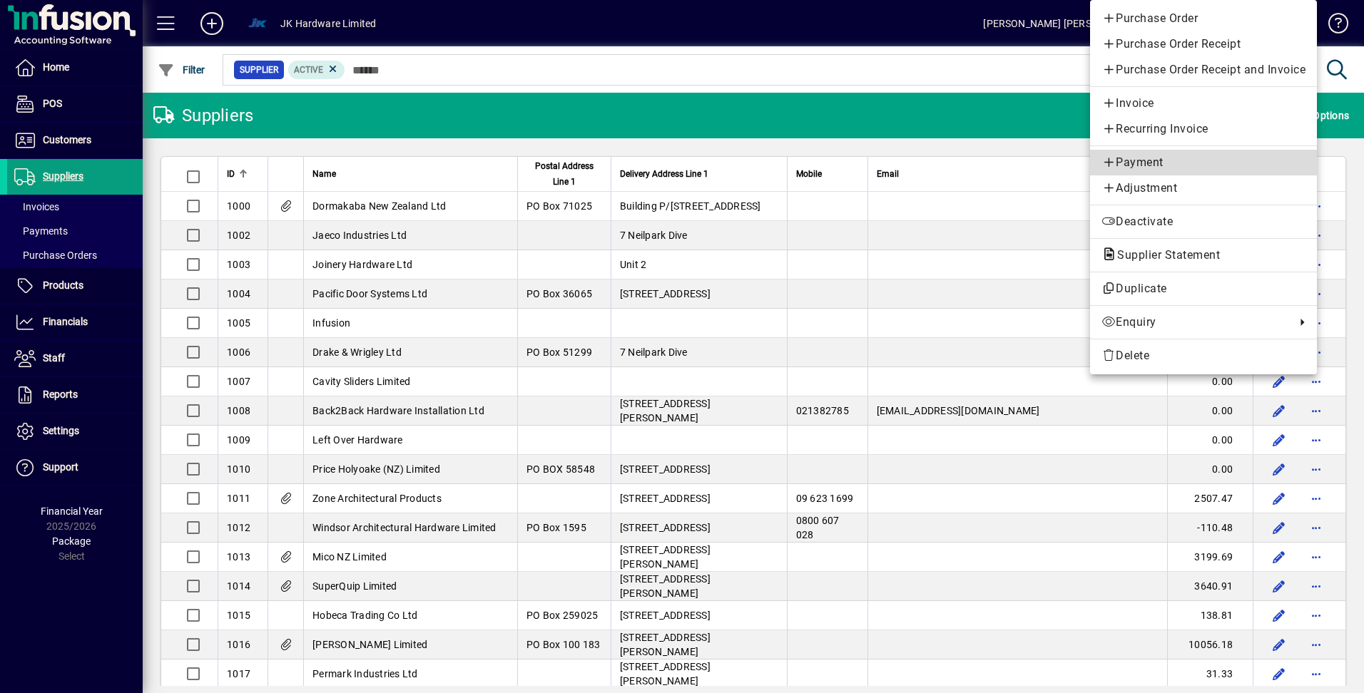
click at [1142, 161] on span "Payment" at bounding box center [1203, 162] width 204 height 17
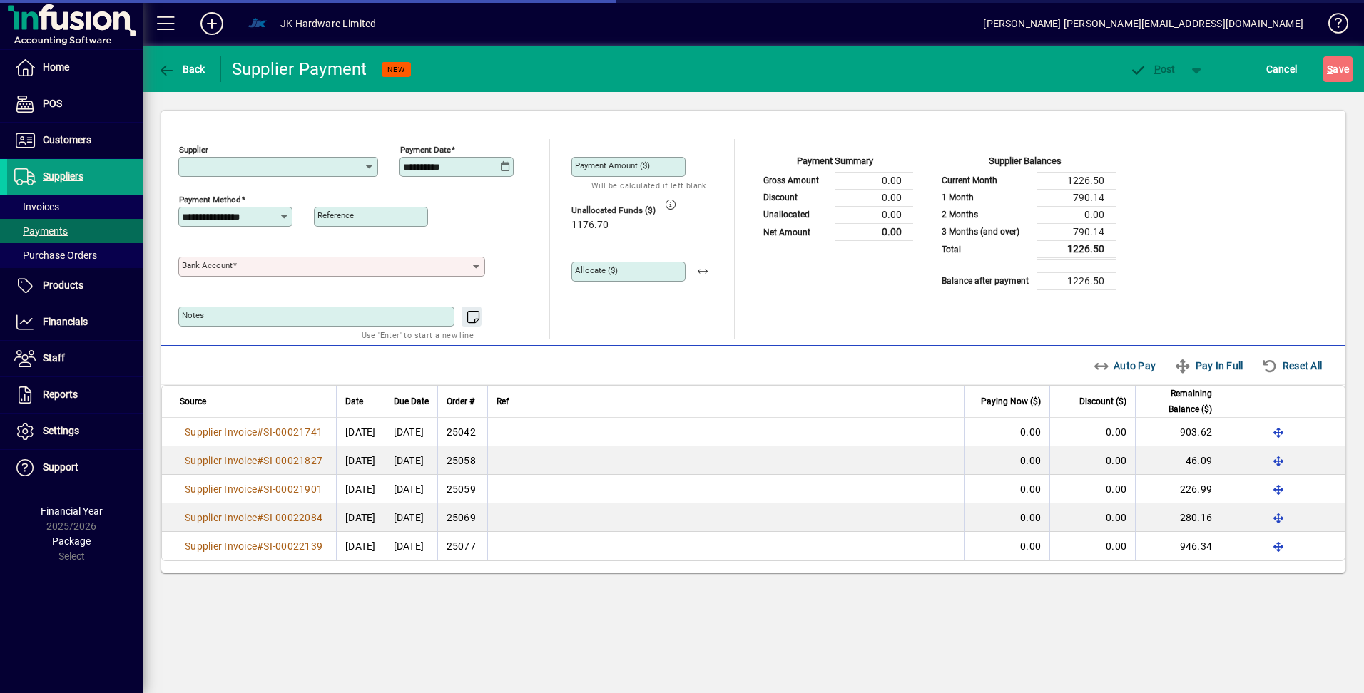
type input "**********"
click at [477, 270] on icon at bounding box center [476, 266] width 12 height 11
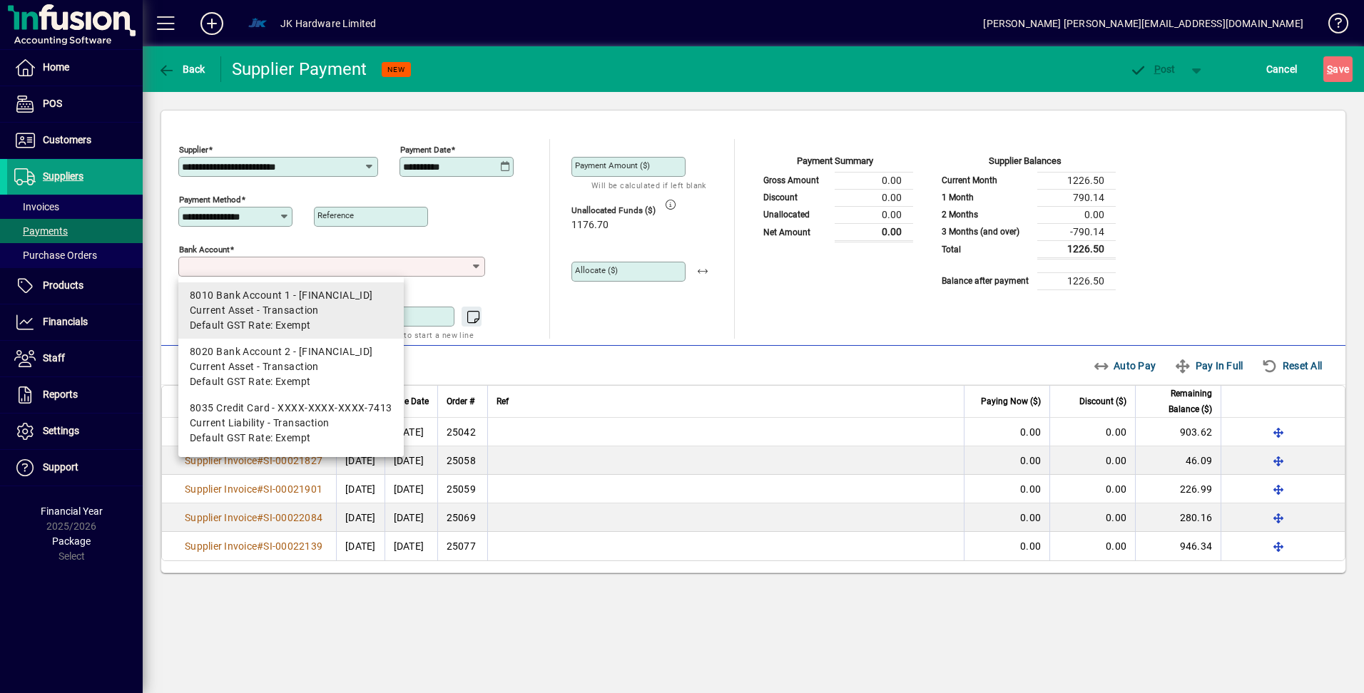
click at [319, 306] on span "Current Asset - Transaction" at bounding box center [291, 310] width 203 height 15
type input "**********"
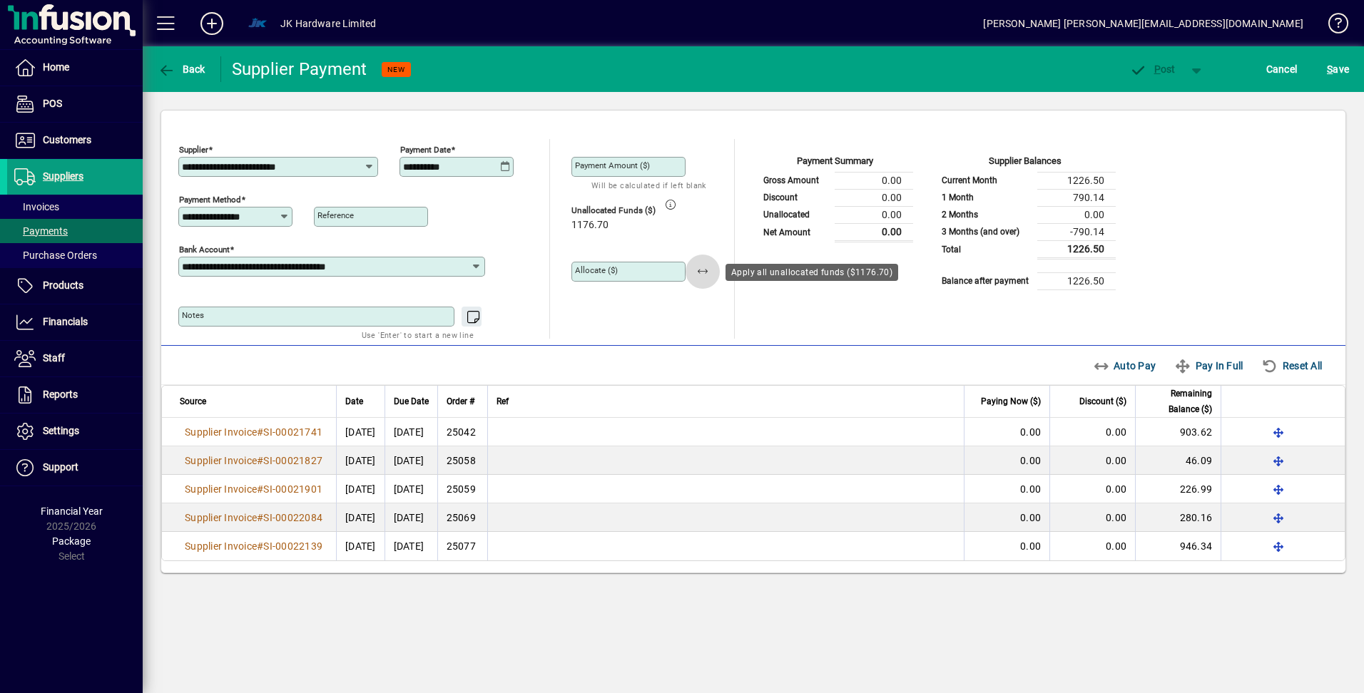
click at [705, 272] on span "button" at bounding box center [703, 272] width 34 height 34
type input "*******"
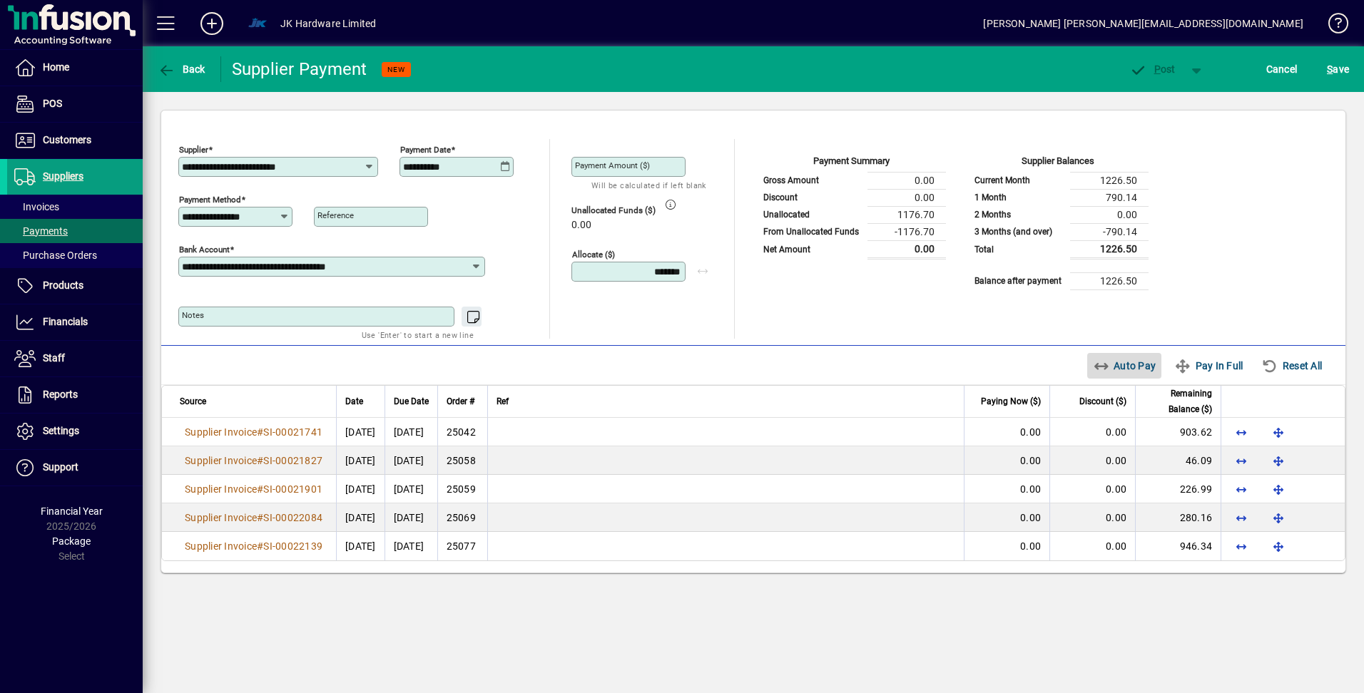
click at [1136, 366] on span "Auto Pay" at bounding box center [1124, 366] width 63 height 23
click at [1162, 68] on span "P ost" at bounding box center [1152, 68] width 46 height 11
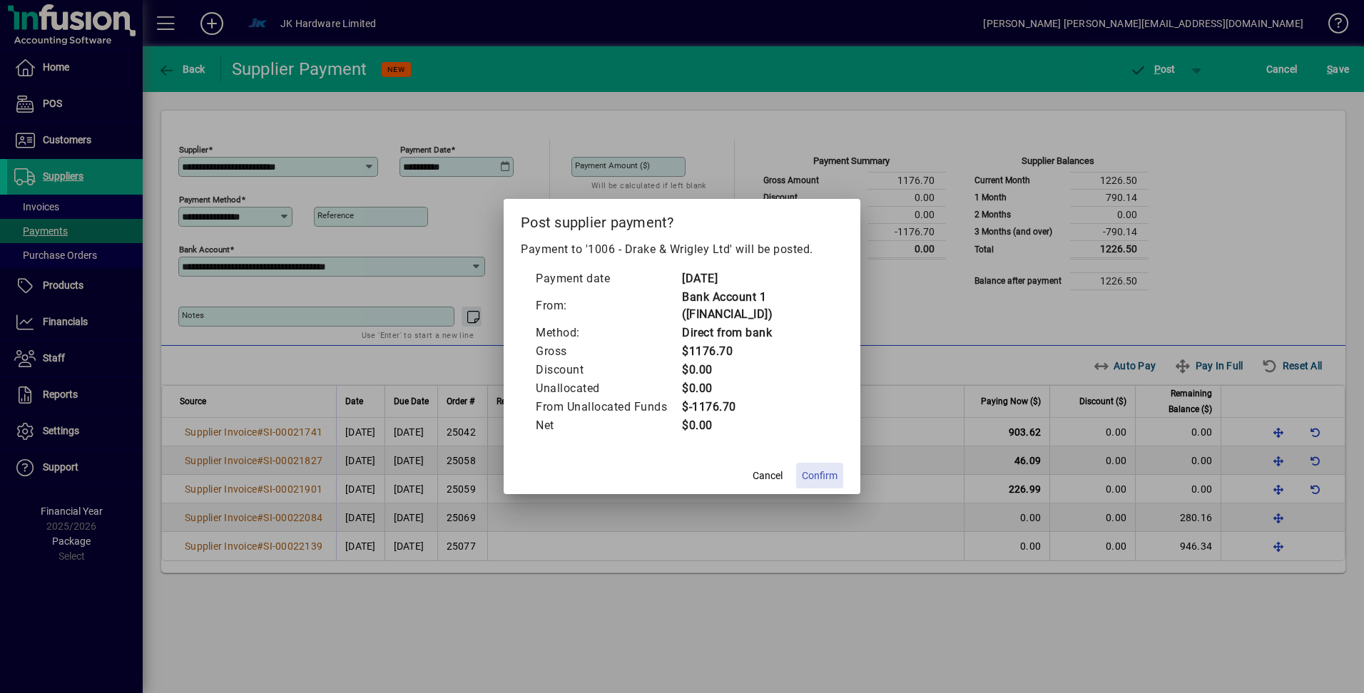
click at [810, 476] on span "Confirm" at bounding box center [820, 476] width 36 height 15
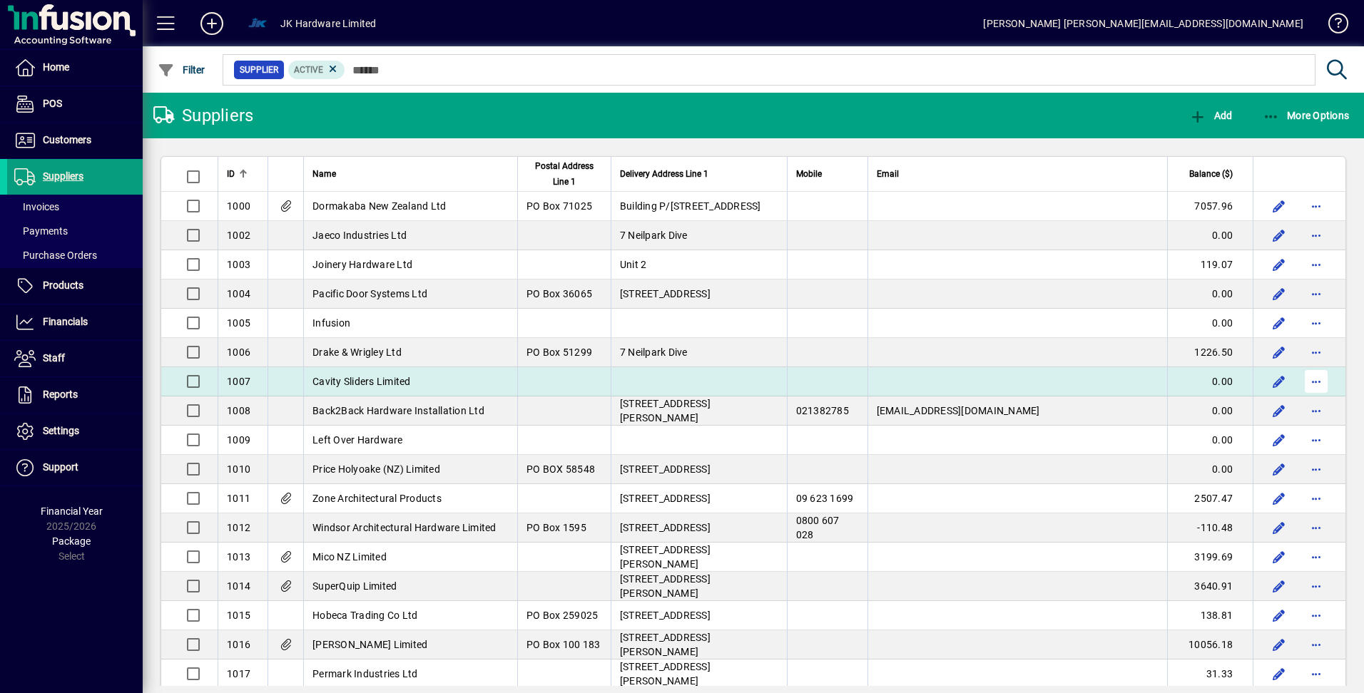
click at [1310, 382] on span "button" at bounding box center [1316, 382] width 34 height 34
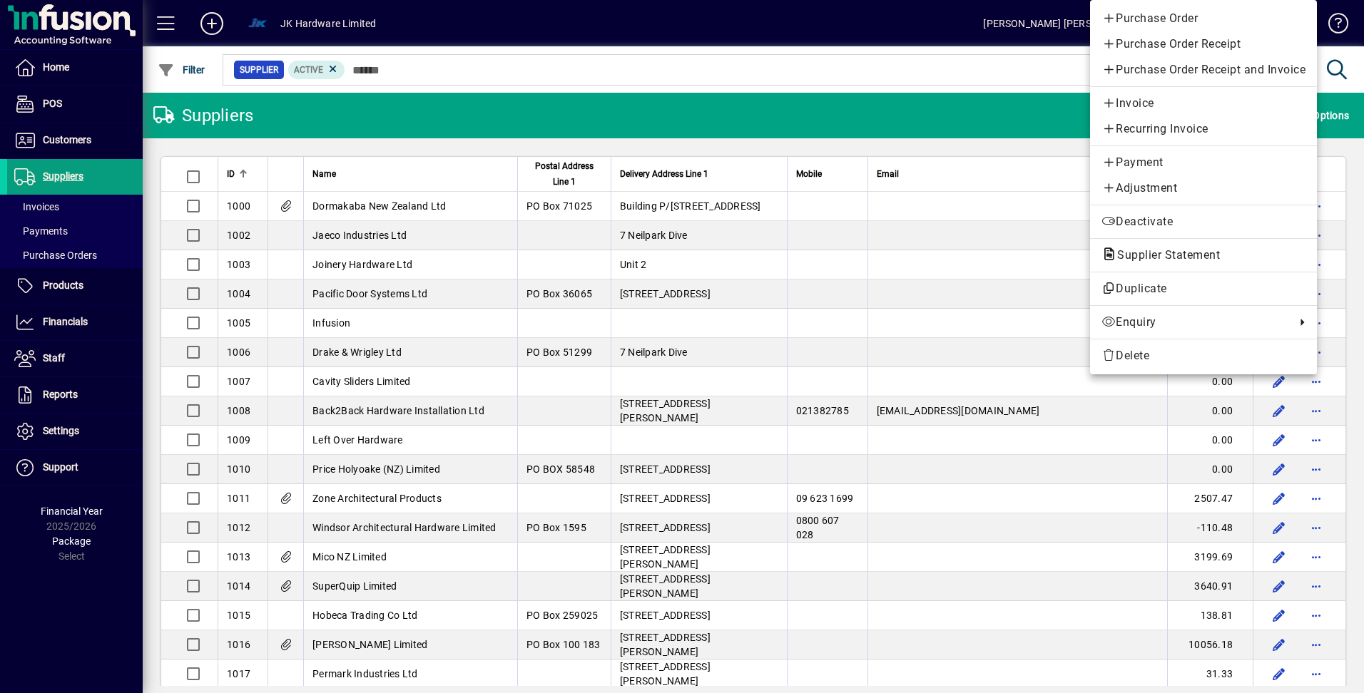
click at [1143, 163] on span "Payment" at bounding box center [1203, 162] width 204 height 17
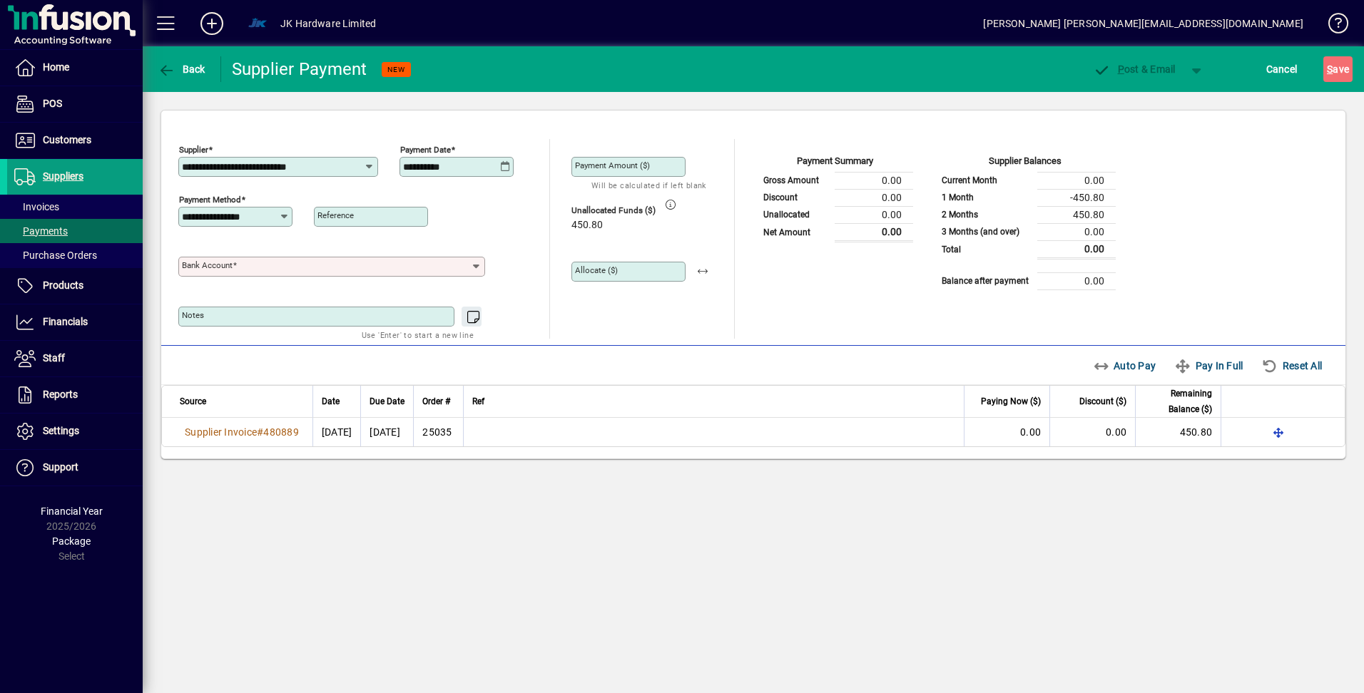
drag, startPoint x: 475, startPoint y: 265, endPoint x: 467, endPoint y: 264, distance: 7.9
click at [476, 265] on icon at bounding box center [476, 266] width 12 height 11
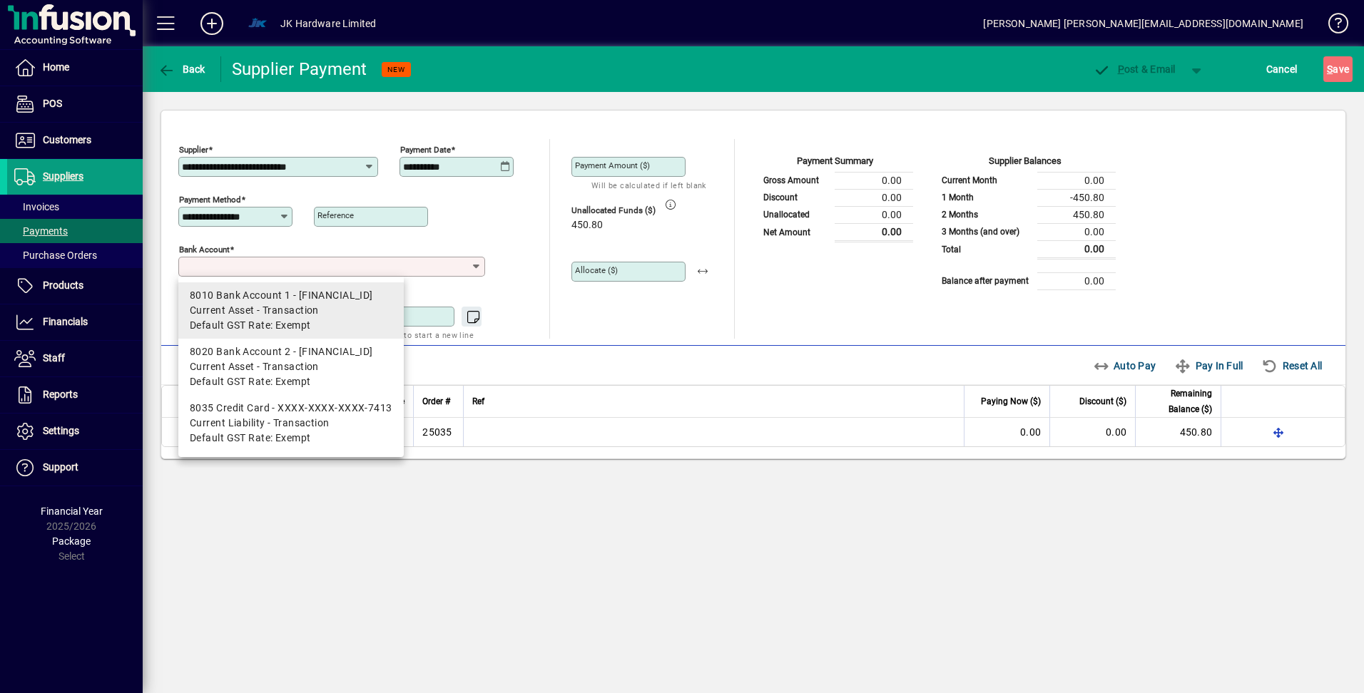
click at [273, 302] on div "8010 Bank Account 1 - 12-3287-0422350-00" at bounding box center [291, 295] width 203 height 15
type input "**********"
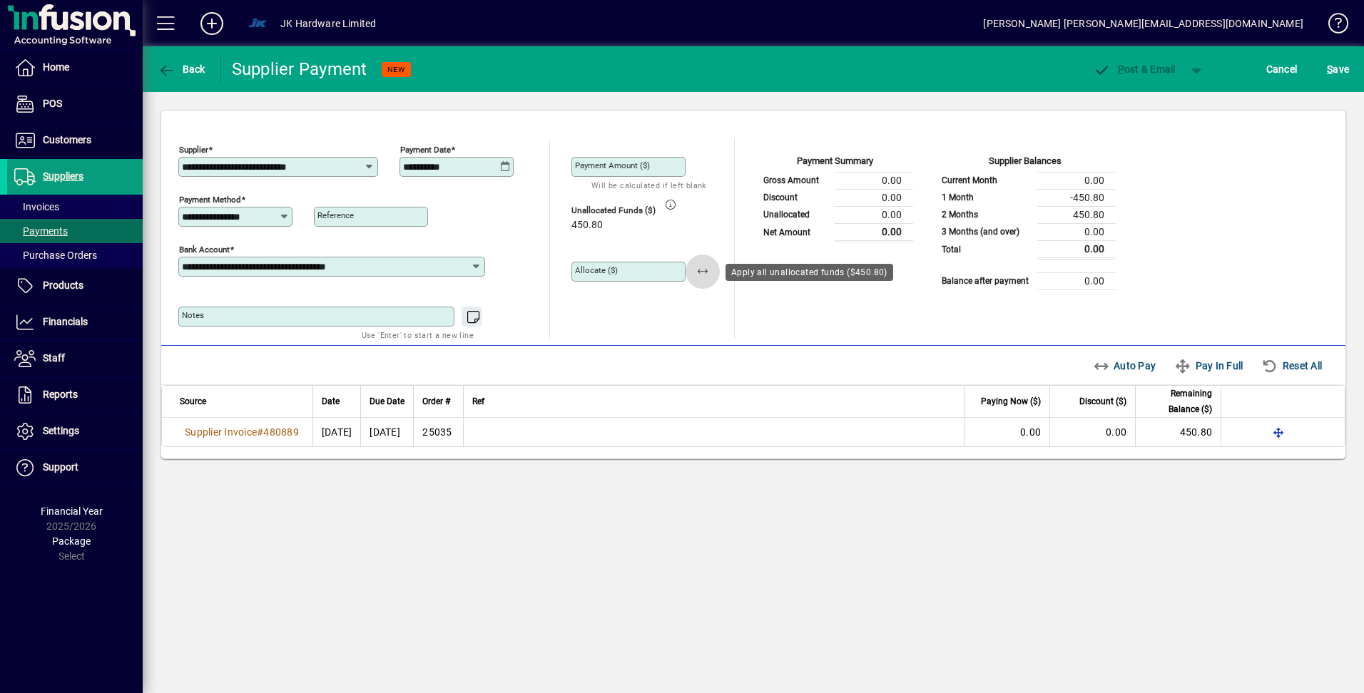
click at [699, 269] on span "button" at bounding box center [703, 272] width 34 height 34
type input "******"
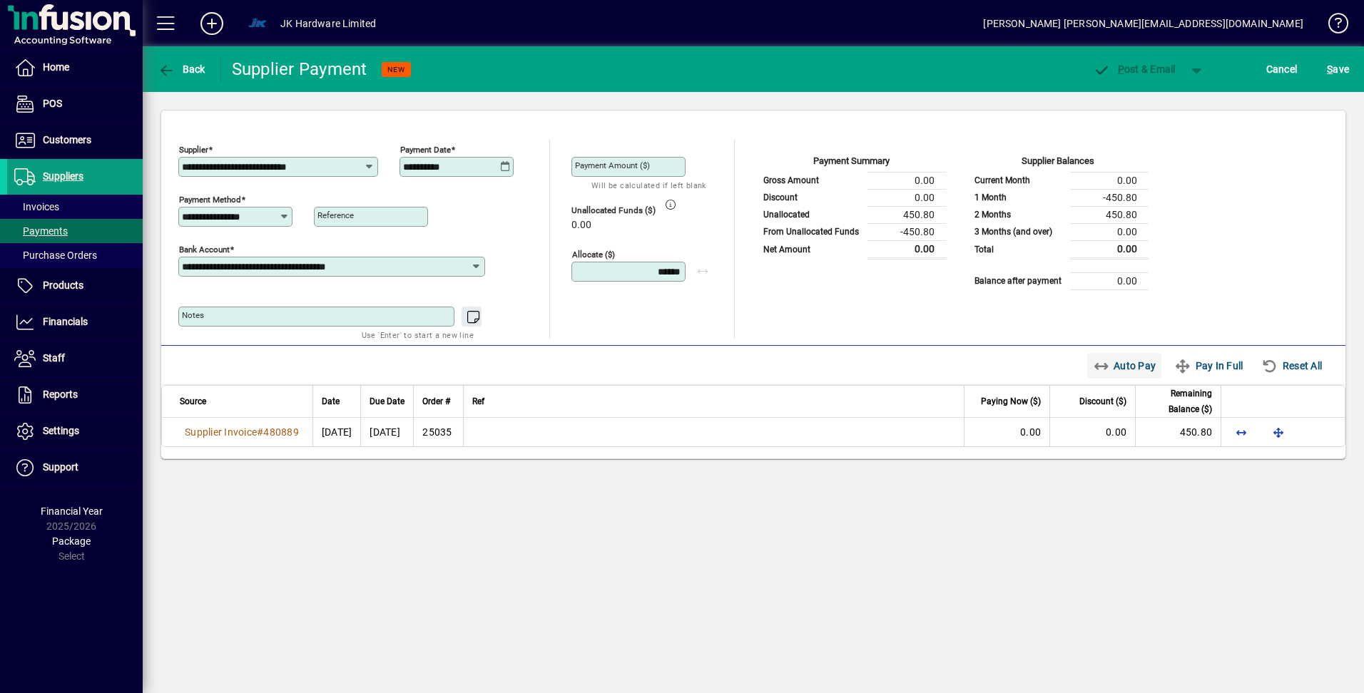
click at [1136, 366] on span "Auto Pay" at bounding box center [1124, 366] width 63 height 23
click at [1193, 68] on span "button" at bounding box center [1197, 69] width 34 height 34
click at [1162, 98] on span "P ost" at bounding box center [1151, 98] width 51 height 11
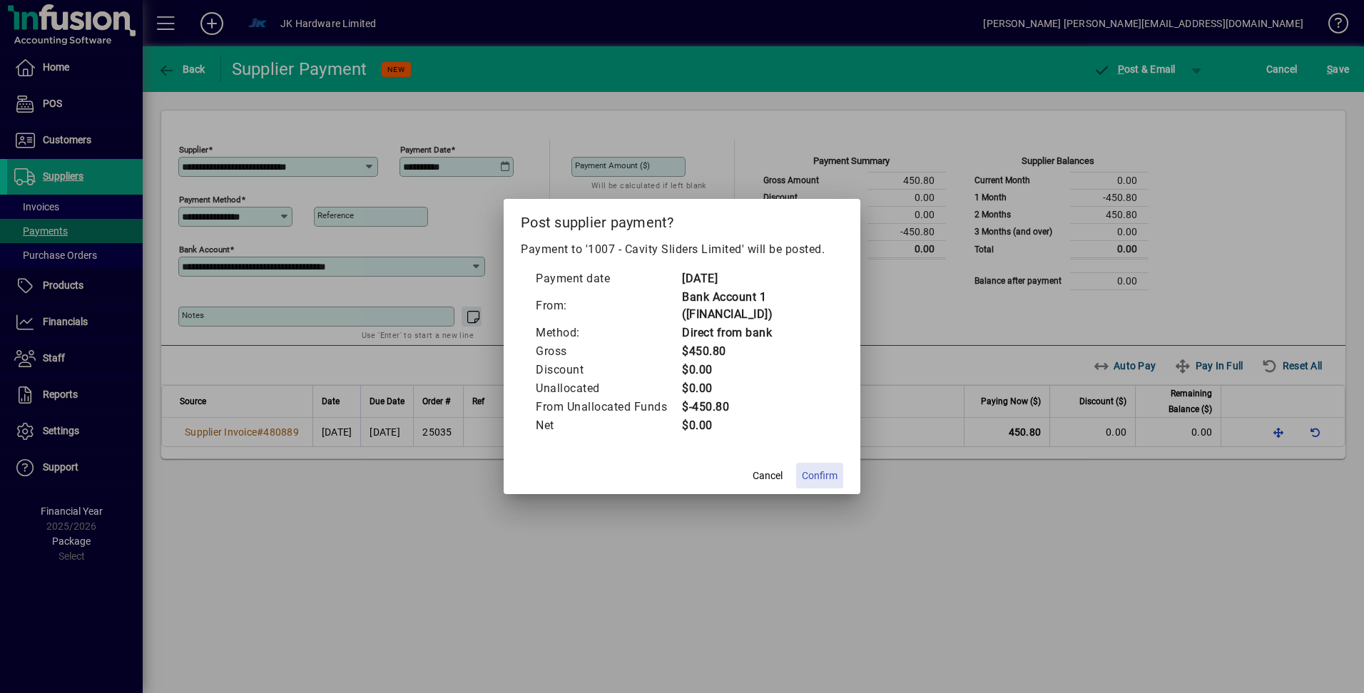
click at [825, 474] on span "Confirm" at bounding box center [820, 476] width 36 height 15
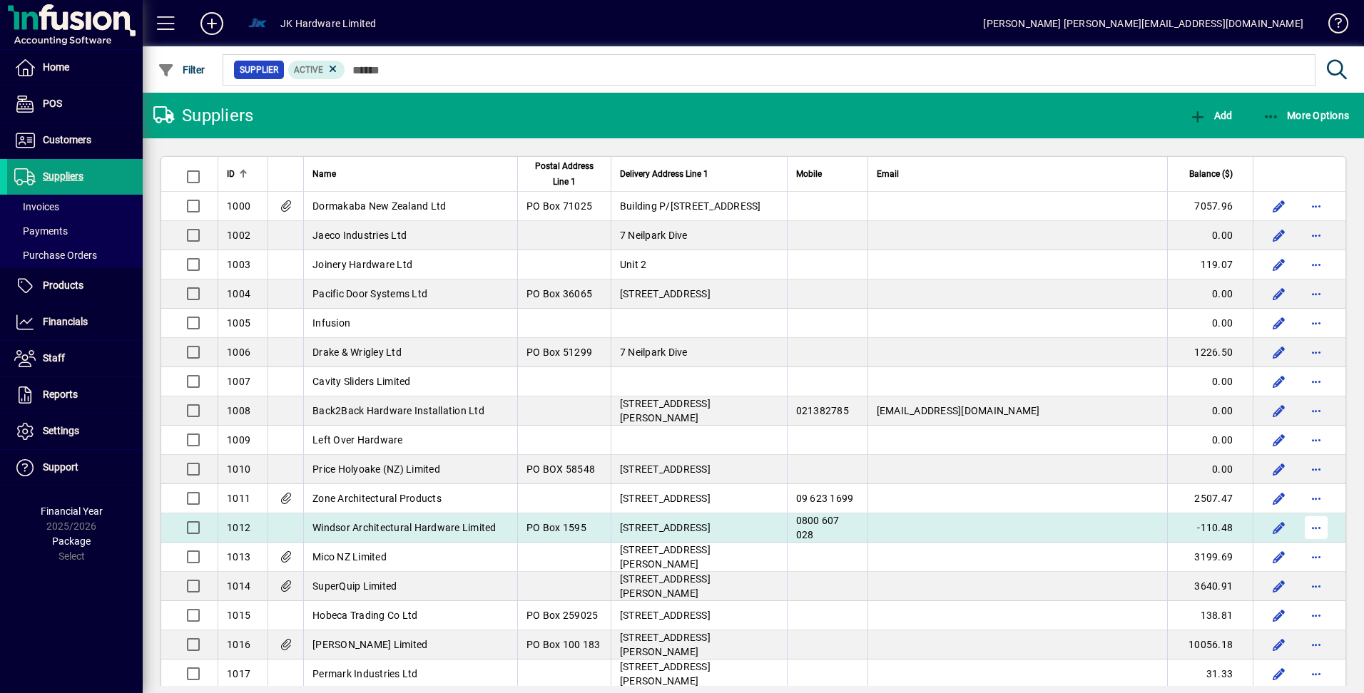
click at [1310, 524] on span "button" at bounding box center [1316, 528] width 34 height 34
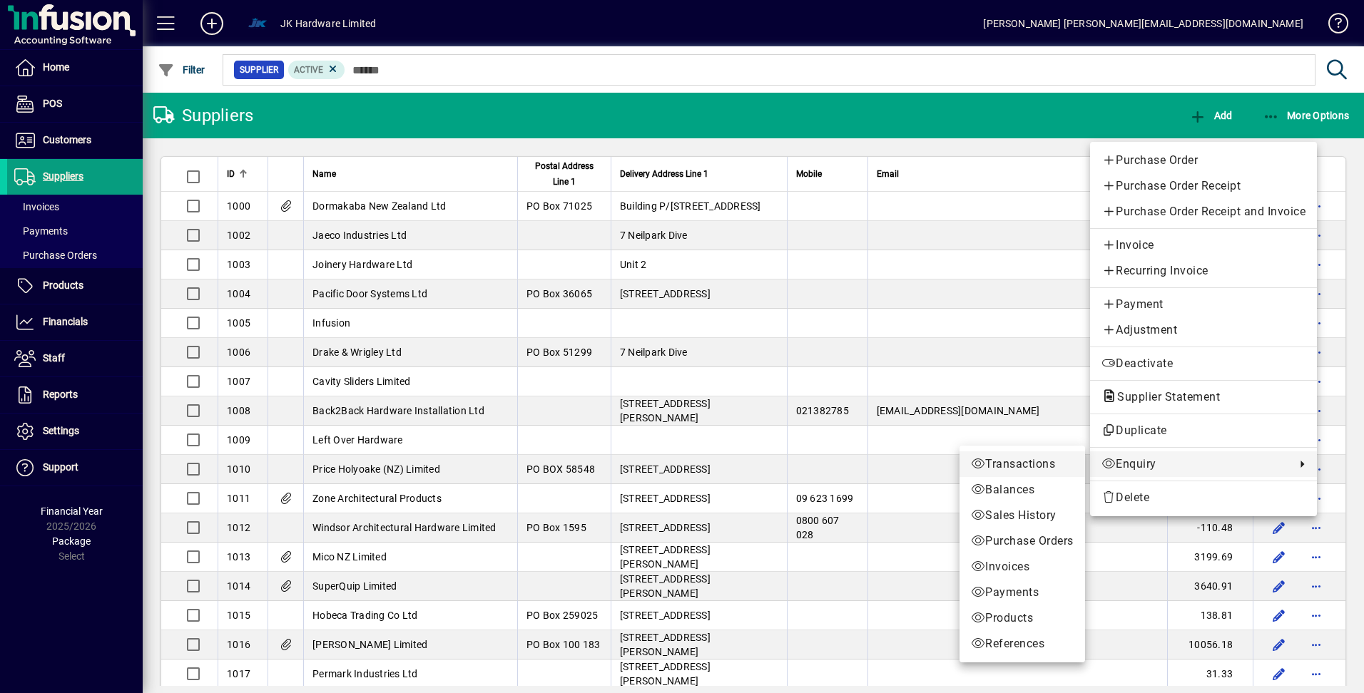
click at [1023, 466] on span "Transactions" at bounding box center [1022, 464] width 103 height 17
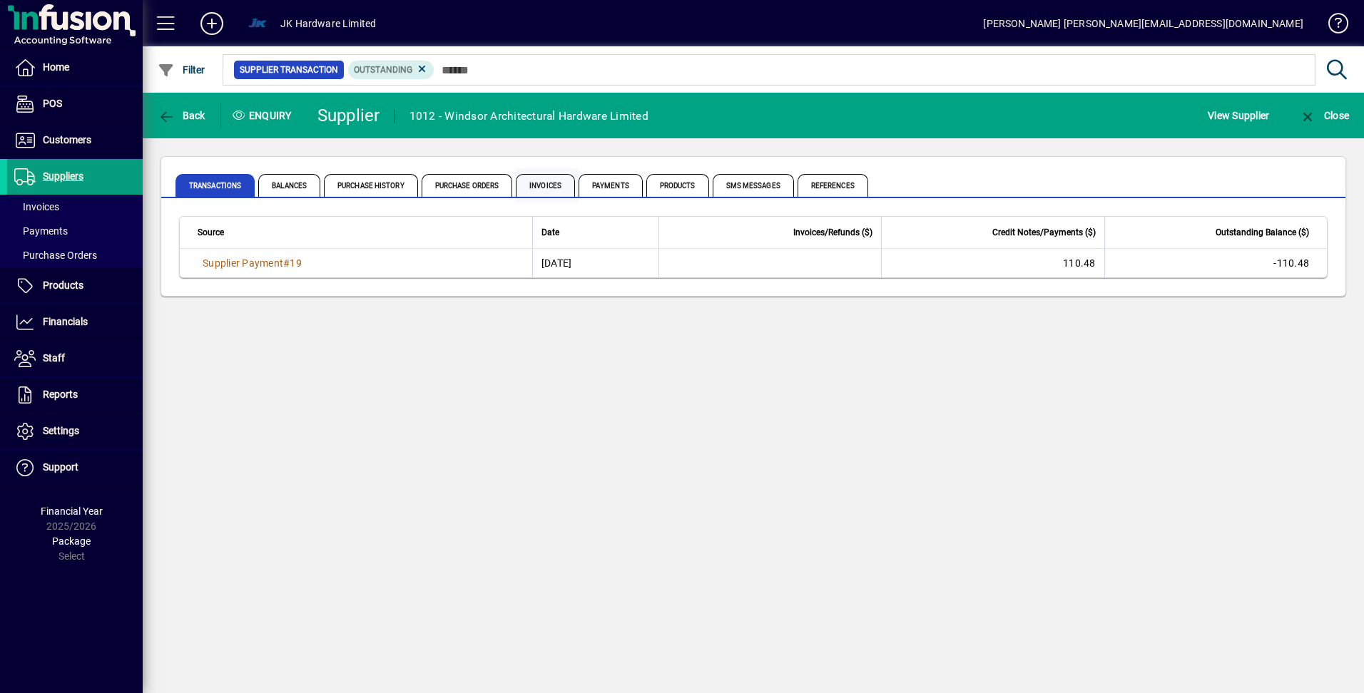
click at [555, 180] on span "Invoices" at bounding box center [545, 185] width 59 height 23
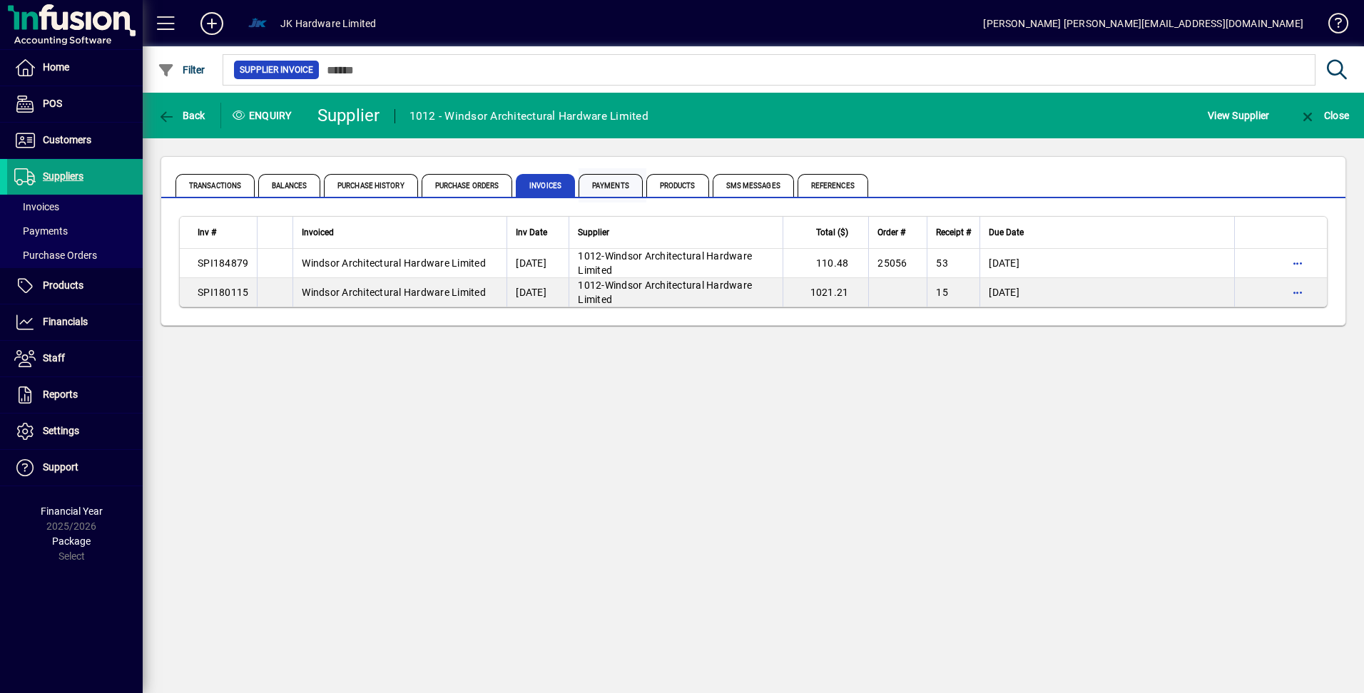
click at [608, 183] on span "Payments" at bounding box center [611, 185] width 64 height 23
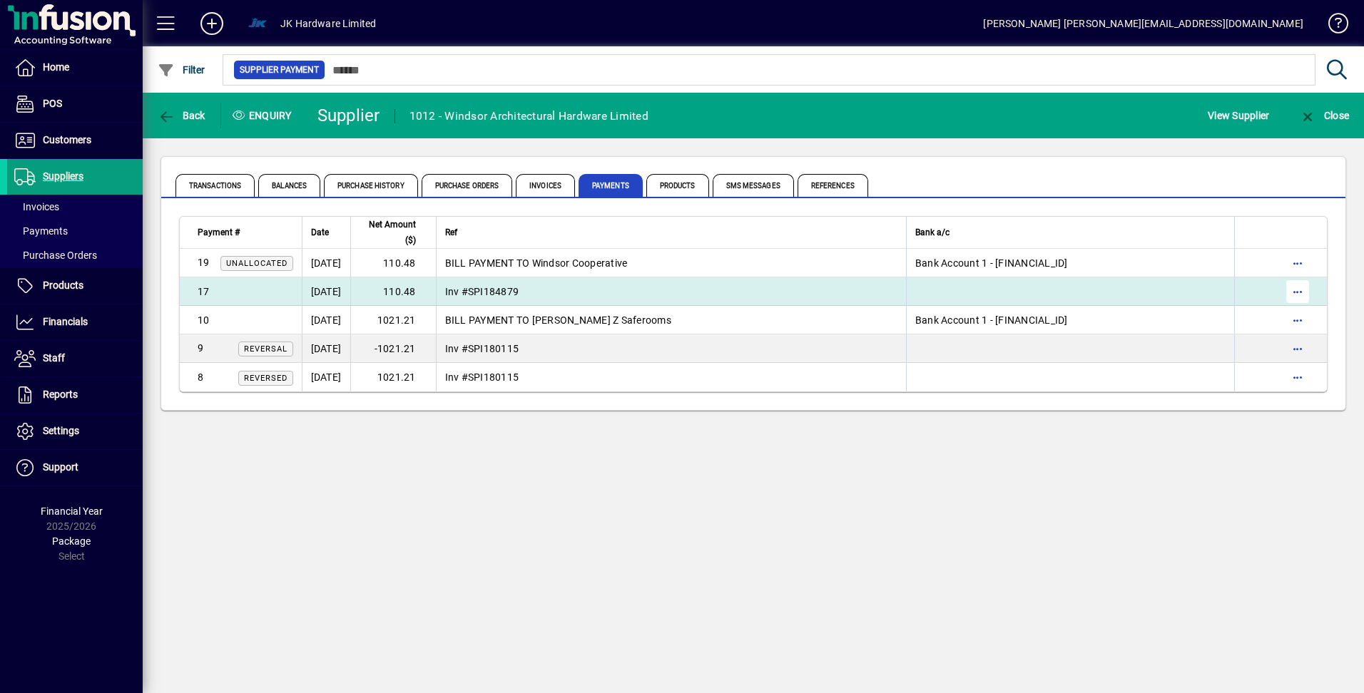
click at [1300, 291] on span "button" at bounding box center [1297, 292] width 34 height 34
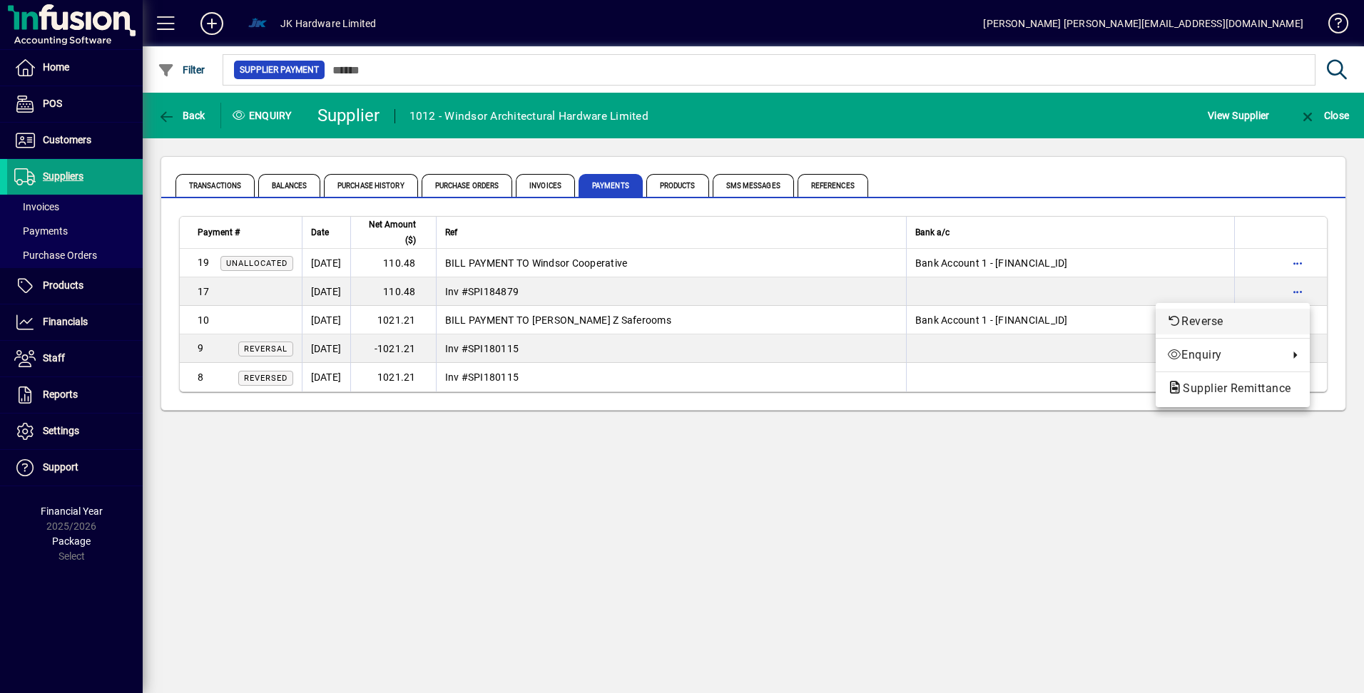
click at [1193, 319] on span "Reverse" at bounding box center [1232, 321] width 131 height 17
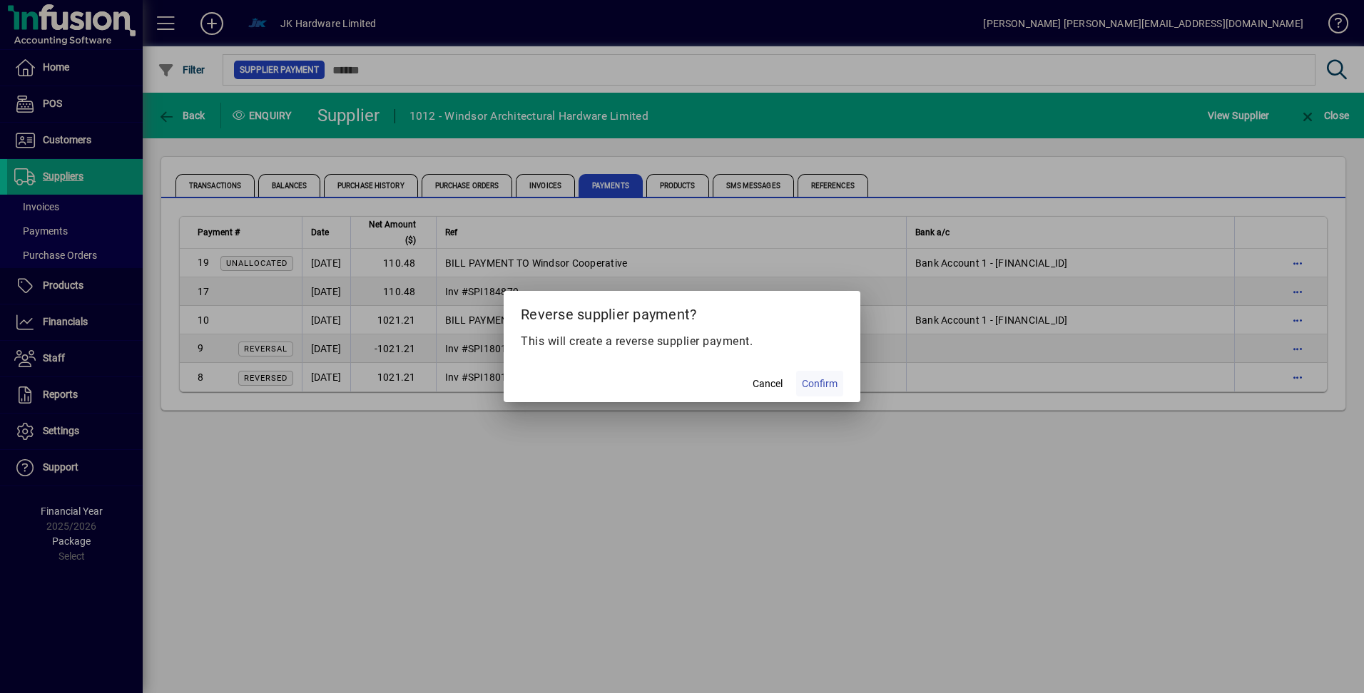
click at [820, 382] on span "Confirm" at bounding box center [820, 384] width 36 height 15
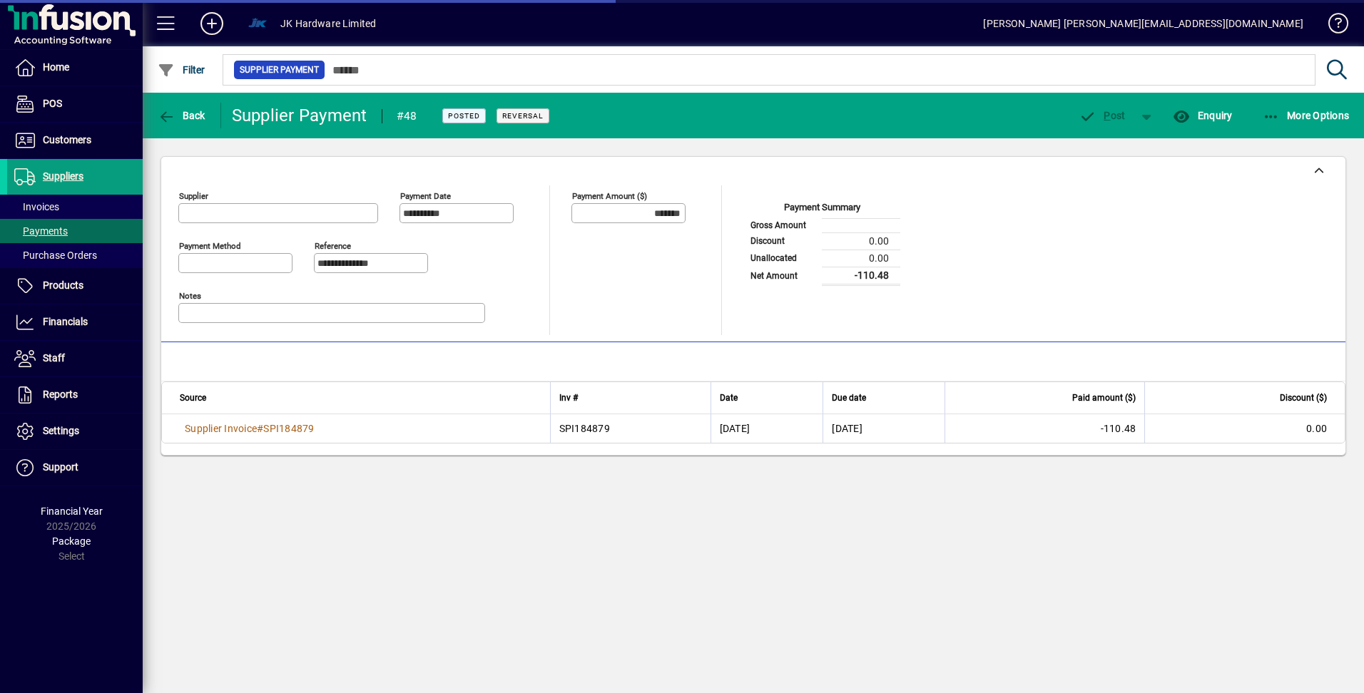
type input "**********"
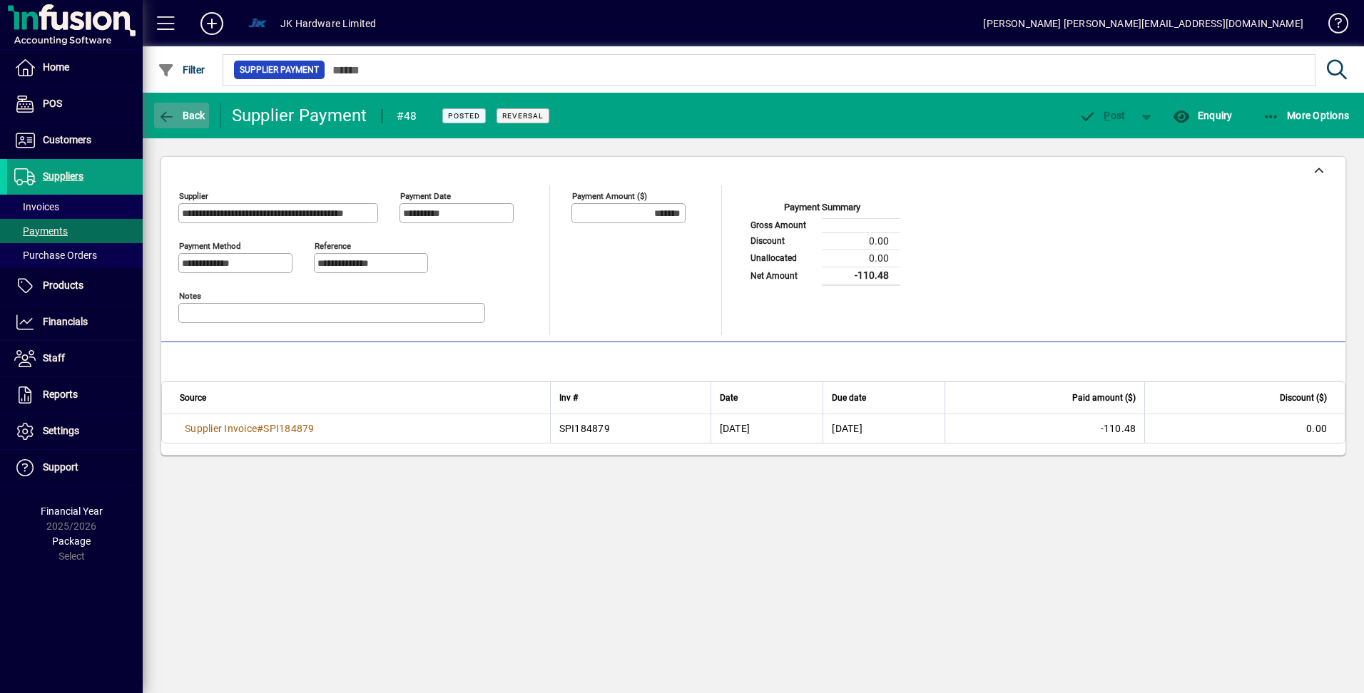
click at [163, 114] on icon "button" at bounding box center [167, 117] width 18 height 14
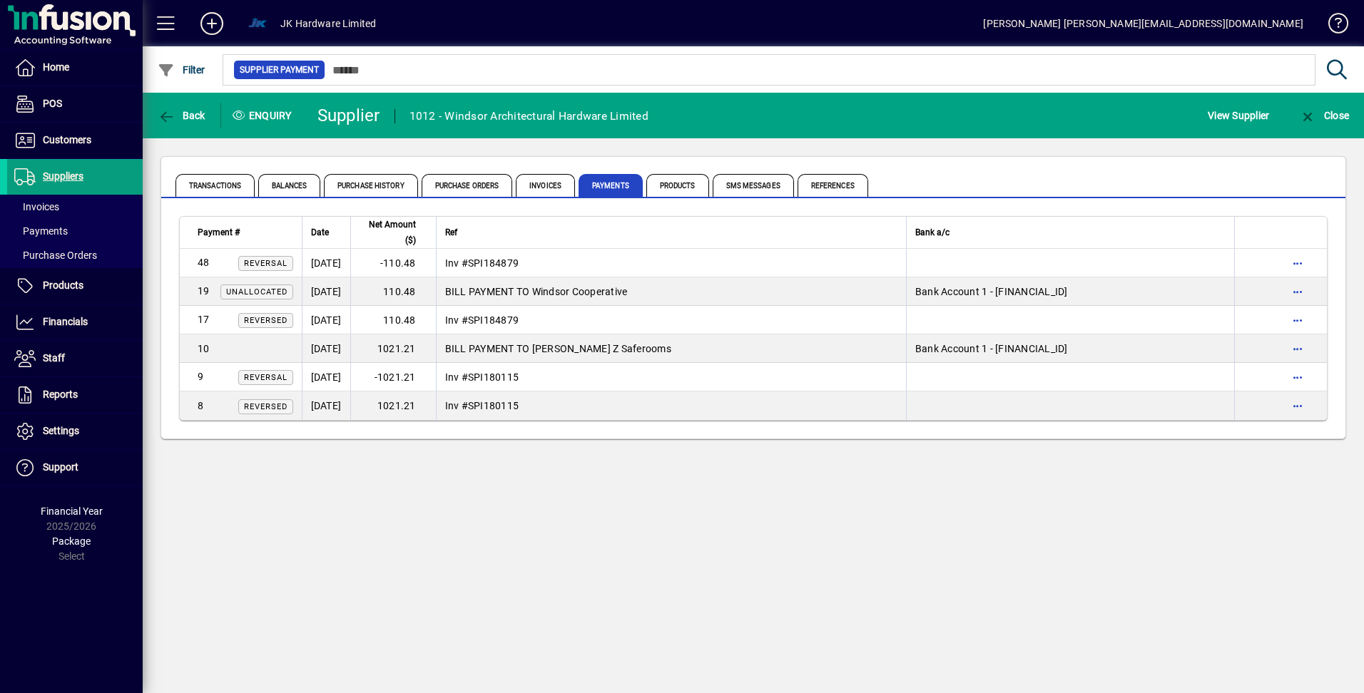
click at [163, 114] on icon "button" at bounding box center [167, 117] width 18 height 14
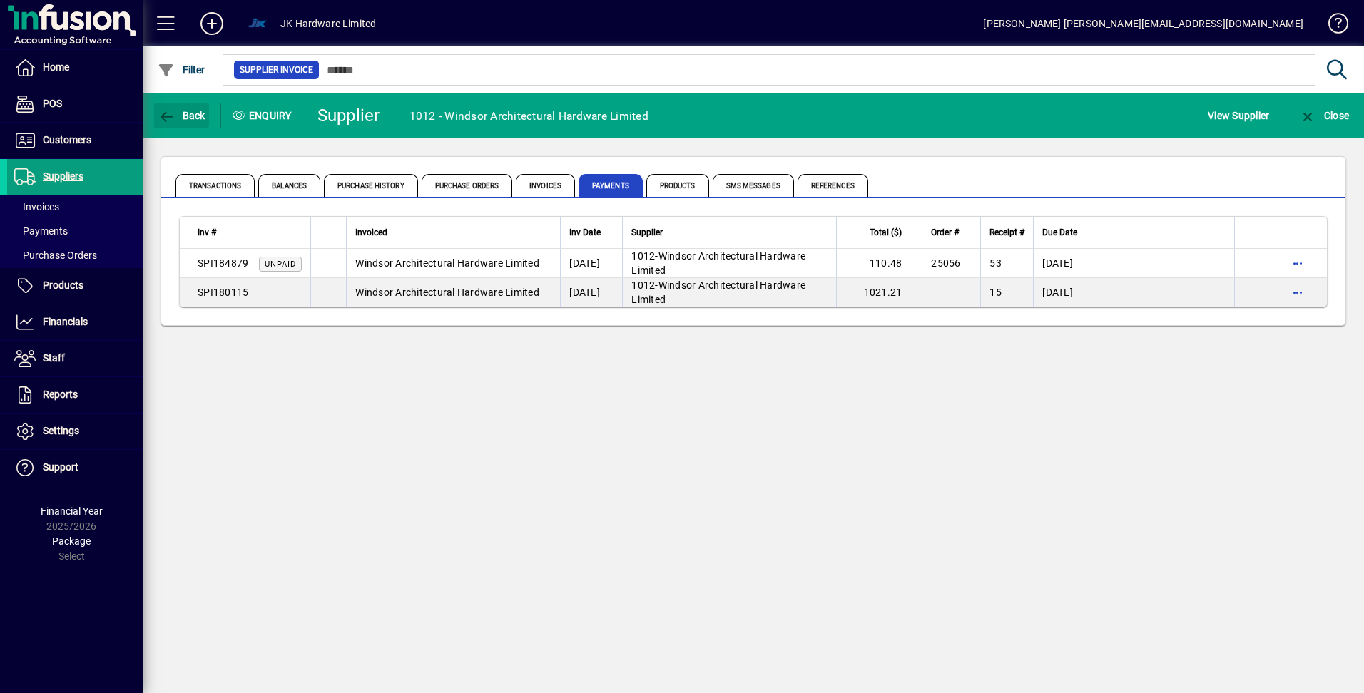
click at [163, 114] on icon "button" at bounding box center [167, 117] width 18 height 14
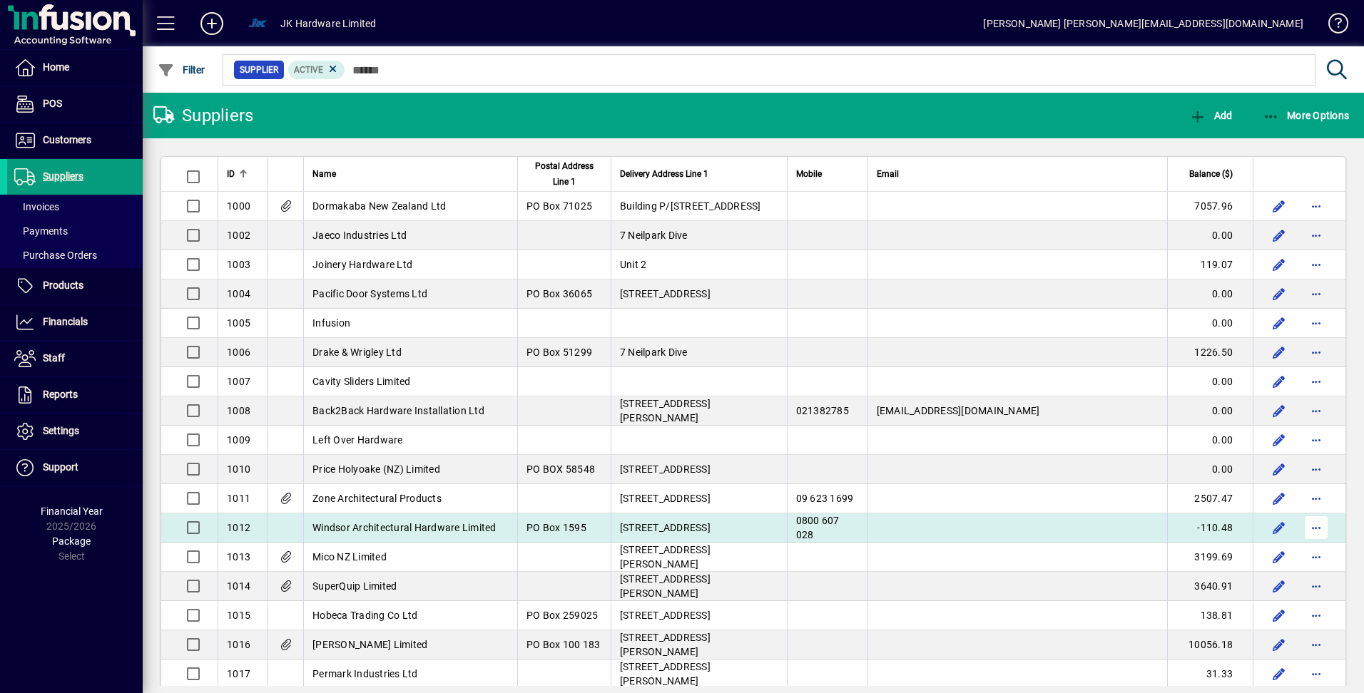
click at [1307, 530] on span "button" at bounding box center [1316, 528] width 34 height 34
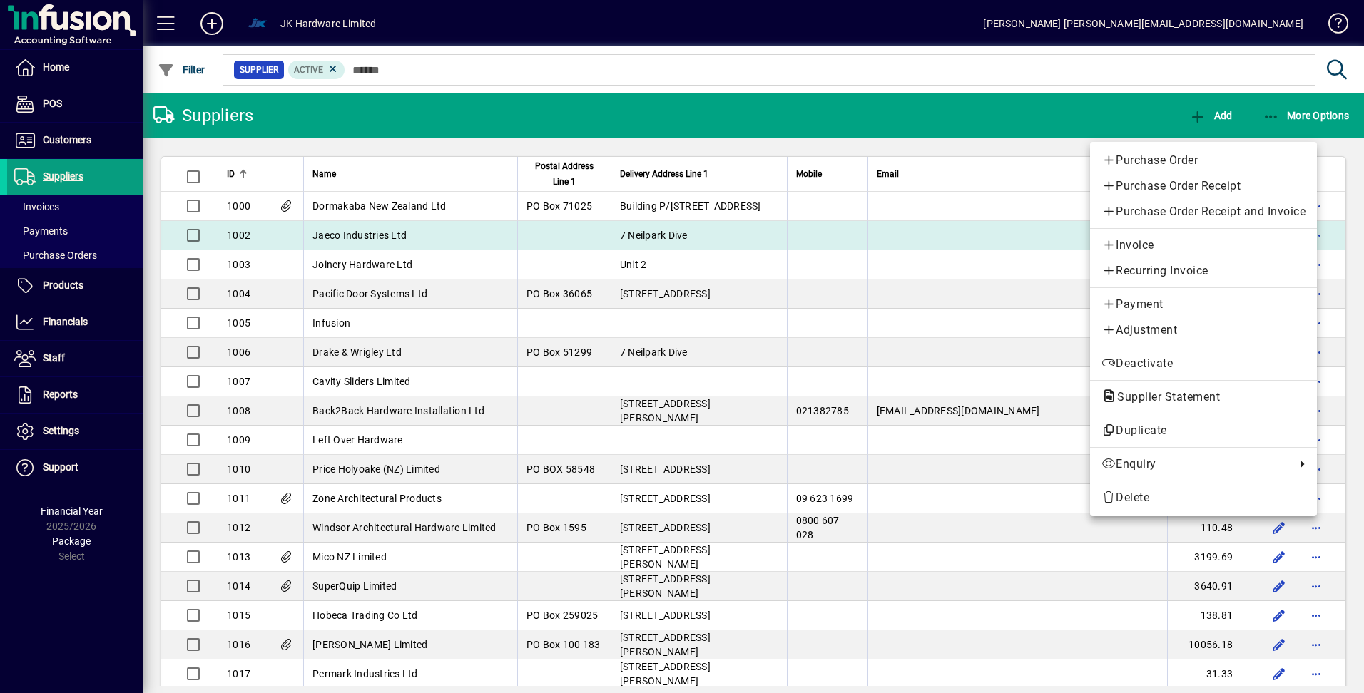
drag, startPoint x: 892, startPoint y: 205, endPoint x: 927, endPoint y: 224, distance: 40.2
click at [892, 205] on div at bounding box center [682, 346] width 1364 height 693
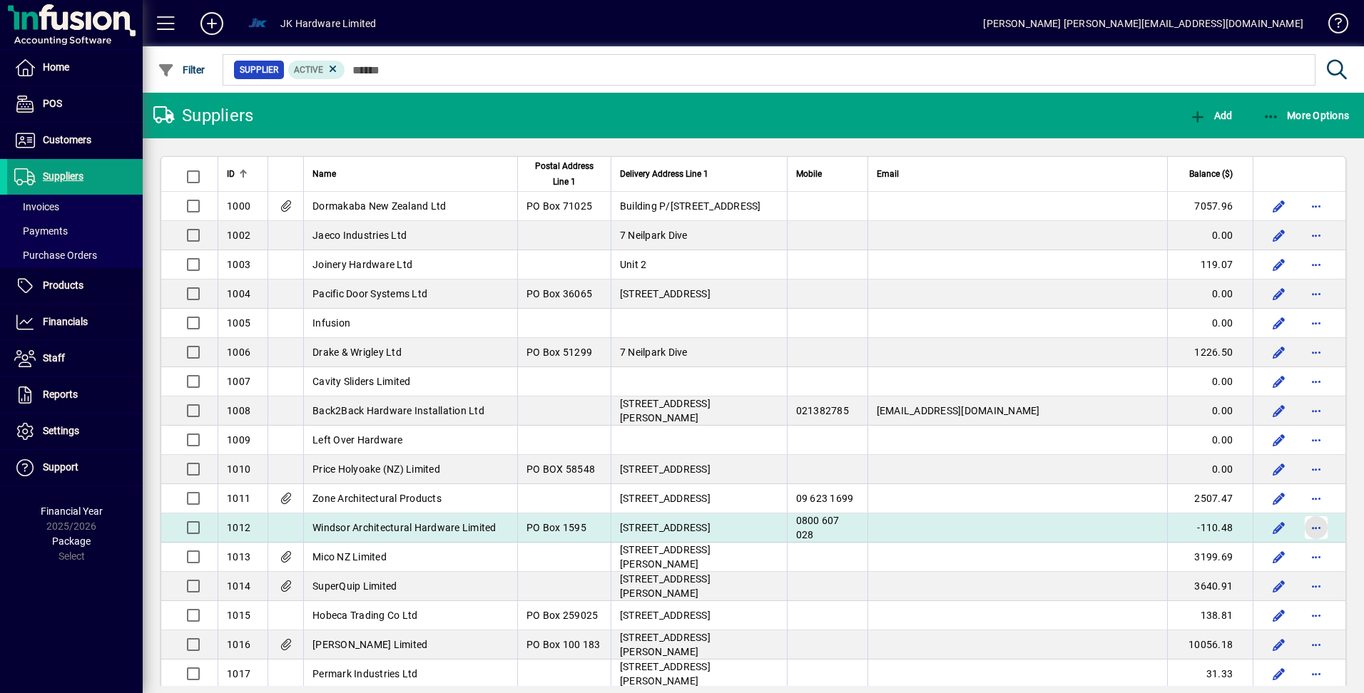
click at [1304, 531] on span "button" at bounding box center [1316, 528] width 34 height 34
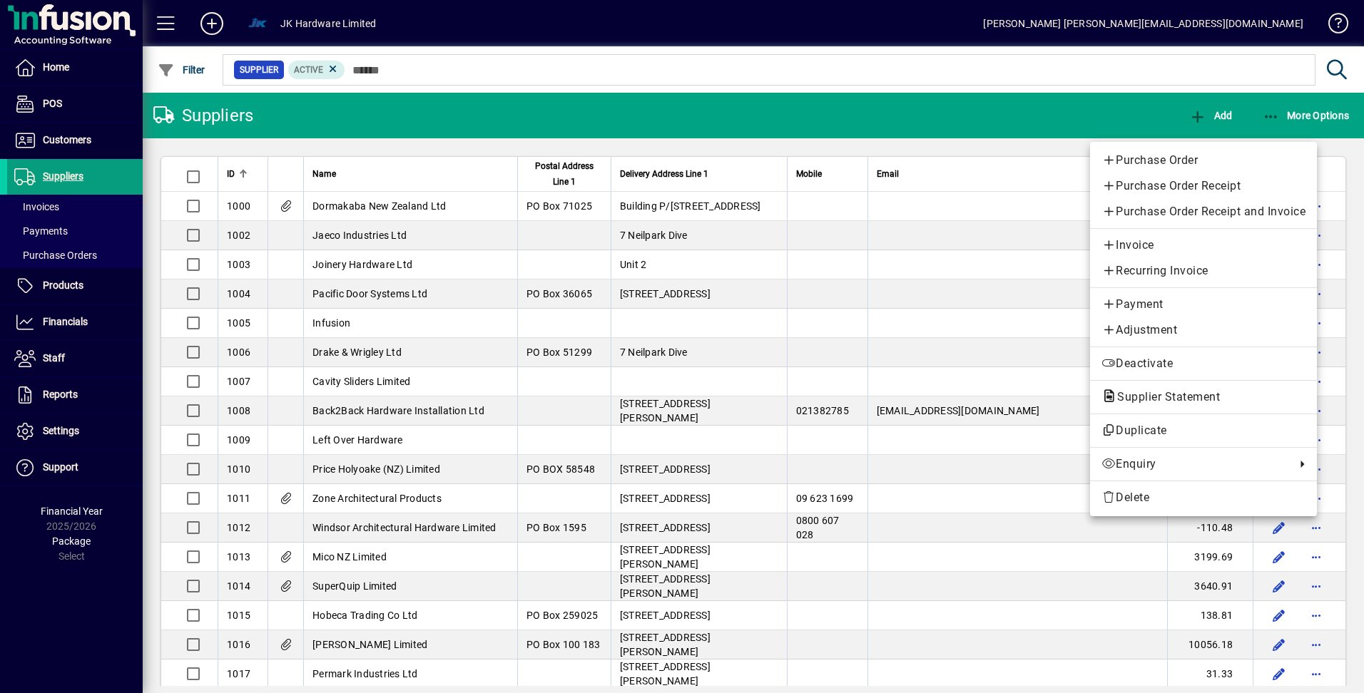
click at [57, 317] on div at bounding box center [682, 346] width 1364 height 693
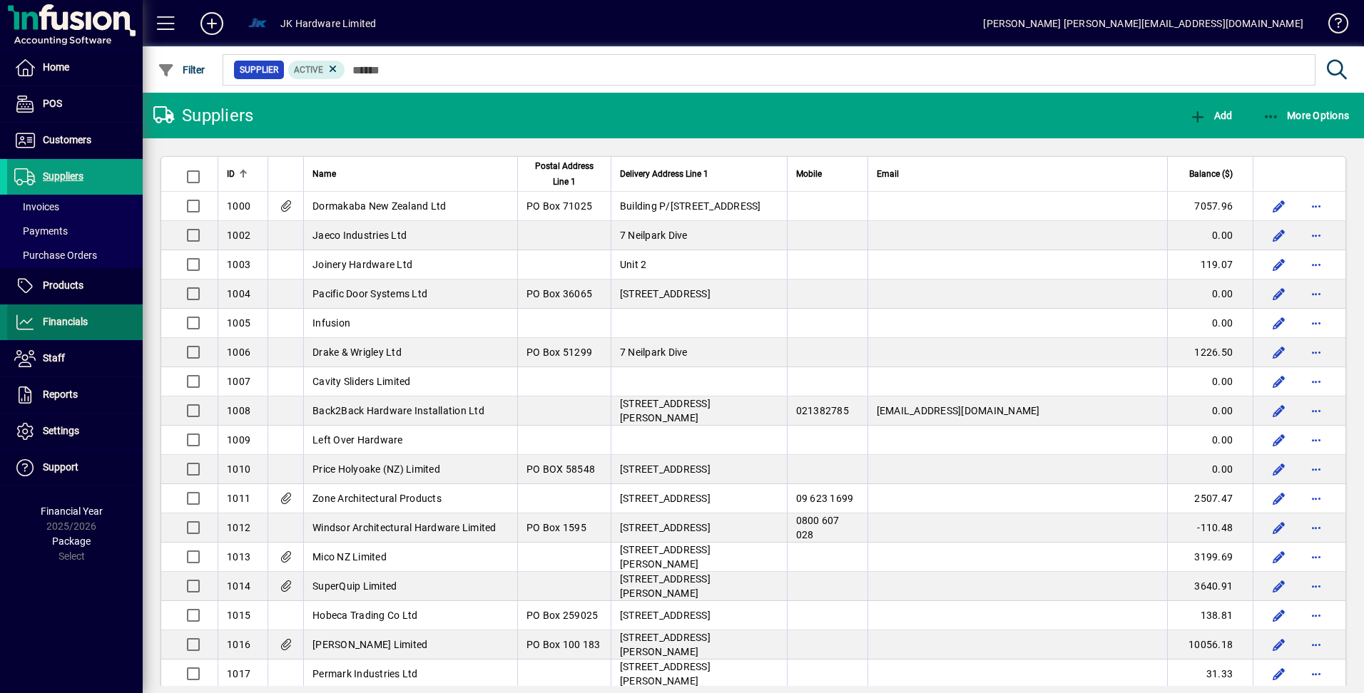
click at [64, 326] on span "Financials" at bounding box center [65, 321] width 45 height 11
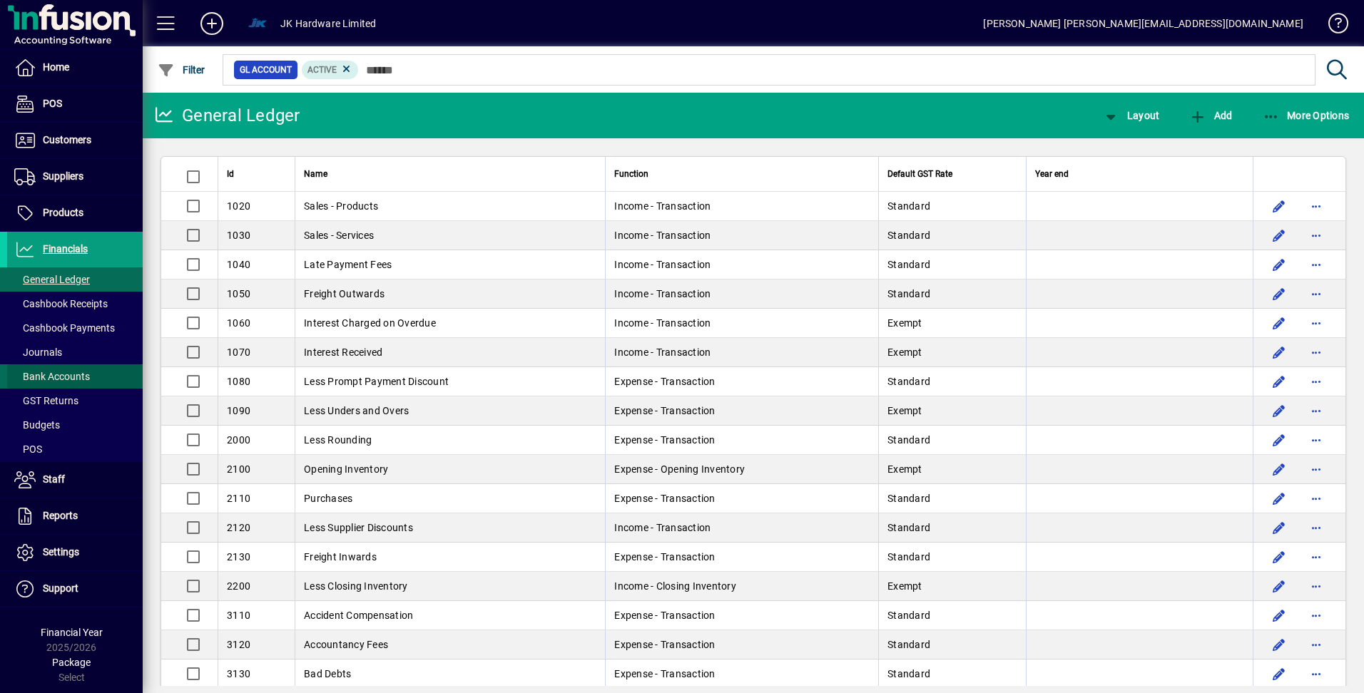
click at [72, 375] on span "Bank Accounts" at bounding box center [52, 376] width 76 height 11
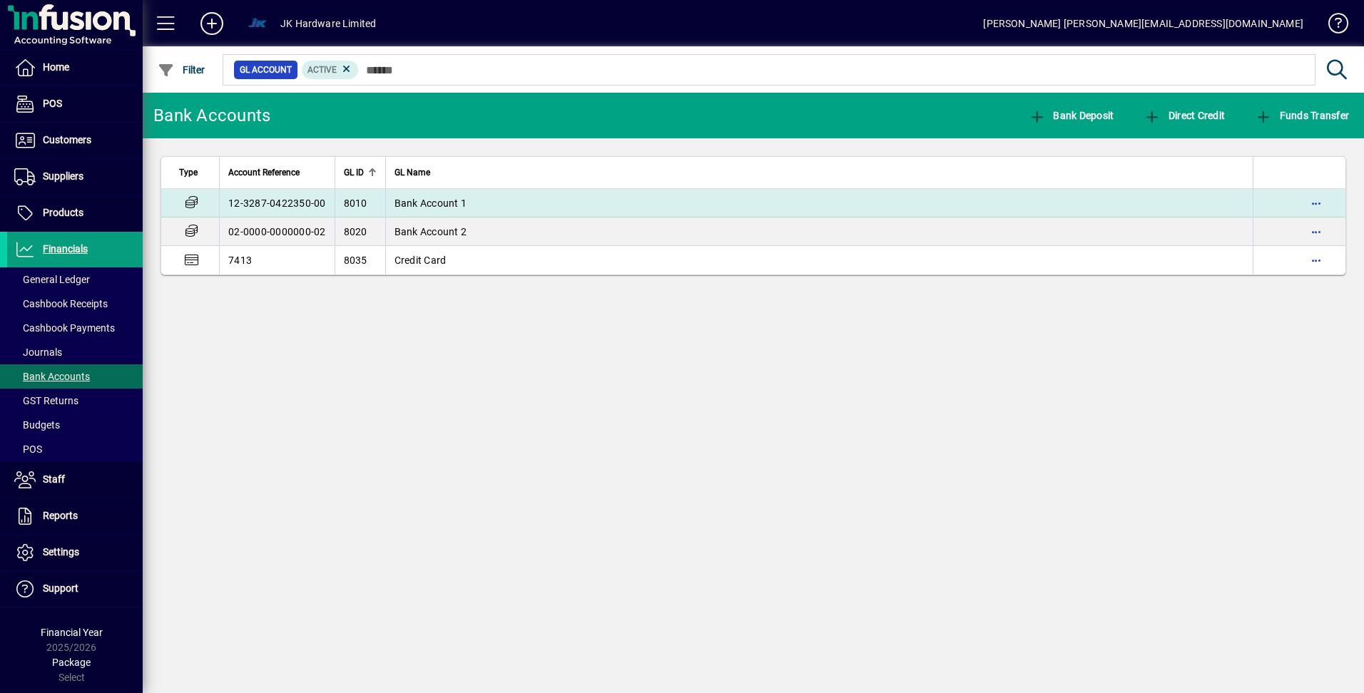
click at [438, 203] on span "Bank Account 1" at bounding box center [430, 203] width 73 height 11
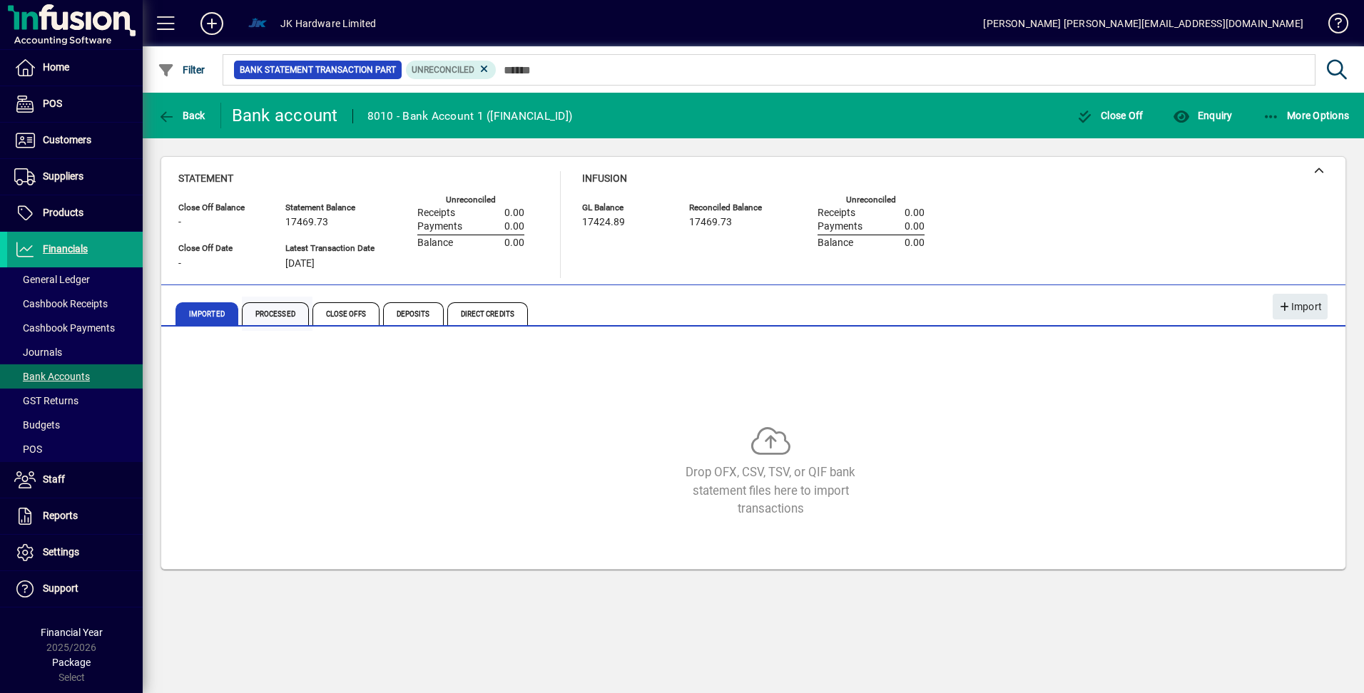
click at [290, 313] on span "Processed" at bounding box center [275, 313] width 67 height 23
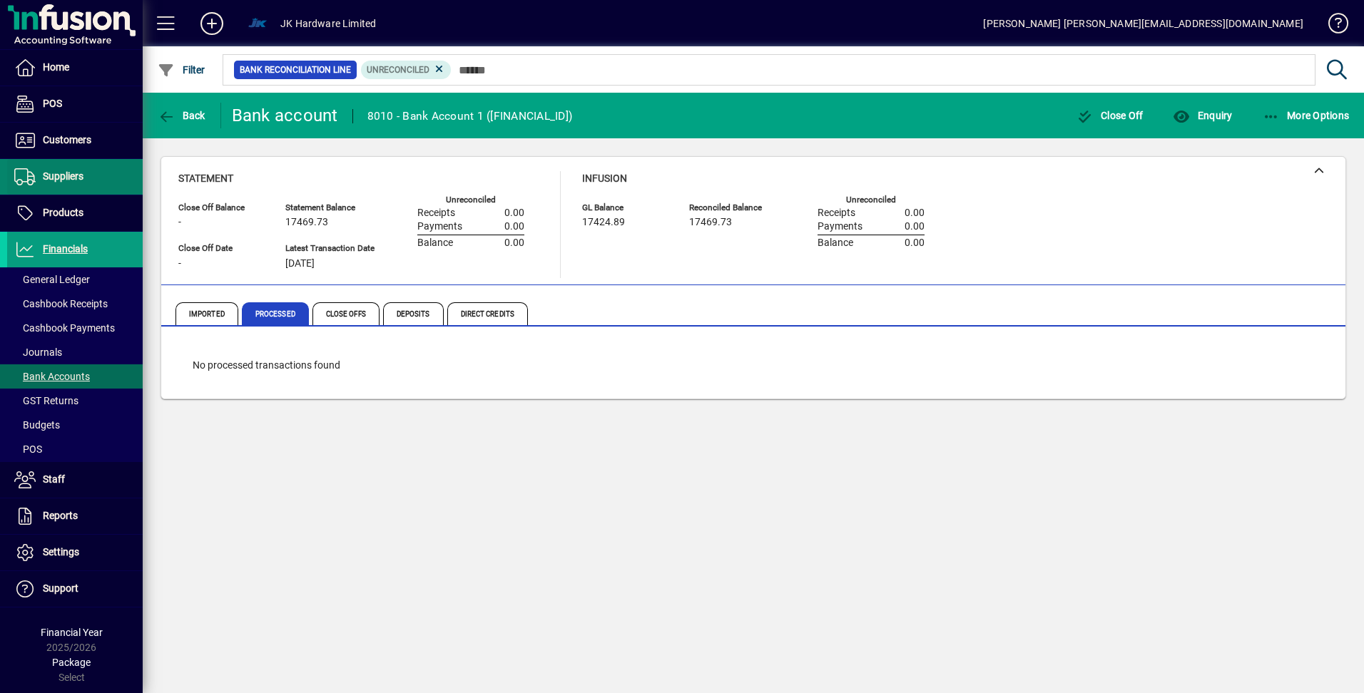
click at [66, 175] on span "Suppliers" at bounding box center [63, 175] width 41 height 11
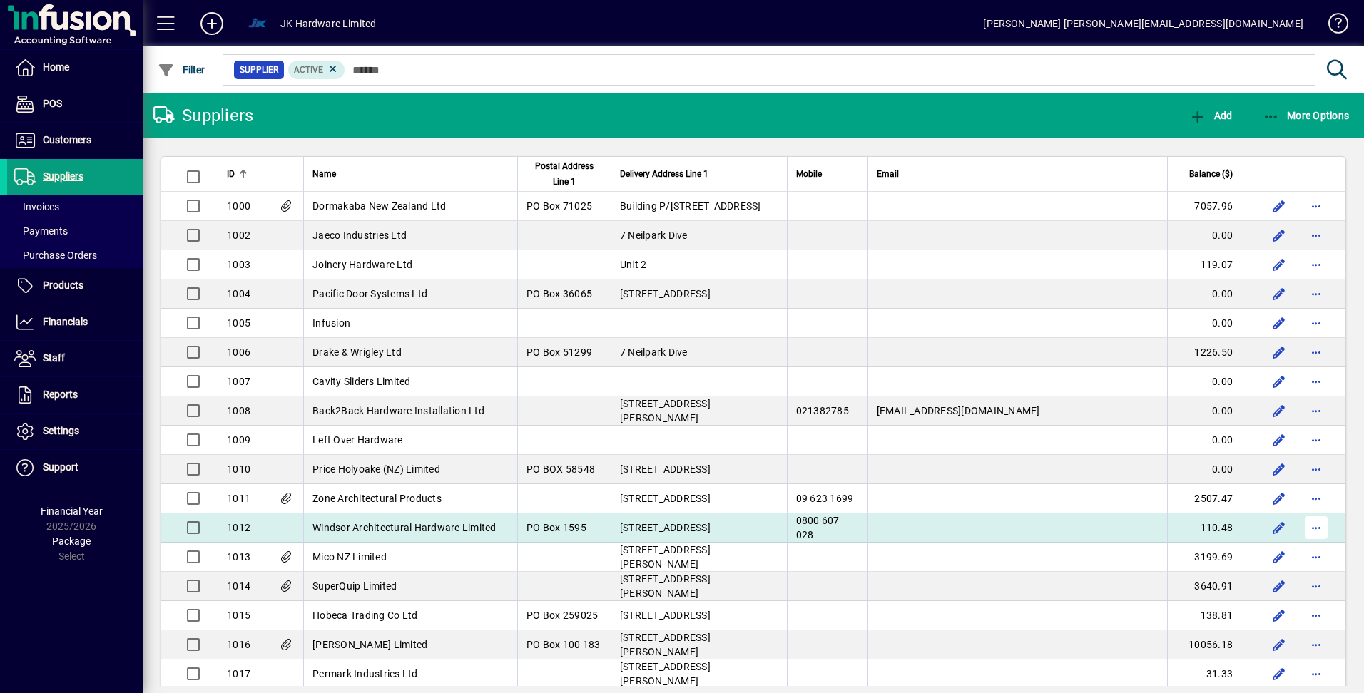
click at [1310, 526] on span "button" at bounding box center [1316, 528] width 34 height 34
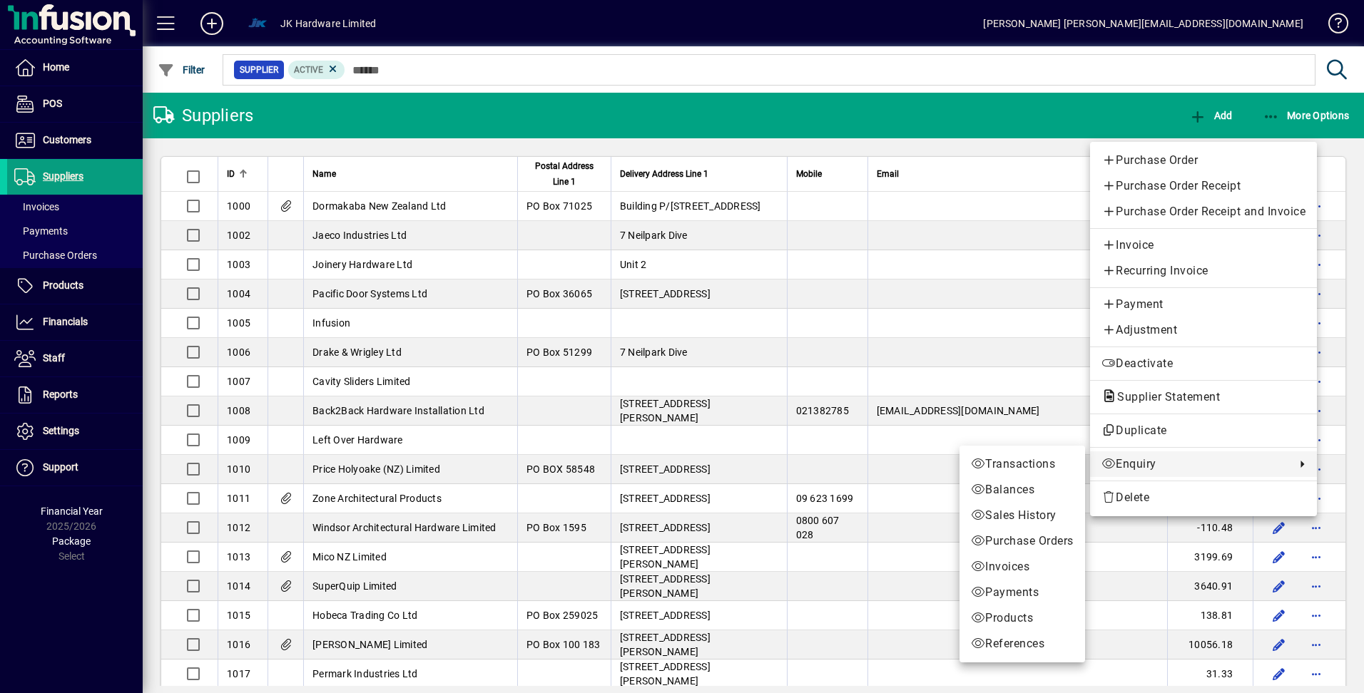
click at [1137, 464] on span "Enquiry" at bounding box center [1194, 464] width 187 height 17
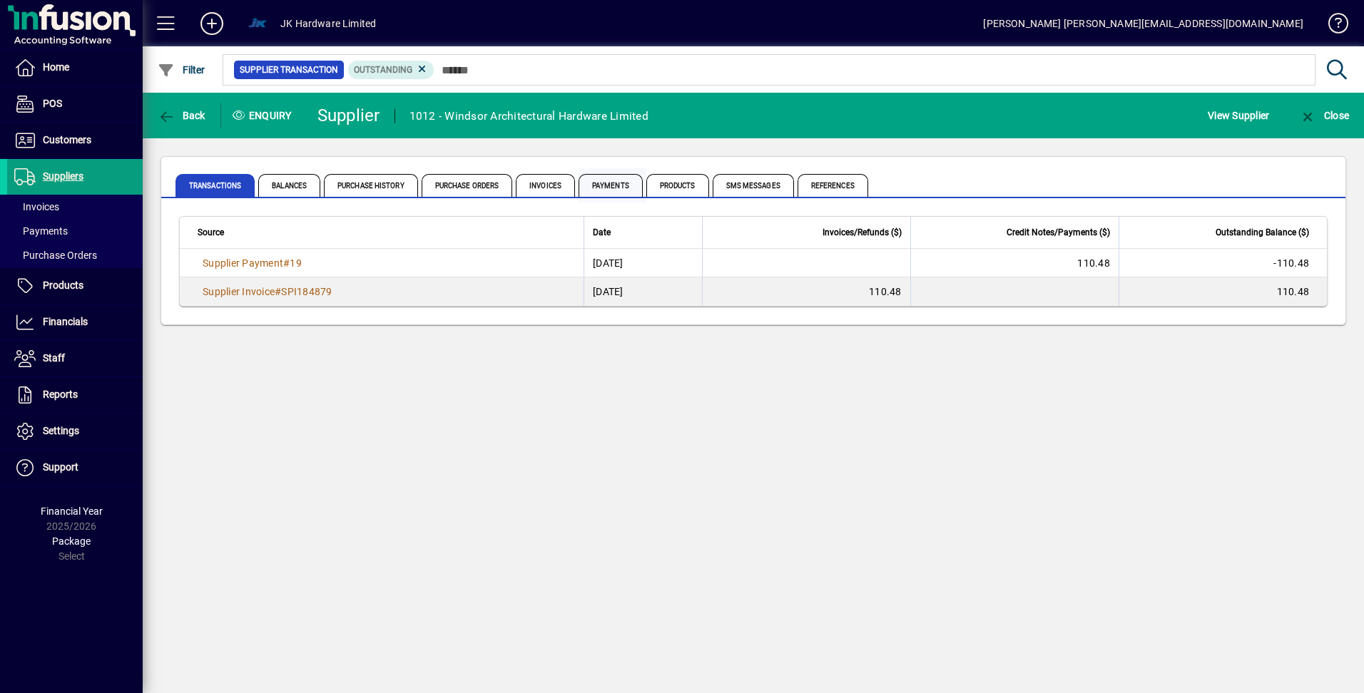
click at [609, 184] on span "Payments" at bounding box center [611, 185] width 64 height 23
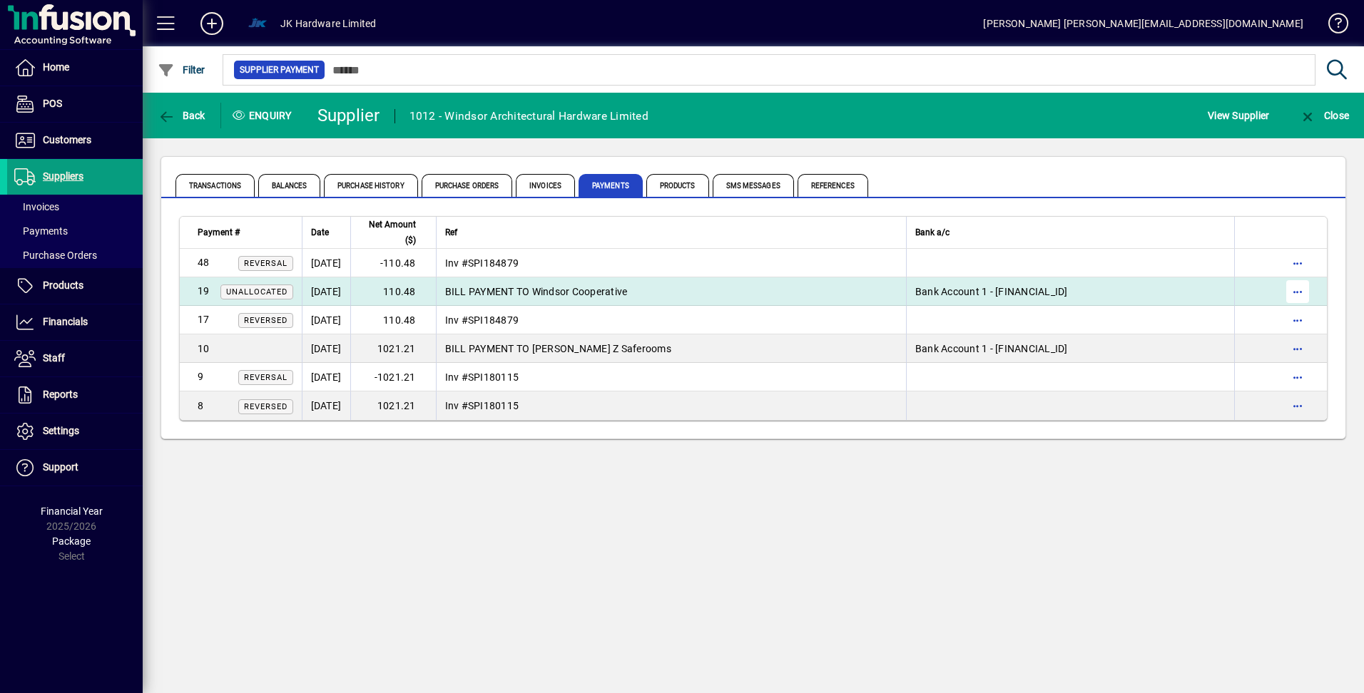
click at [1300, 291] on span "button" at bounding box center [1297, 292] width 34 height 34
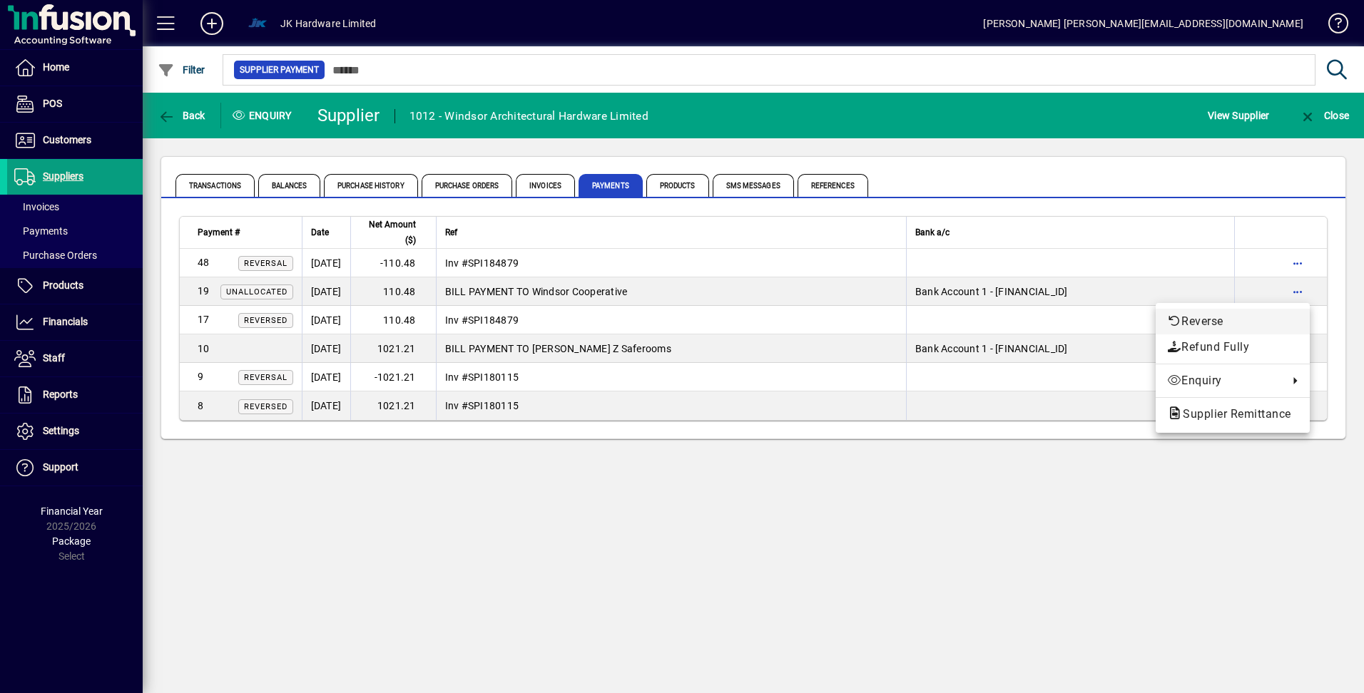
click at [1193, 320] on span "Reverse" at bounding box center [1232, 321] width 131 height 17
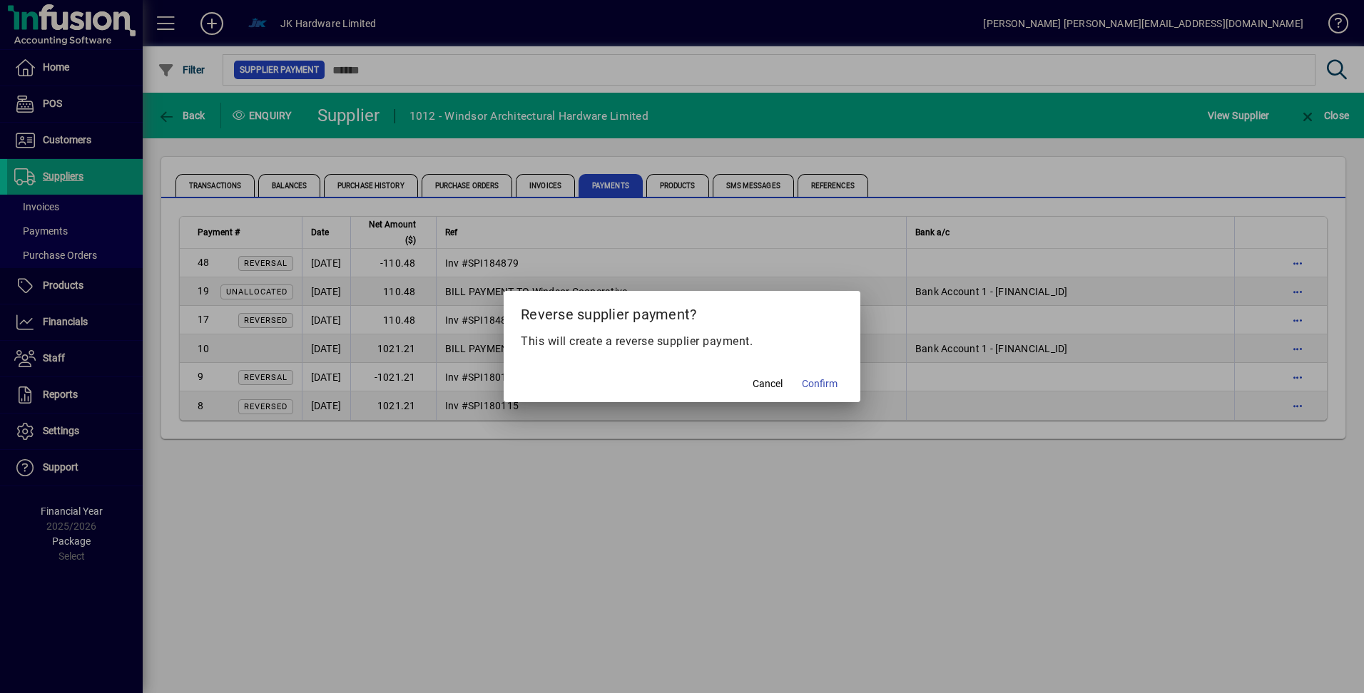
click at [817, 384] on span "Confirm" at bounding box center [820, 384] width 36 height 15
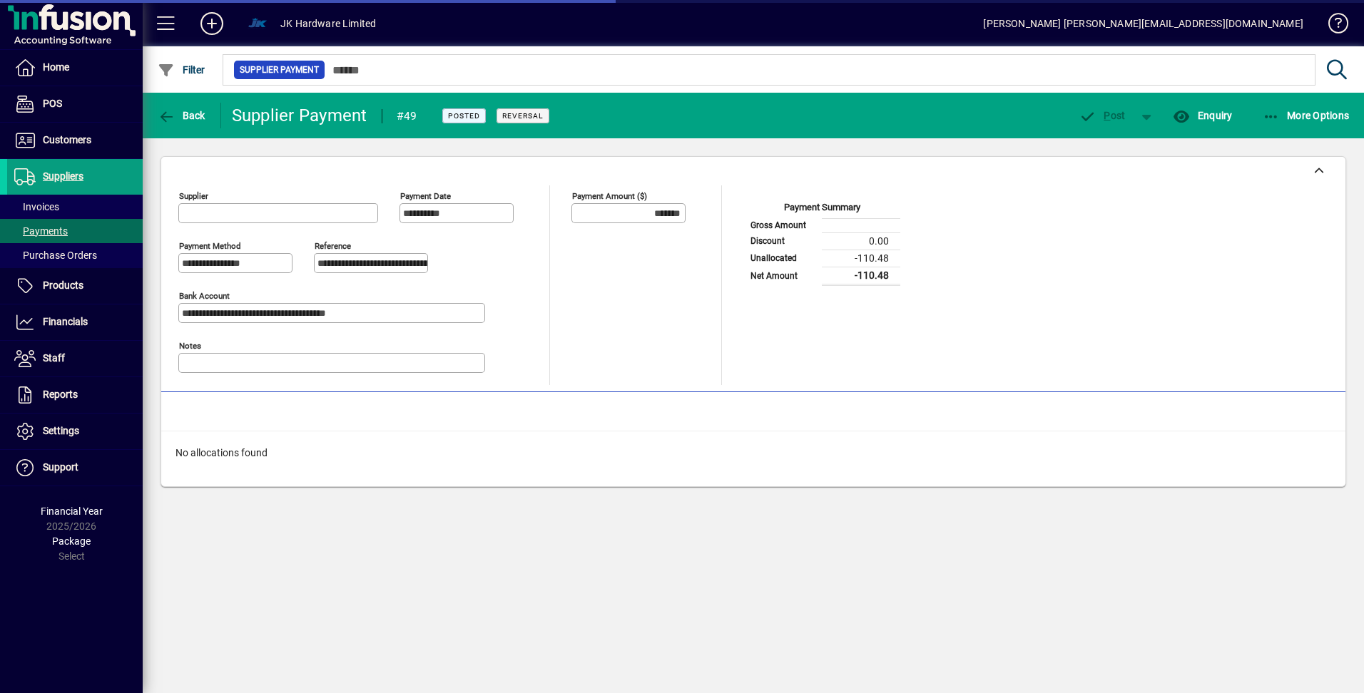
type input "**********"
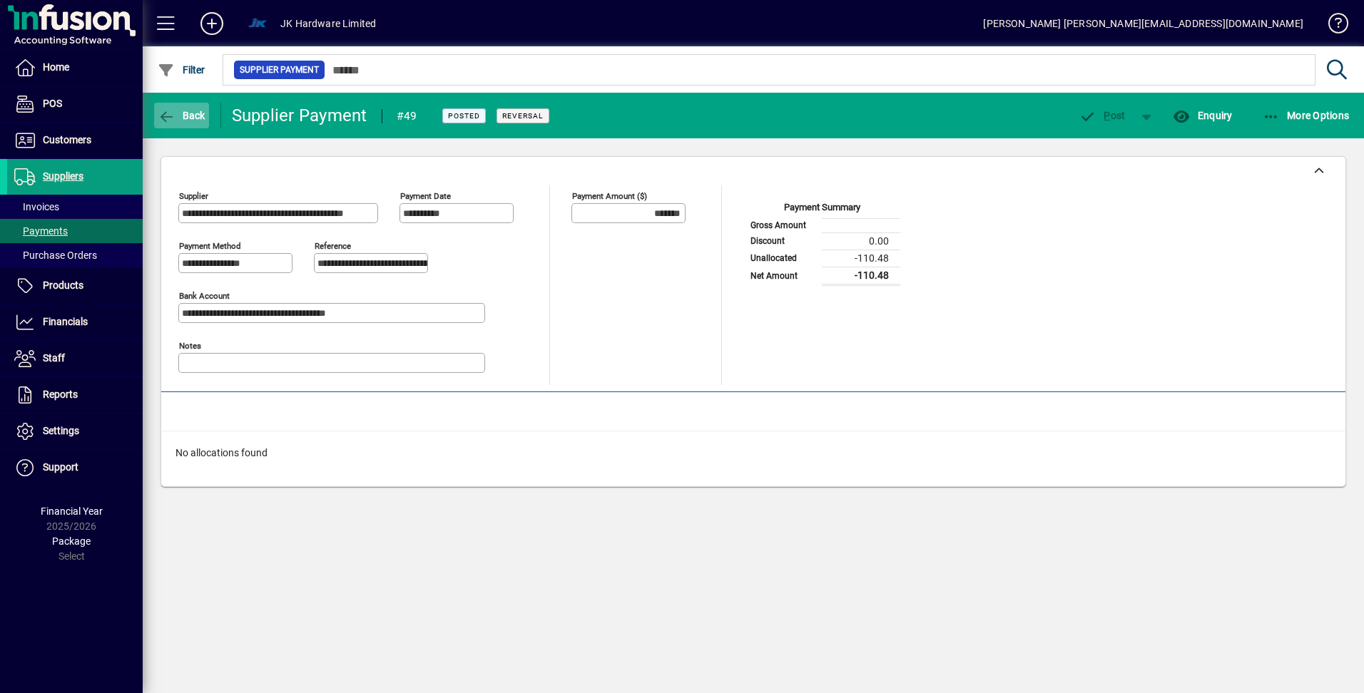
click at [161, 116] on icon "button" at bounding box center [167, 117] width 18 height 14
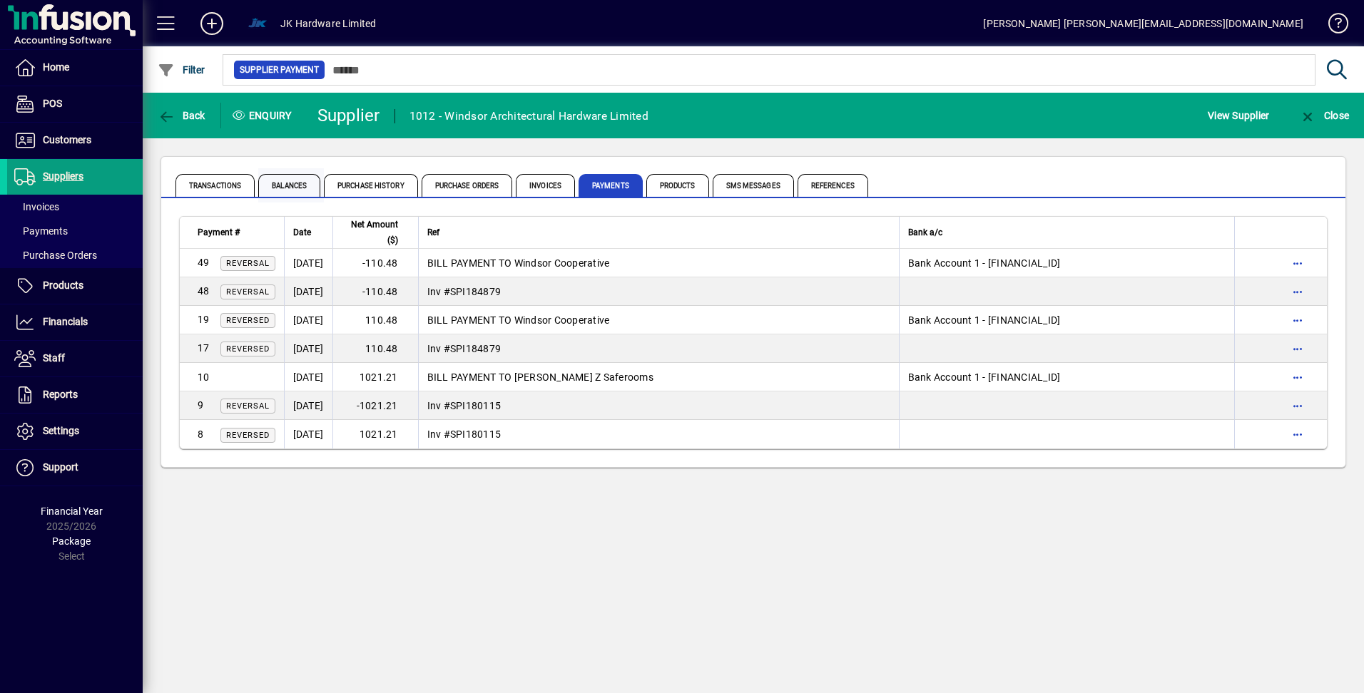
click at [283, 185] on span "Balances" at bounding box center [289, 185] width 62 height 23
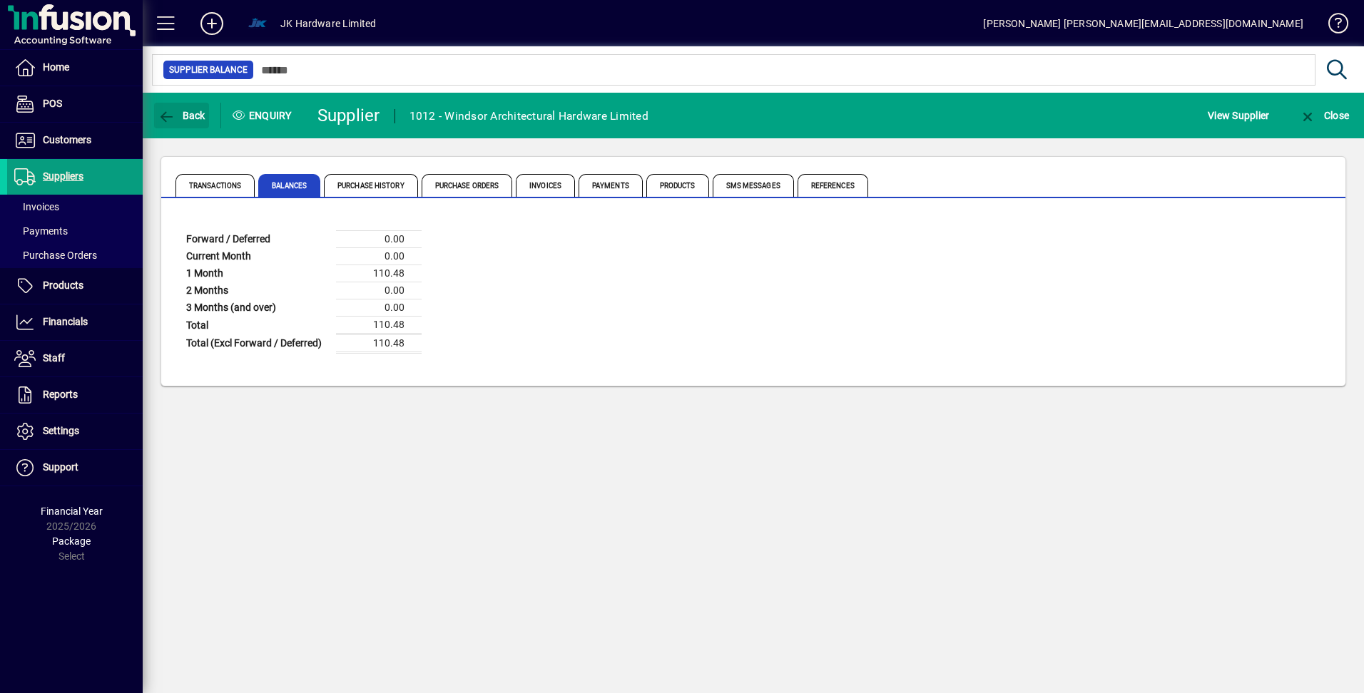
drag, startPoint x: 164, startPoint y: 113, endPoint x: 621, endPoint y: 360, distance: 519.6
click at [621, 360] on app-supplier-enquiry "Back Enquiry Supplier 1012 - Windsor Architectural Hardware Limited View Suppli…" at bounding box center [753, 249] width 1221 height 312
click at [61, 324] on span "Financials" at bounding box center [65, 321] width 45 height 11
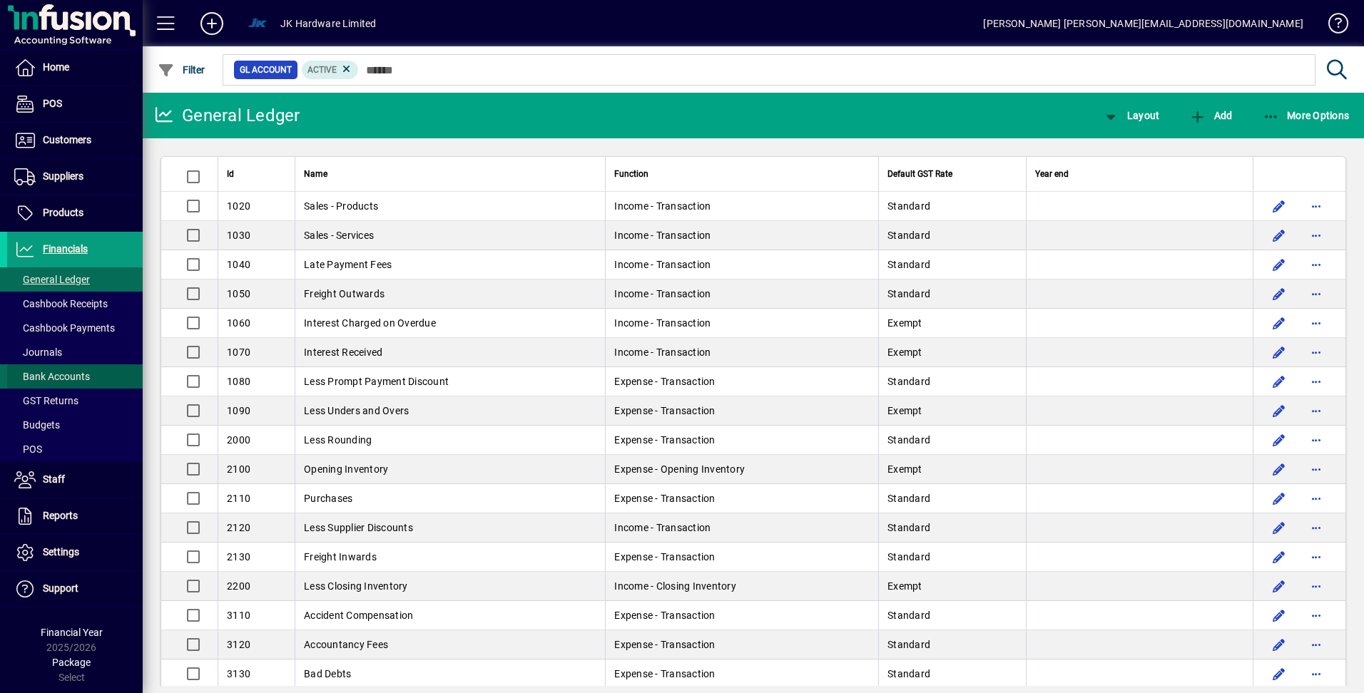
click at [77, 373] on span "Bank Accounts" at bounding box center [52, 376] width 76 height 11
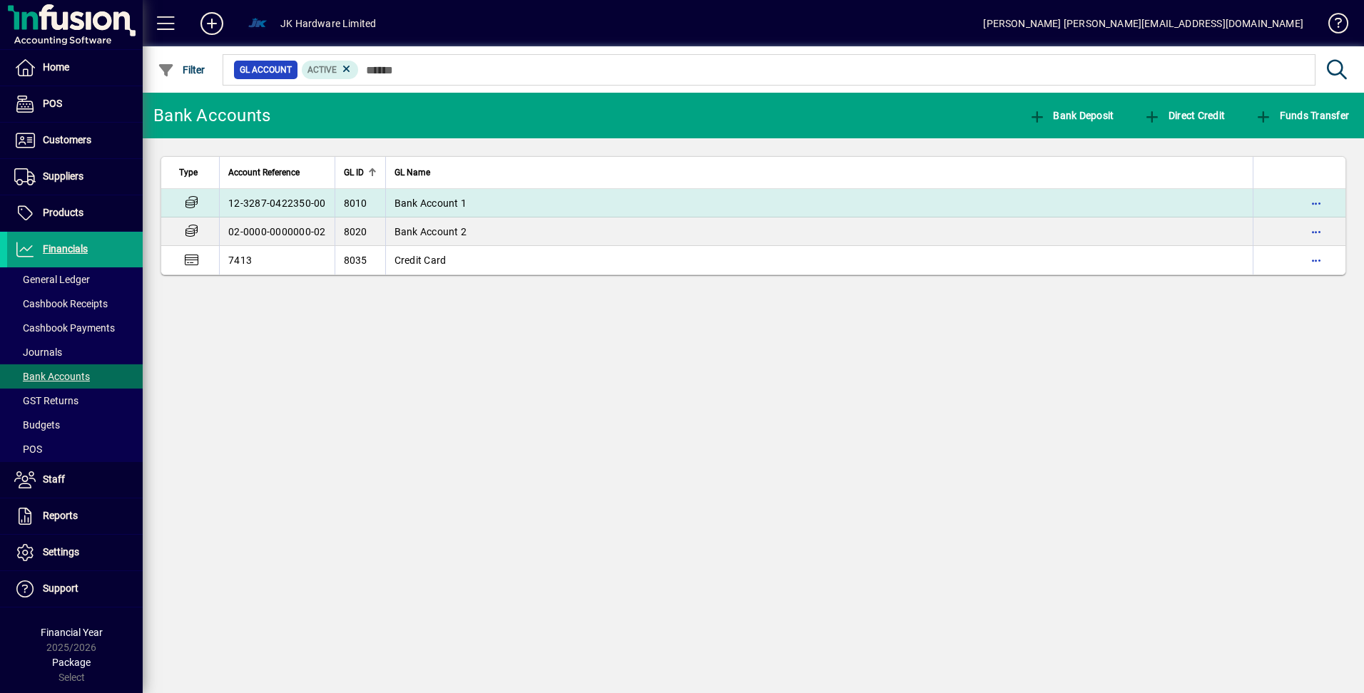
click at [437, 198] on span "Bank Account 1" at bounding box center [430, 203] width 73 height 11
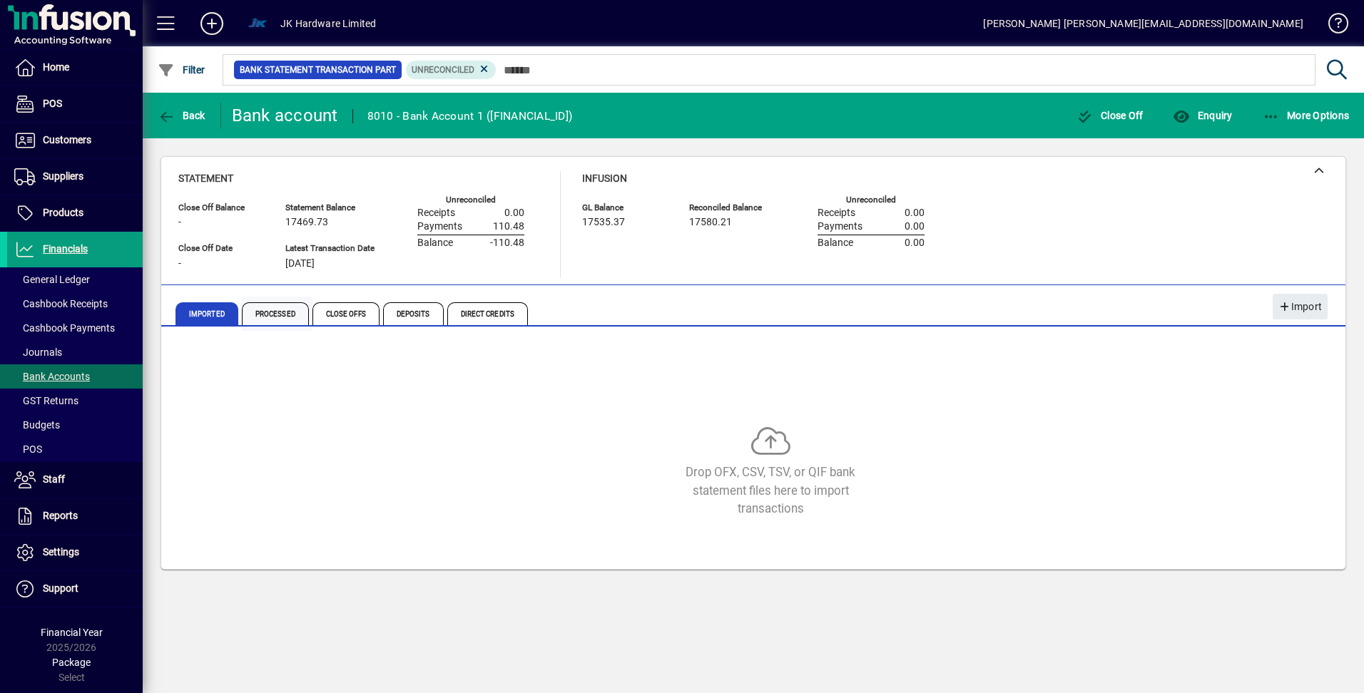
click at [281, 313] on span "Processed" at bounding box center [275, 313] width 67 height 23
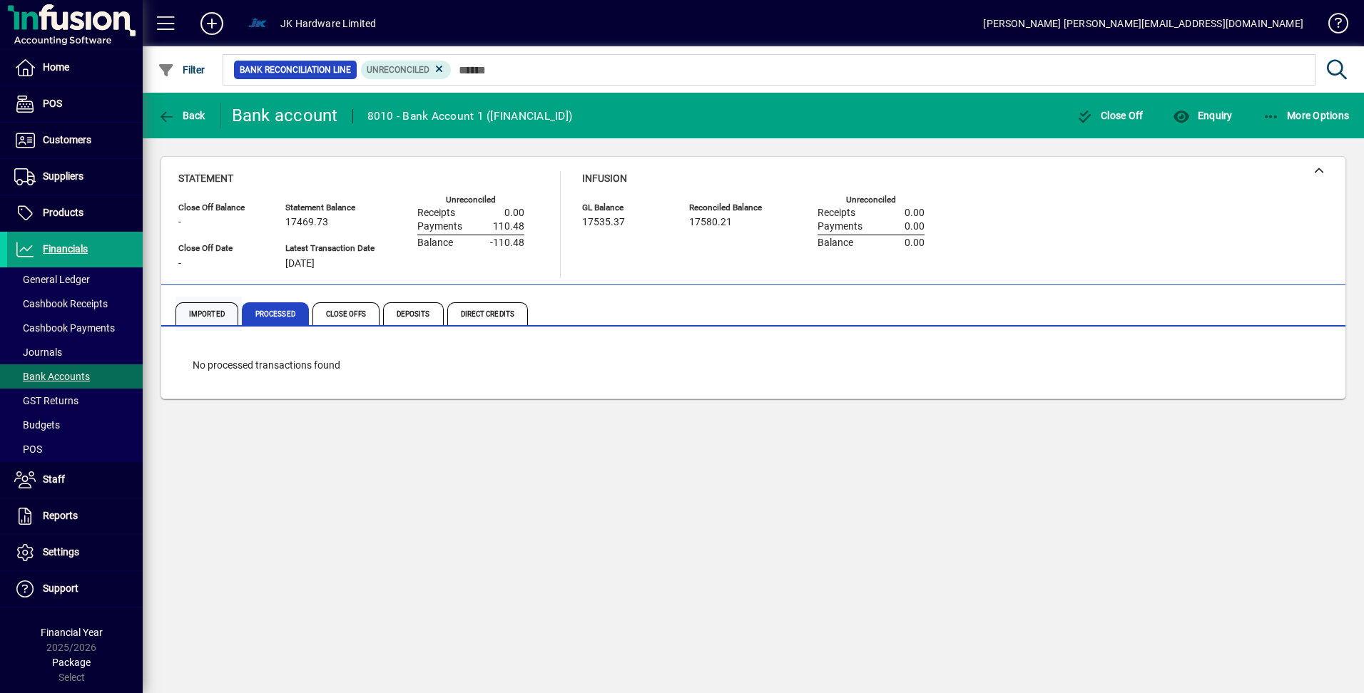
click at [208, 312] on span "Imported" at bounding box center [206, 313] width 63 height 23
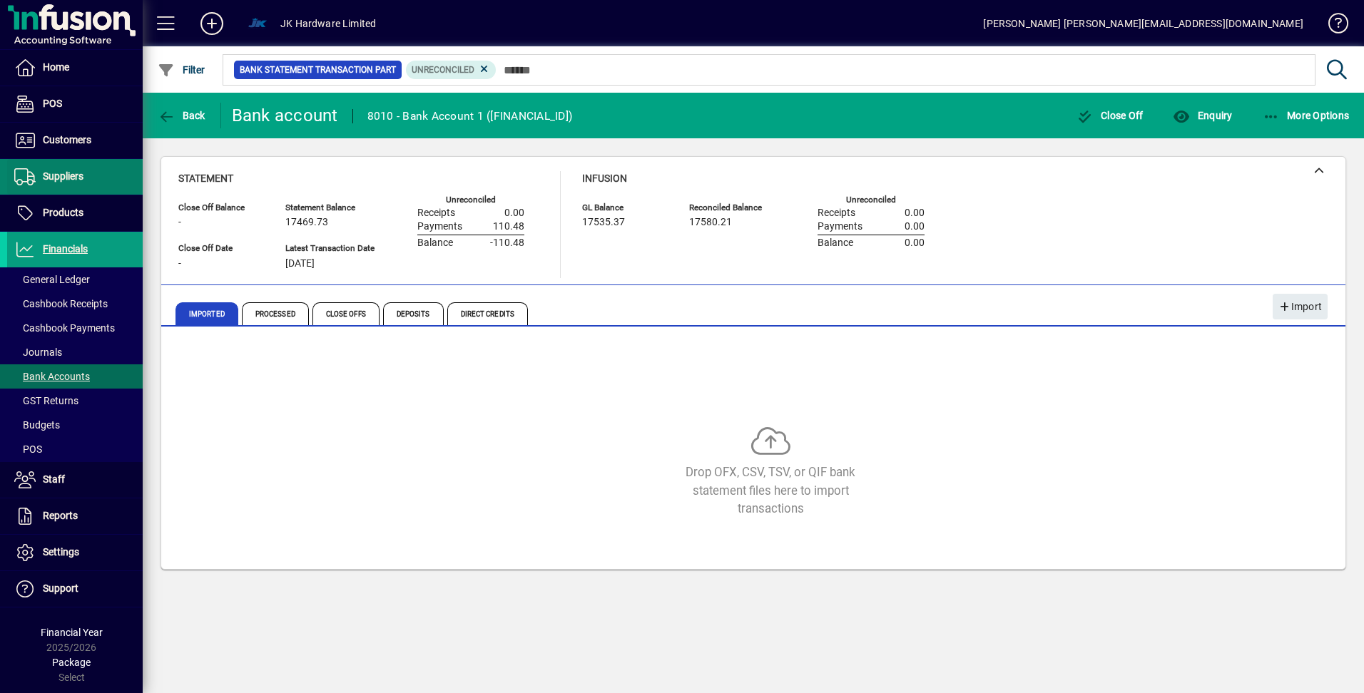
click at [84, 174] on span at bounding box center [75, 177] width 136 height 34
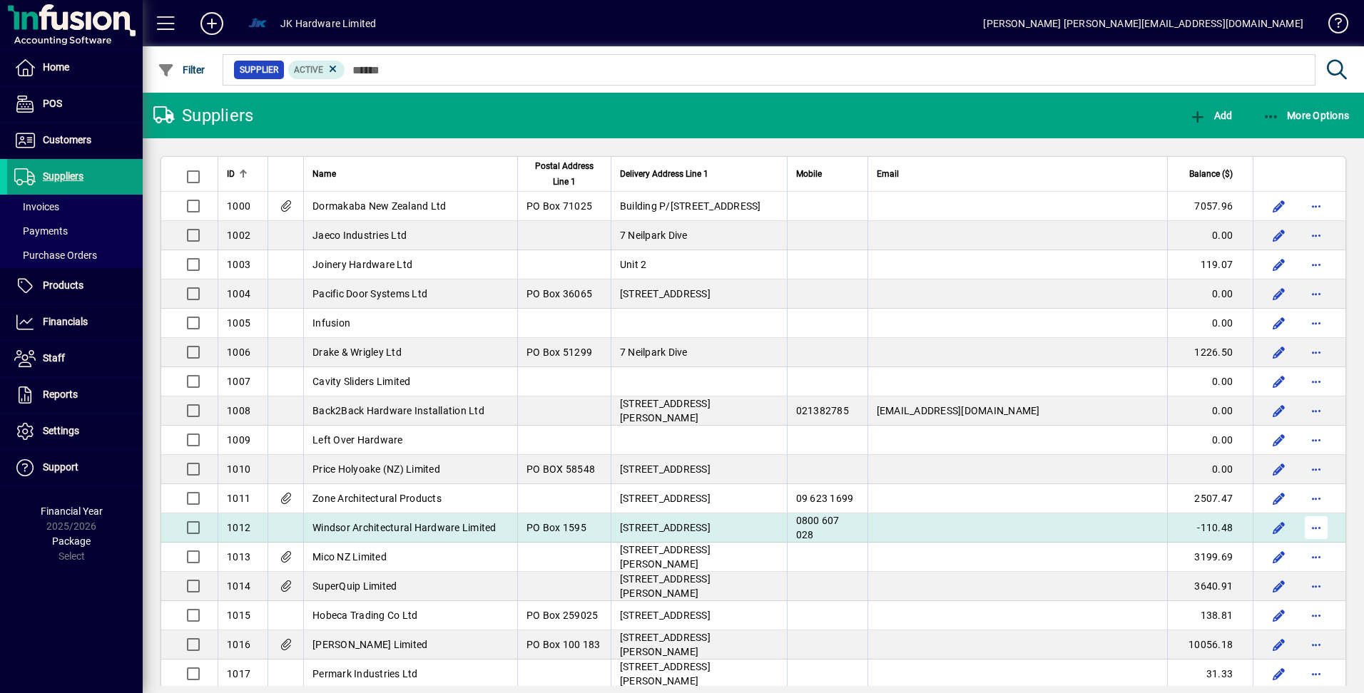
click at [1307, 527] on span "button" at bounding box center [1316, 528] width 34 height 34
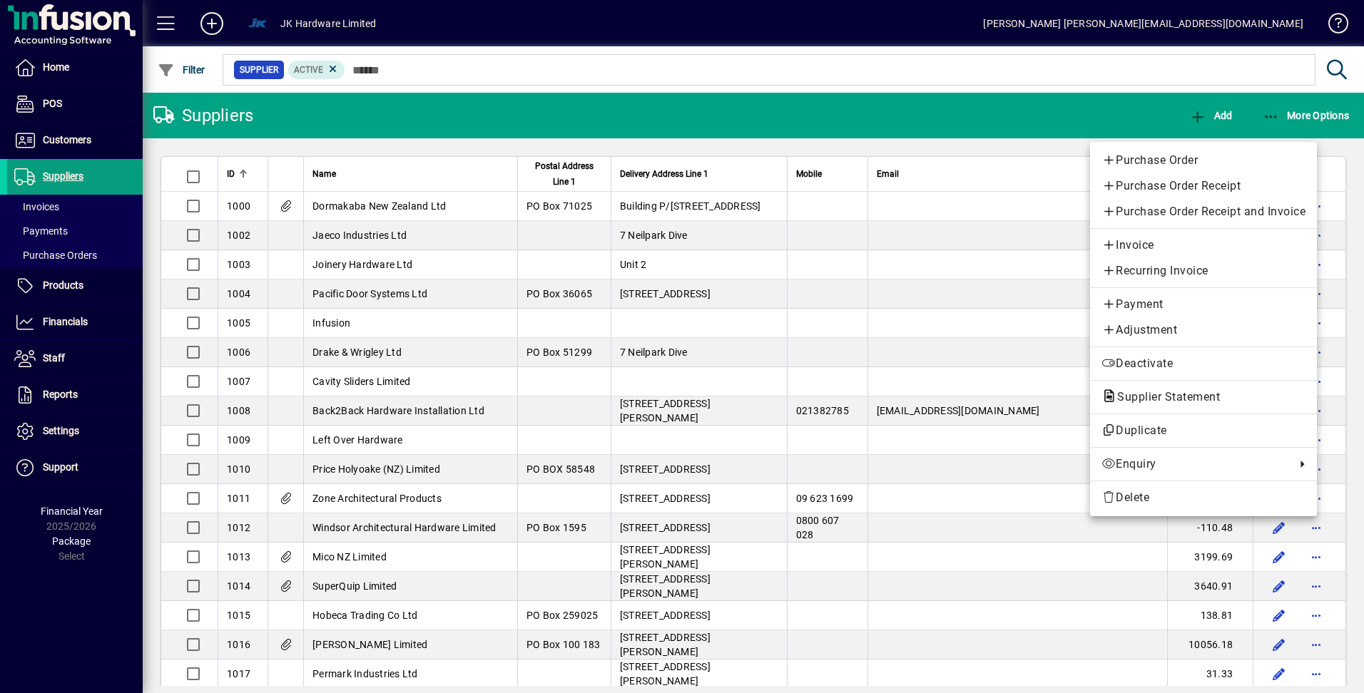
click at [799, 401] on div at bounding box center [682, 346] width 1364 height 693
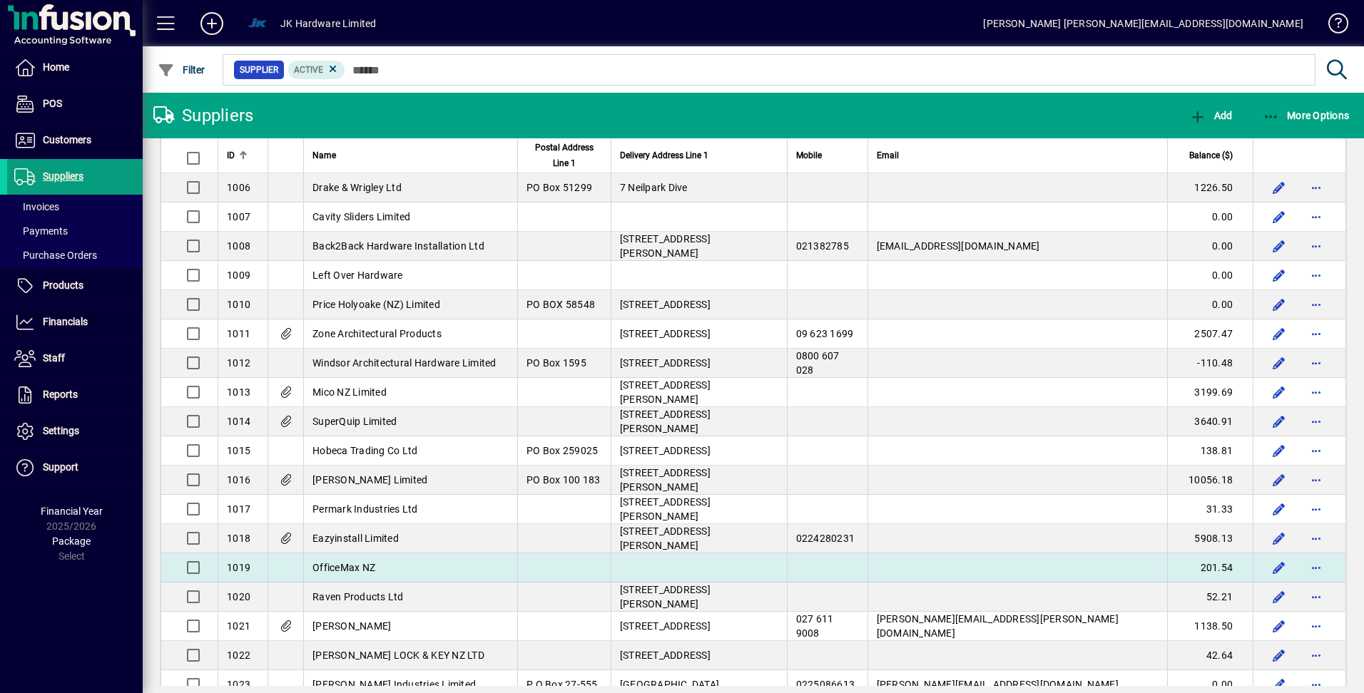
scroll to position [255, 0]
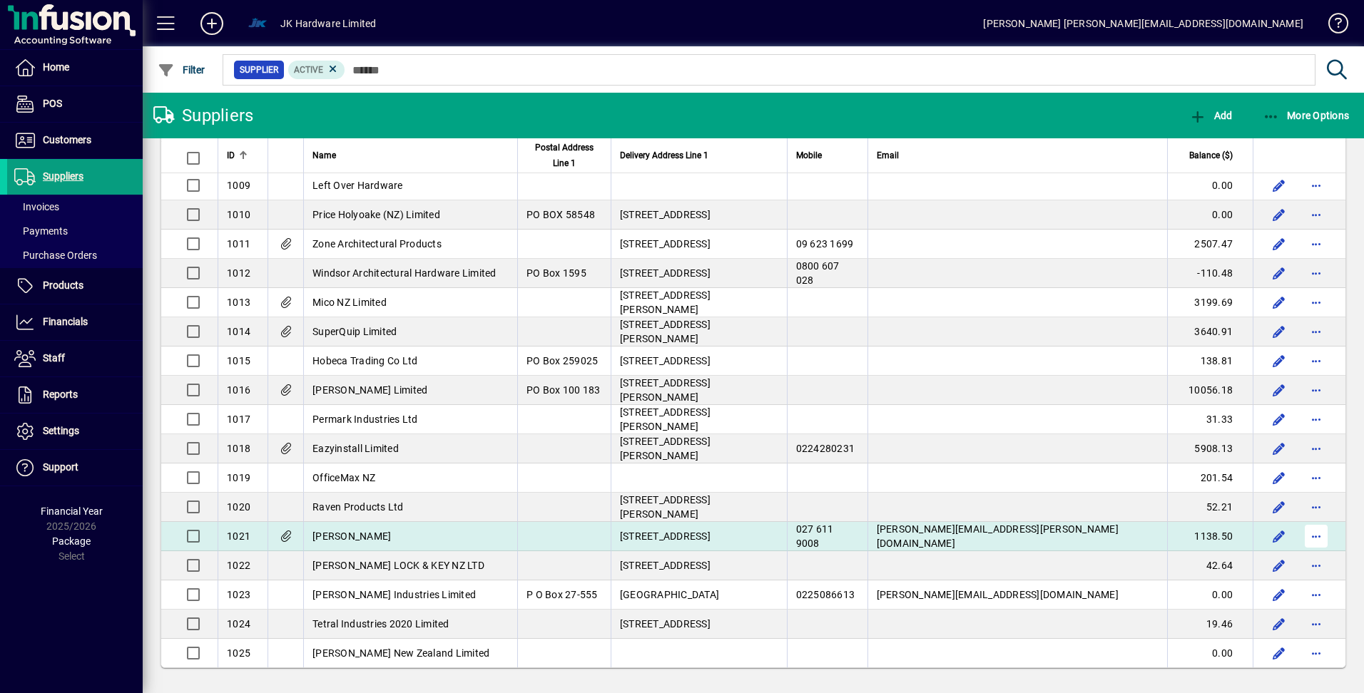
click at [1303, 541] on span "button" at bounding box center [1316, 536] width 34 height 34
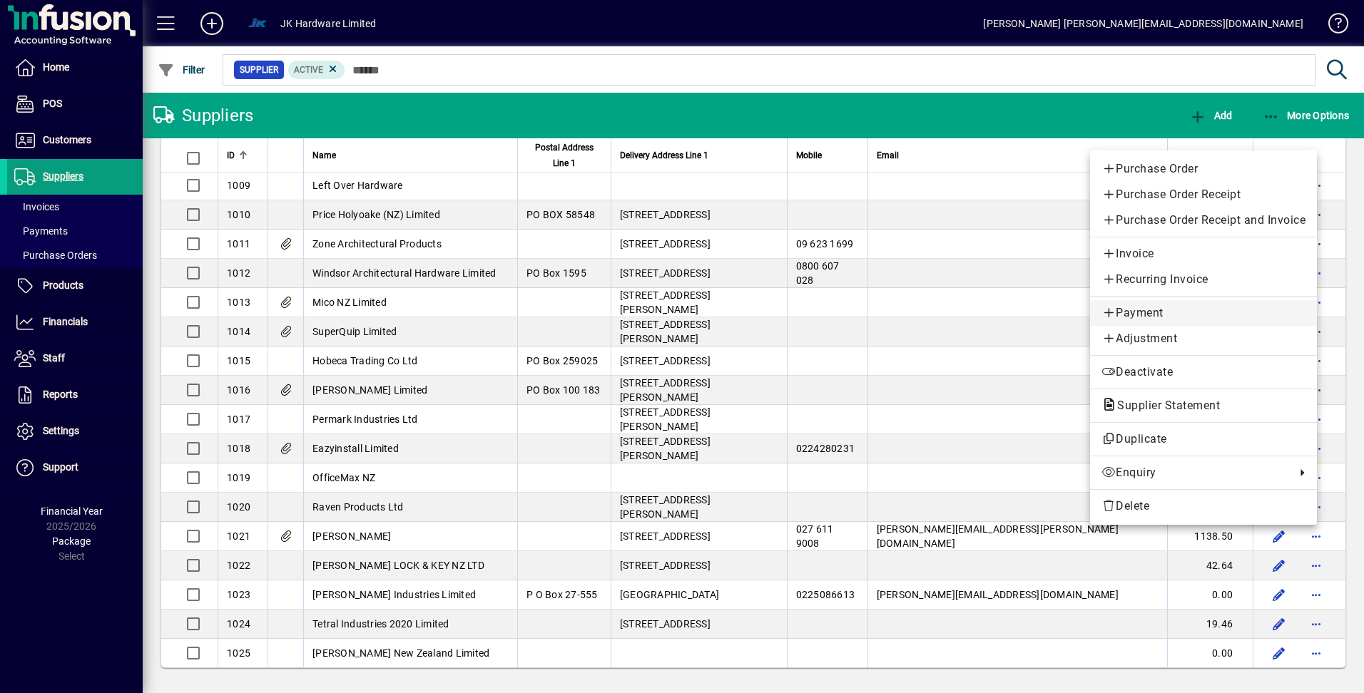
click at [1143, 315] on span "Payment" at bounding box center [1203, 313] width 204 height 17
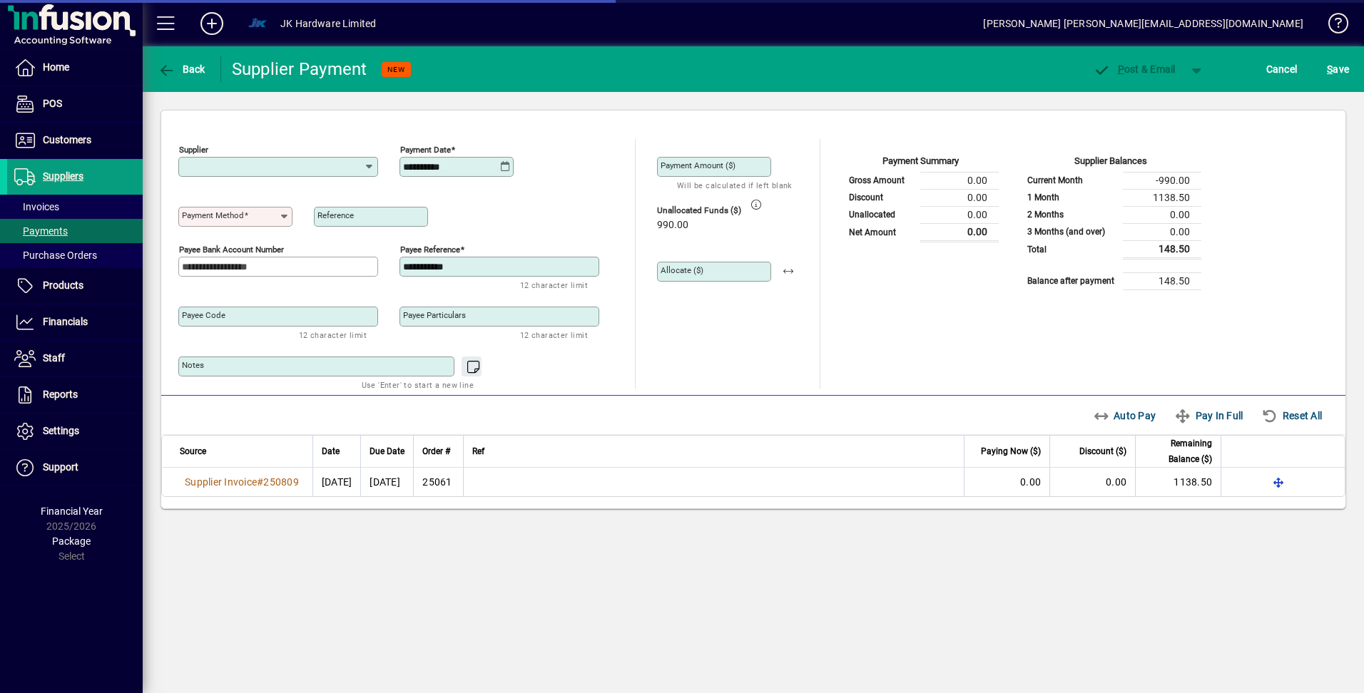
type input "**********"
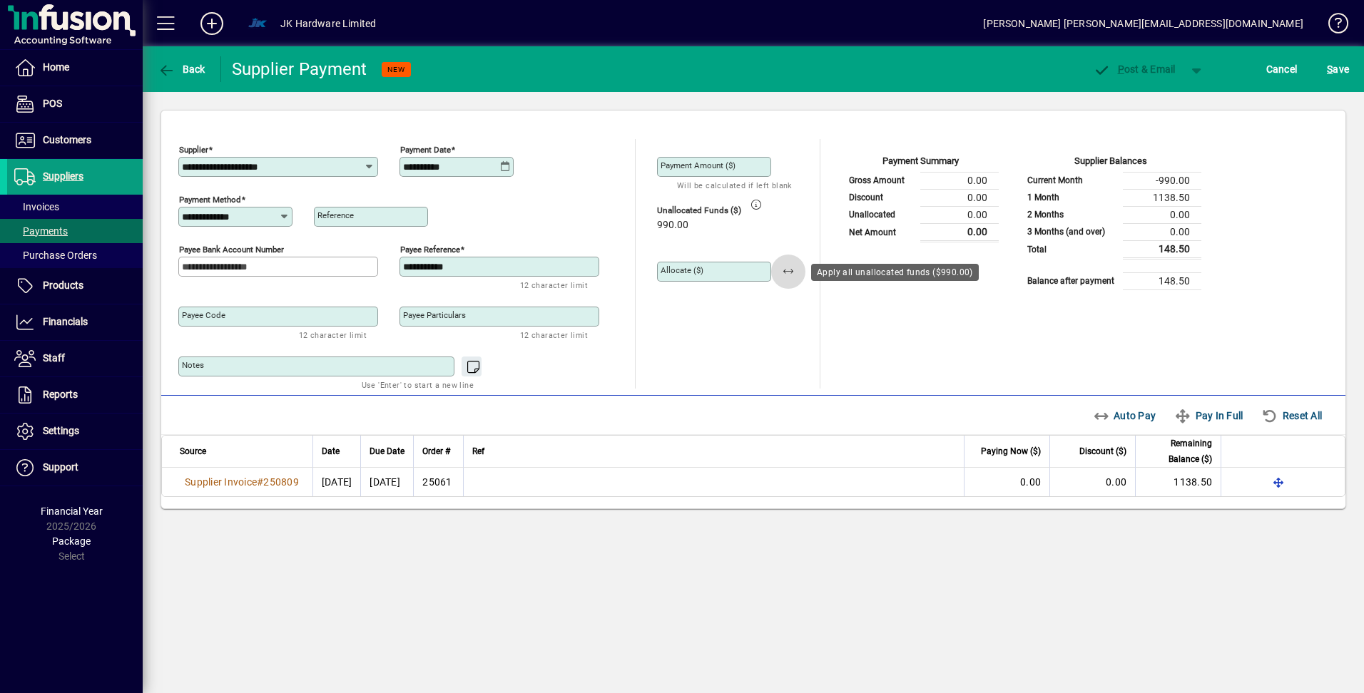
click at [792, 264] on span "button" at bounding box center [788, 272] width 34 height 34
type input "******"
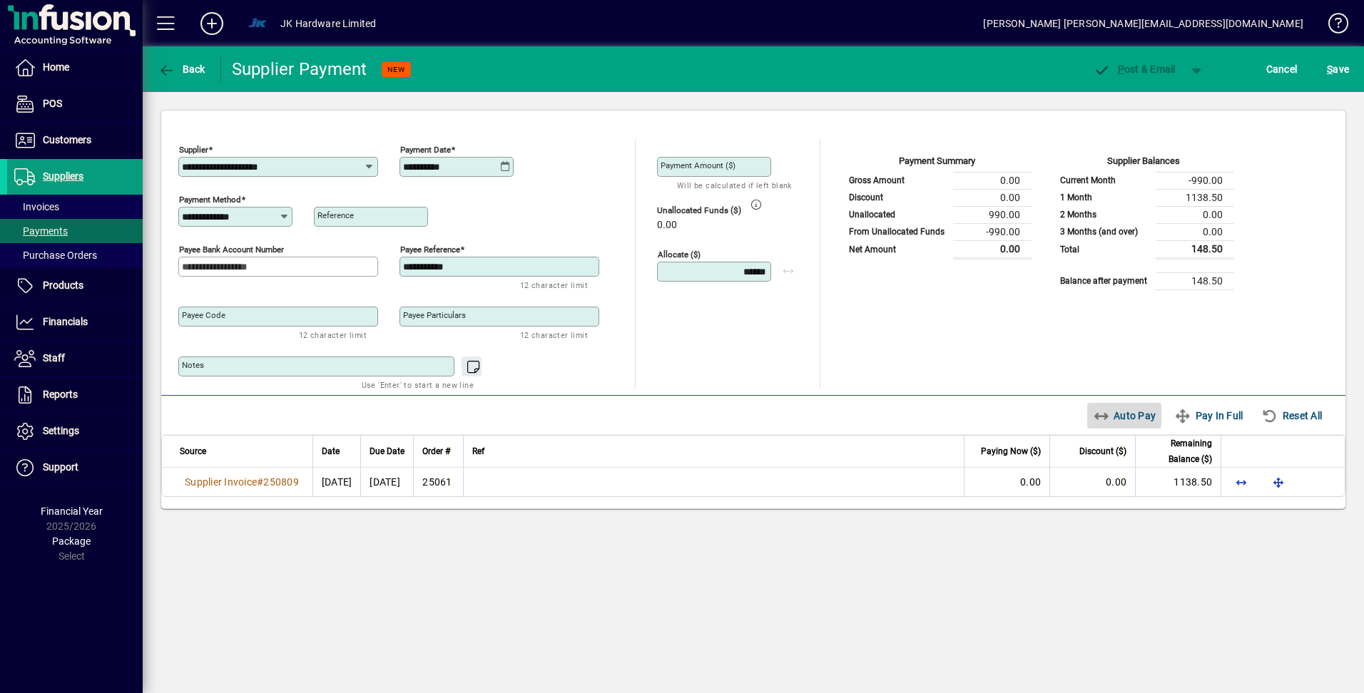
click at [1117, 417] on span "Auto Pay" at bounding box center [1124, 415] width 63 height 23
click at [1202, 73] on span "button" at bounding box center [1197, 69] width 34 height 34
click at [1165, 104] on span "P ost" at bounding box center [1151, 98] width 51 height 11
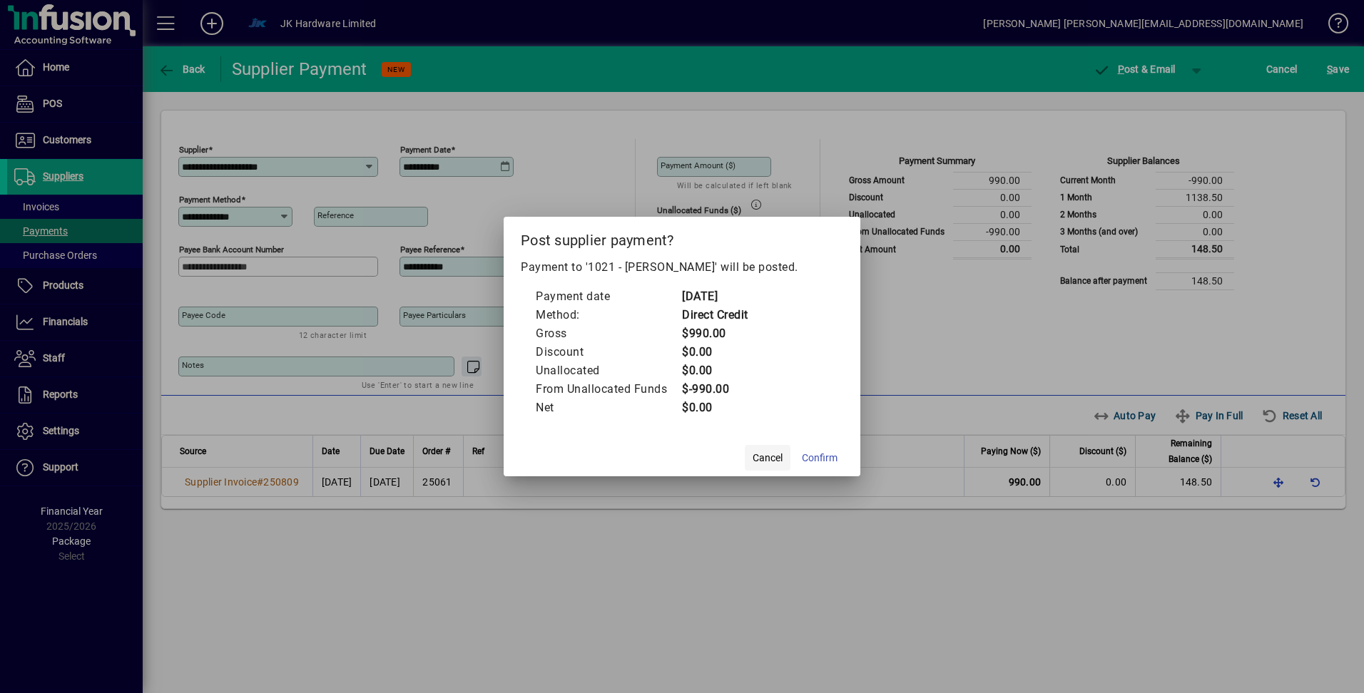
click at [755, 455] on span "Cancel" at bounding box center [768, 458] width 30 height 15
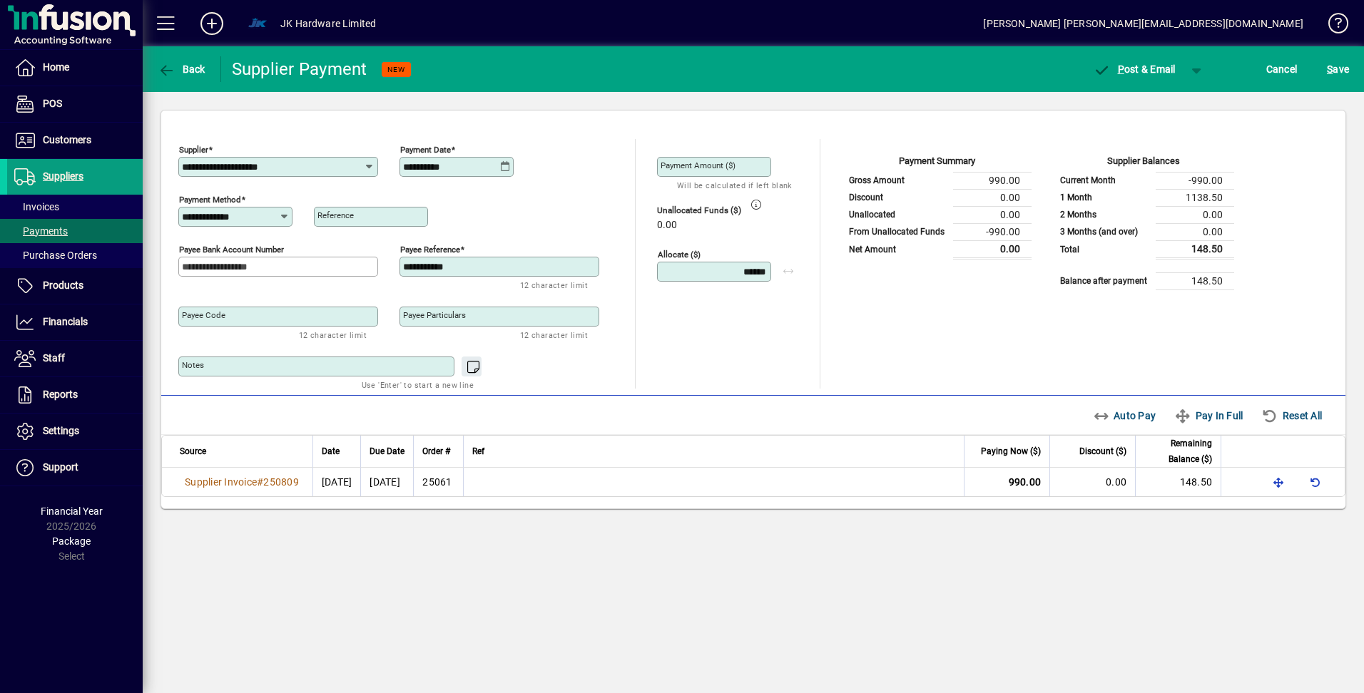
click at [290, 214] on div "**********" at bounding box center [237, 216] width 110 height 11
drag, startPoint x: 258, startPoint y: 238, endPoint x: 264, endPoint y: 249, distance: 12.1
click at [258, 240] on div "Direct from bank" at bounding box center [229, 246] width 78 height 15
type input "**********"
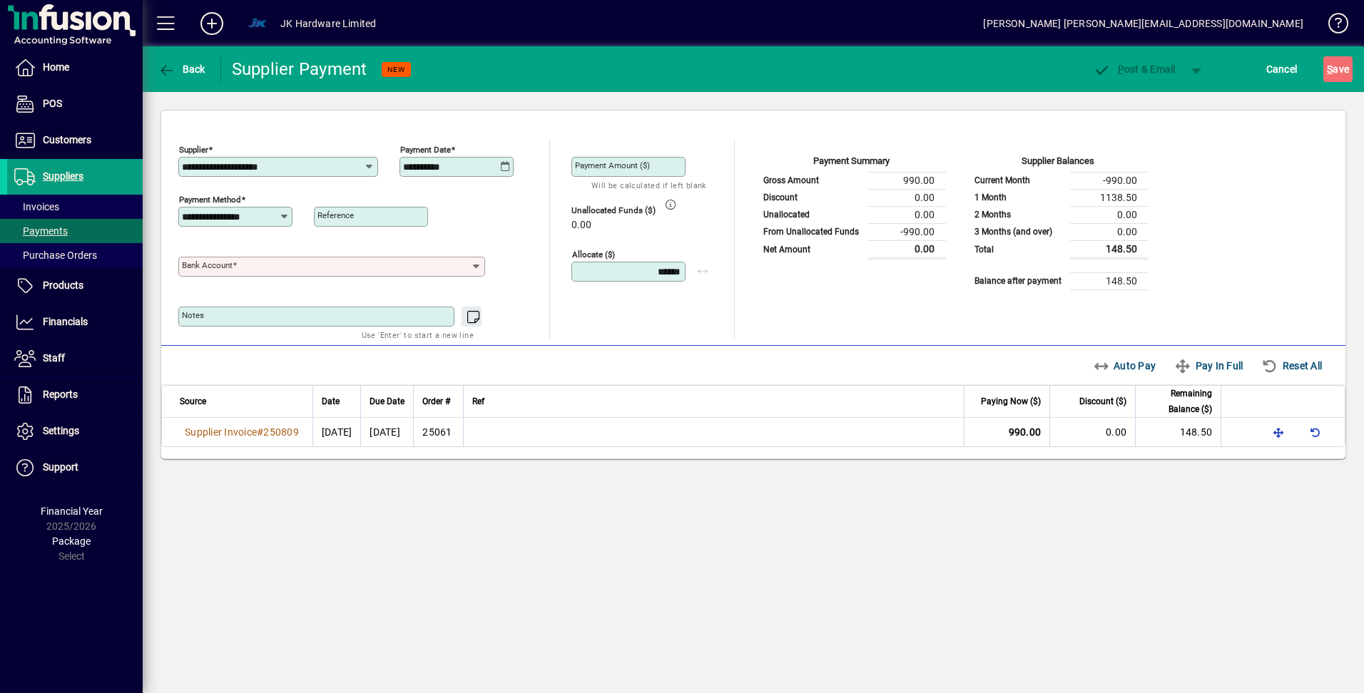
click at [473, 268] on icon at bounding box center [476, 266] width 12 height 11
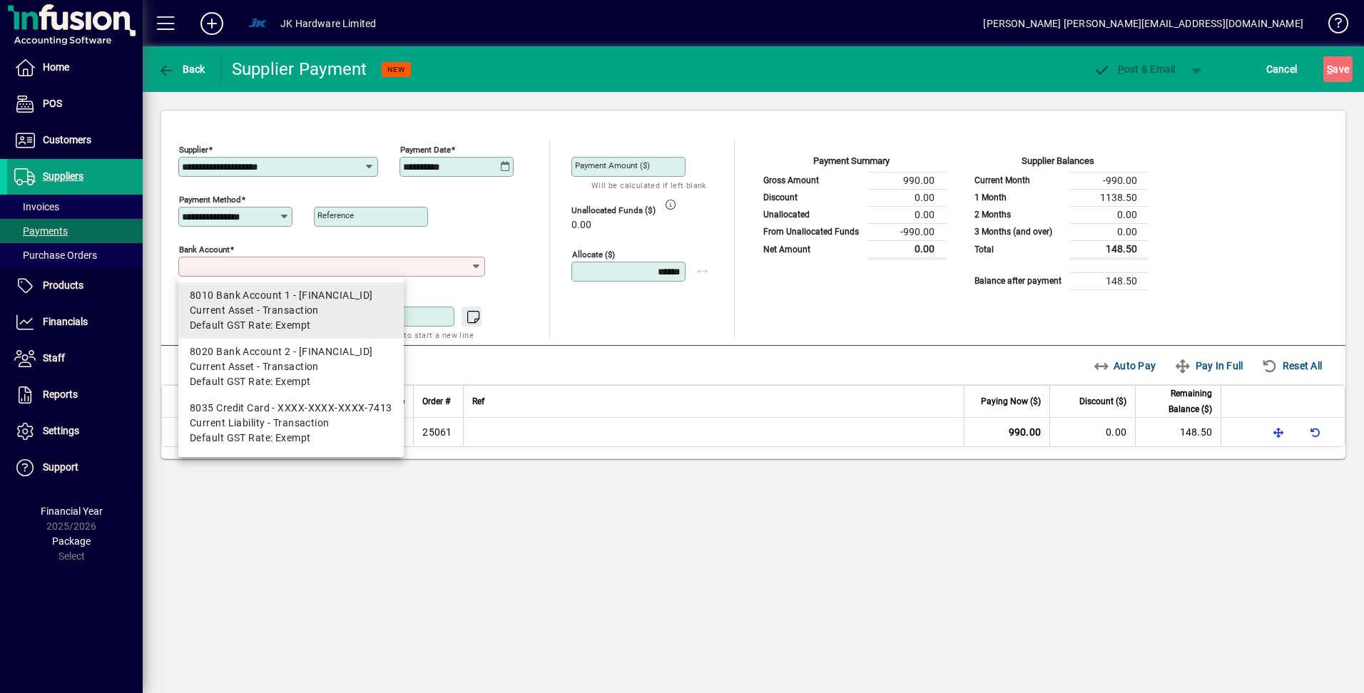
click at [275, 302] on div "8010 Bank Account 1 - [FINANCIAL_ID]" at bounding box center [291, 295] width 203 height 15
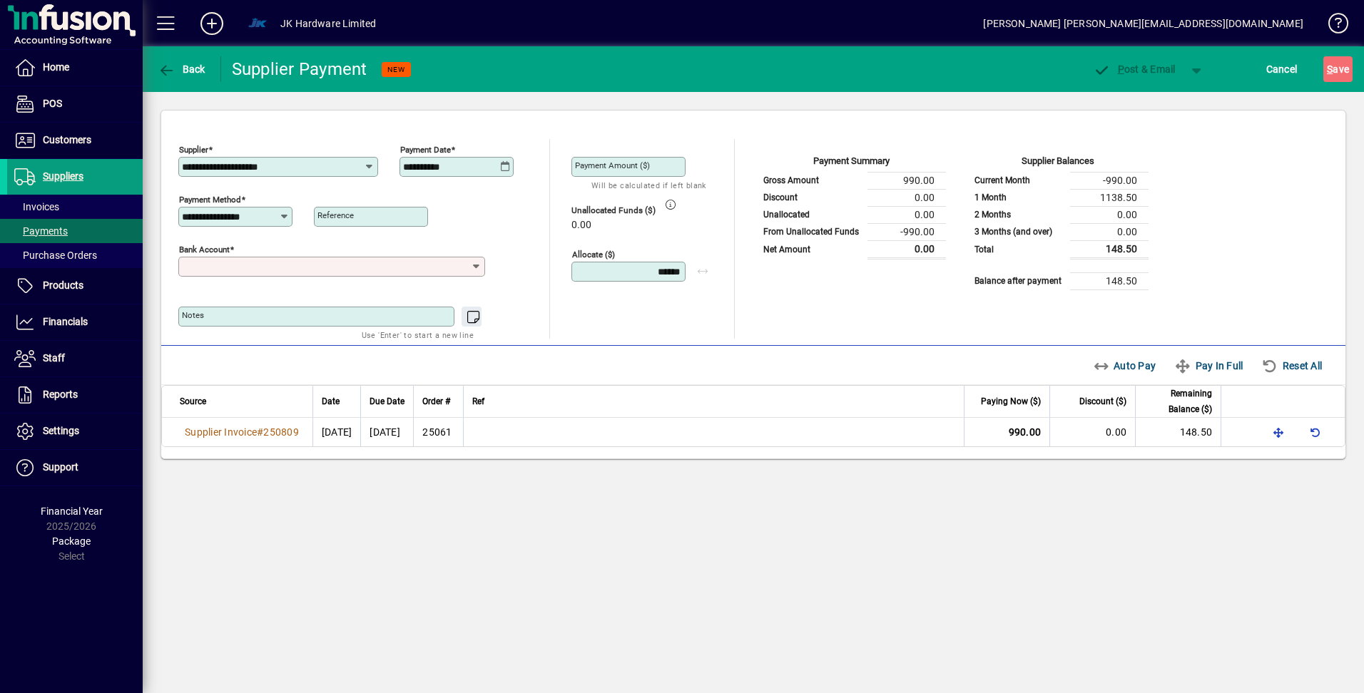
type input "**********"
click at [1198, 70] on span "button" at bounding box center [1197, 69] width 34 height 34
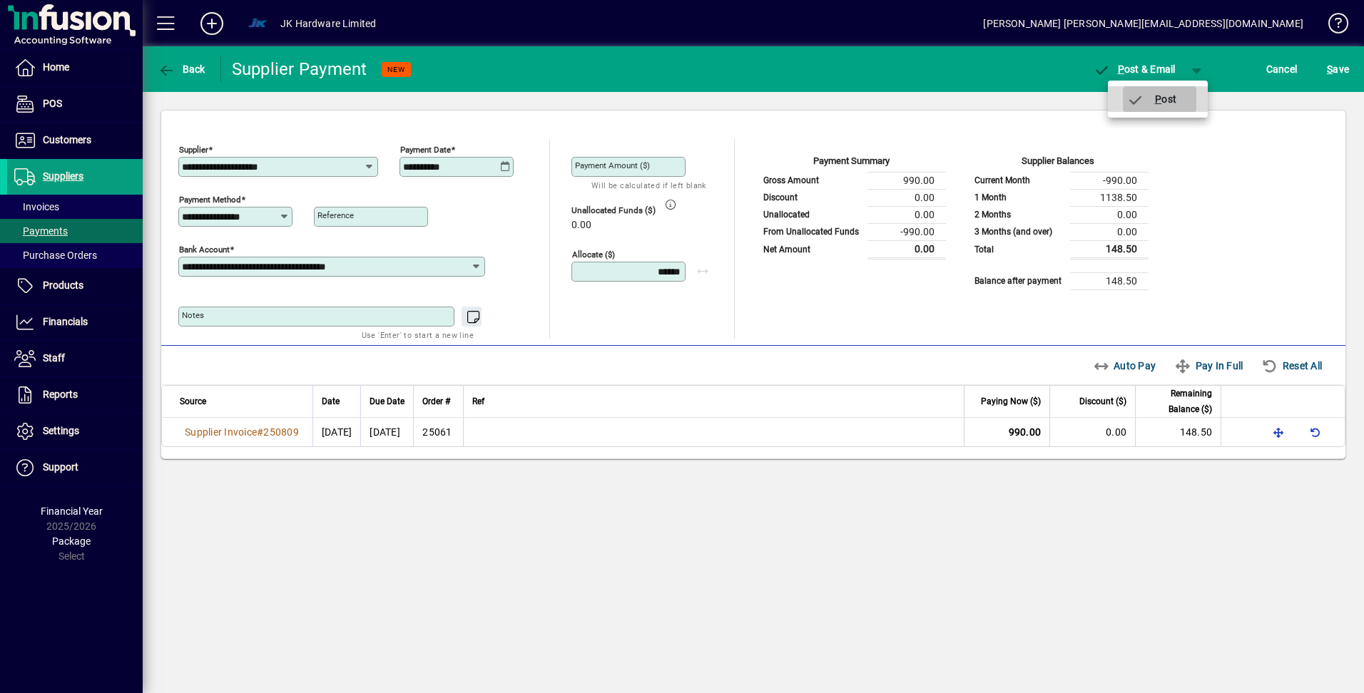
click at [1151, 101] on span "P ost" at bounding box center [1151, 98] width 51 height 11
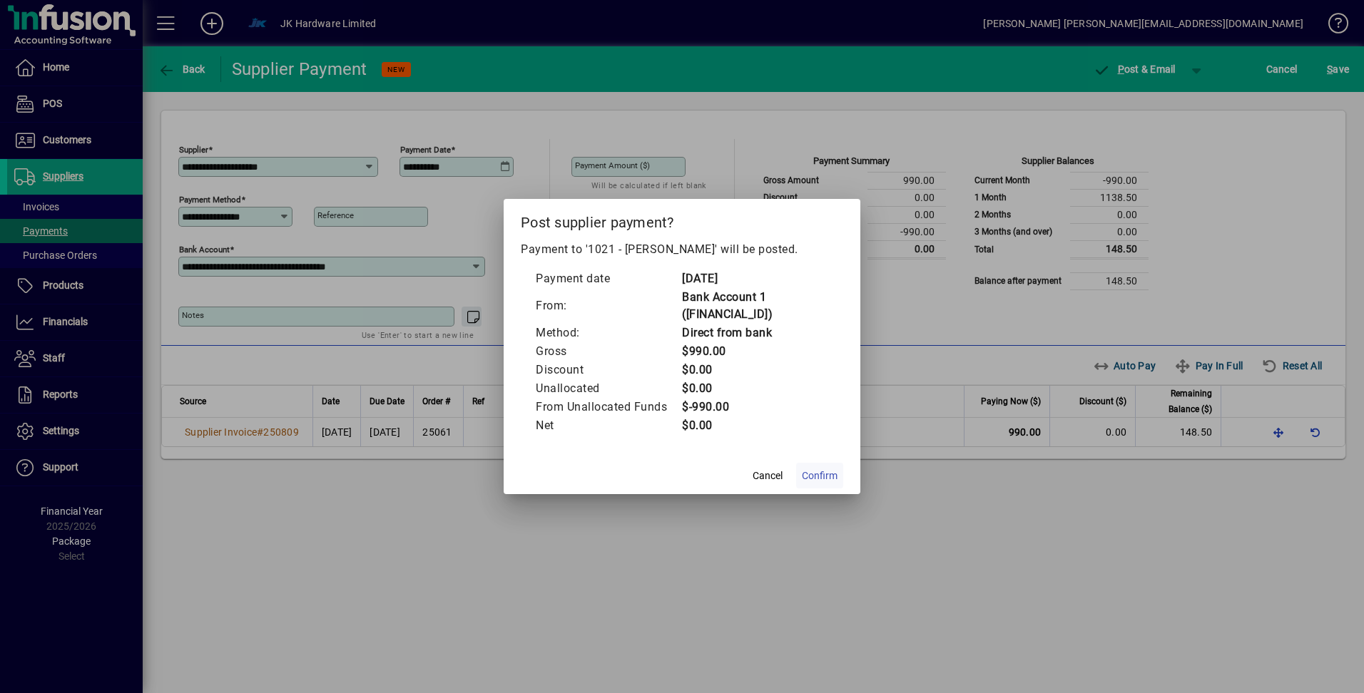
click at [827, 476] on span "Confirm" at bounding box center [820, 476] width 36 height 15
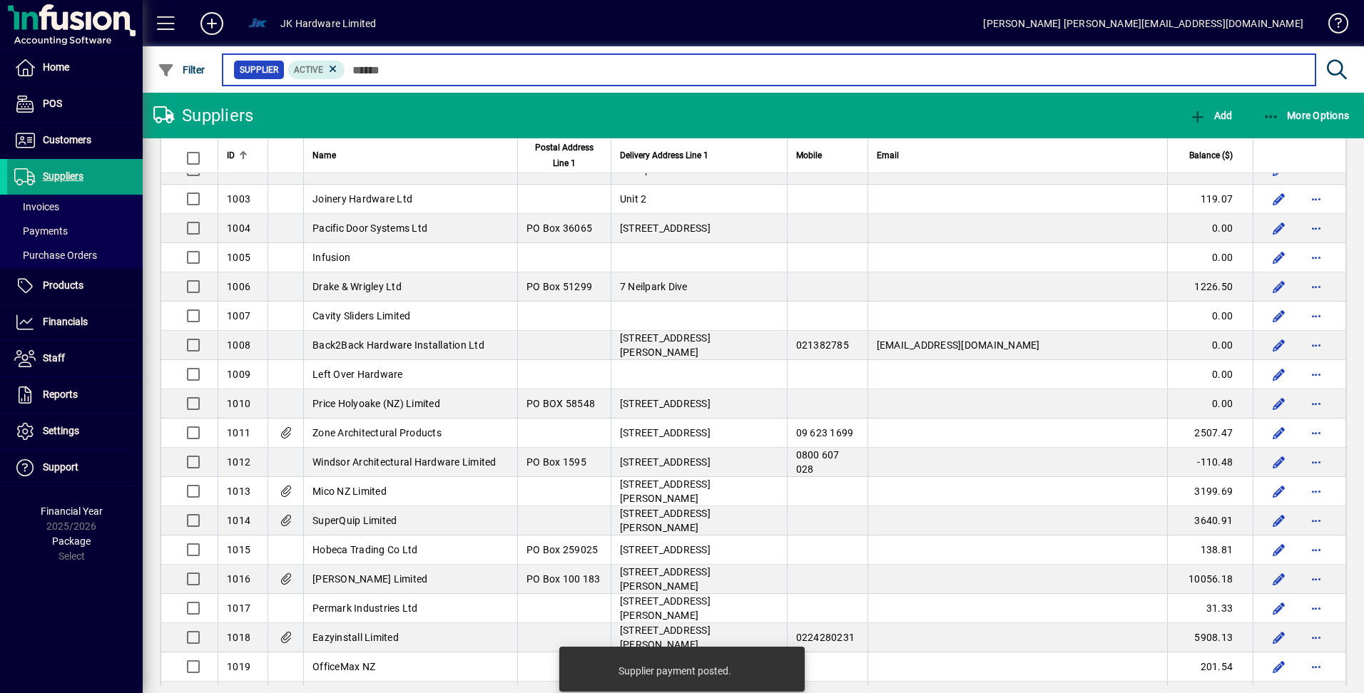
scroll to position [214, 0]
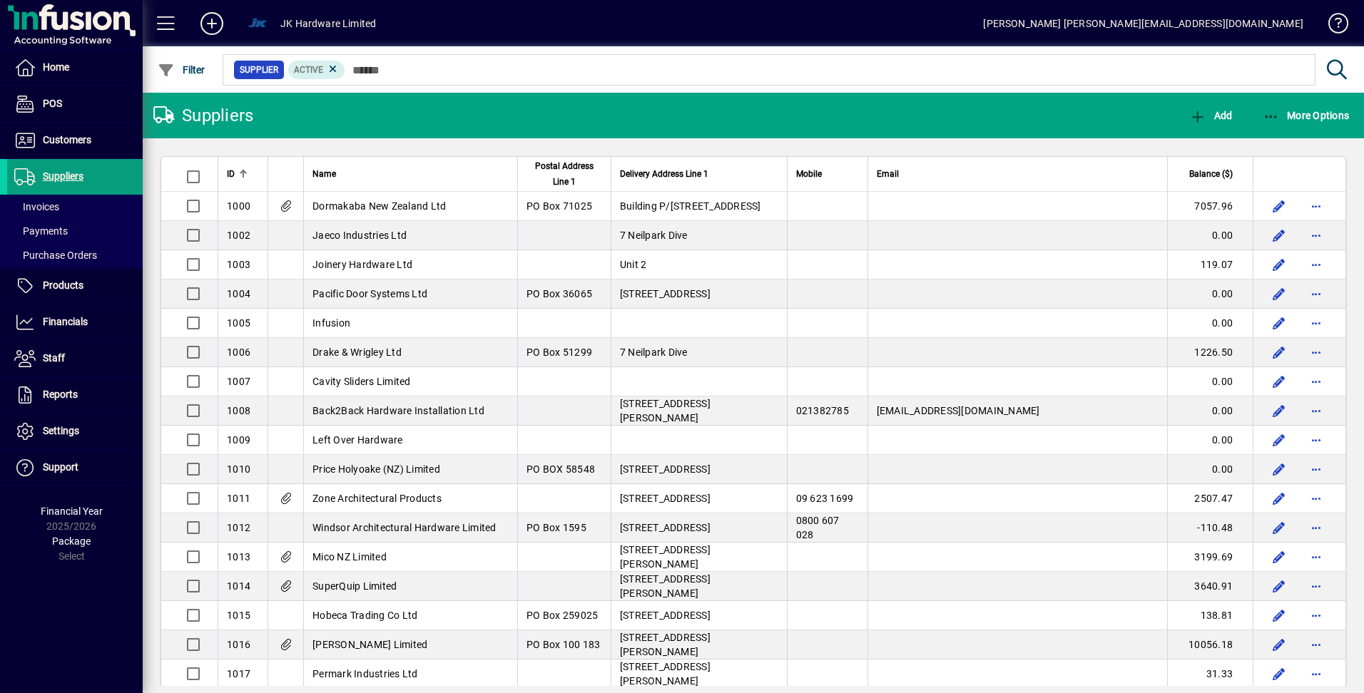
scroll to position [255, 0]
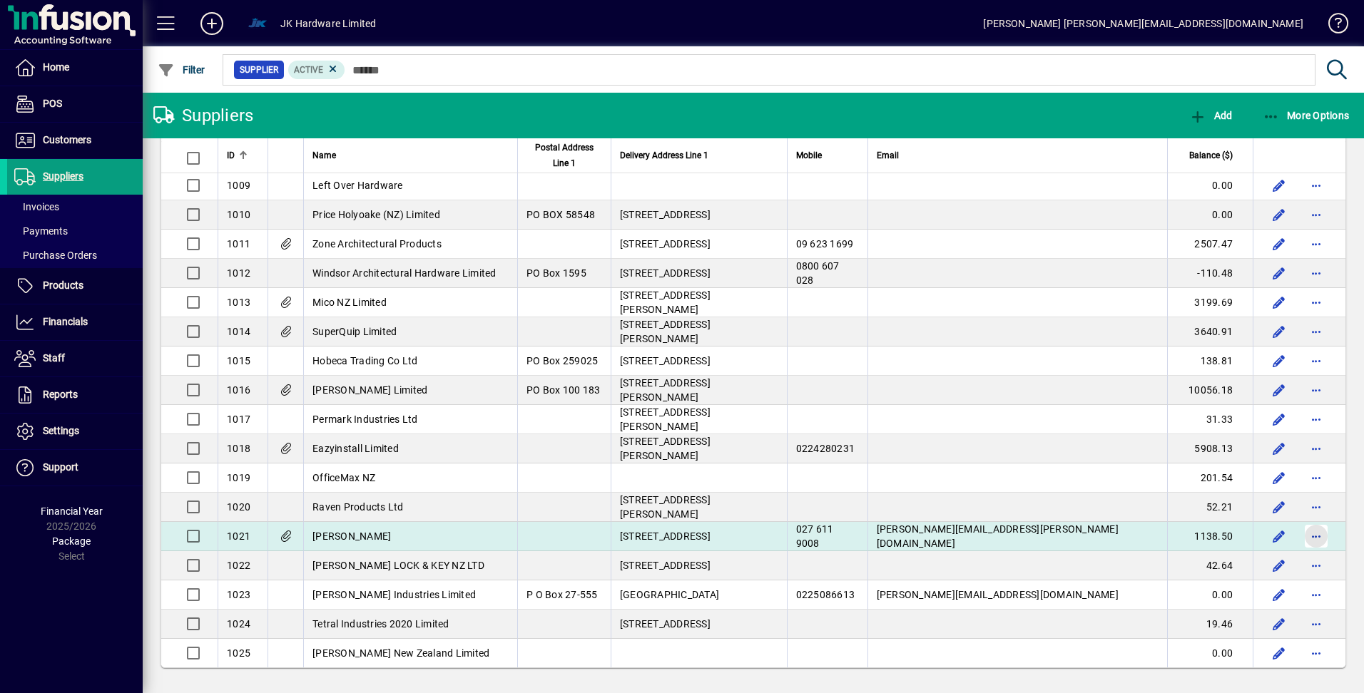
click at [1305, 539] on span "button" at bounding box center [1316, 536] width 34 height 34
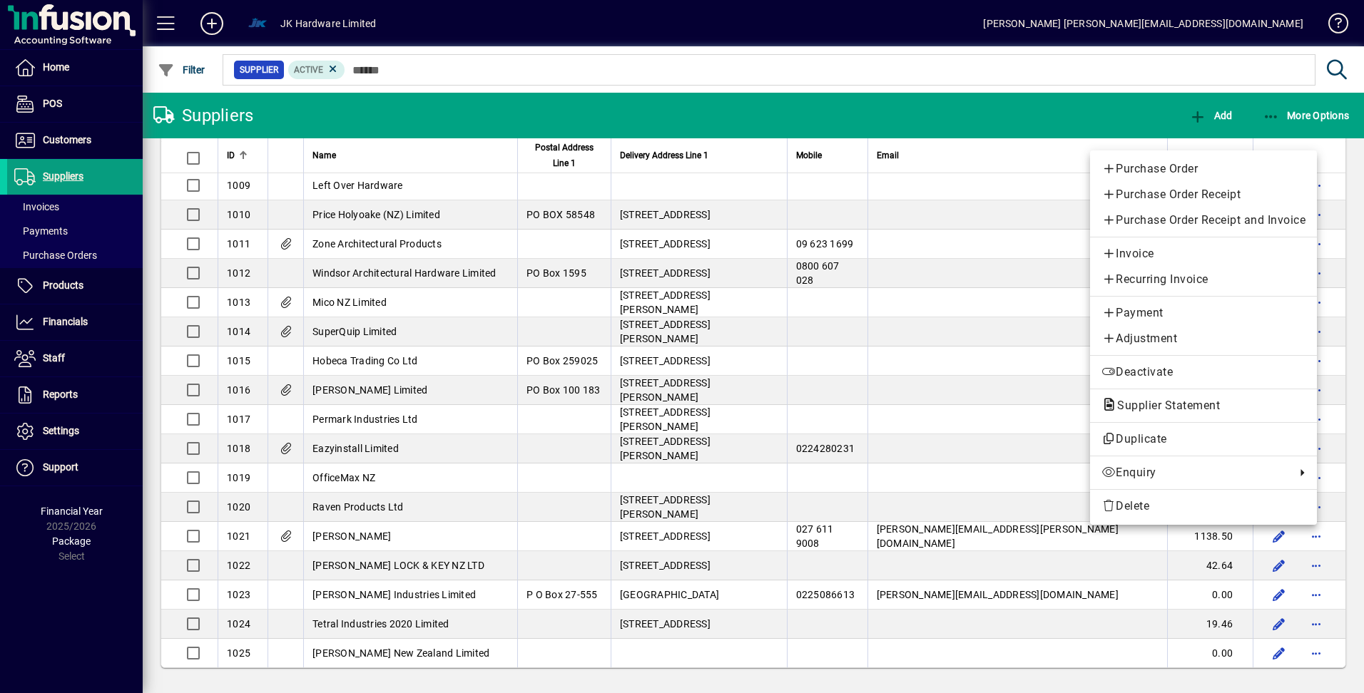
click at [880, 363] on div at bounding box center [682, 346] width 1364 height 693
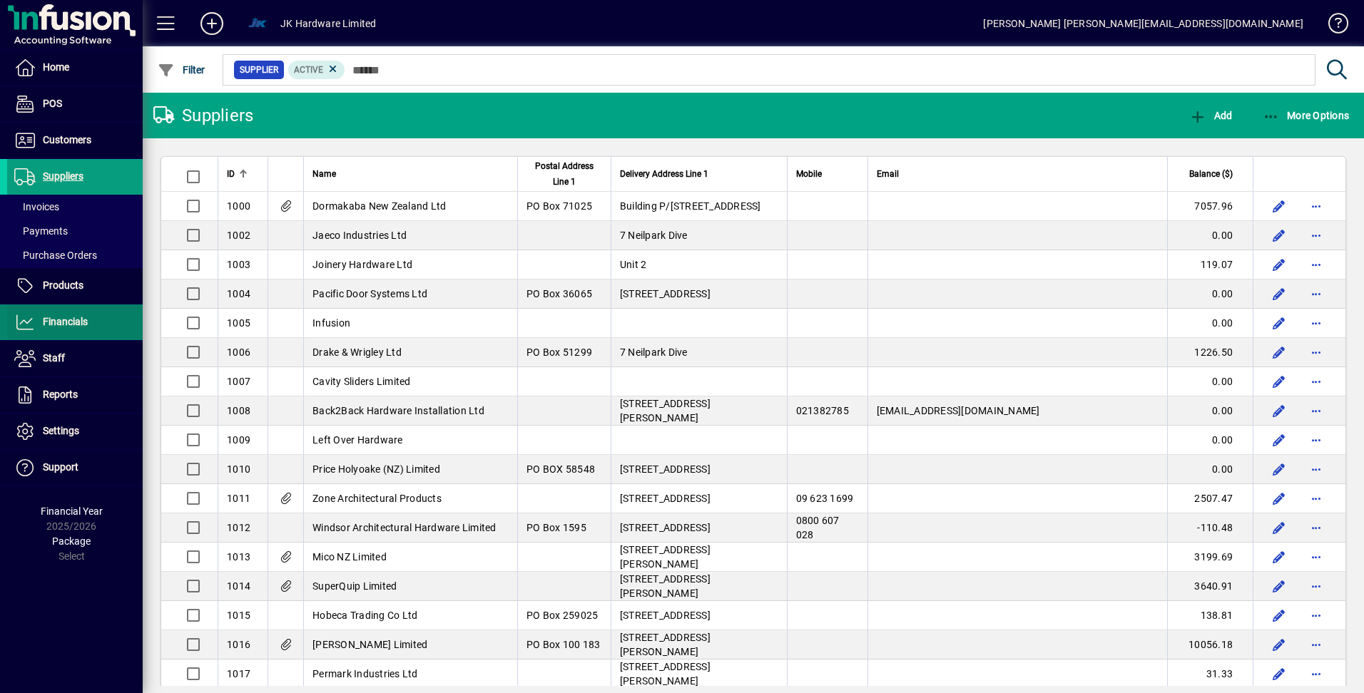
click at [63, 326] on span "Financials" at bounding box center [65, 321] width 45 height 11
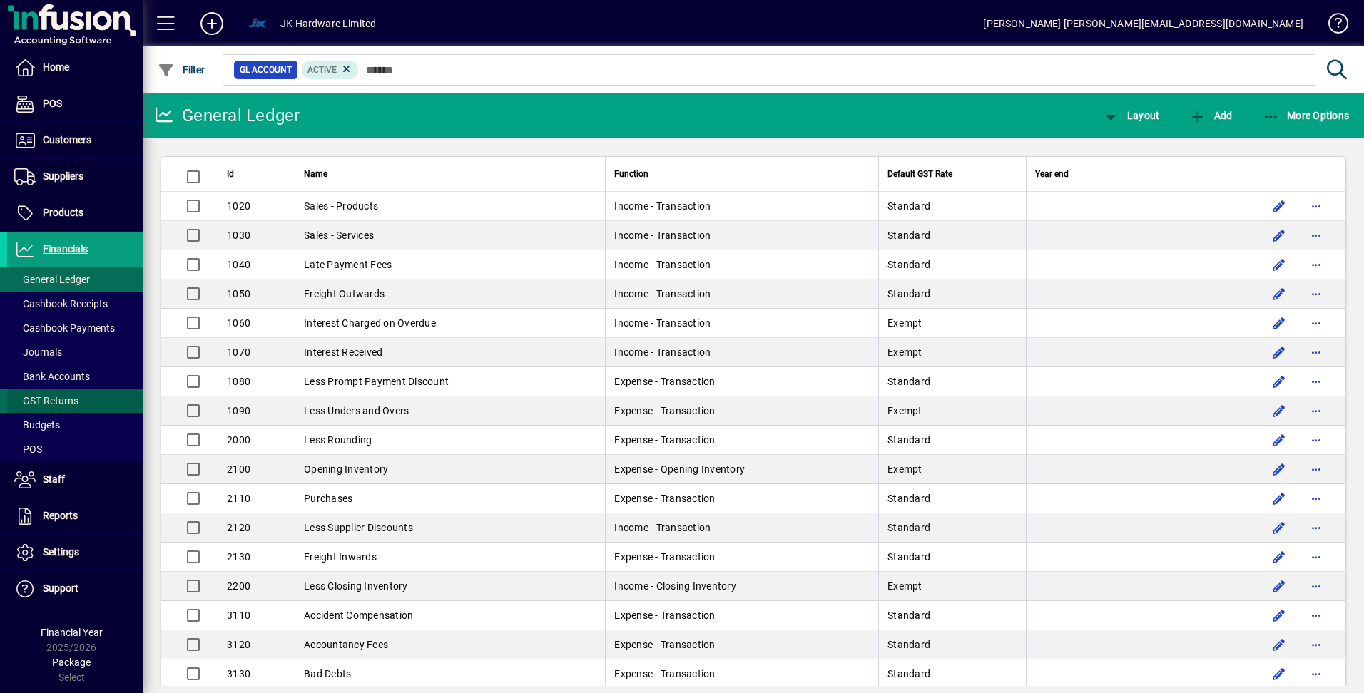
click at [63, 397] on span "GST Returns" at bounding box center [46, 400] width 64 height 11
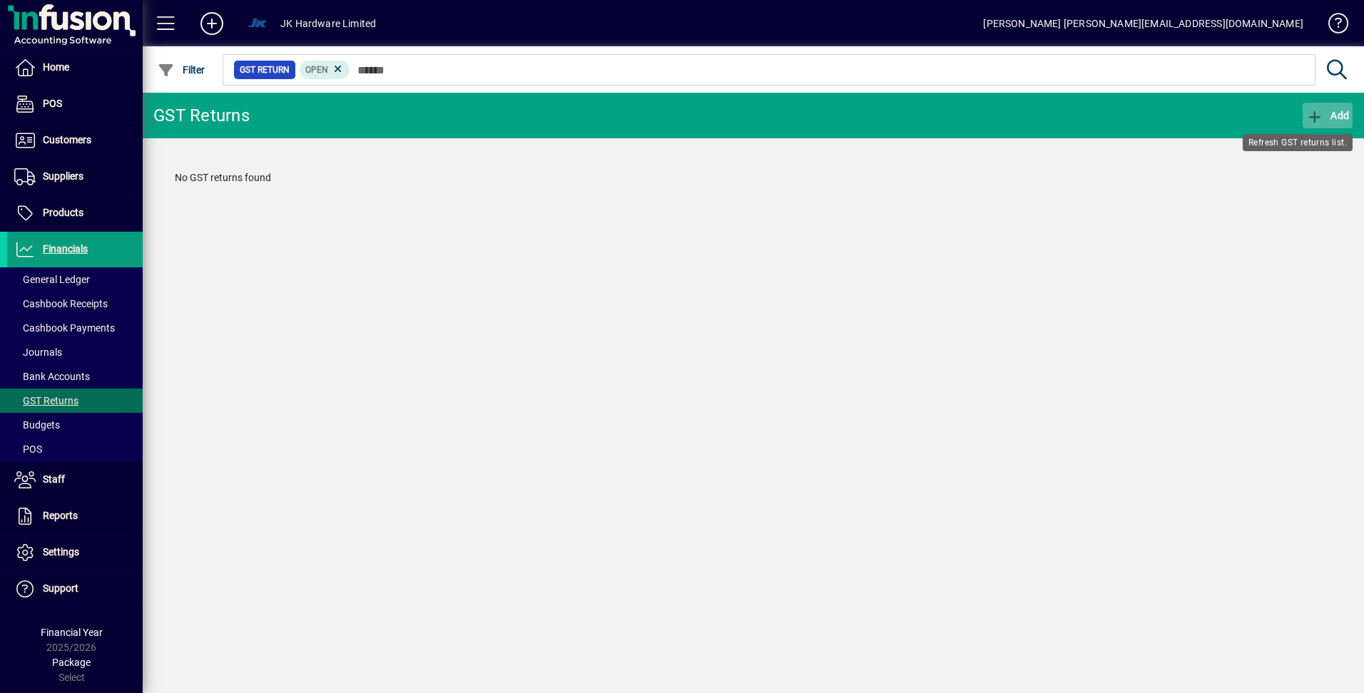
click at [1318, 116] on icon "button" at bounding box center [1315, 117] width 18 height 14
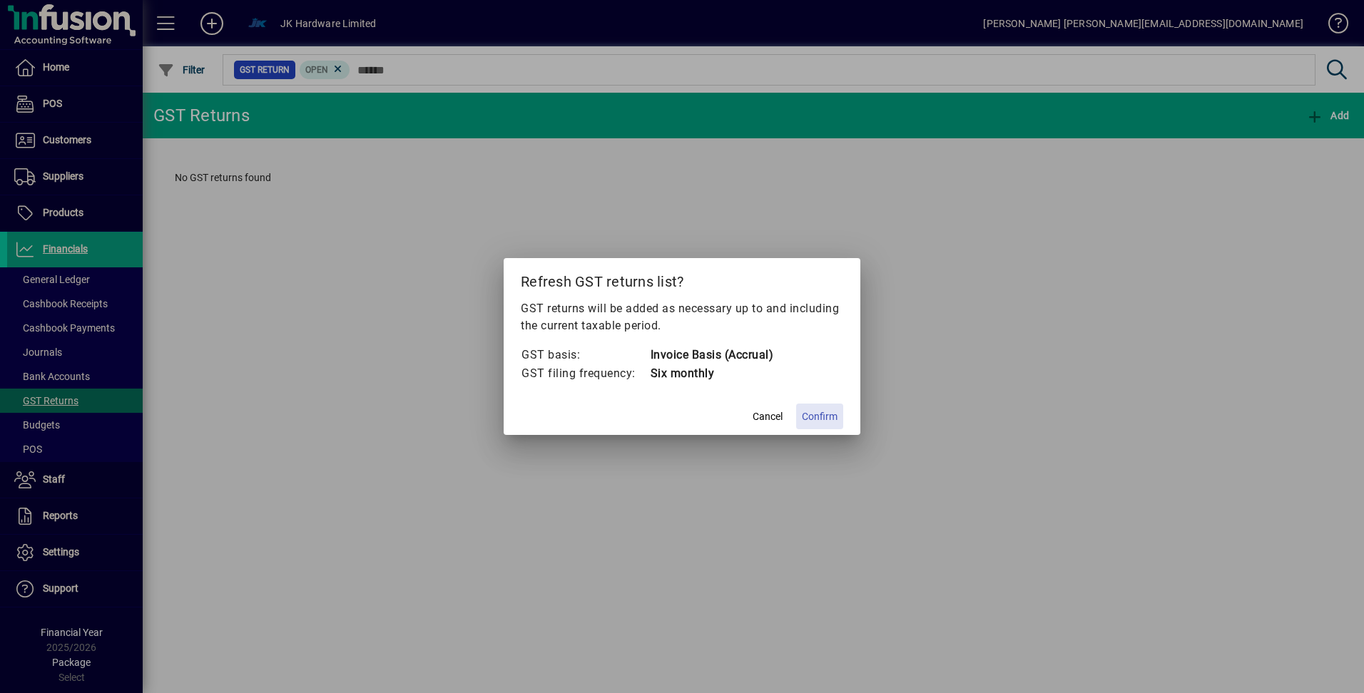
click at [817, 416] on span "Confirm" at bounding box center [820, 416] width 36 height 15
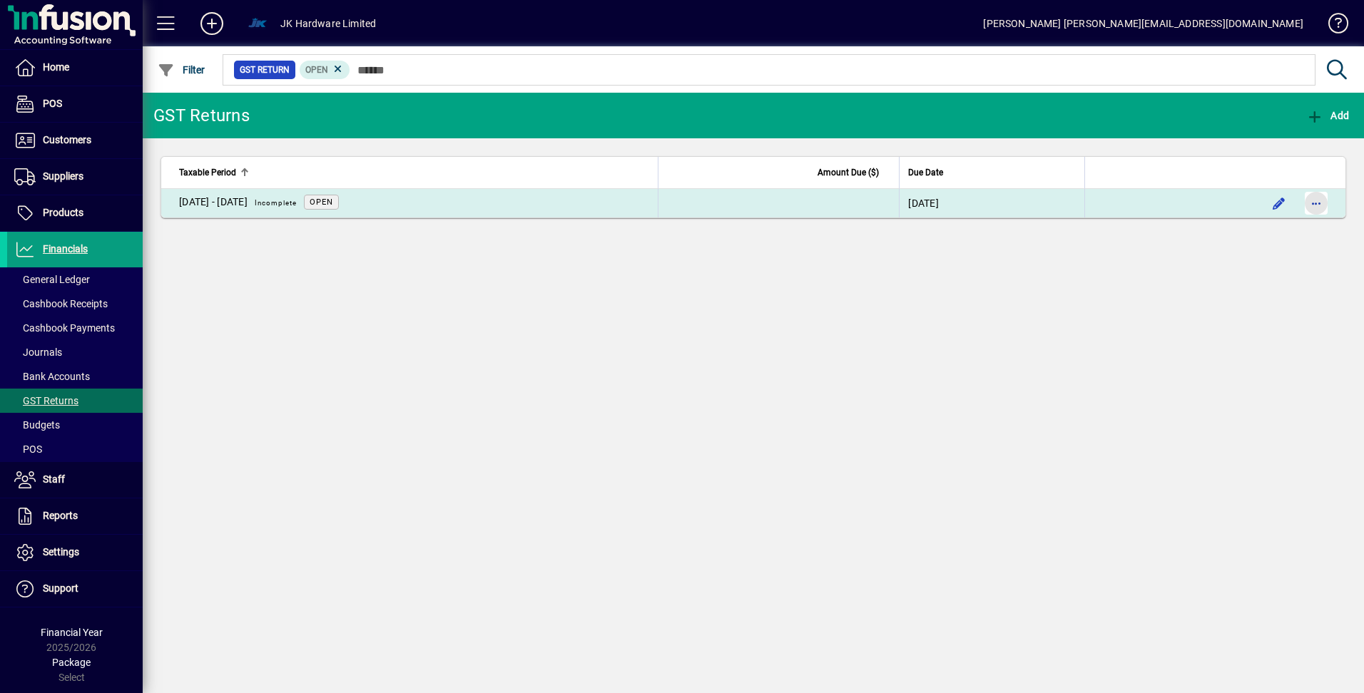
click at [1313, 203] on span "button" at bounding box center [1316, 203] width 34 height 34
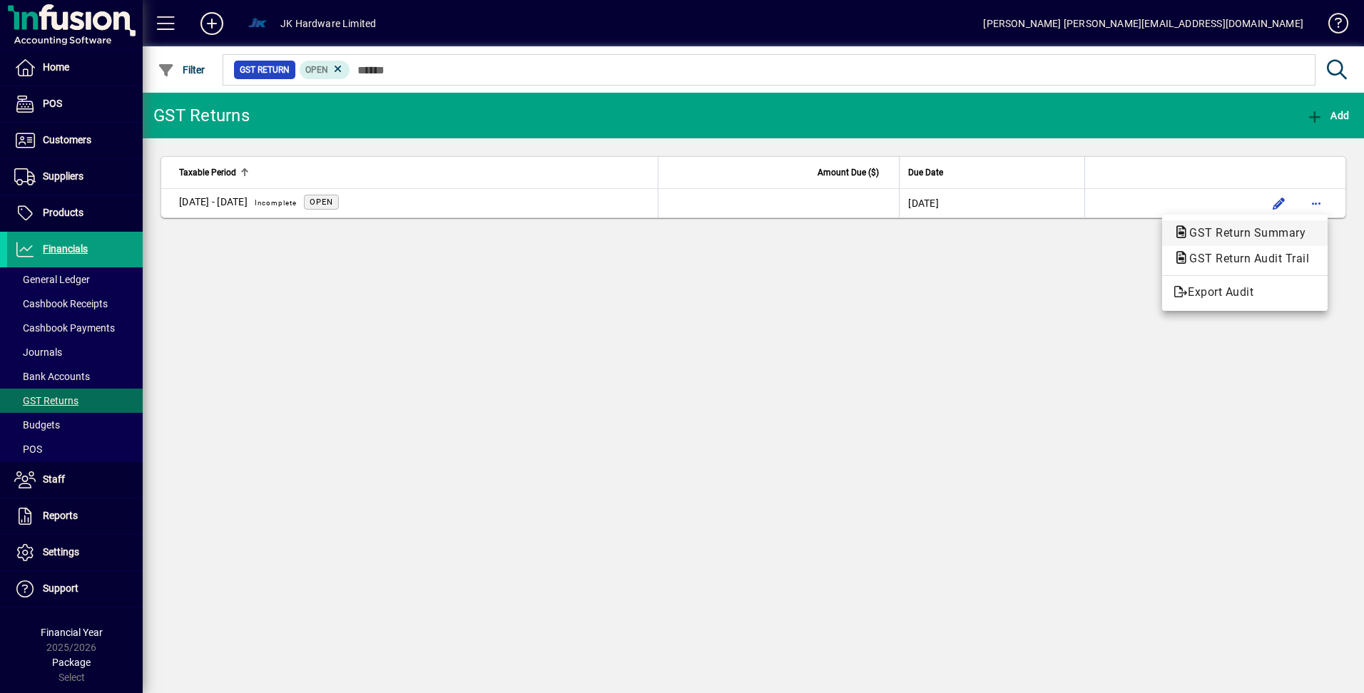
click at [1236, 230] on span "GST Return Summary" at bounding box center [1242, 233] width 139 height 14
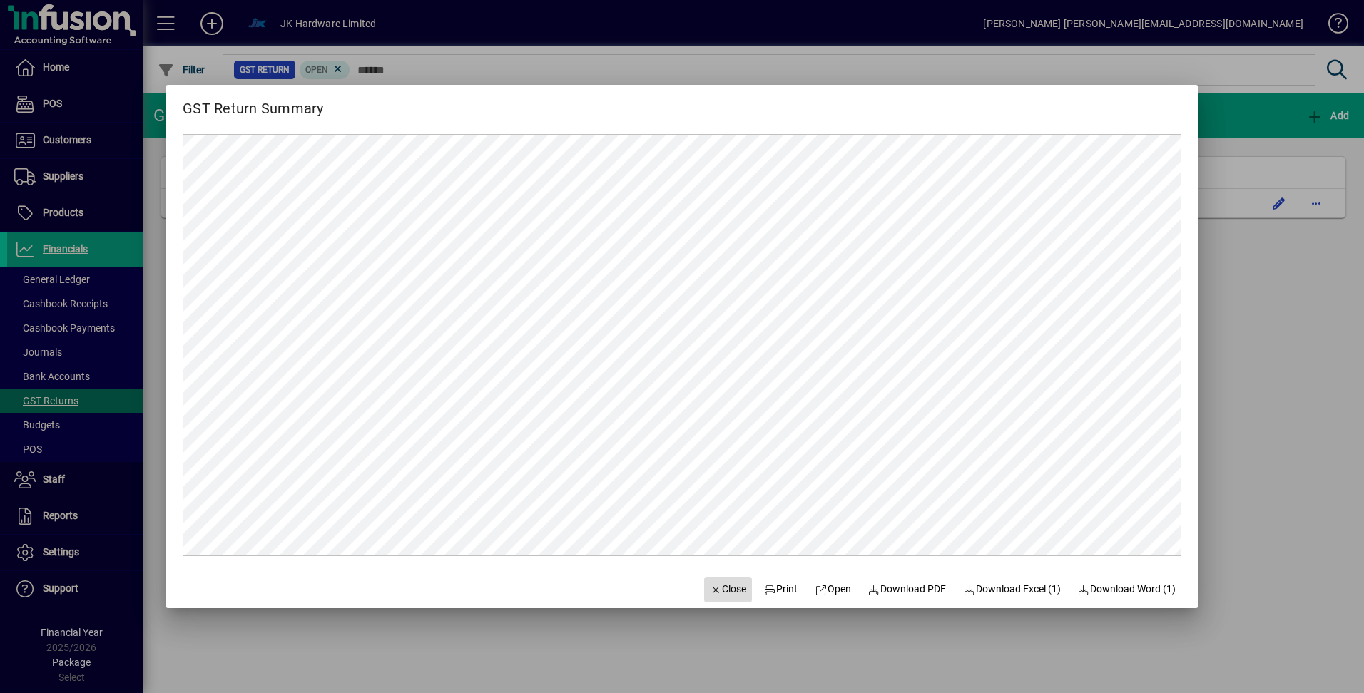
click at [715, 589] on span "Close" at bounding box center [728, 589] width 37 height 15
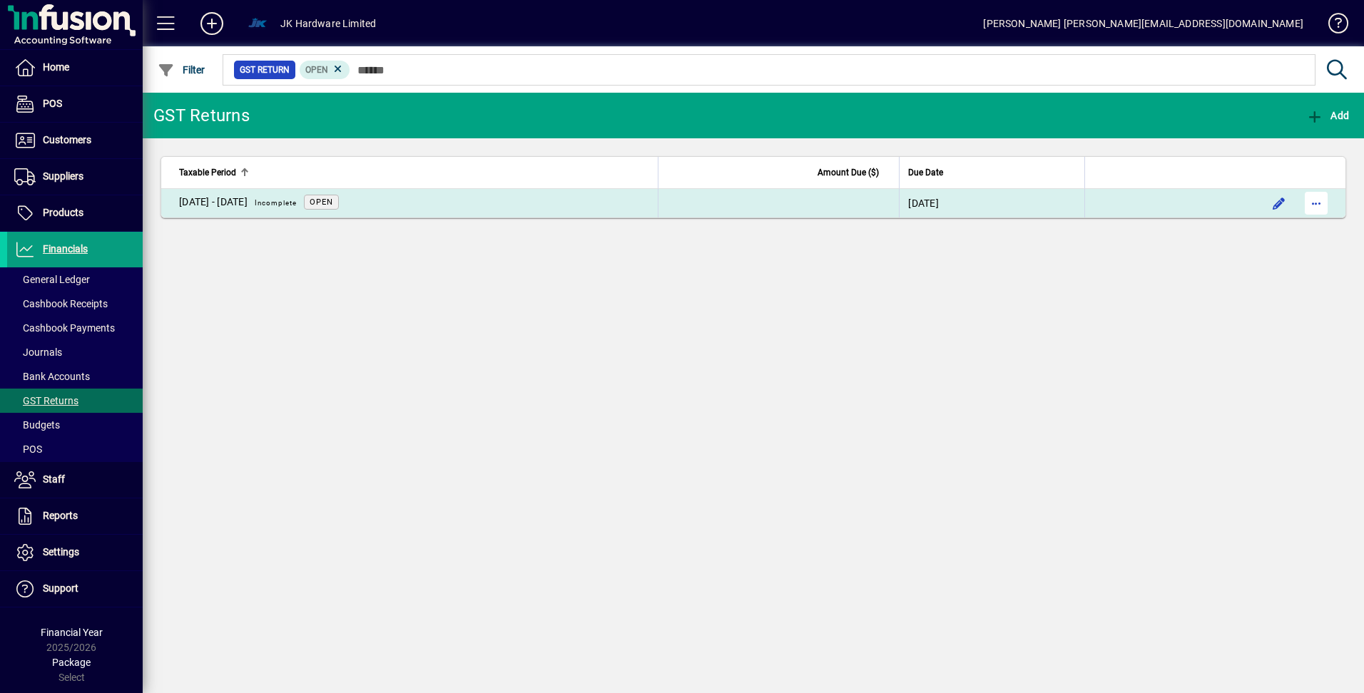
click at [1312, 199] on span "button" at bounding box center [1316, 203] width 34 height 34
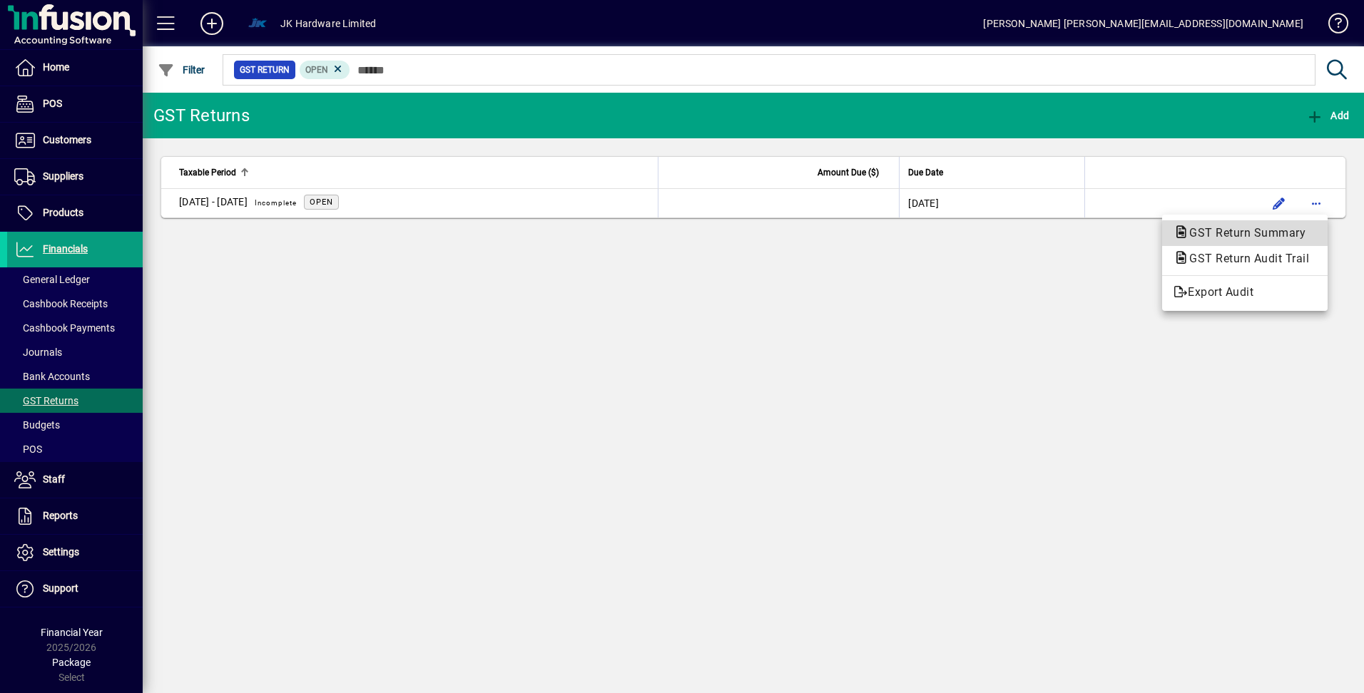
click at [1280, 235] on span "GST Return Summary" at bounding box center [1242, 233] width 139 height 14
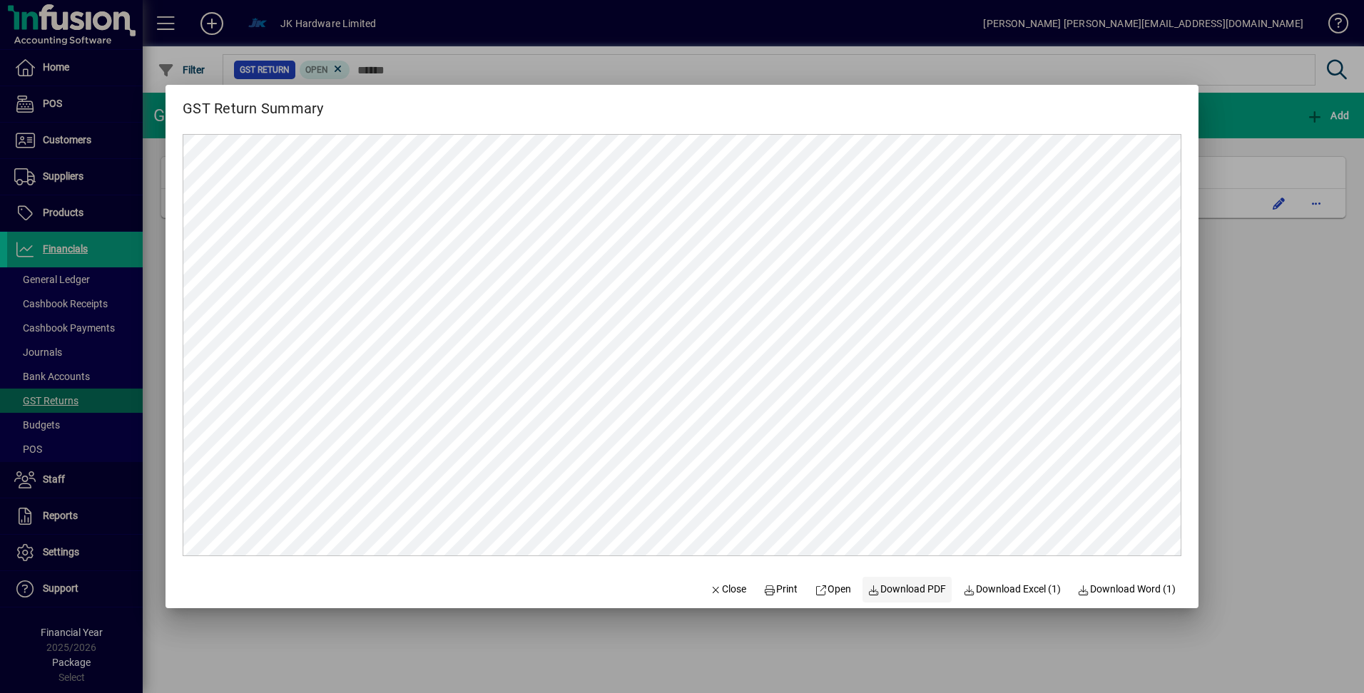
click at [885, 587] on span "Download PDF" at bounding box center [907, 589] width 78 height 15
click at [710, 594] on icon "button" at bounding box center [716, 591] width 13 height 10
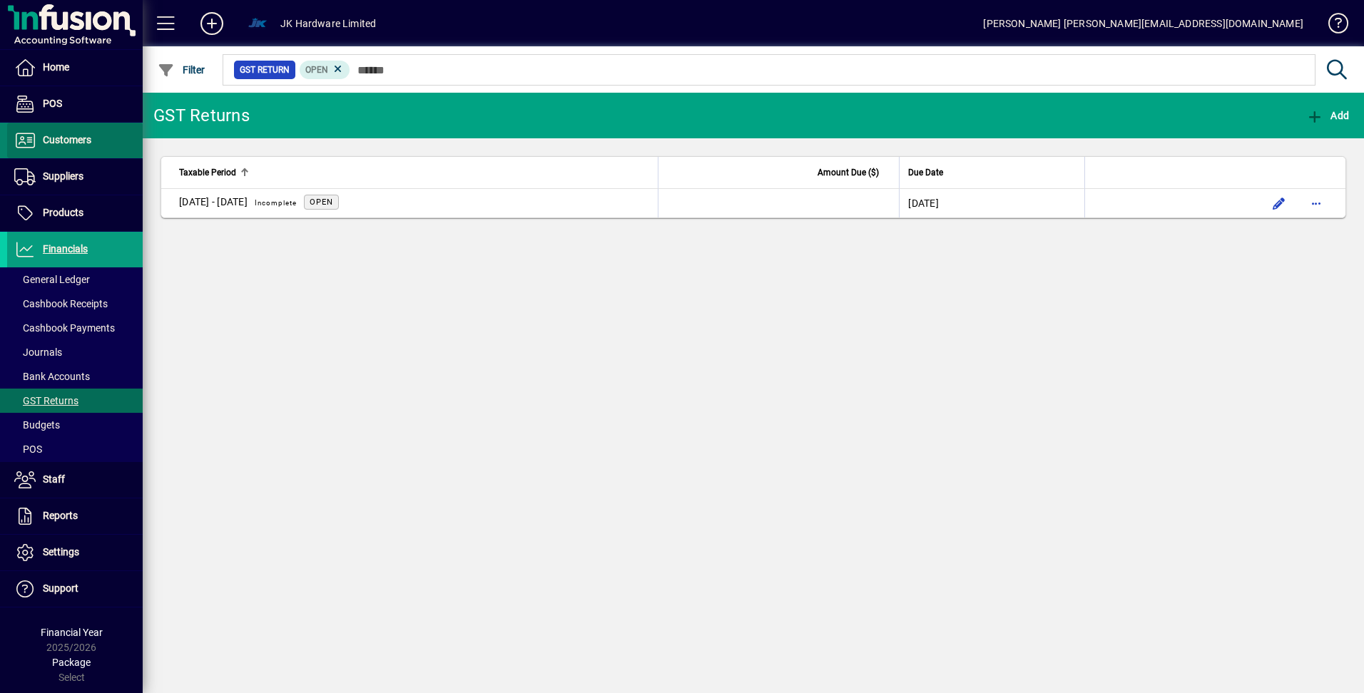
click at [68, 139] on span "Customers" at bounding box center [67, 139] width 49 height 11
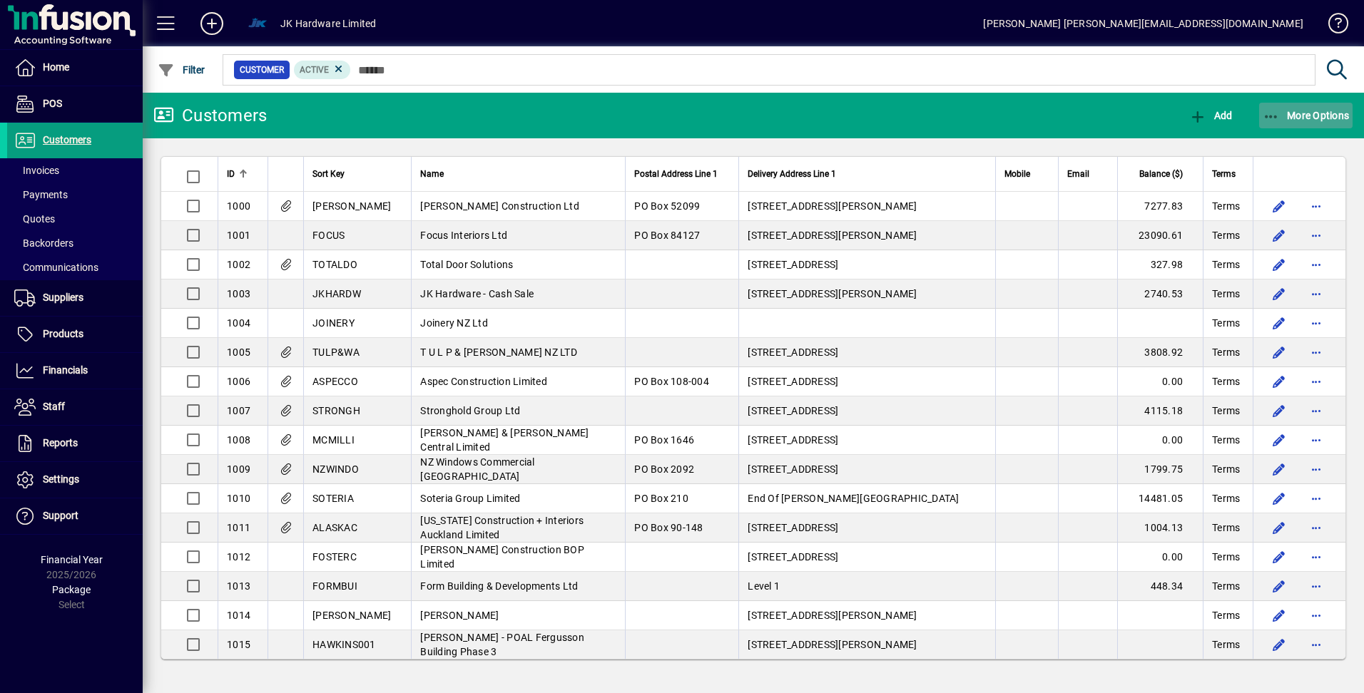
click at [1295, 104] on span "button" at bounding box center [1306, 115] width 94 height 34
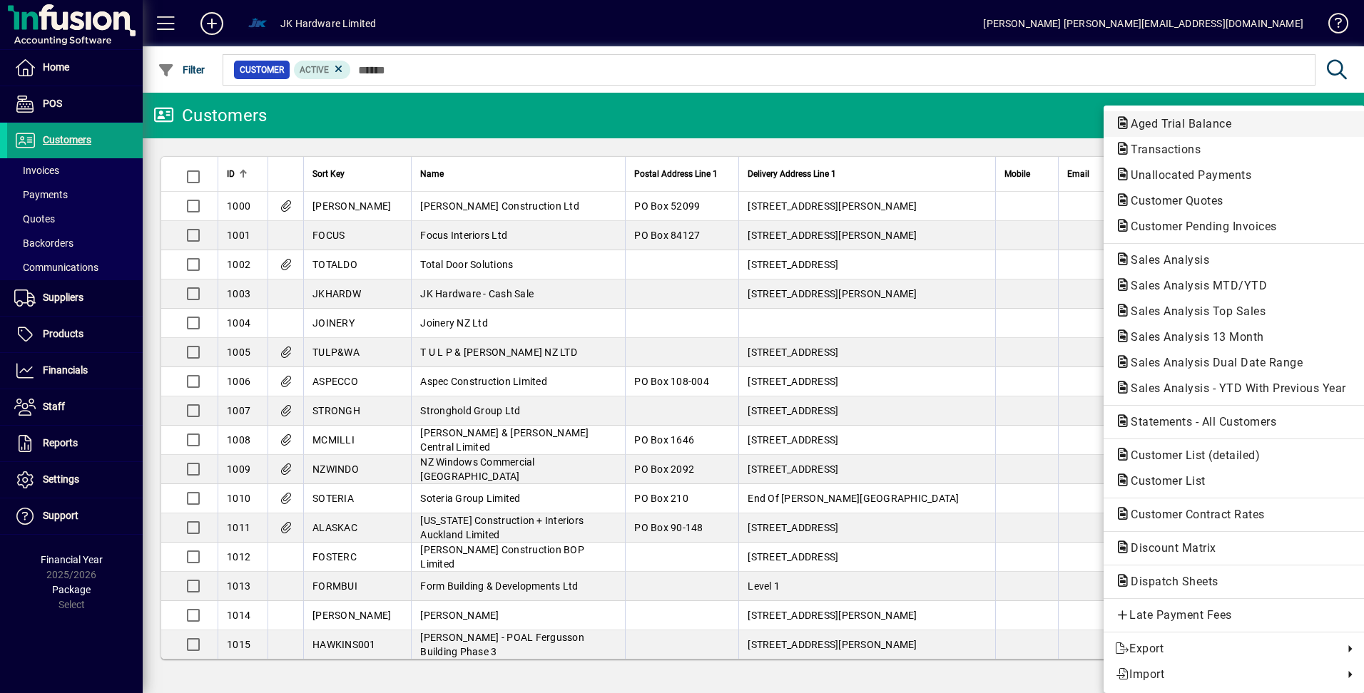
click at [1193, 122] on span "Aged Trial Balance" at bounding box center [1176, 124] width 123 height 14
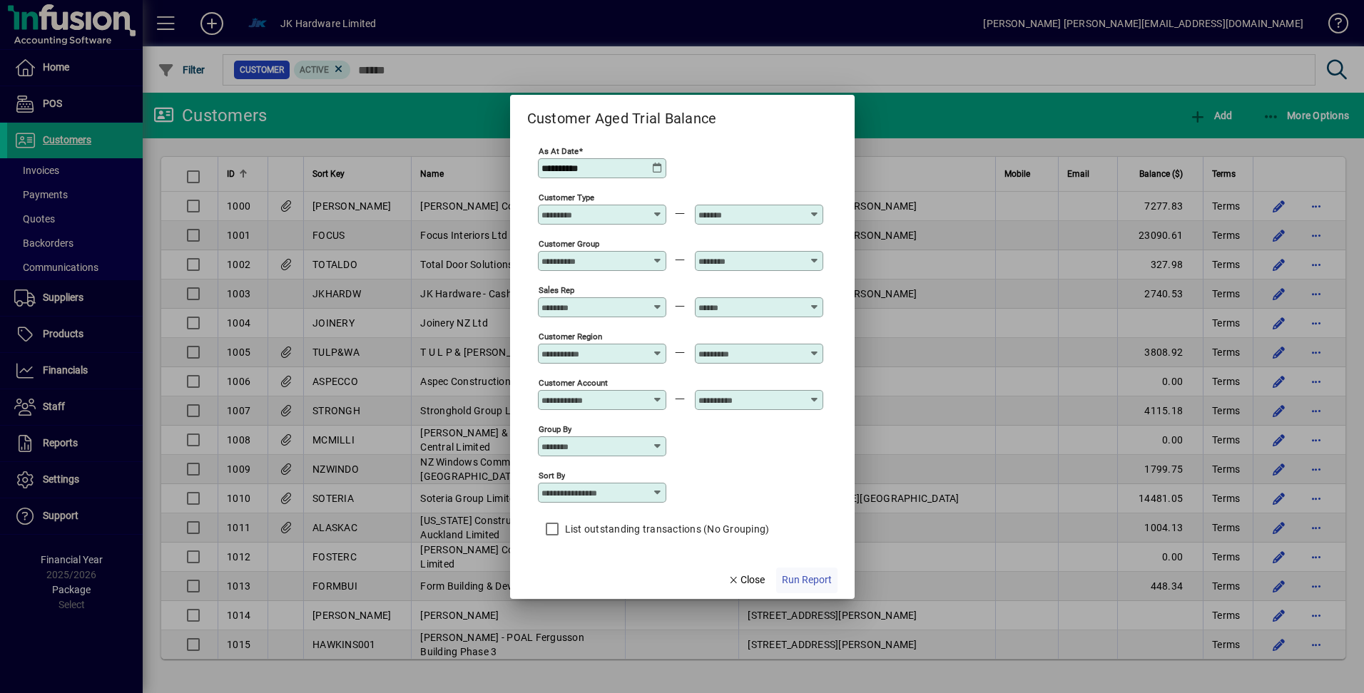
click at [810, 581] on span "Run Report" at bounding box center [807, 580] width 50 height 15
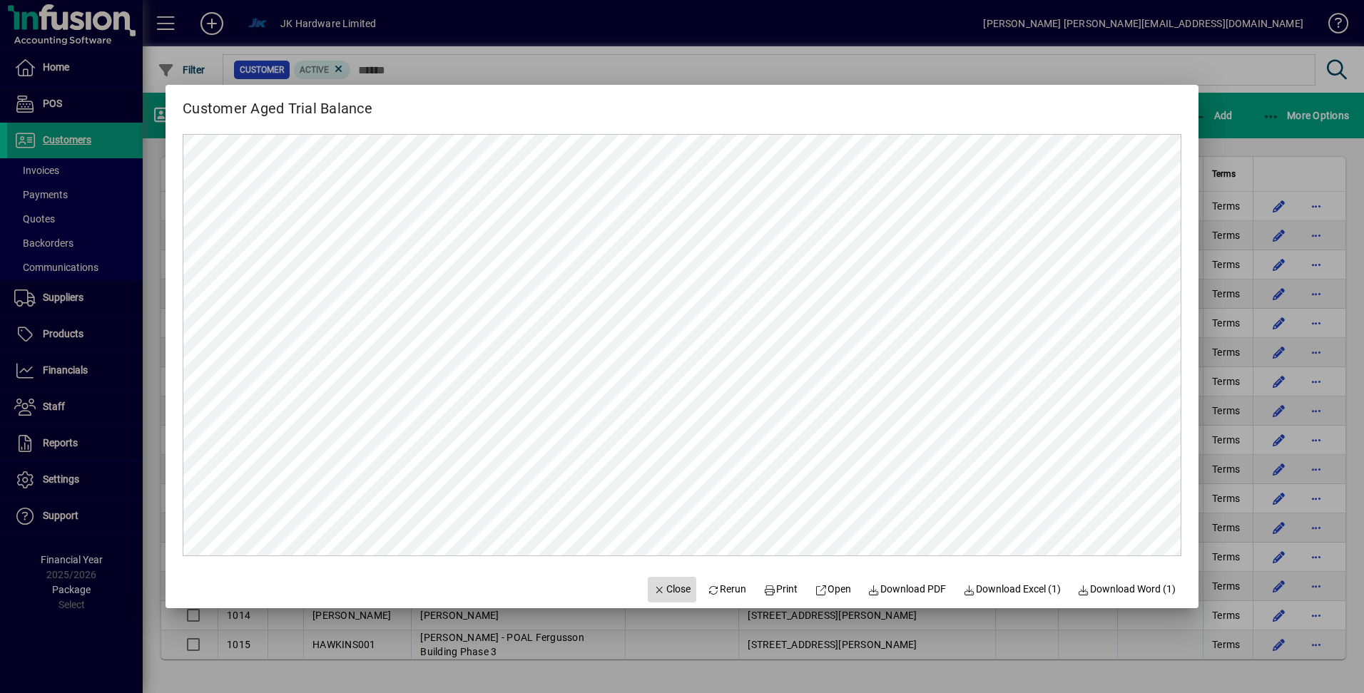
click at [658, 588] on span "Close" at bounding box center [671, 589] width 37 height 15
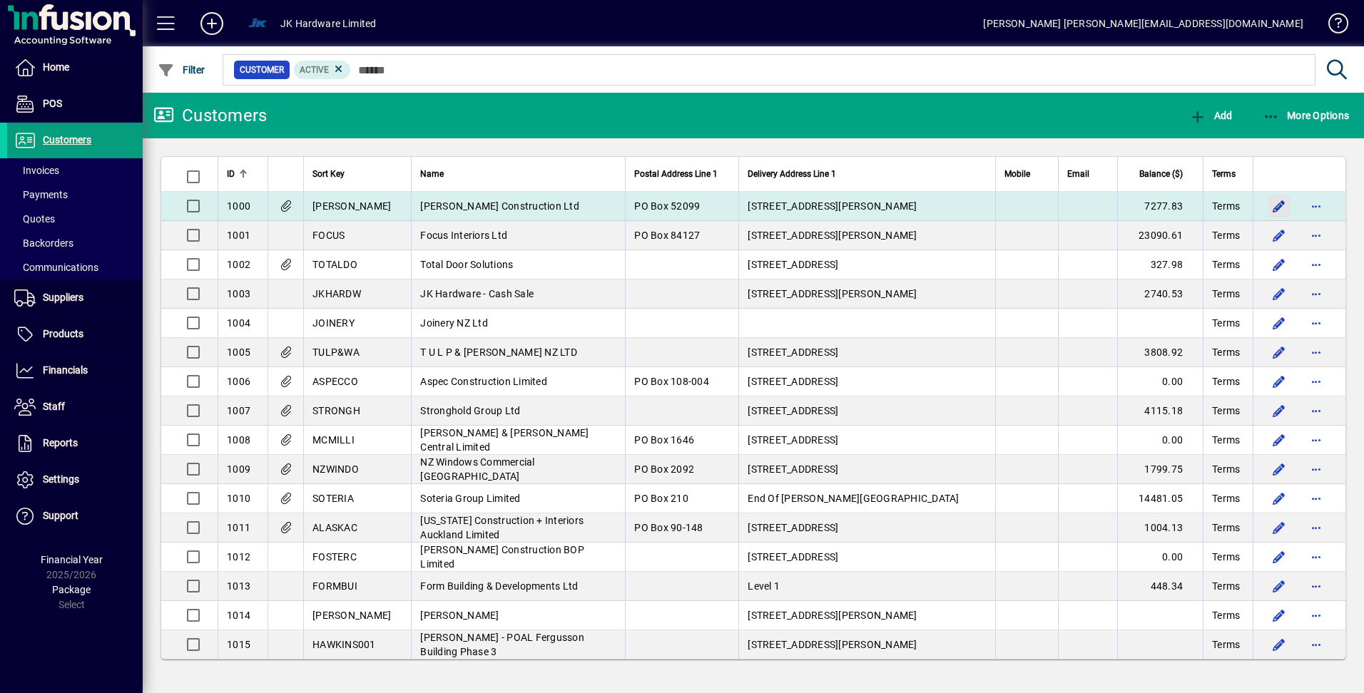
click at [1278, 203] on span "button" at bounding box center [1279, 206] width 34 height 34
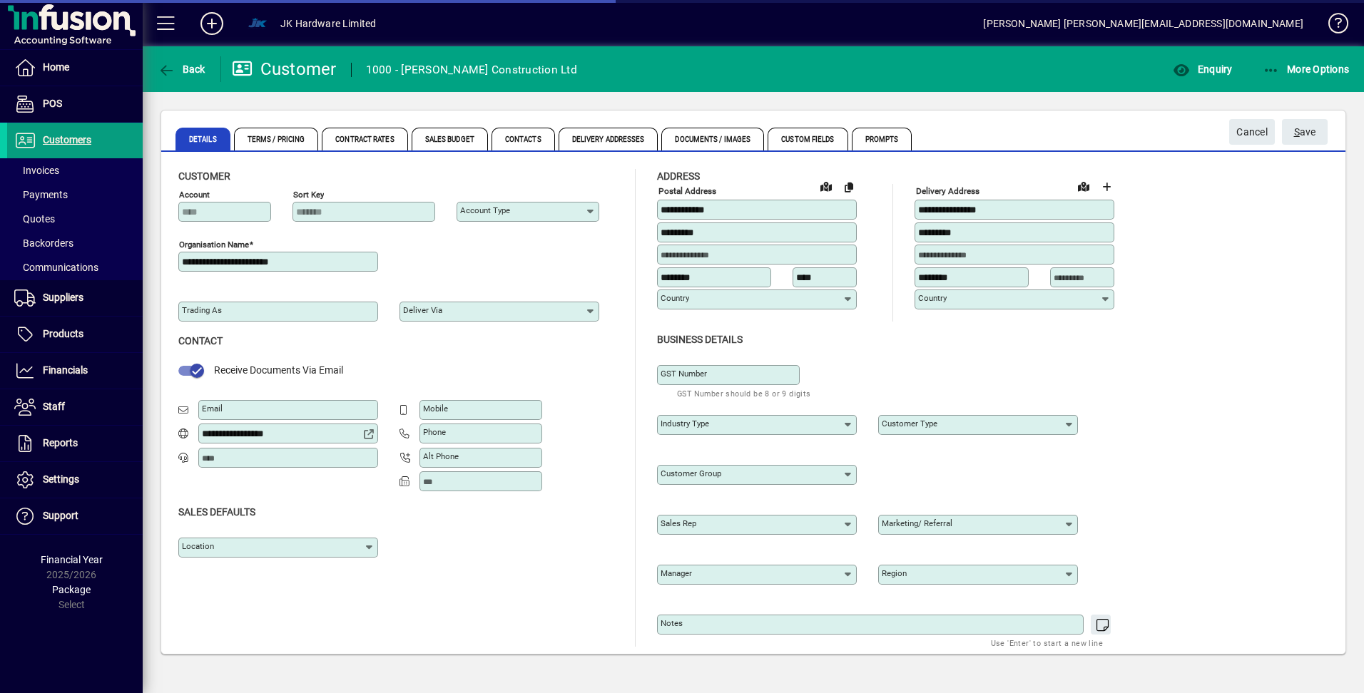
type input "**********"
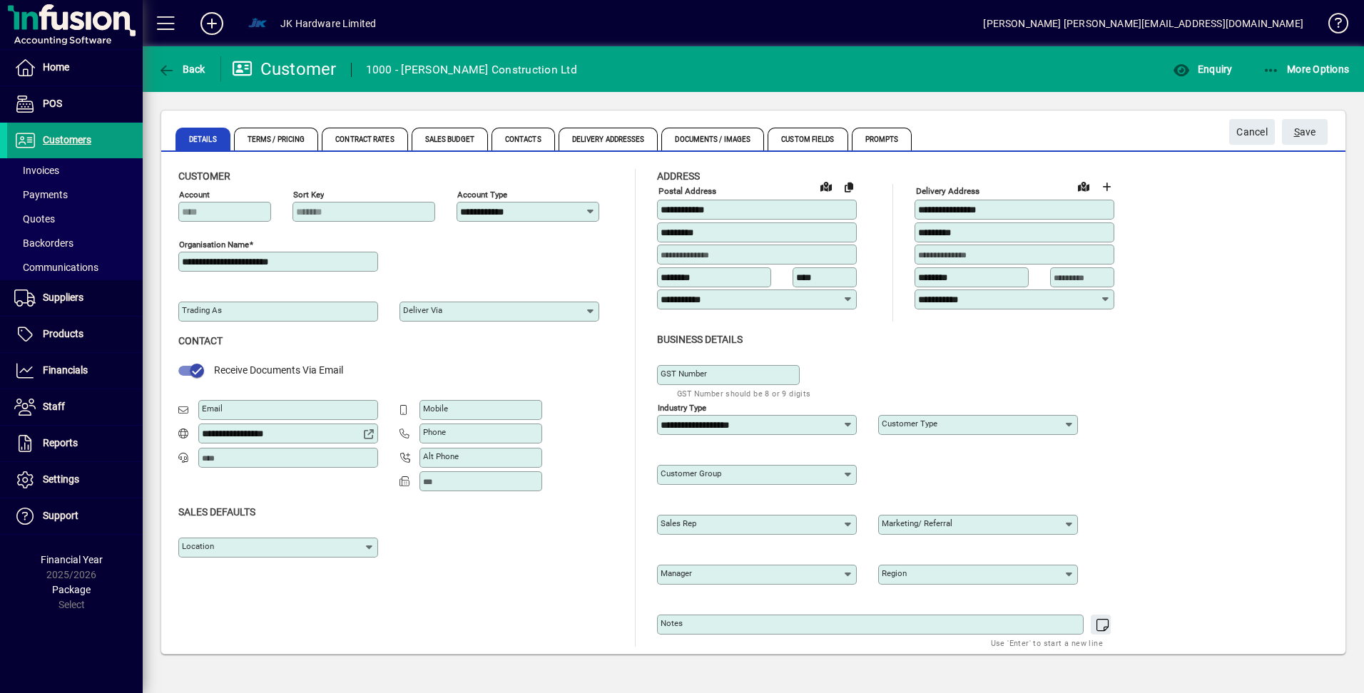
click at [370, 549] on icon at bounding box center [369, 547] width 11 height 11
click at [225, 575] on div "[GEOGRAPHIC_DATA]" at bounding box center [240, 576] width 101 height 15
type input "********"
click at [1305, 135] on span "S ave" at bounding box center [1305, 133] width 22 height 24
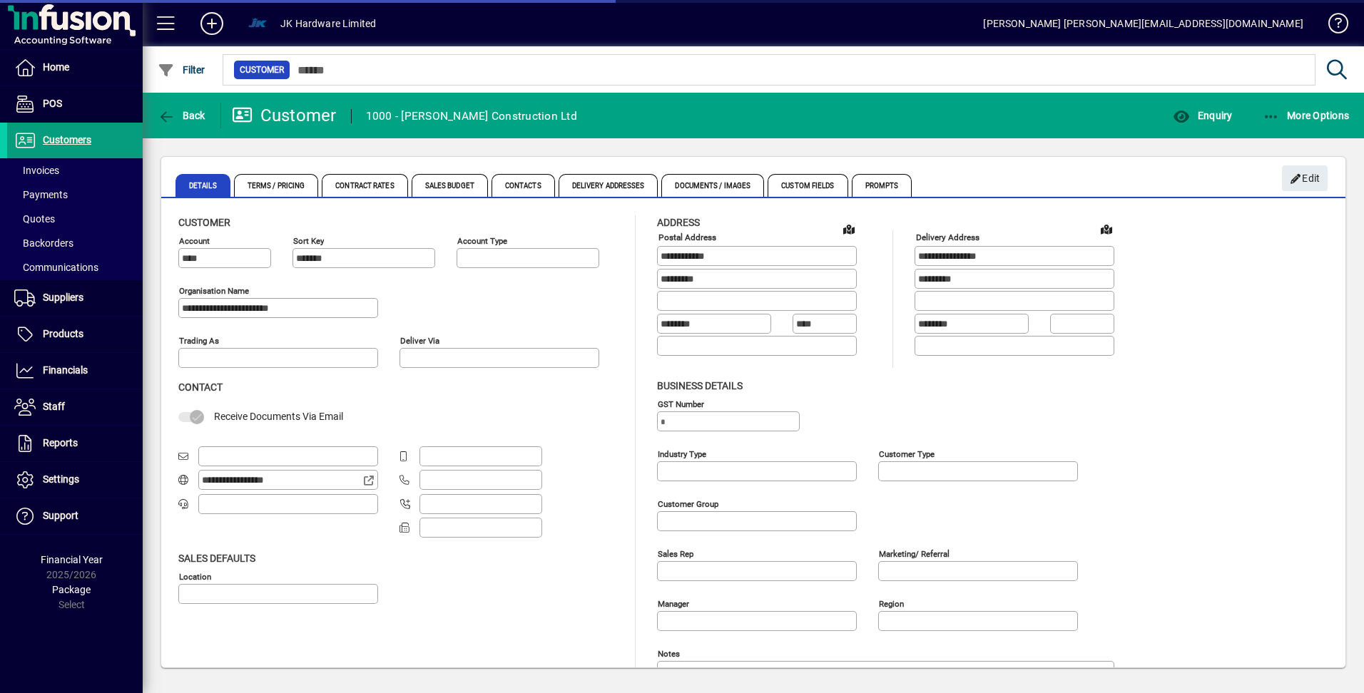
type input "**********"
type input "********"
type input "**********"
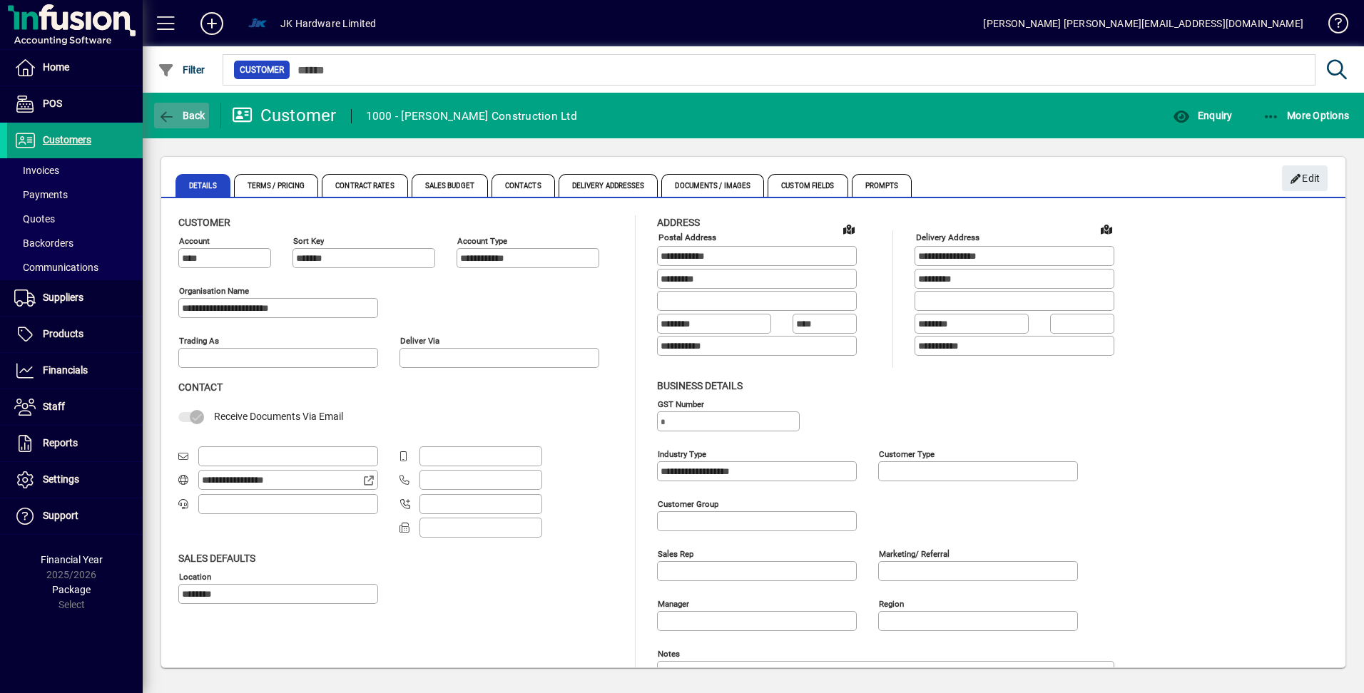
click at [157, 113] on span "button" at bounding box center [181, 115] width 55 height 34
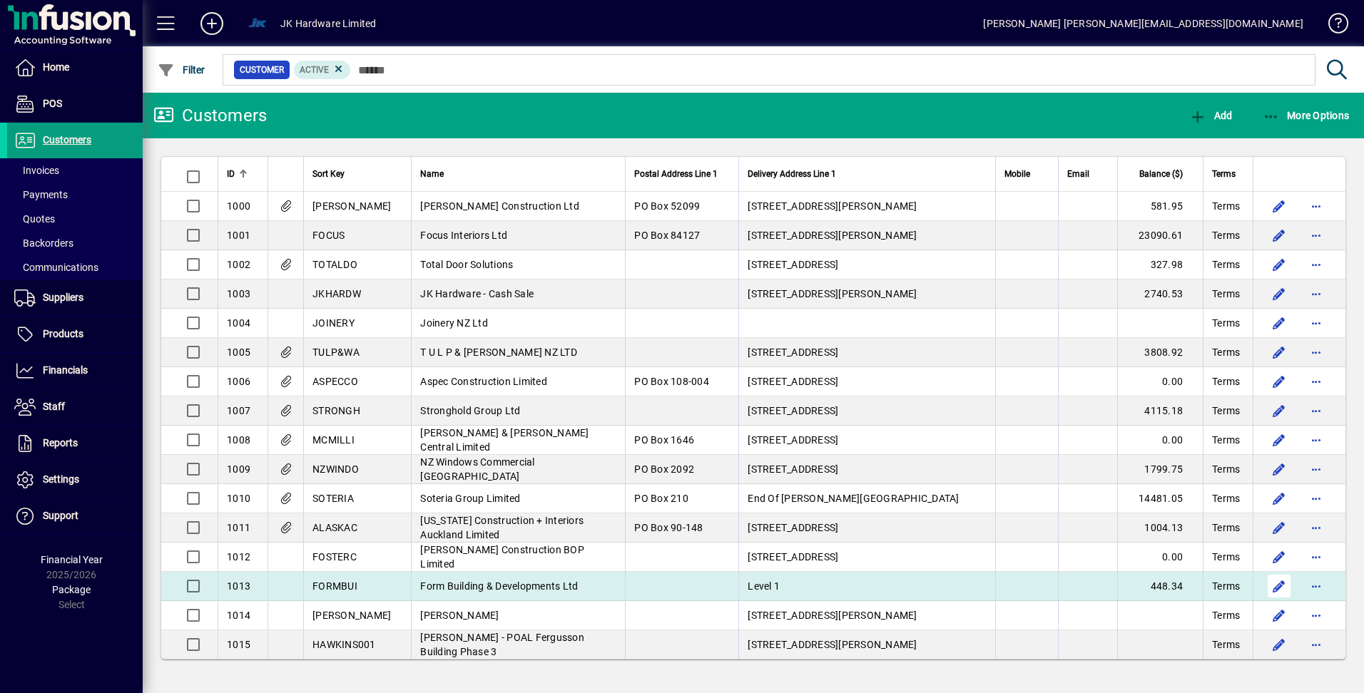
click at [1280, 585] on span "button" at bounding box center [1279, 586] width 34 height 34
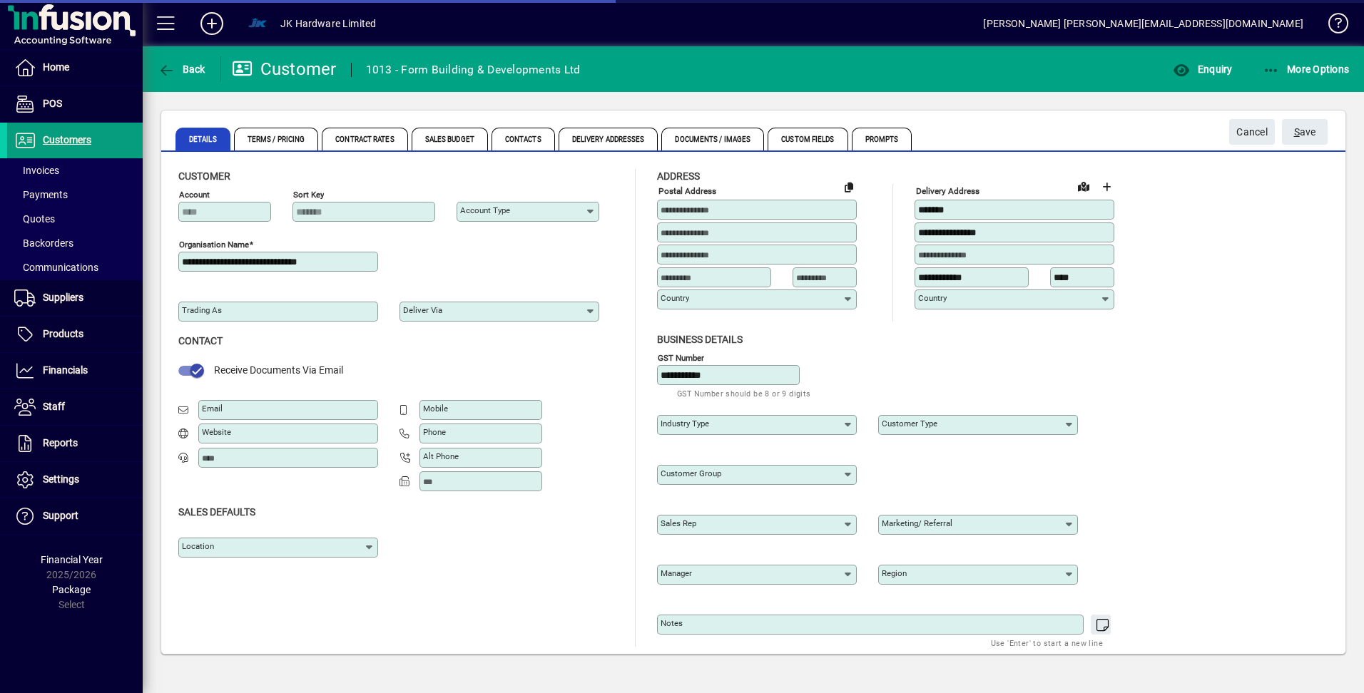
type input "**********"
click at [372, 551] on icon at bounding box center [369, 547] width 11 height 11
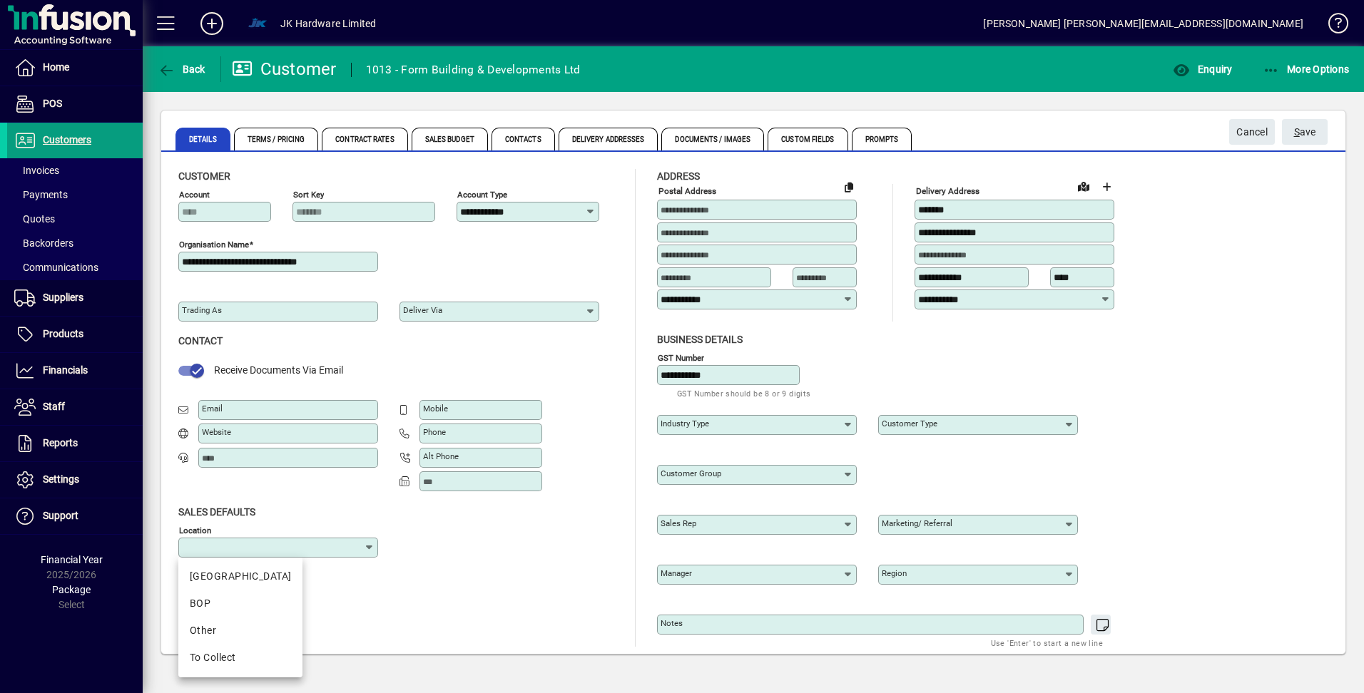
click at [196, 598] on div "BOP" at bounding box center [240, 603] width 101 height 15
type input "***"
click at [1301, 128] on span "S ave" at bounding box center [1305, 133] width 22 height 24
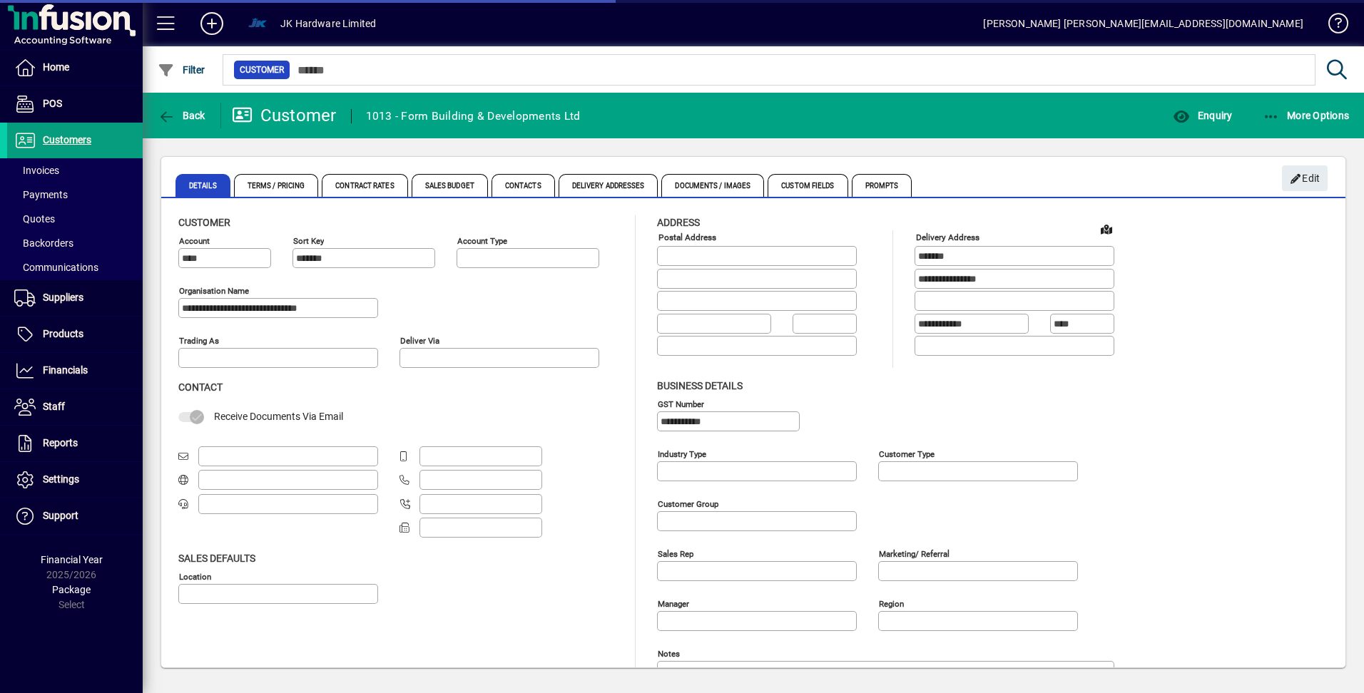
type input "**********"
type input "***"
type input "**********"
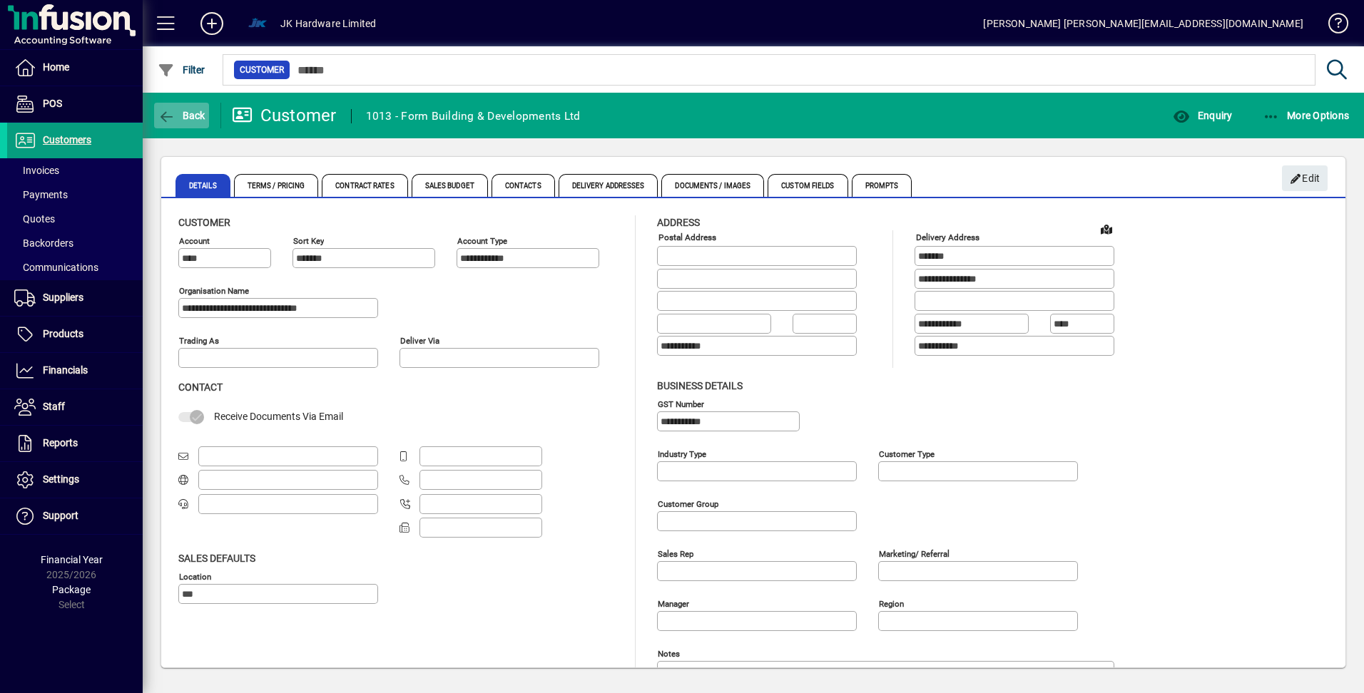
click at [163, 114] on icon "button" at bounding box center [167, 117] width 18 height 14
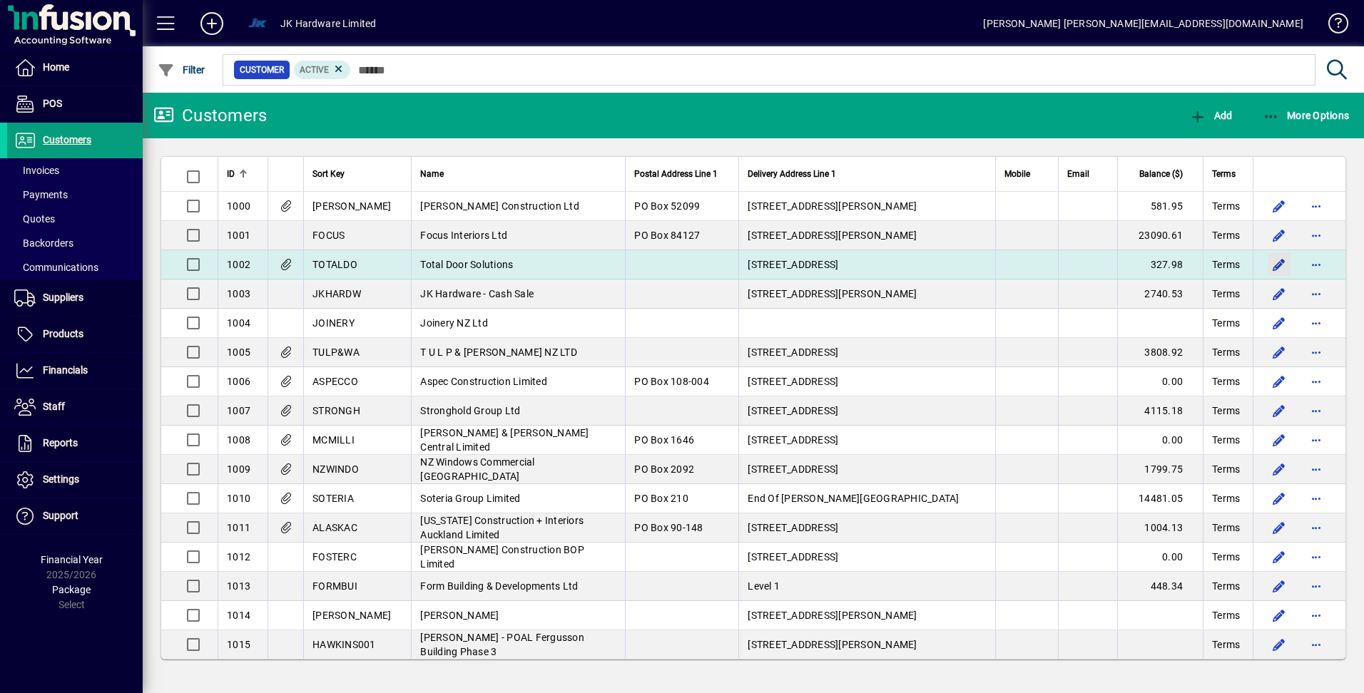
click at [1280, 265] on span "button" at bounding box center [1279, 265] width 34 height 34
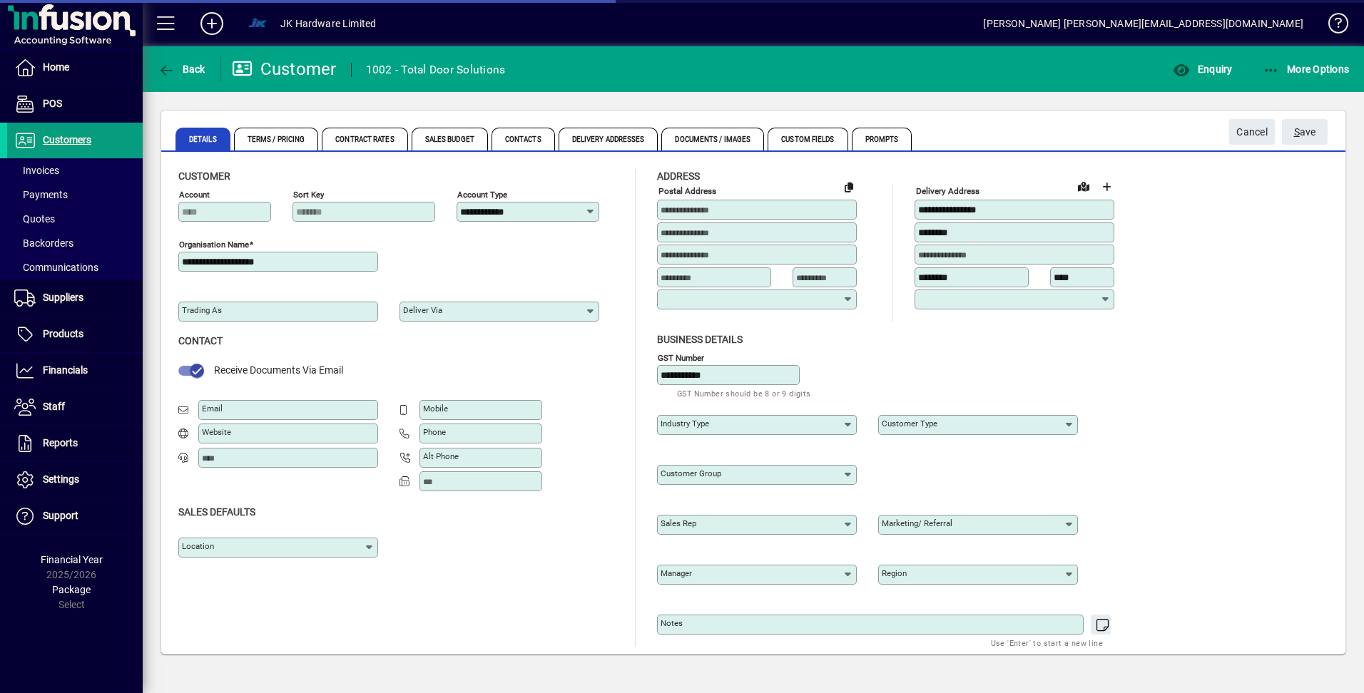
type input "**********"
click at [362, 549] on input "Location" at bounding box center [273, 547] width 182 height 11
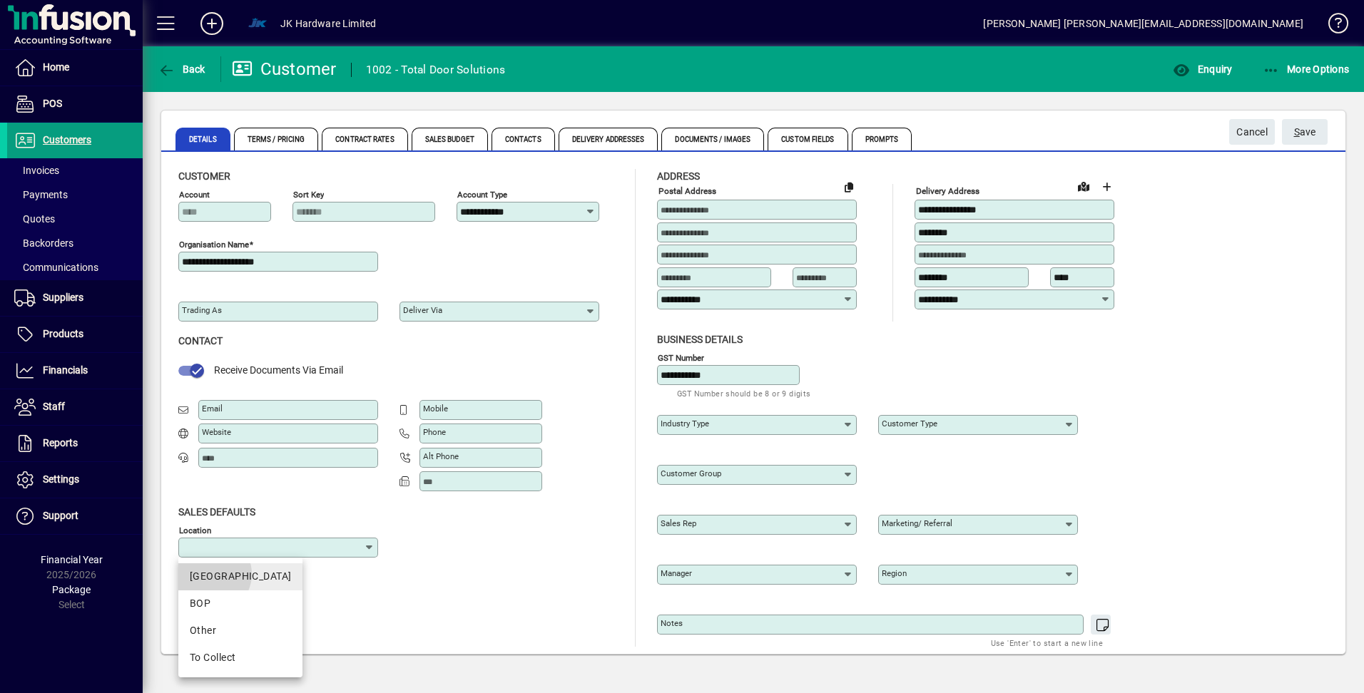
click at [209, 574] on div "[GEOGRAPHIC_DATA]" at bounding box center [240, 576] width 101 height 15
type input "********"
click at [1301, 131] on span "S ave" at bounding box center [1305, 133] width 22 height 24
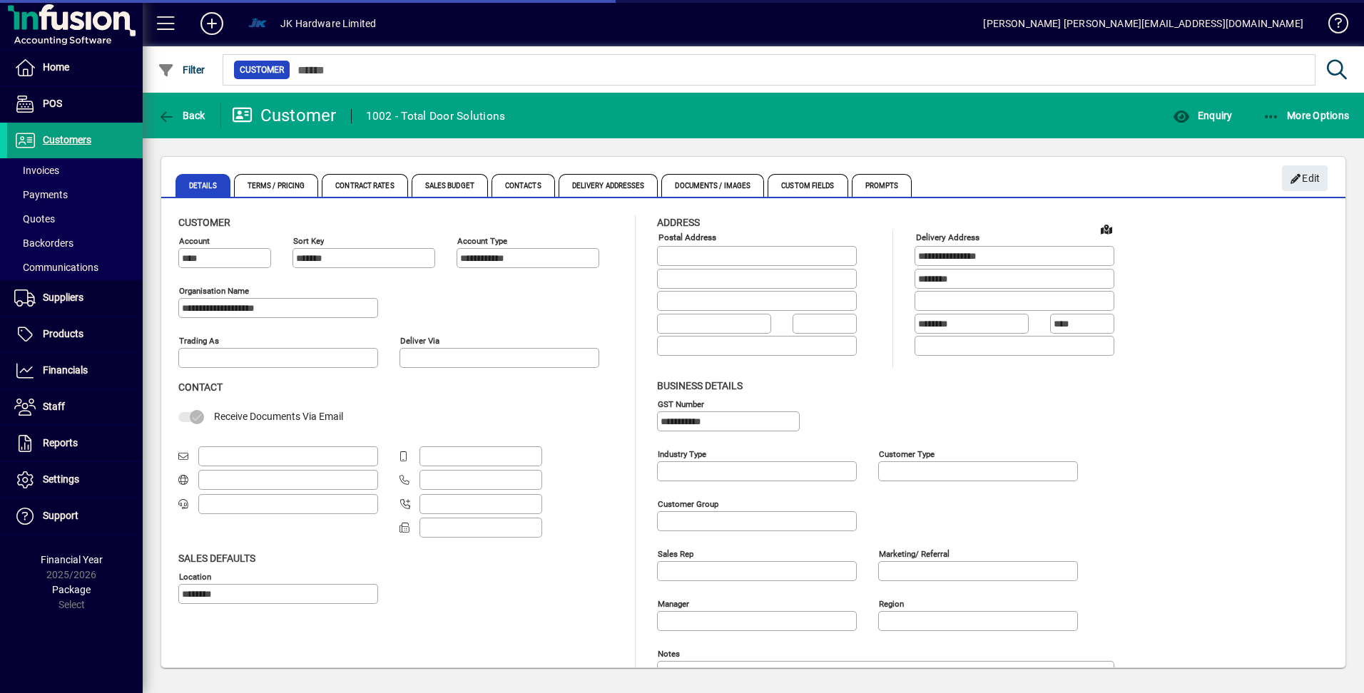
type input "**********"
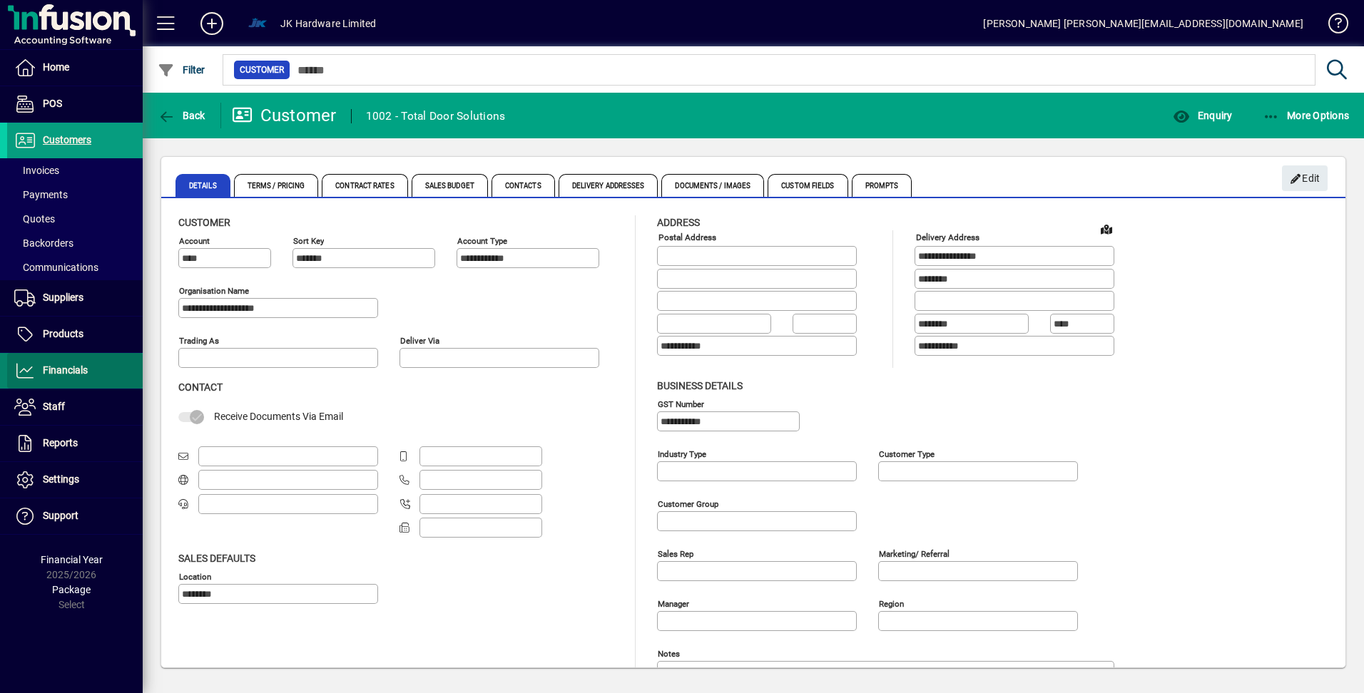
click at [73, 369] on span "Financials" at bounding box center [65, 370] width 45 height 11
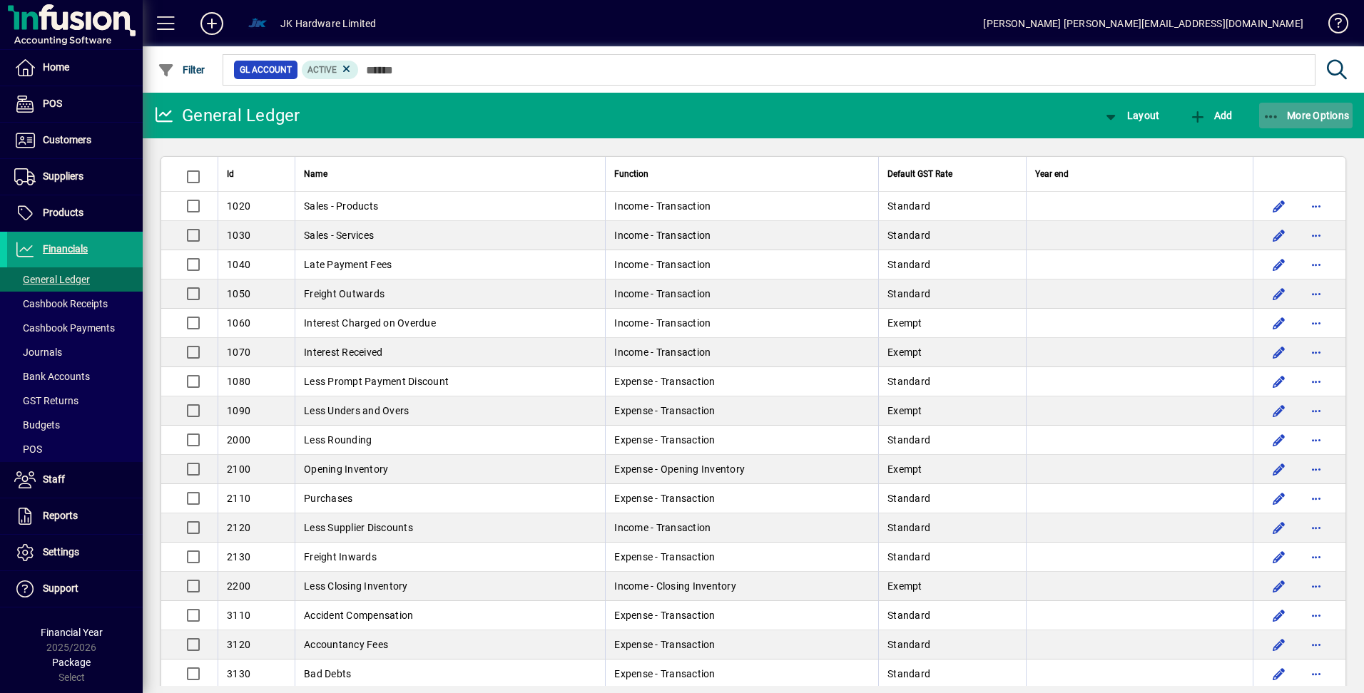
click at [1278, 118] on icon "button" at bounding box center [1272, 117] width 18 height 14
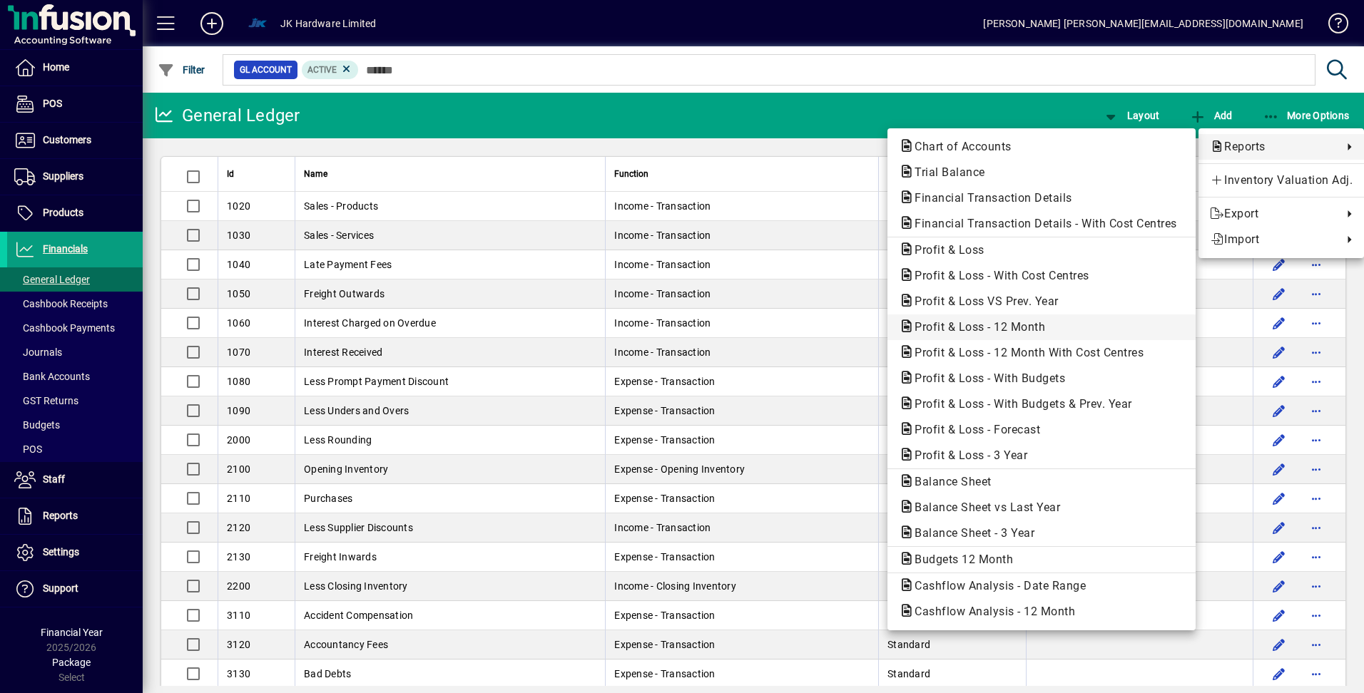
click at [955, 325] on span "Profit & Loss - 12 Month" at bounding box center [975, 327] width 153 height 14
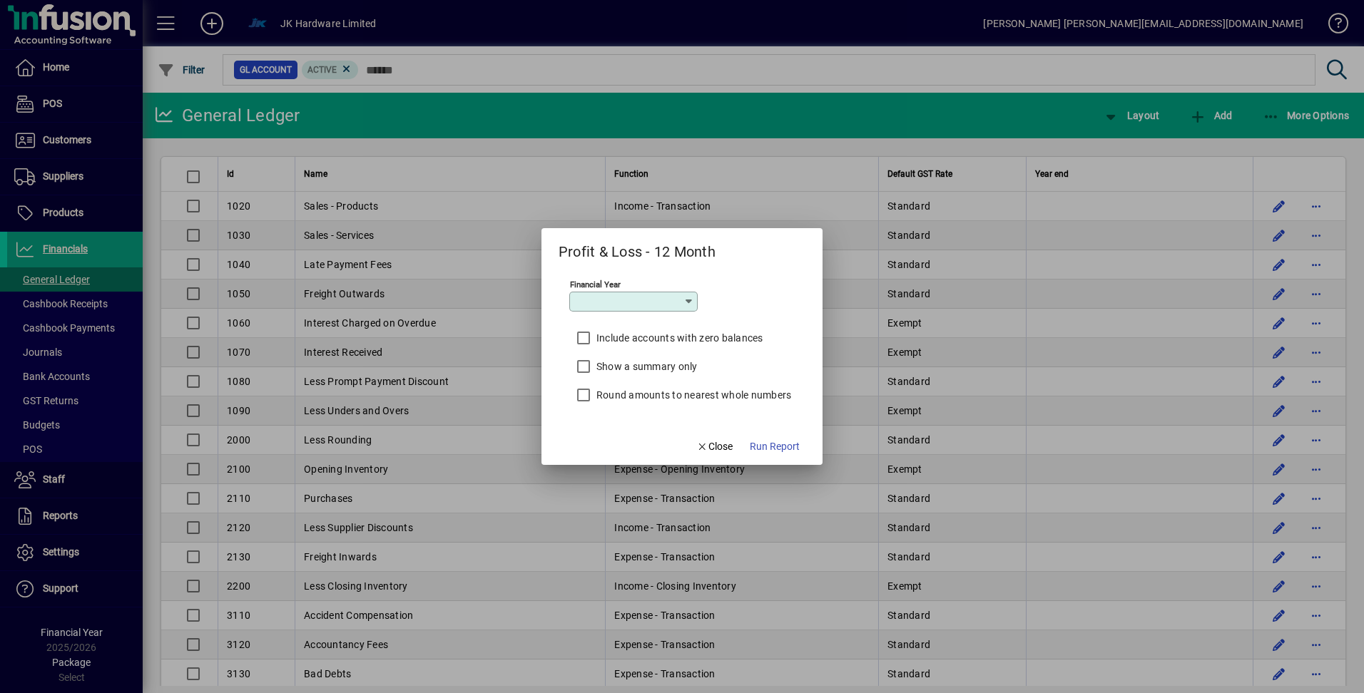
type input "*********"
click at [775, 444] on span "Run Report" at bounding box center [775, 446] width 50 height 15
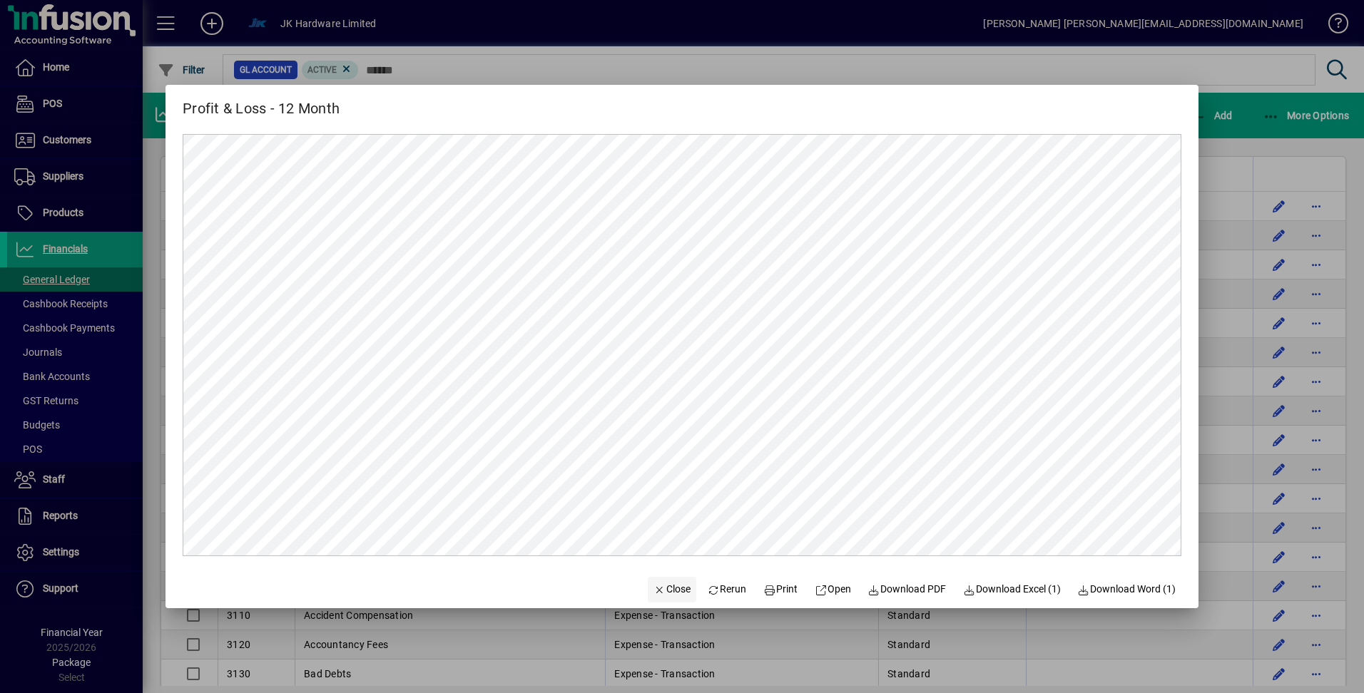
click at [653, 584] on span "Close" at bounding box center [671, 589] width 37 height 15
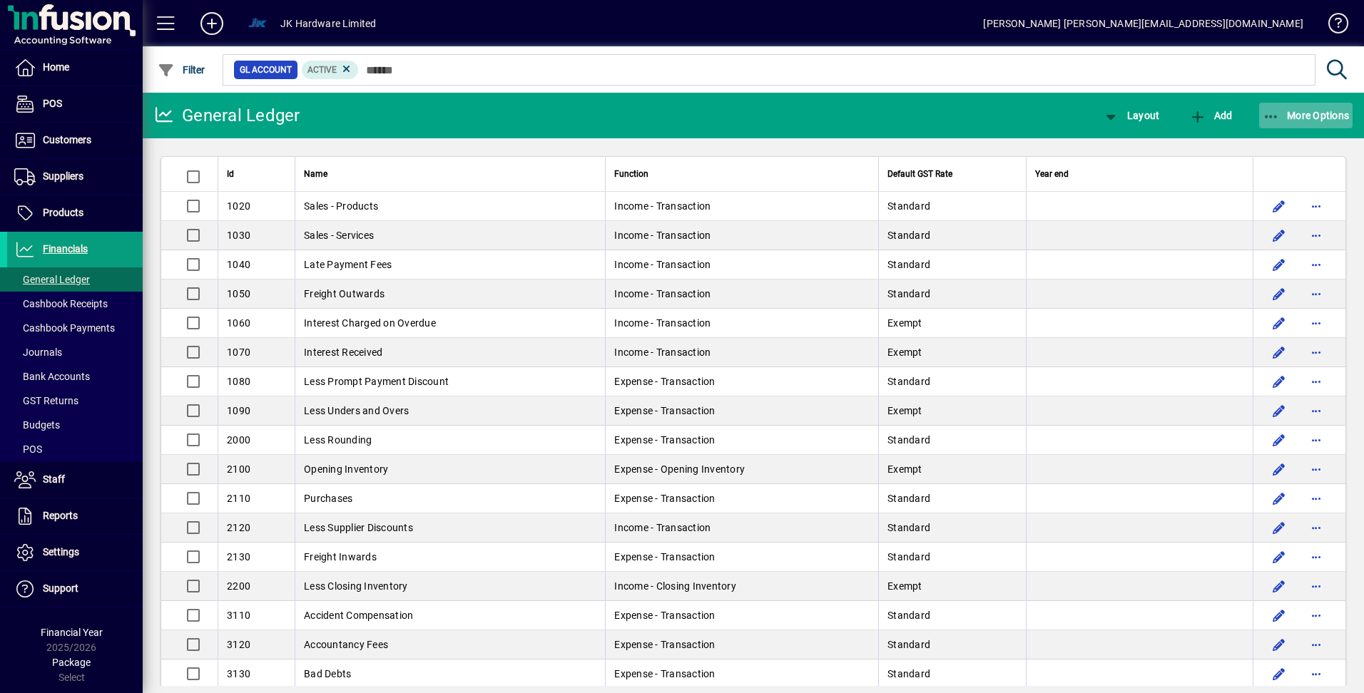
drag, startPoint x: 1293, startPoint y: 105, endPoint x: 1291, endPoint y: 113, distance: 8.1
click at [1293, 107] on span "button" at bounding box center [1306, 115] width 94 height 34
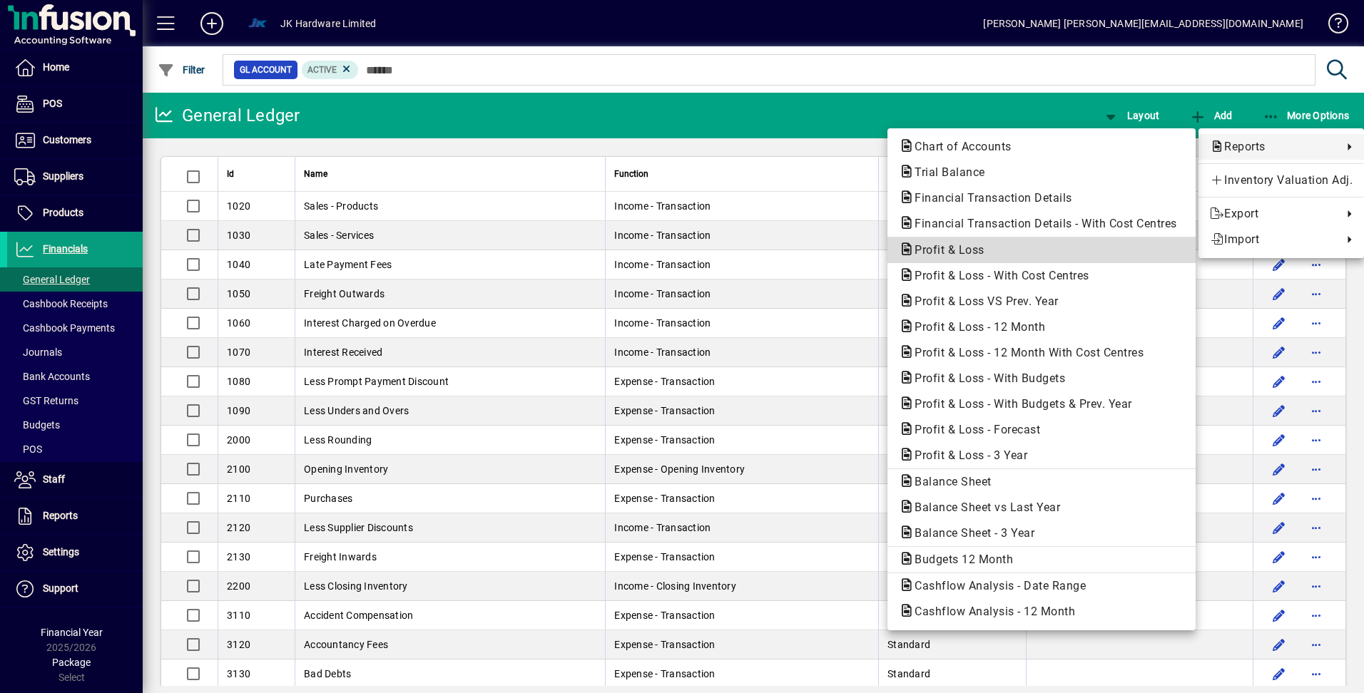
click at [933, 250] on span "Profit & Loss" at bounding box center [945, 250] width 93 height 14
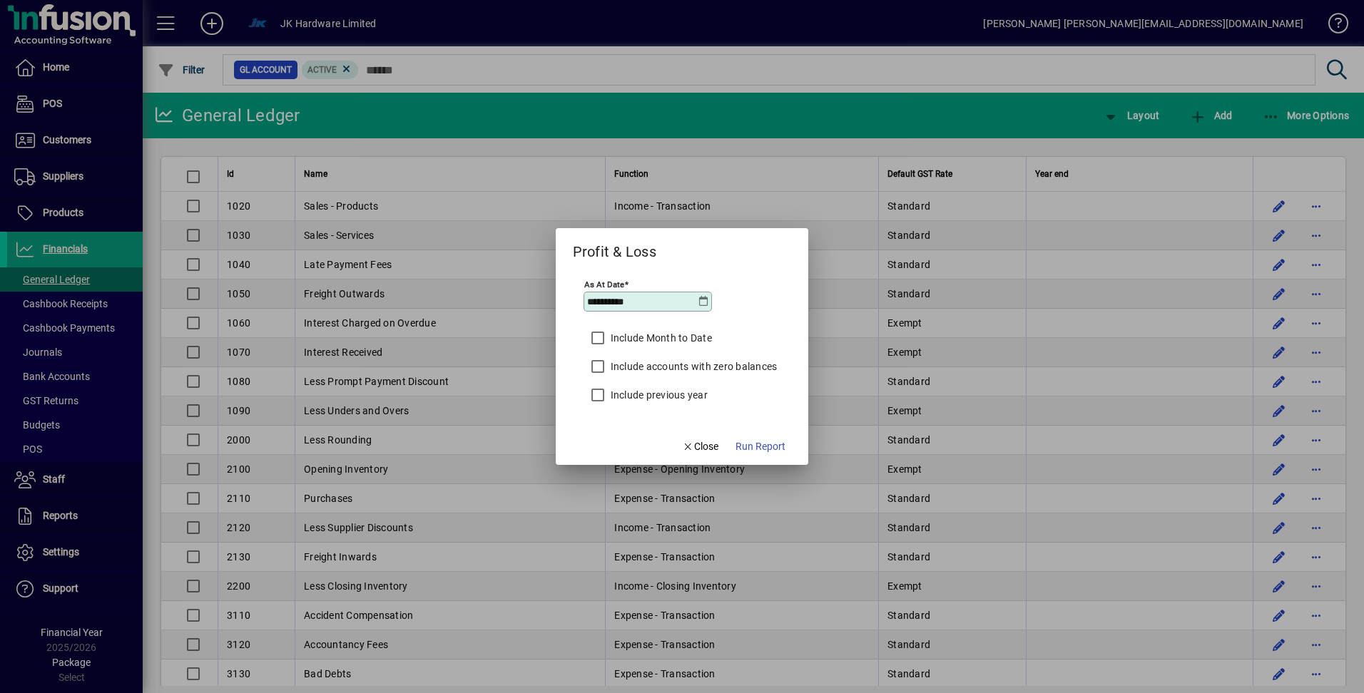
click at [707, 303] on icon at bounding box center [703, 301] width 11 height 11
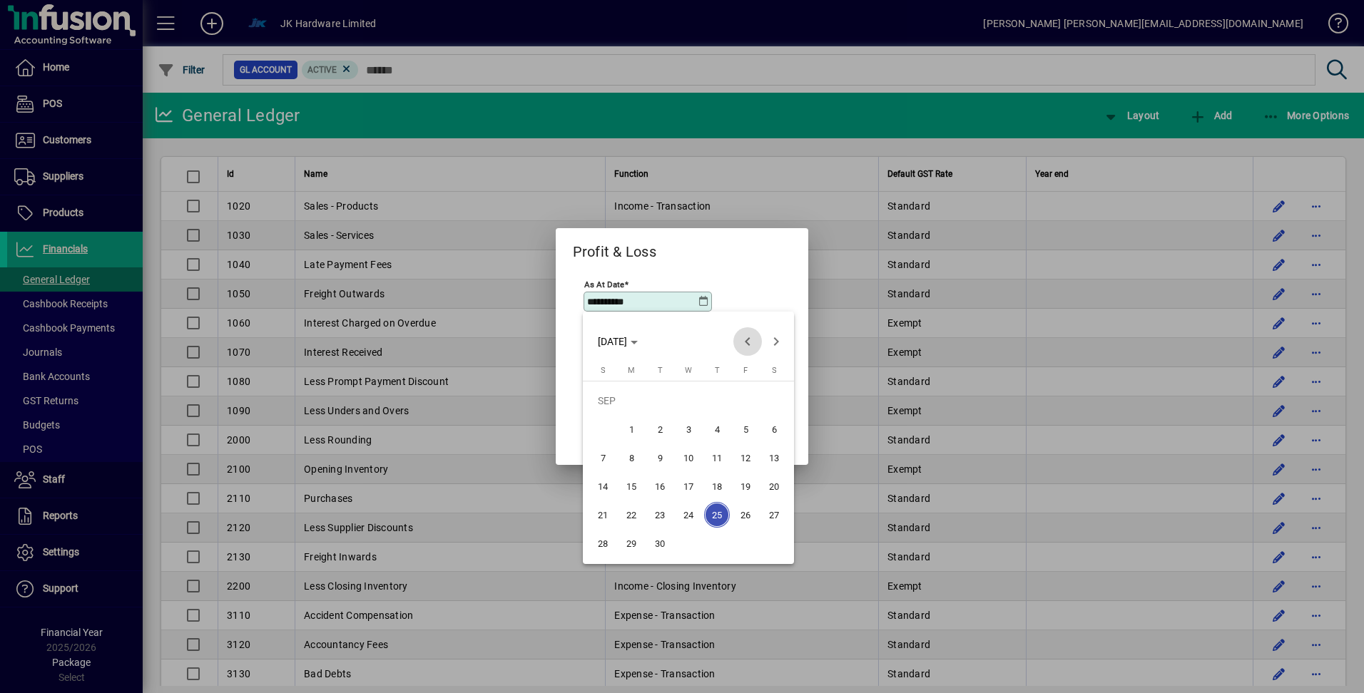
click at [748, 342] on span "Previous month" at bounding box center [747, 341] width 29 height 29
click at [603, 539] on span "31" at bounding box center [603, 544] width 26 height 26
type input "**********"
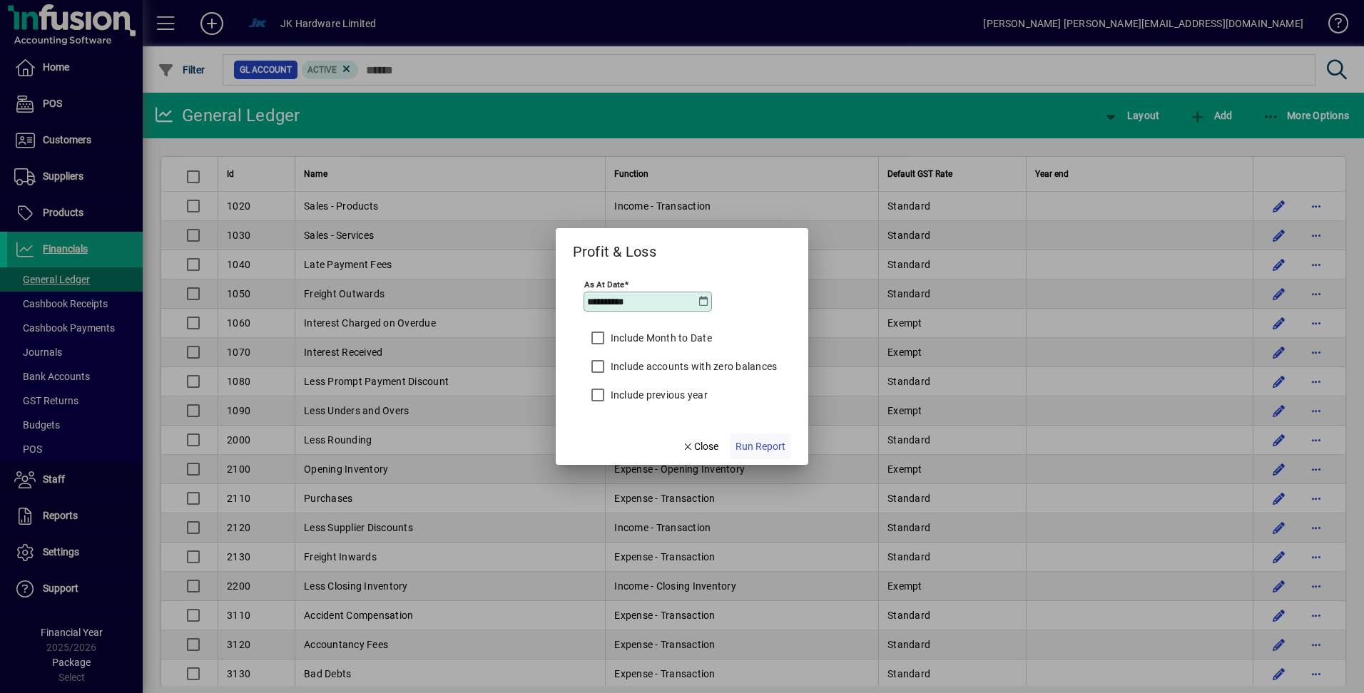
click at [757, 444] on span "Run Report" at bounding box center [760, 446] width 50 height 15
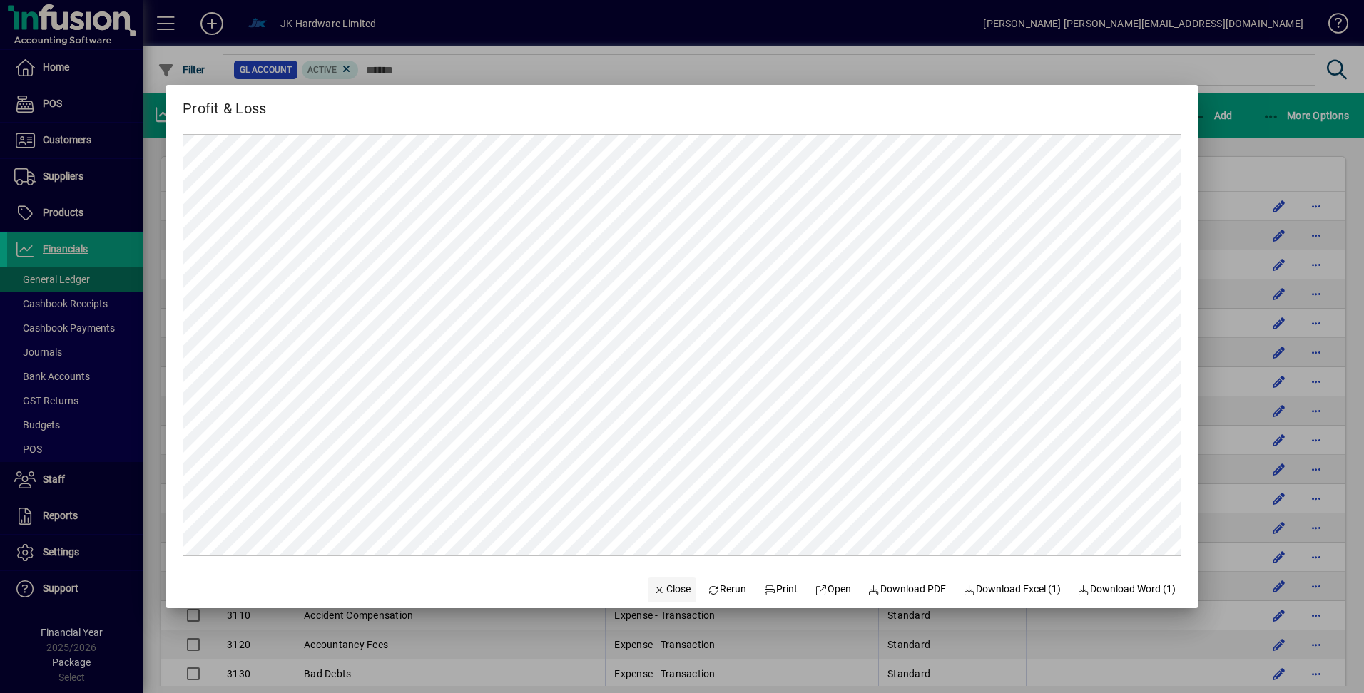
click at [654, 588] on span "Close" at bounding box center [671, 589] width 37 height 15
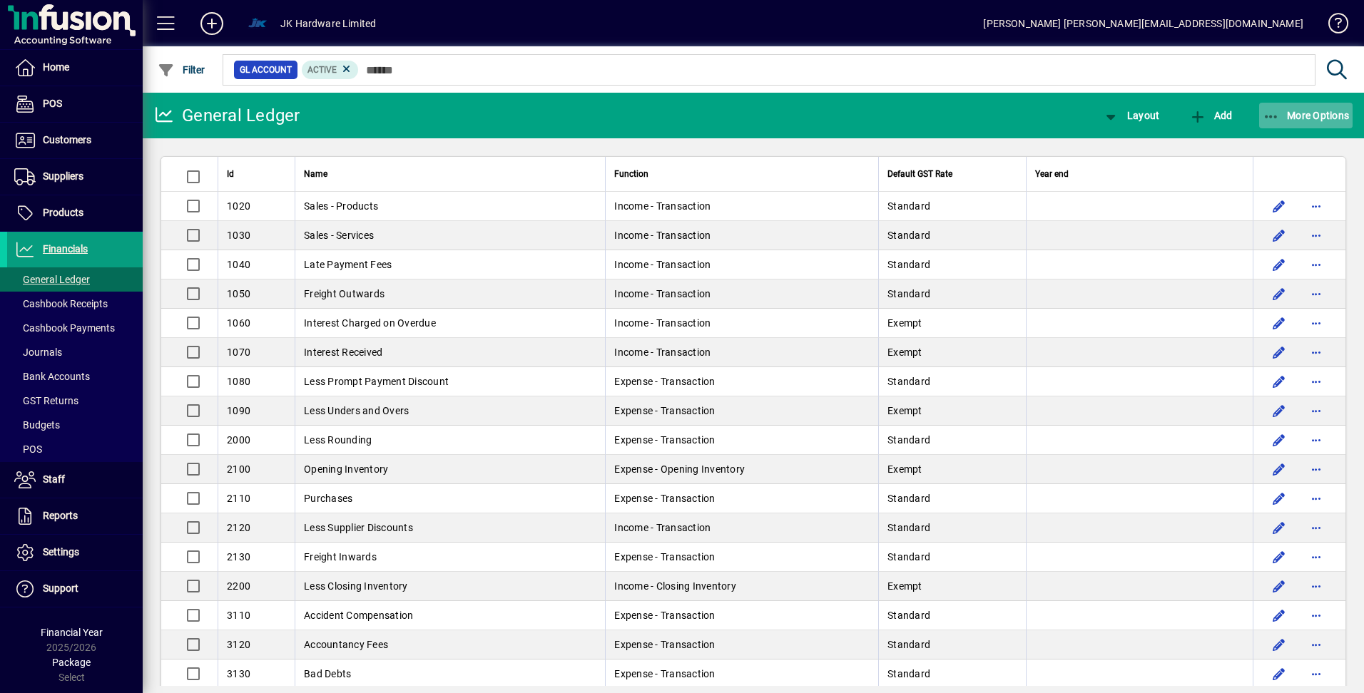
click at [1264, 113] on icon "button" at bounding box center [1272, 117] width 18 height 14
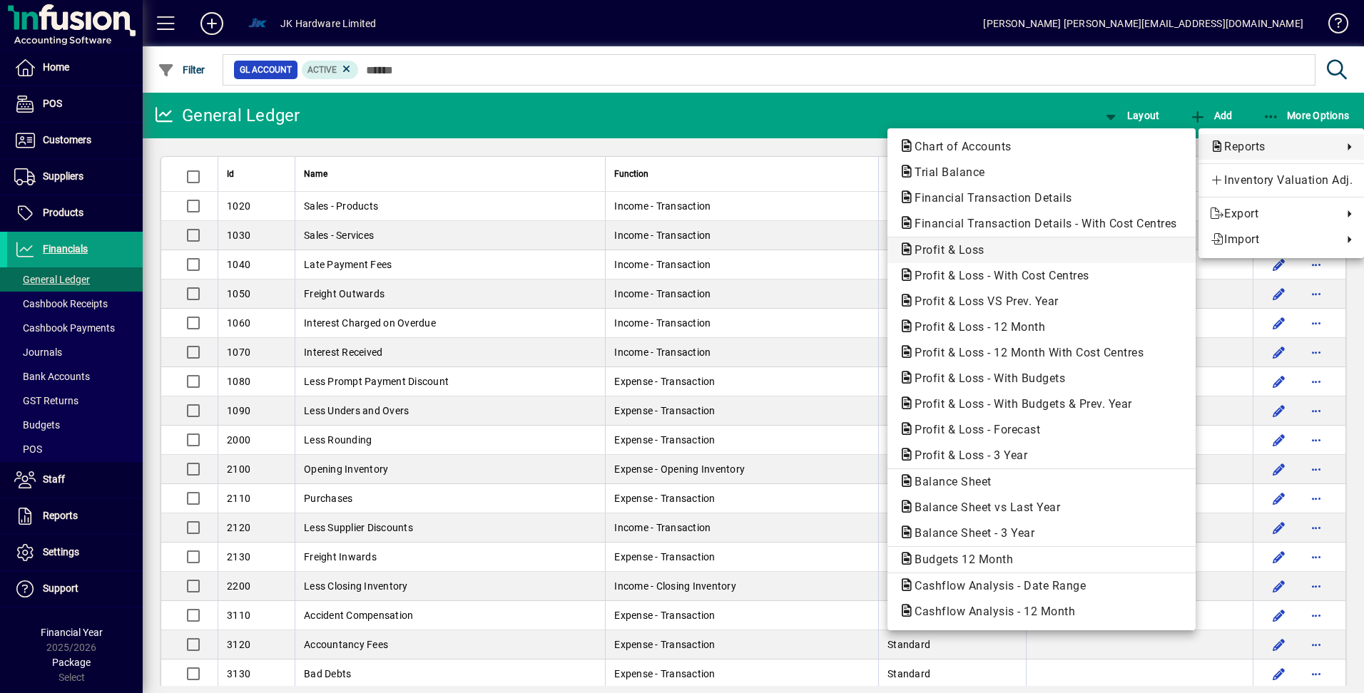
click at [941, 248] on span "Profit & Loss" at bounding box center [945, 250] width 93 height 14
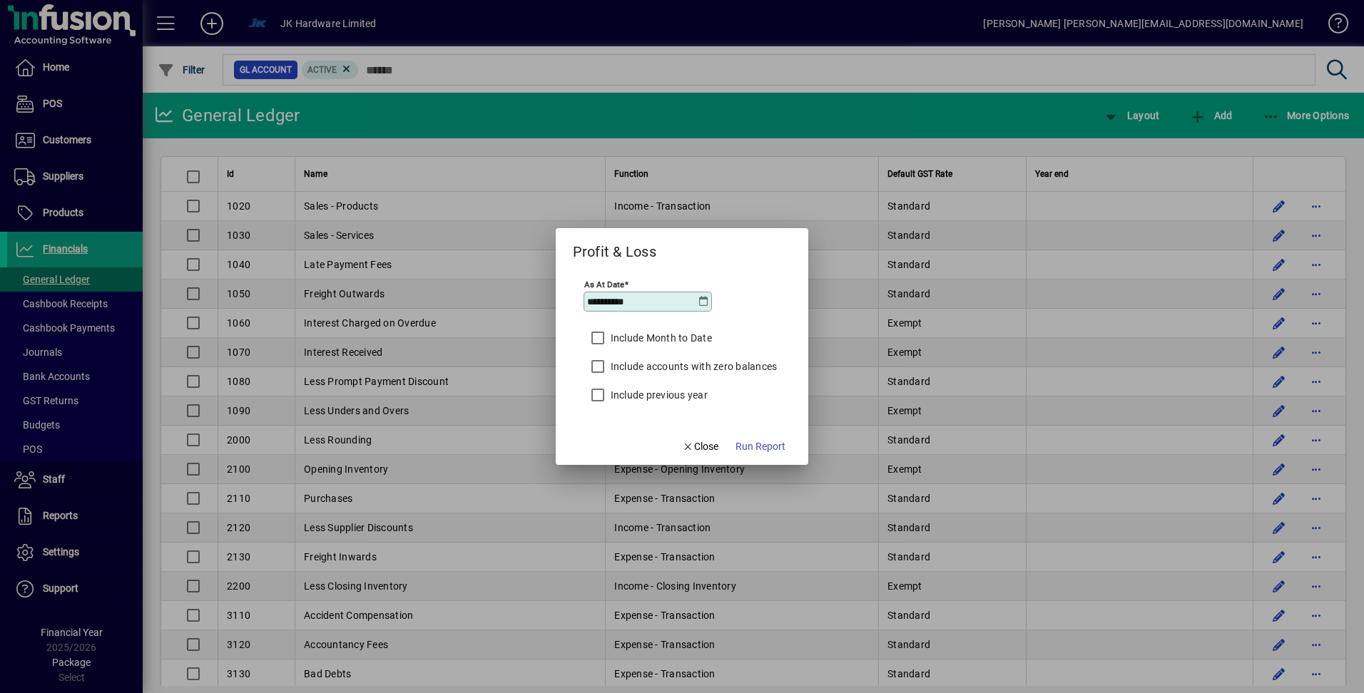
click at [704, 302] on icon at bounding box center [703, 301] width 11 height 11
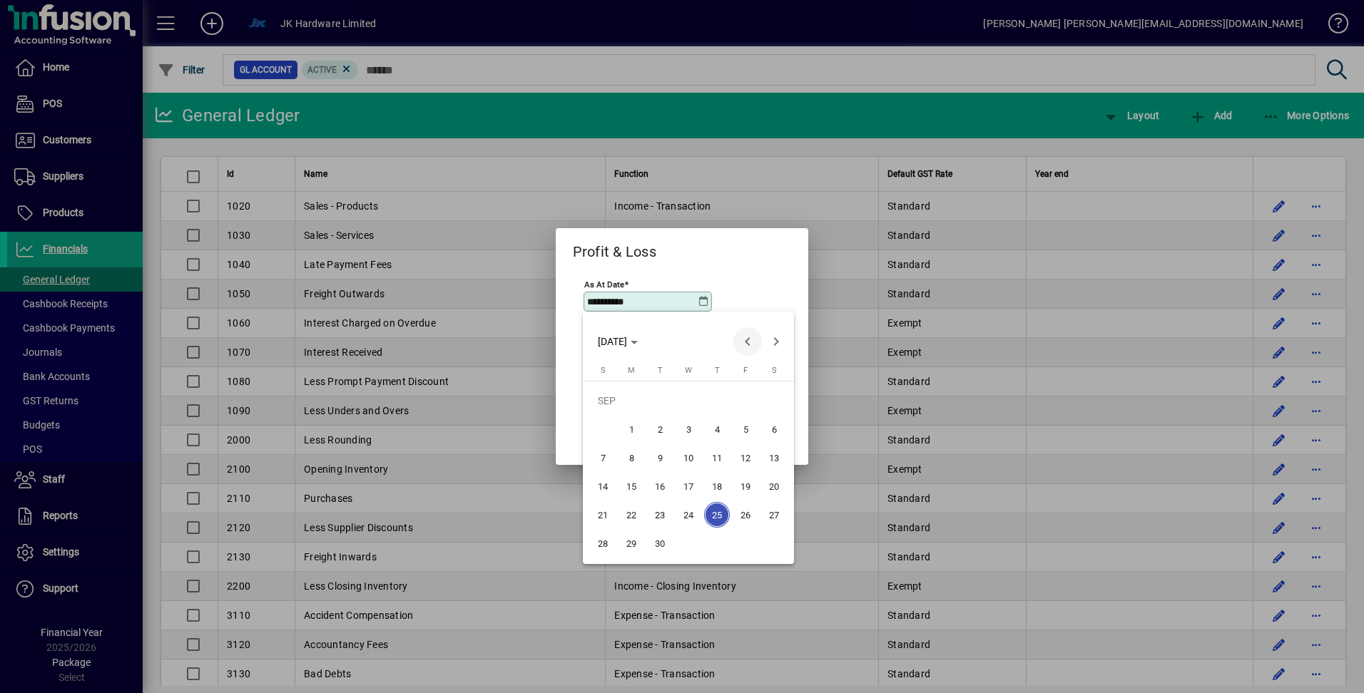
click at [743, 340] on span "Previous month" at bounding box center [747, 341] width 29 height 29
click at [600, 543] on span "31" at bounding box center [603, 544] width 26 height 26
type input "**********"
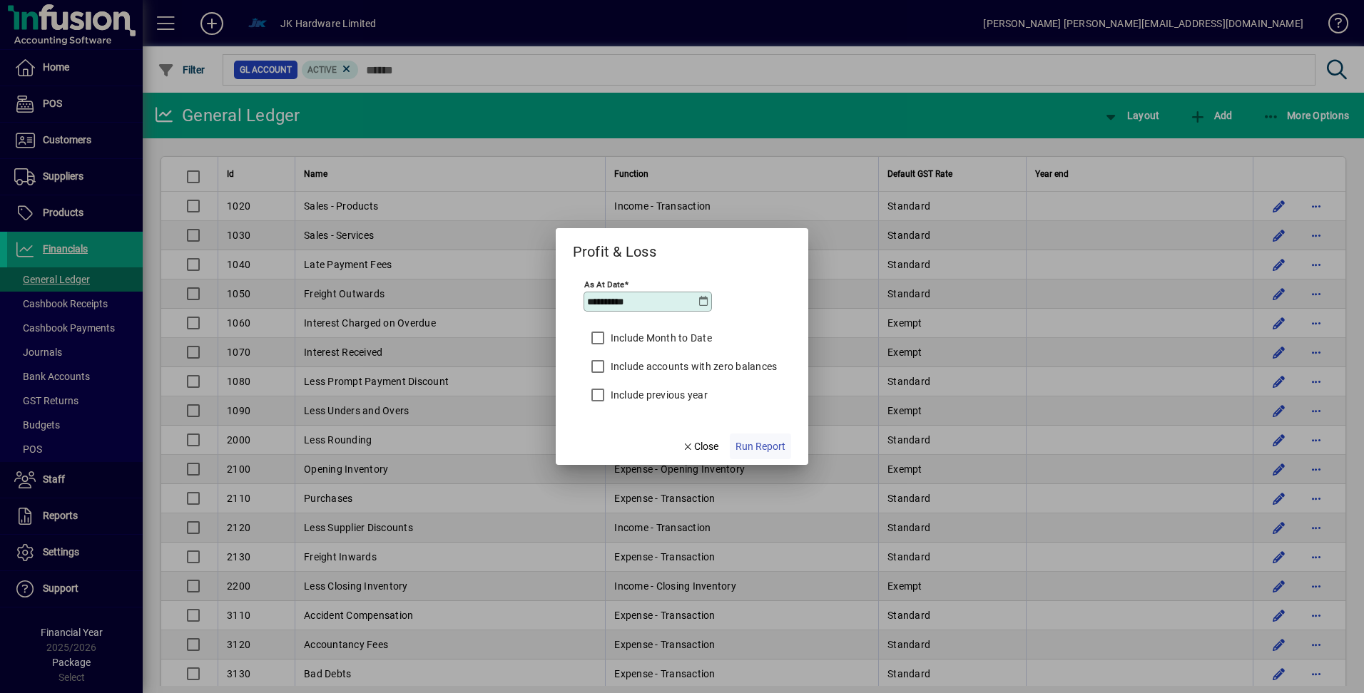
click at [755, 445] on span "Run Report" at bounding box center [760, 446] width 50 height 15
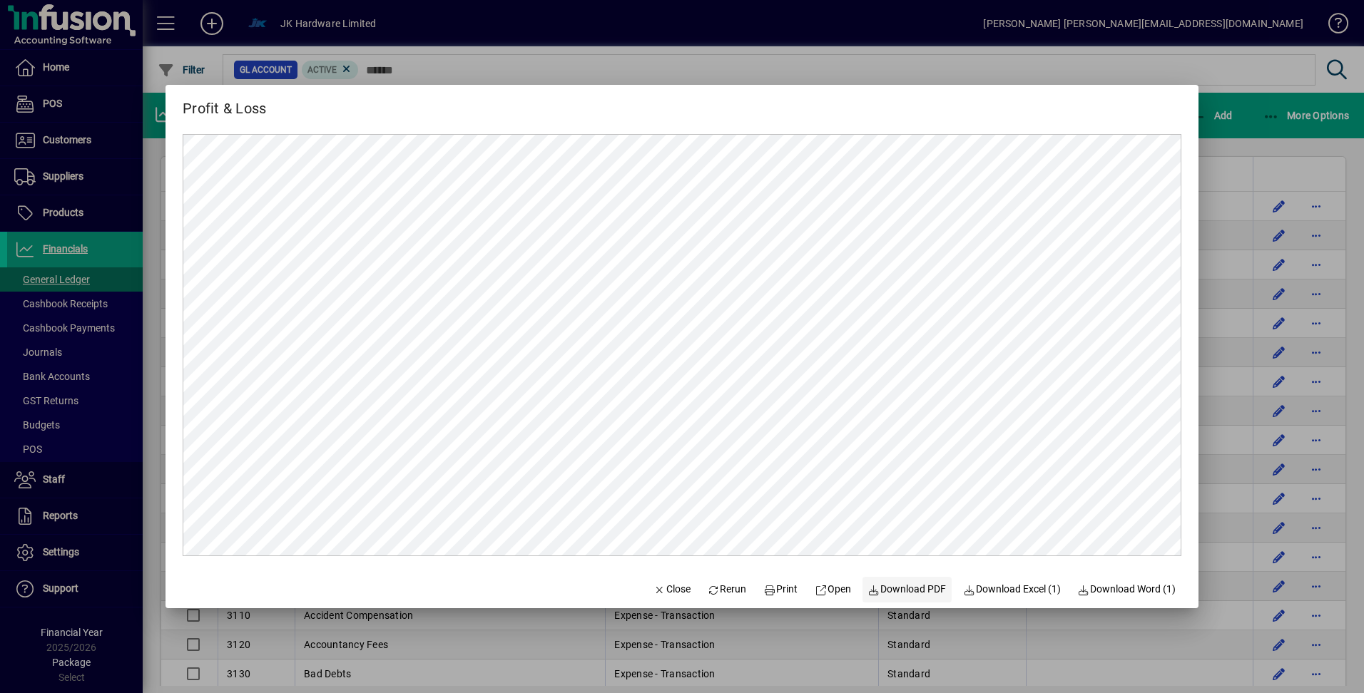
click at [889, 594] on span "Download PDF" at bounding box center [907, 589] width 78 height 15
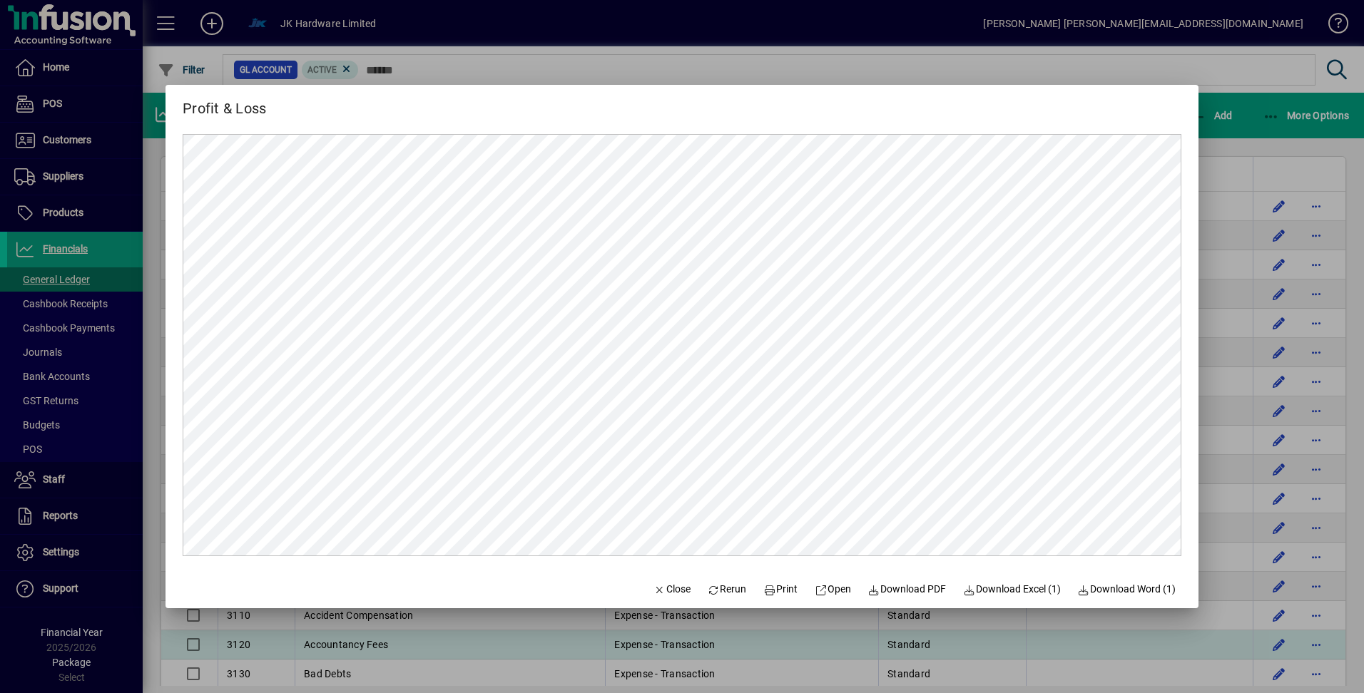
click at [765, 638] on div at bounding box center [682, 346] width 1364 height 693
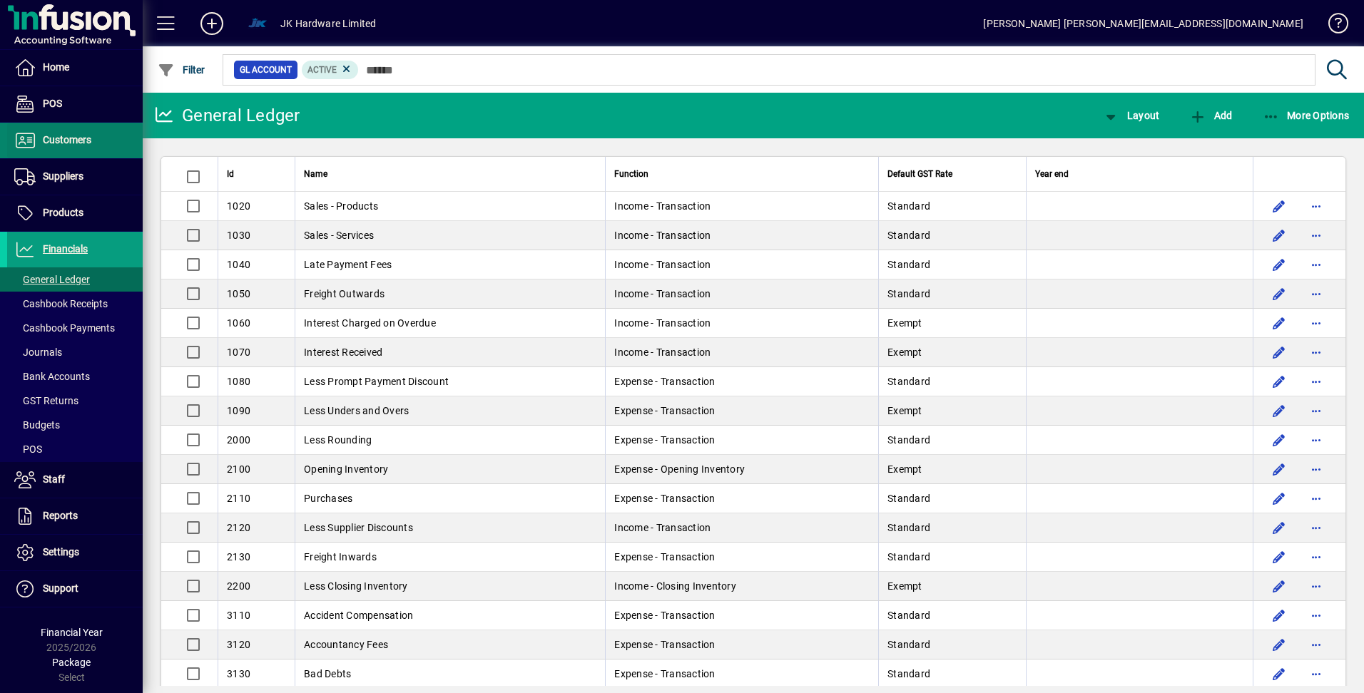
click at [66, 138] on span "Customers" at bounding box center [67, 139] width 49 height 11
